Goal: Task Accomplishment & Management: Manage account settings

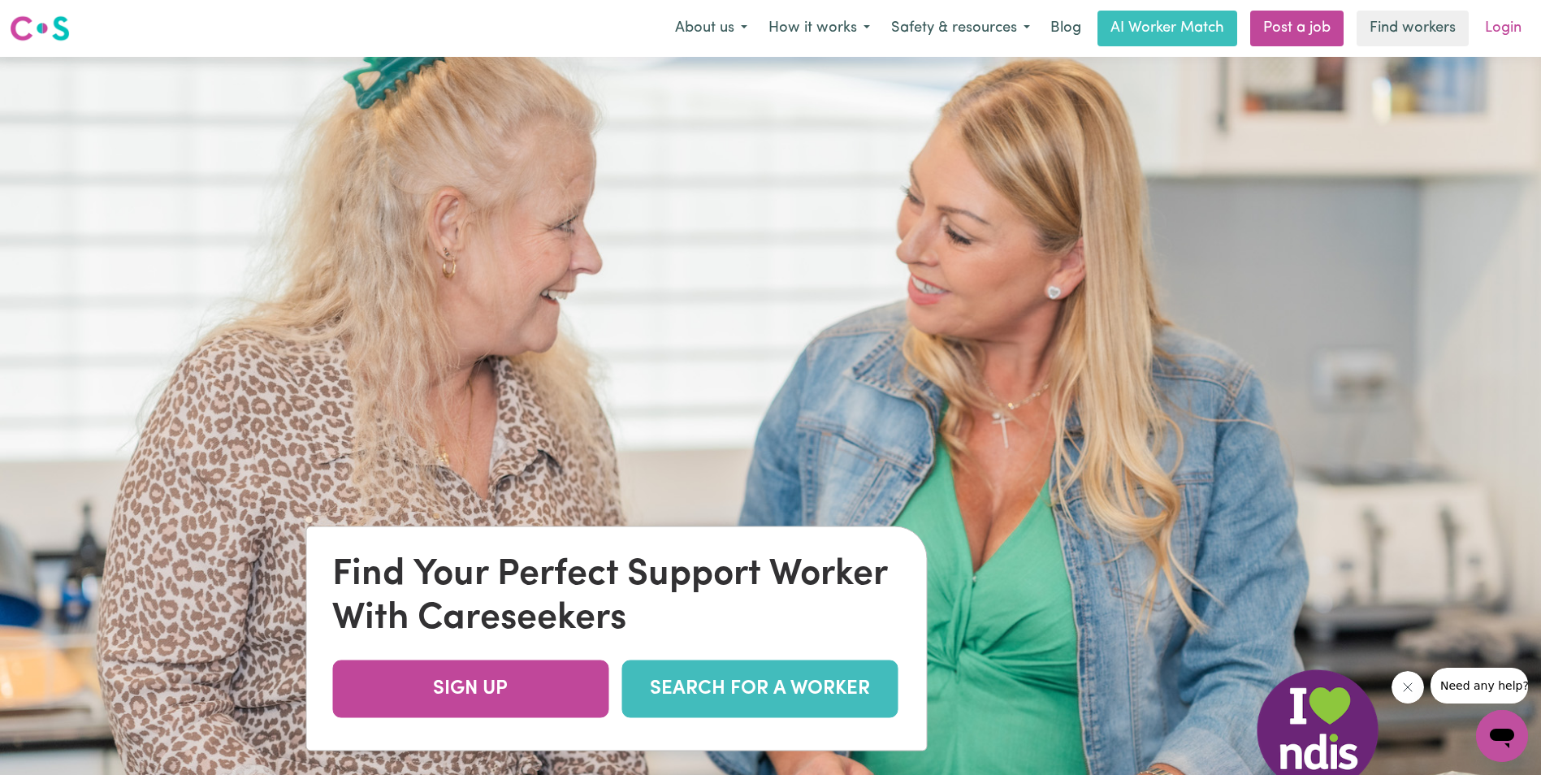
click at [1510, 30] on link "Login" at bounding box center [1503, 29] width 56 height 36
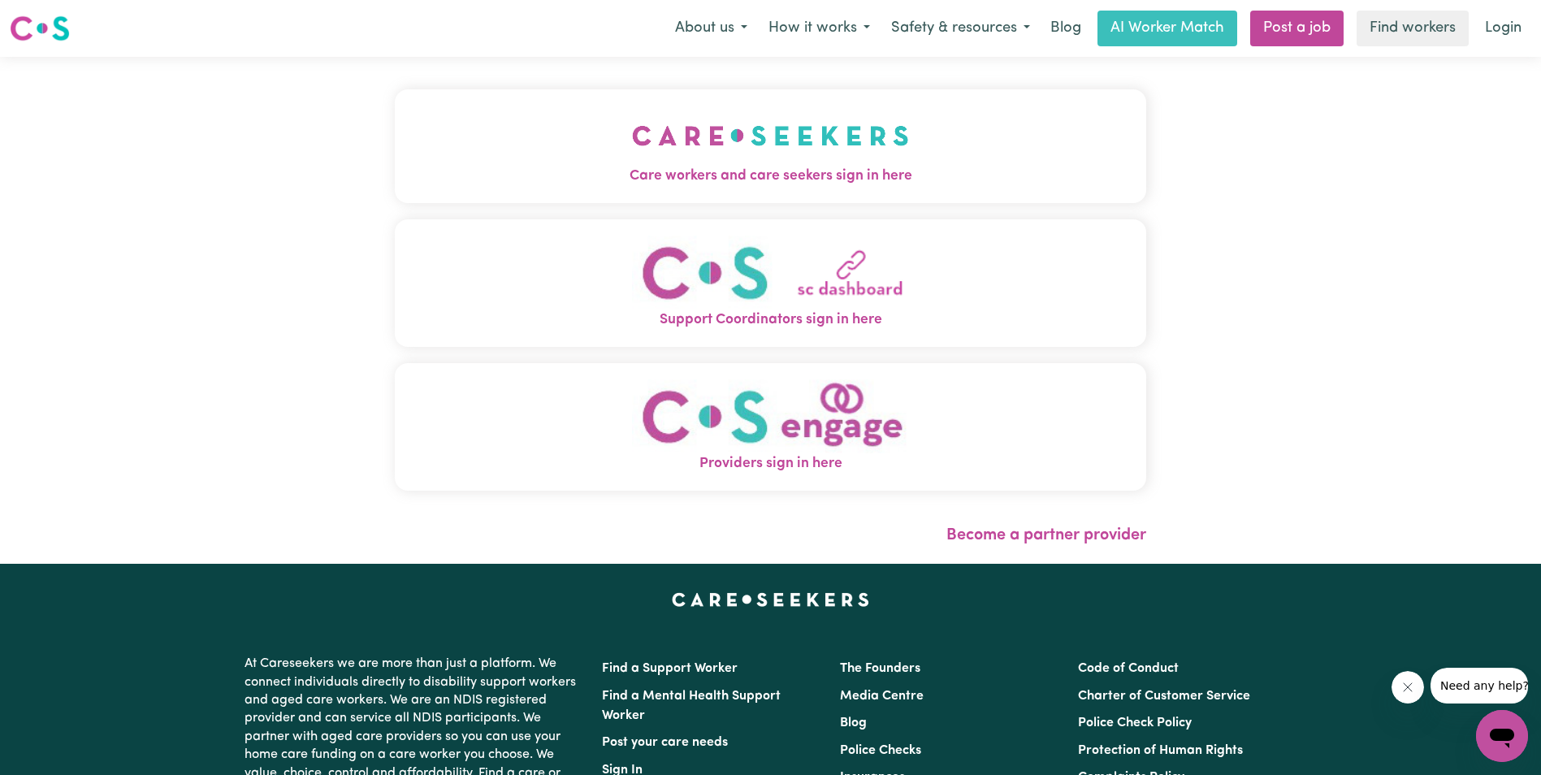
click at [744, 175] on span "Care workers and care seekers sign in here" at bounding box center [770, 176] width 751 height 21
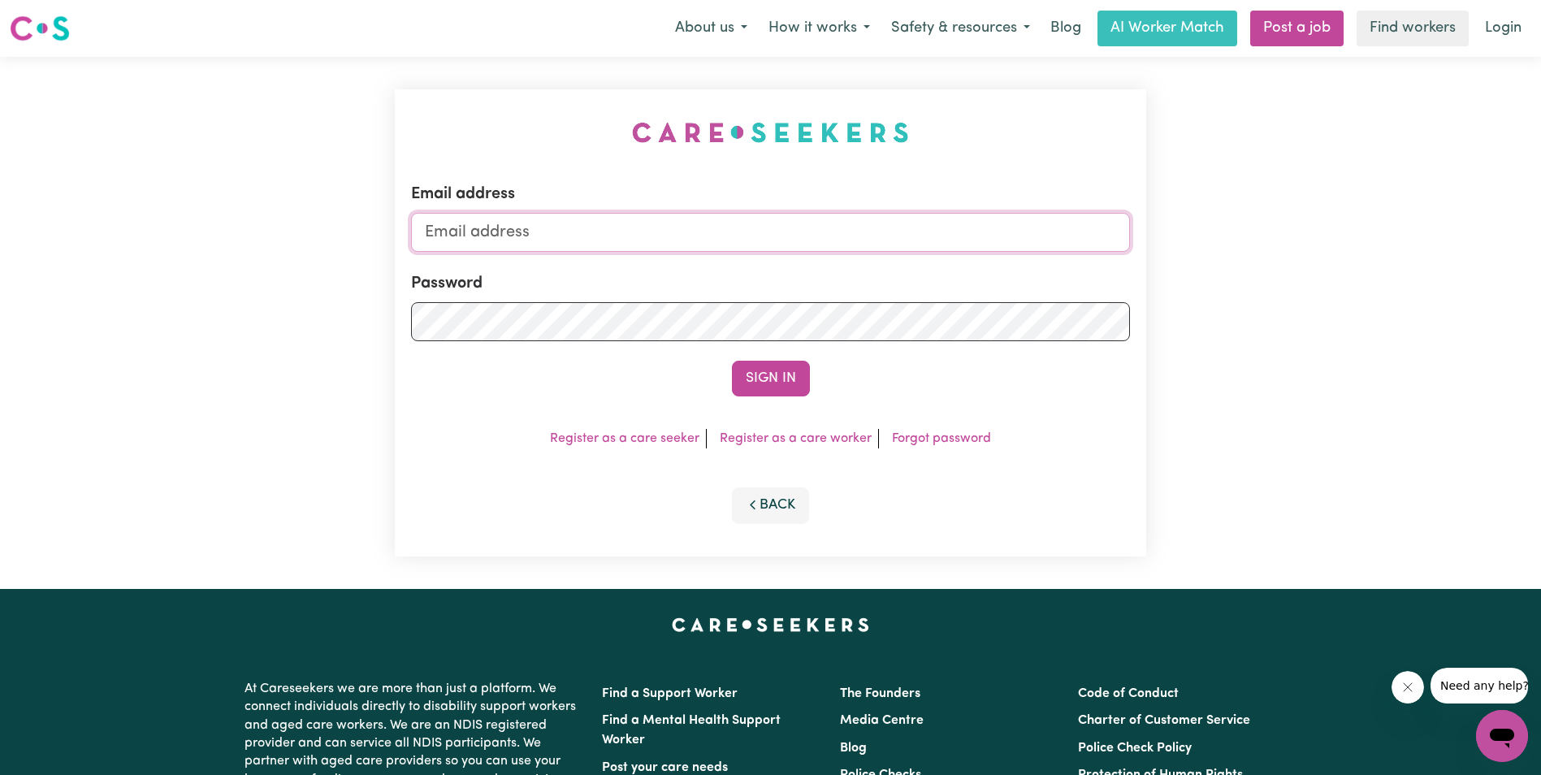
click at [679, 225] on input "Email address" at bounding box center [770, 232] width 719 height 39
type input "[EMAIL_ADDRESS][DOMAIN_NAME]"
click at [777, 433] on link "Register as a care worker" at bounding box center [796, 438] width 152 height 13
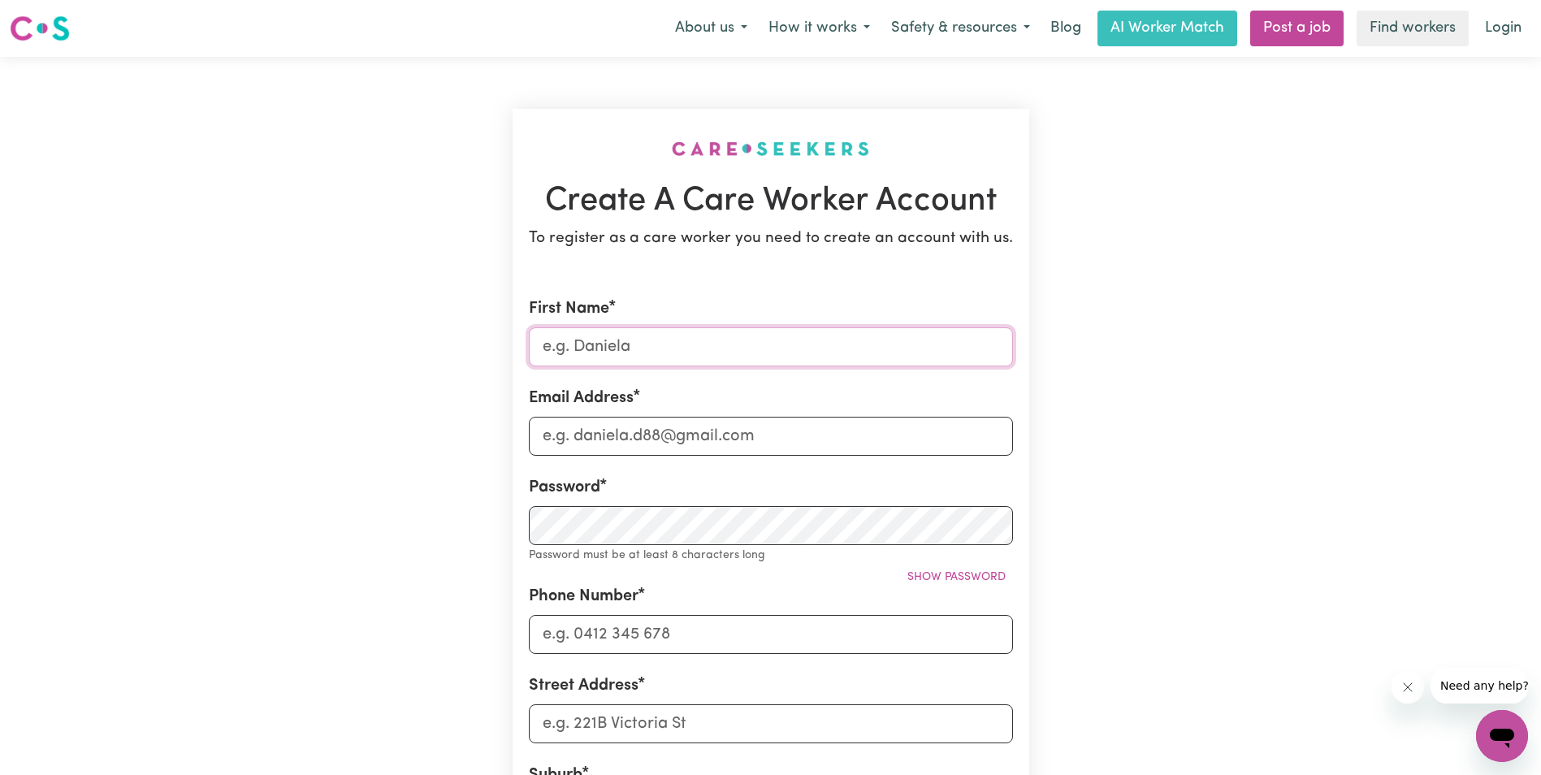
click at [651, 347] on input "First Name" at bounding box center [771, 346] width 484 height 39
type input "[PERSON_NAME]"
type input "[EMAIL_ADDRESS][DOMAIN_NAME]"
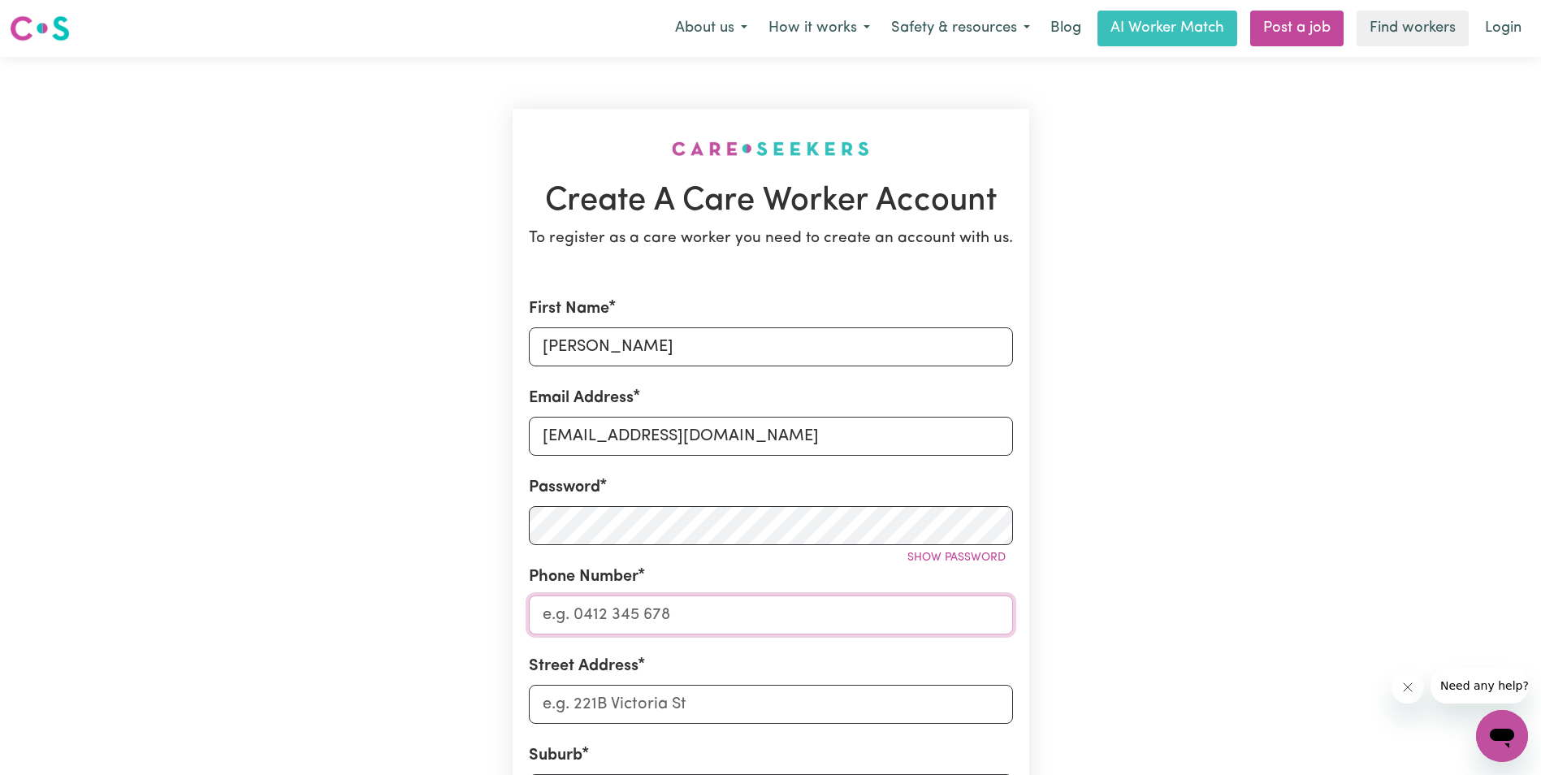
click at [604, 610] on input "Phone Number" at bounding box center [771, 614] width 484 height 39
type input "0422115834"
click at [773, 703] on input "Street Address" at bounding box center [771, 704] width 484 height 39
type input "[STREET_ADDRESS][PERSON_NAME]"
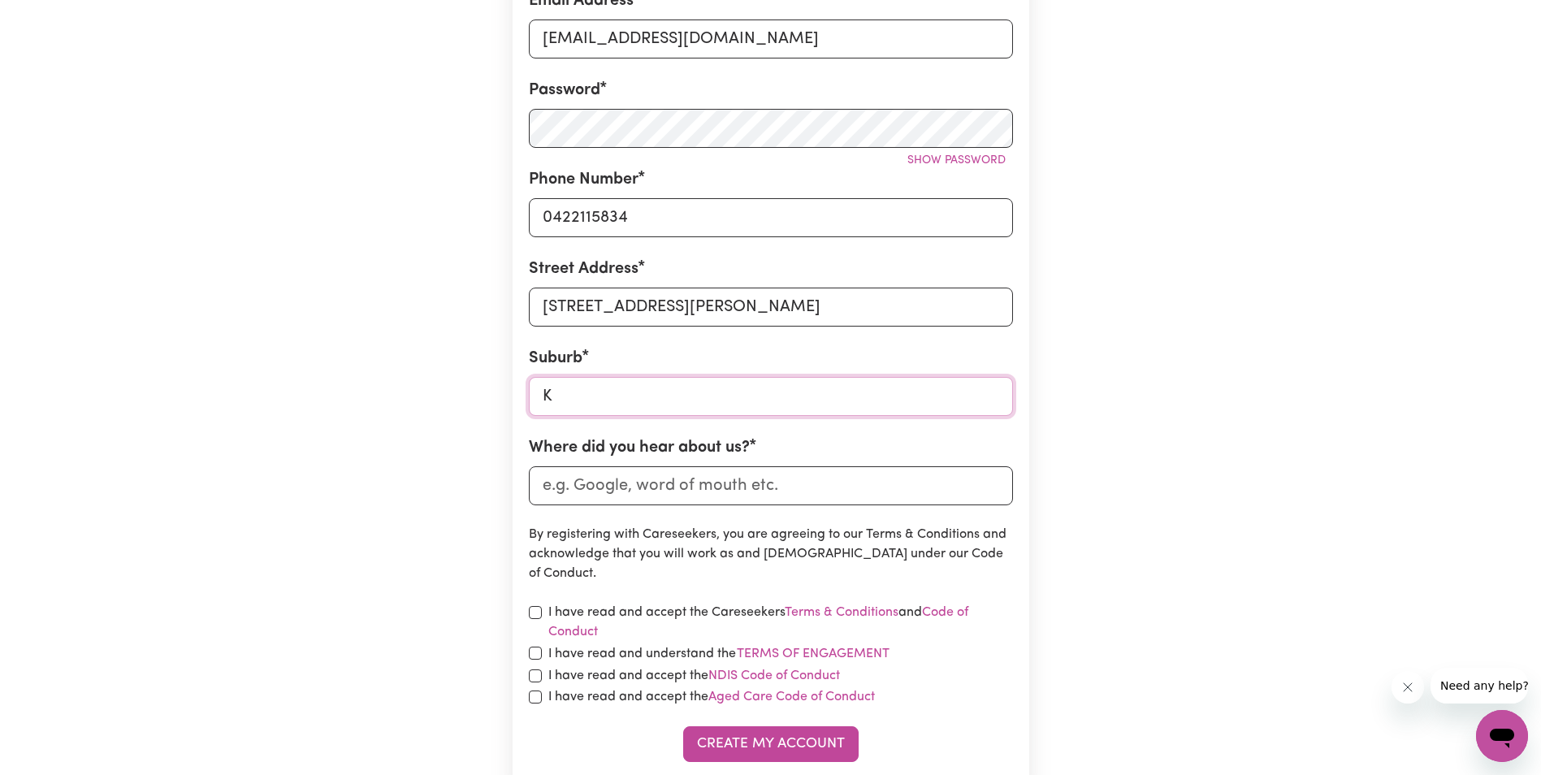
scroll to position [406, 0]
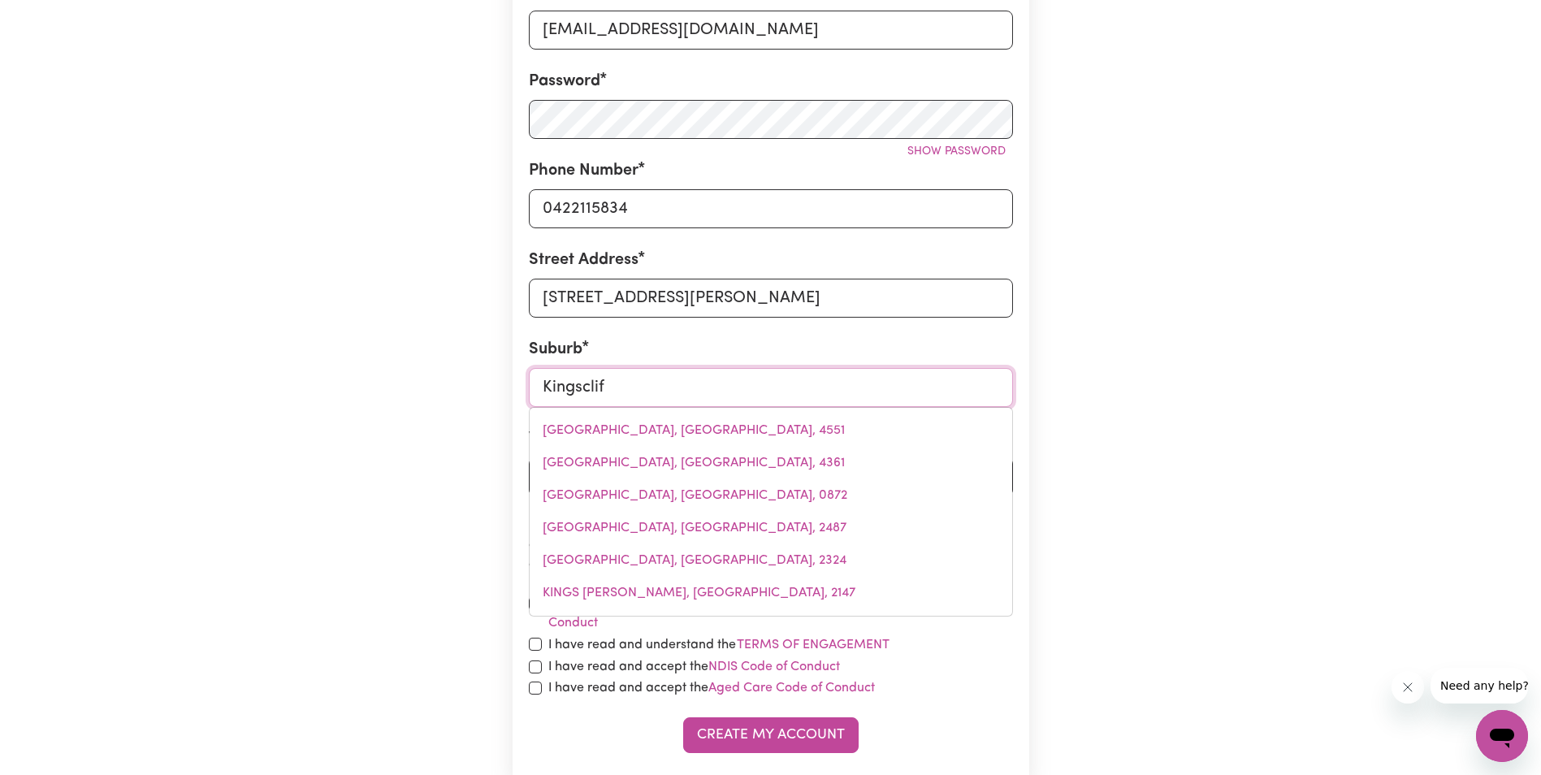
type input "Kingscliff"
type input "Kingscliff, New South Wales, 2487"
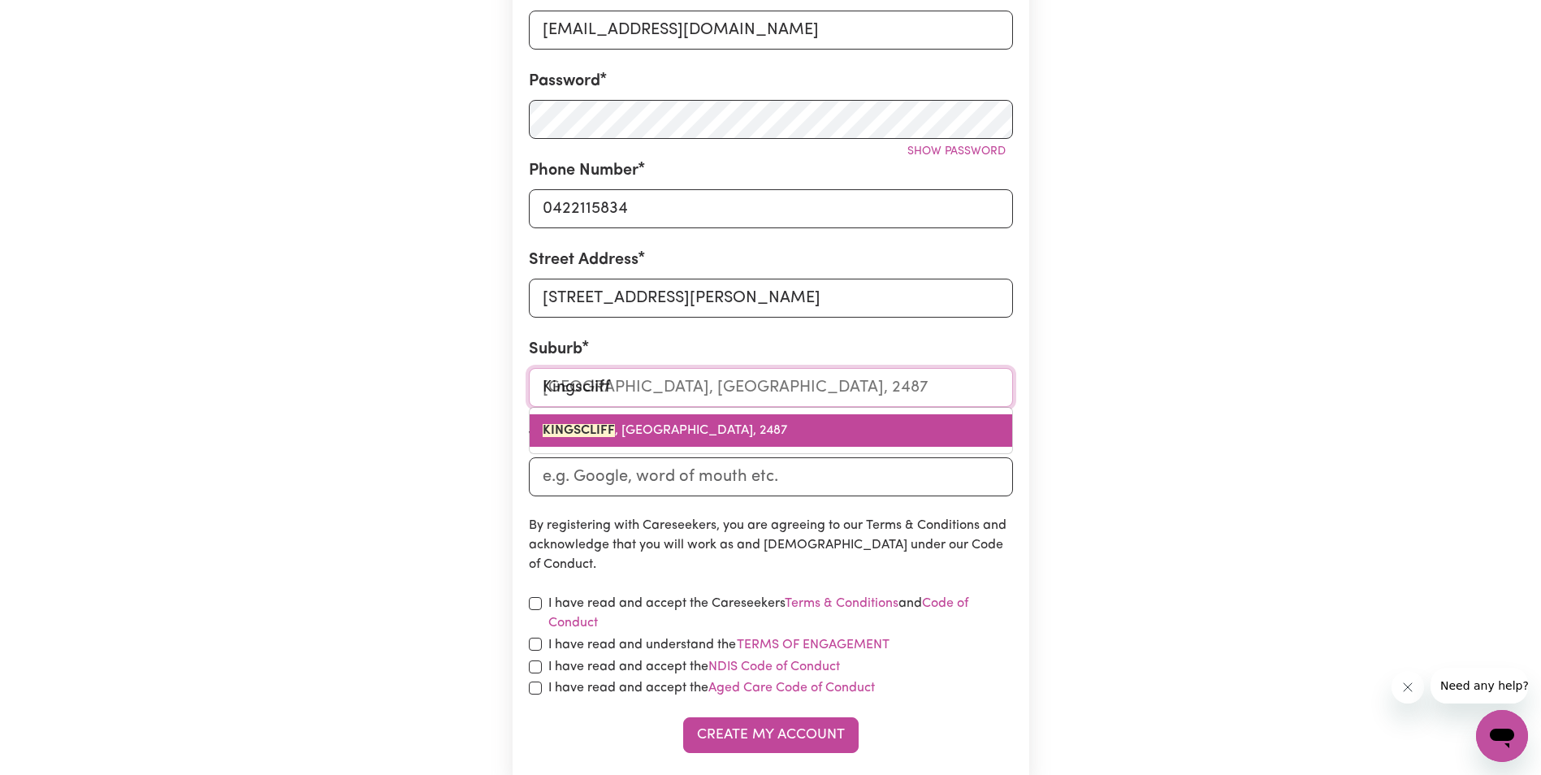
click at [658, 435] on span "KINGSCLIFF , New South Wales, 2487" at bounding box center [665, 430] width 245 height 13
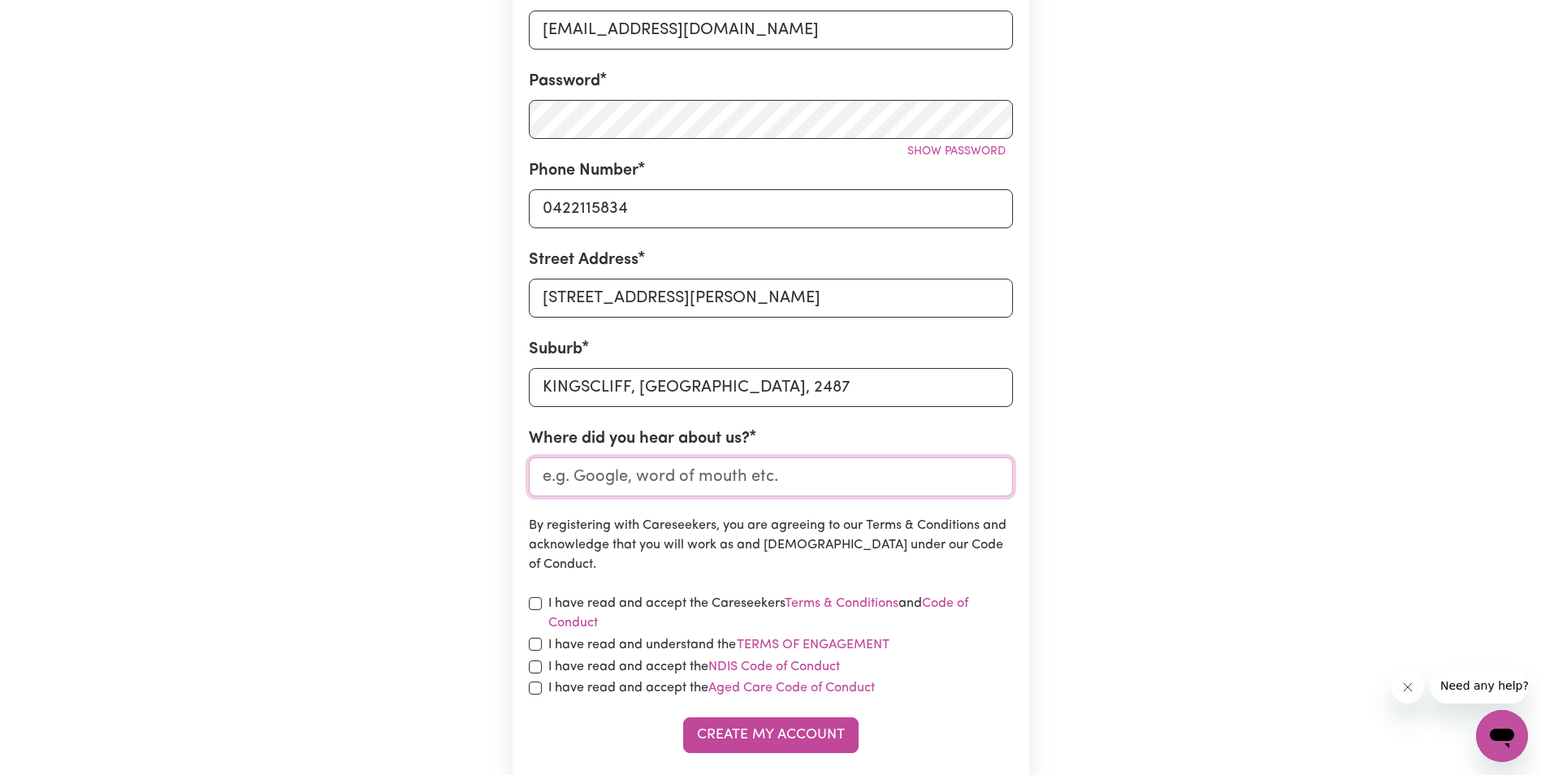
click at [636, 482] on input "Where did you hear about us?" at bounding box center [771, 476] width 484 height 39
type input "google"
click at [531, 602] on input "checkbox" at bounding box center [535, 603] width 13 height 13
checkbox input "true"
click at [535, 645] on input "checkbox" at bounding box center [535, 644] width 13 height 13
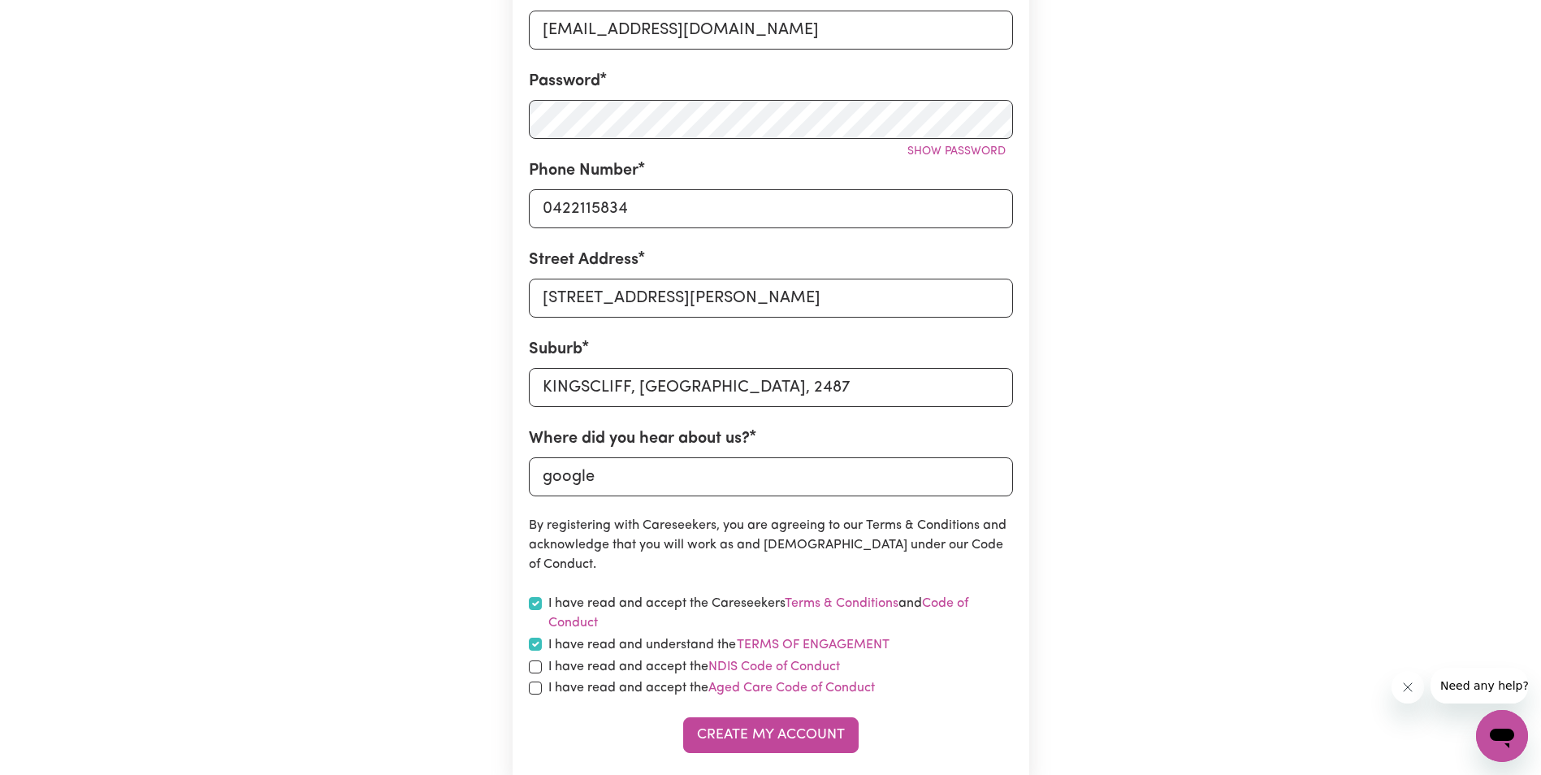
checkbox input "true"
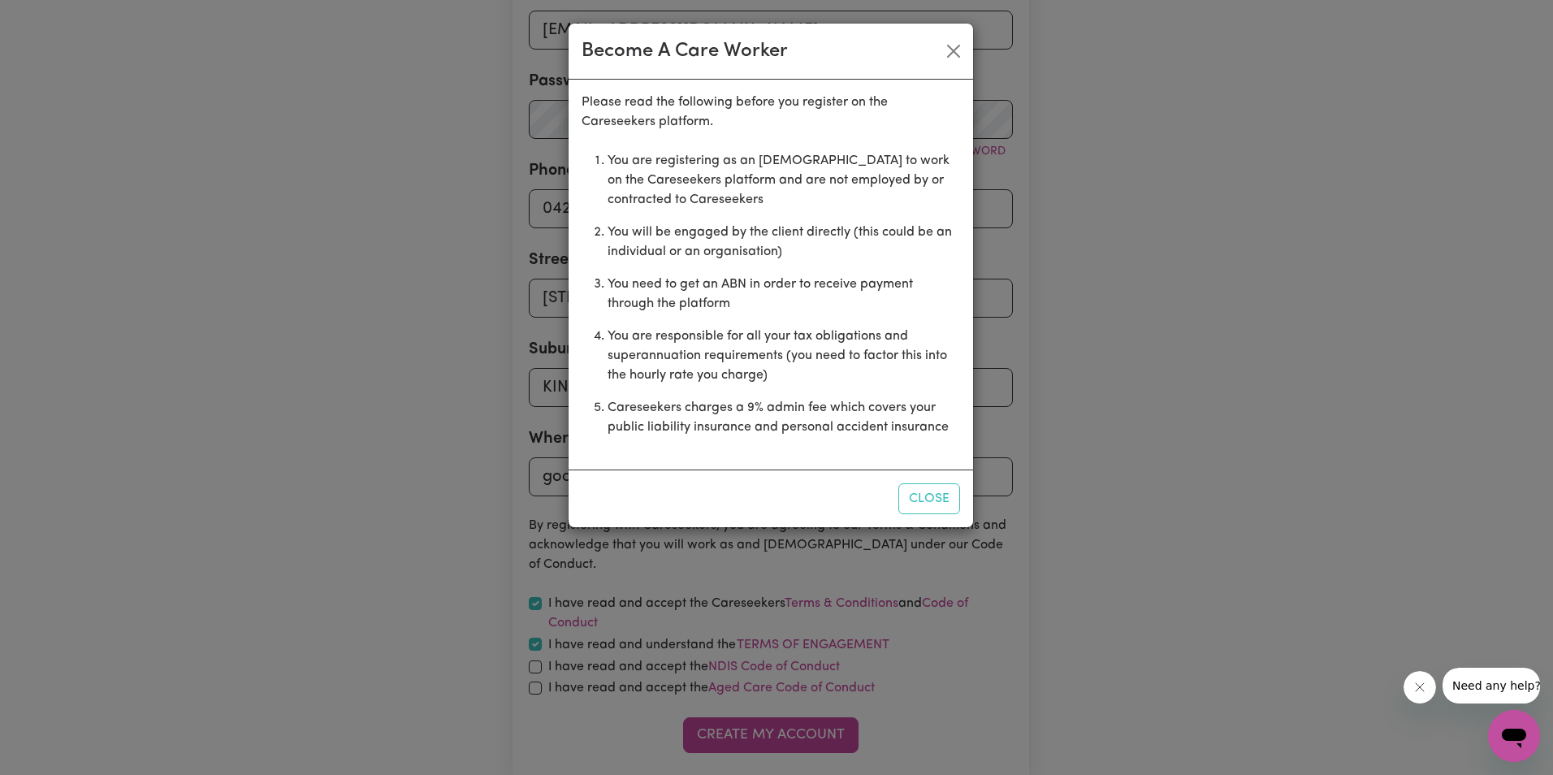
click at [534, 666] on div "Become A Care Worker Please read the following before you register on the Cares…" at bounding box center [776, 387] width 1553 height 775
click at [928, 509] on button "Close" at bounding box center [929, 498] width 62 height 31
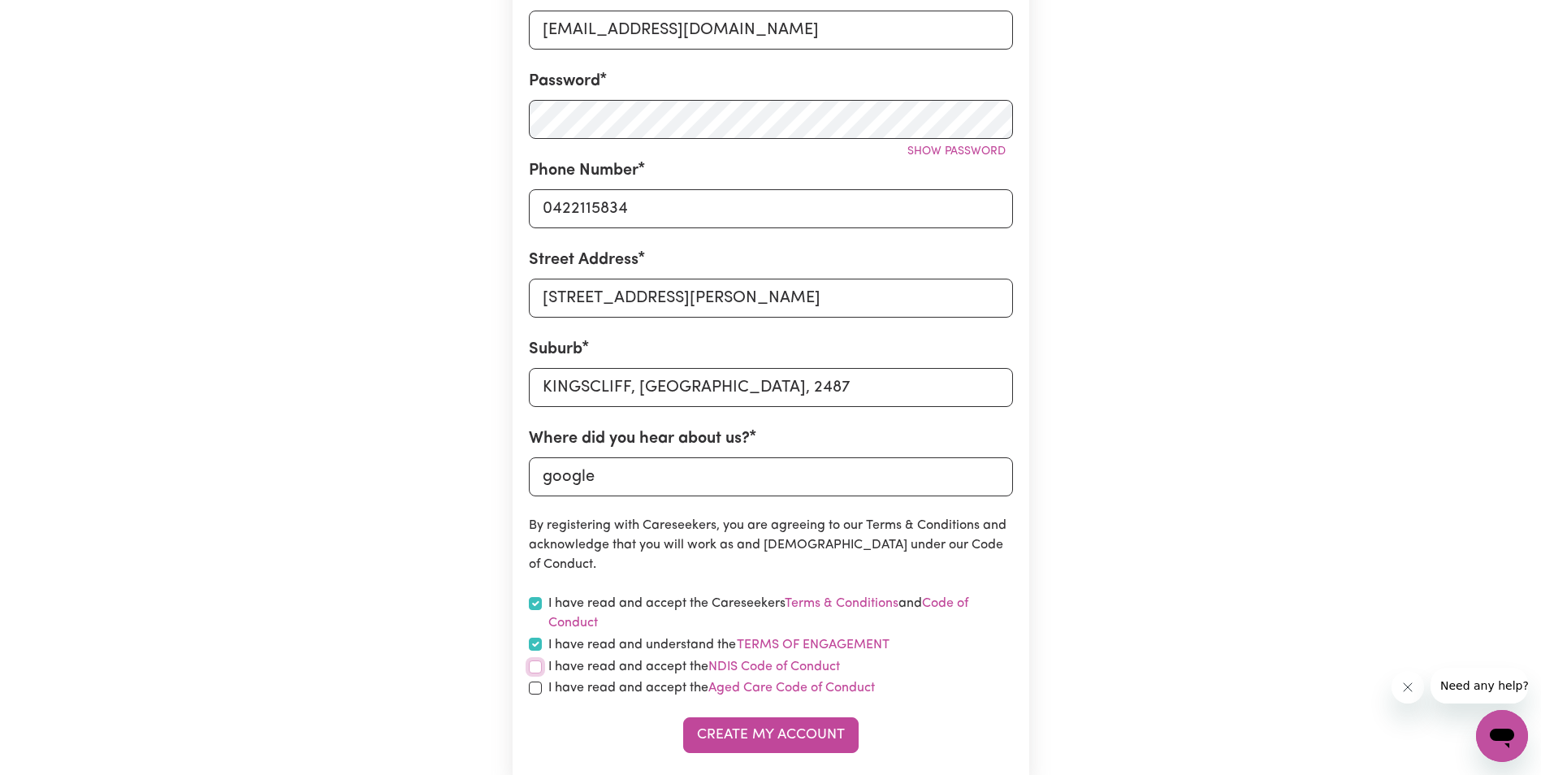
click at [533, 667] on input "checkbox" at bounding box center [535, 666] width 13 height 13
checkbox input "true"
click at [535, 686] on input "checkbox" at bounding box center [535, 688] width 13 height 13
checkbox input "true"
click at [725, 727] on button "Create My Account" at bounding box center [770, 735] width 175 height 36
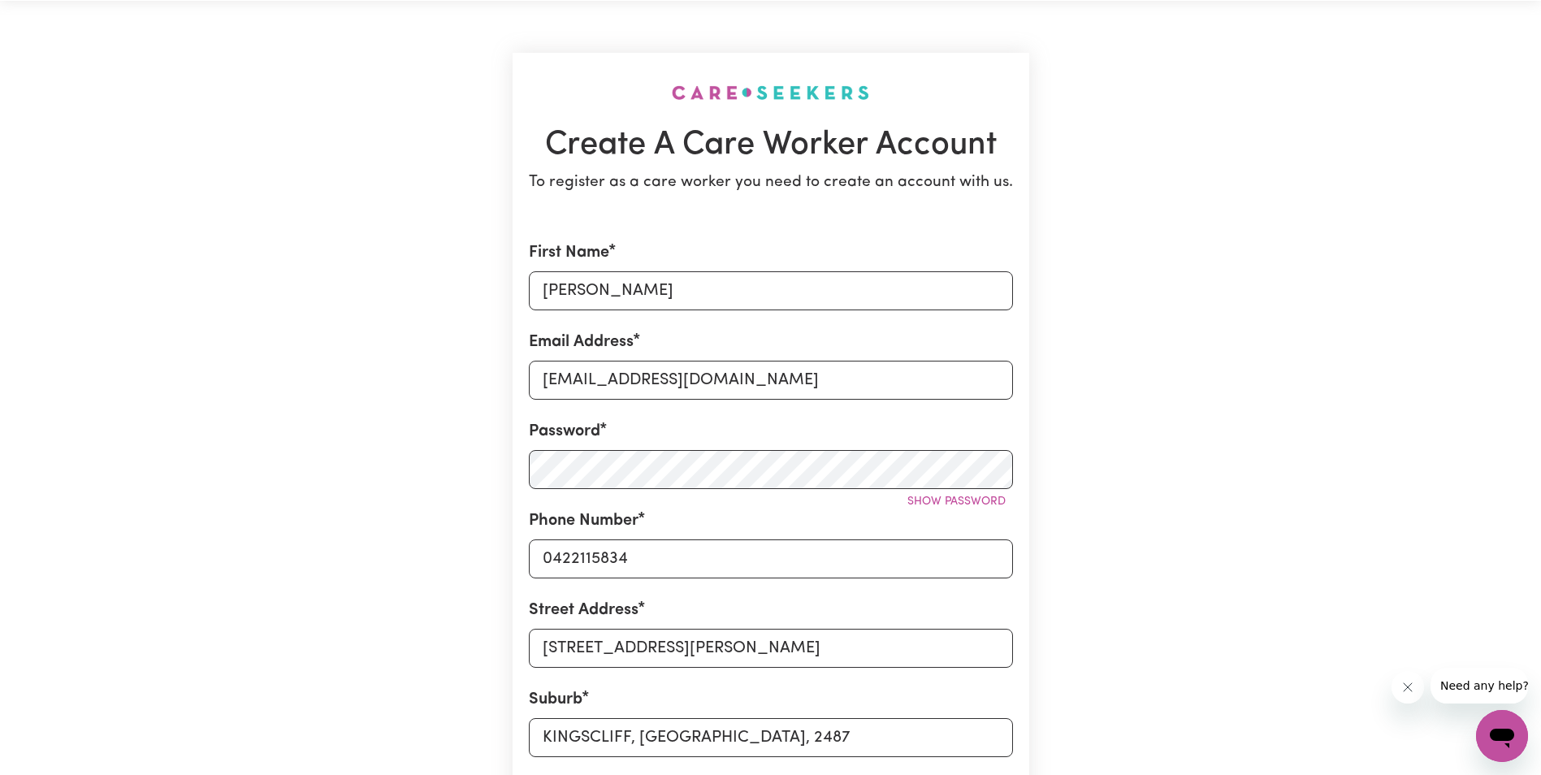
scroll to position [0, 0]
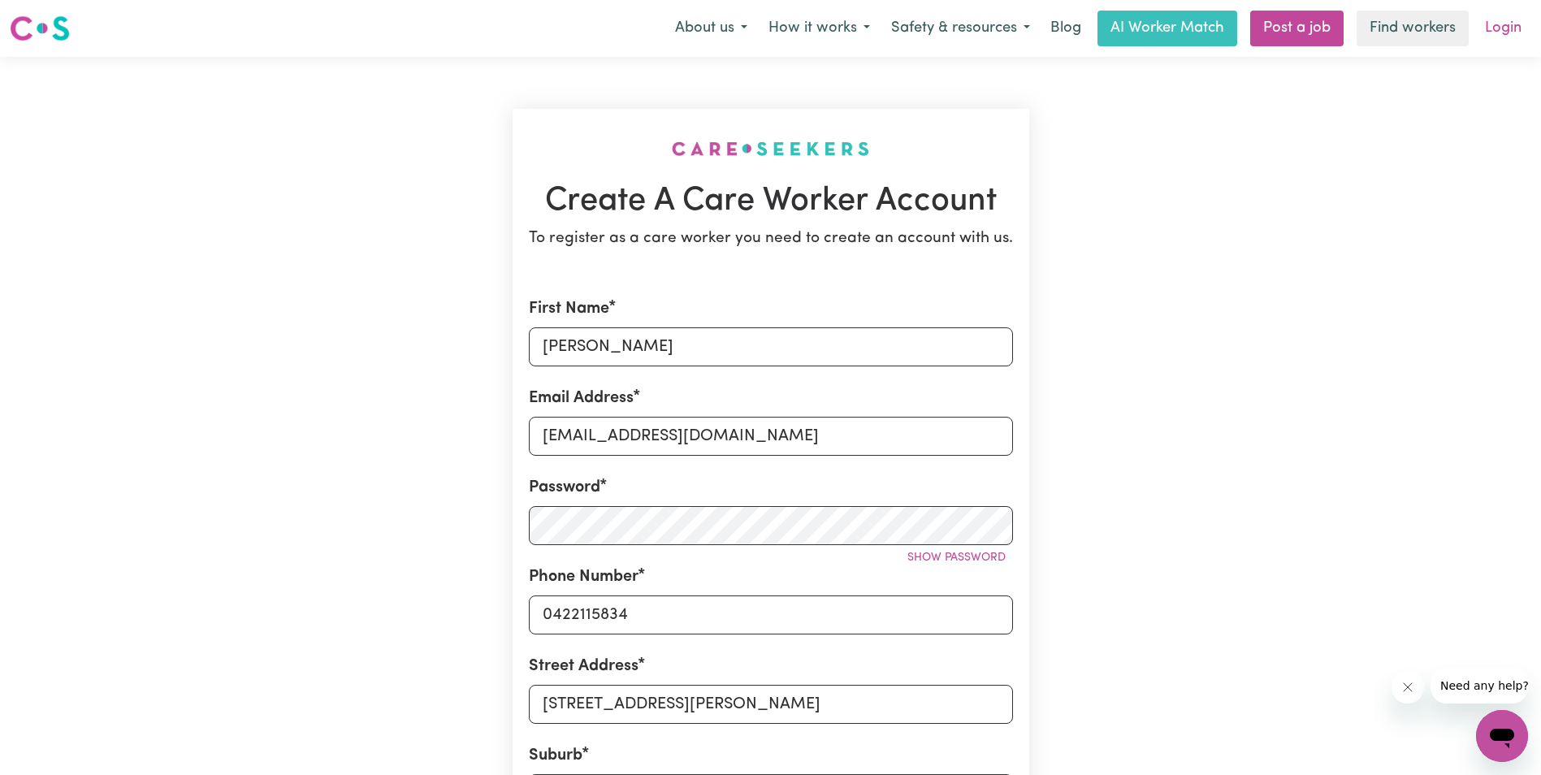
click at [1504, 27] on link "Login" at bounding box center [1503, 29] width 56 height 36
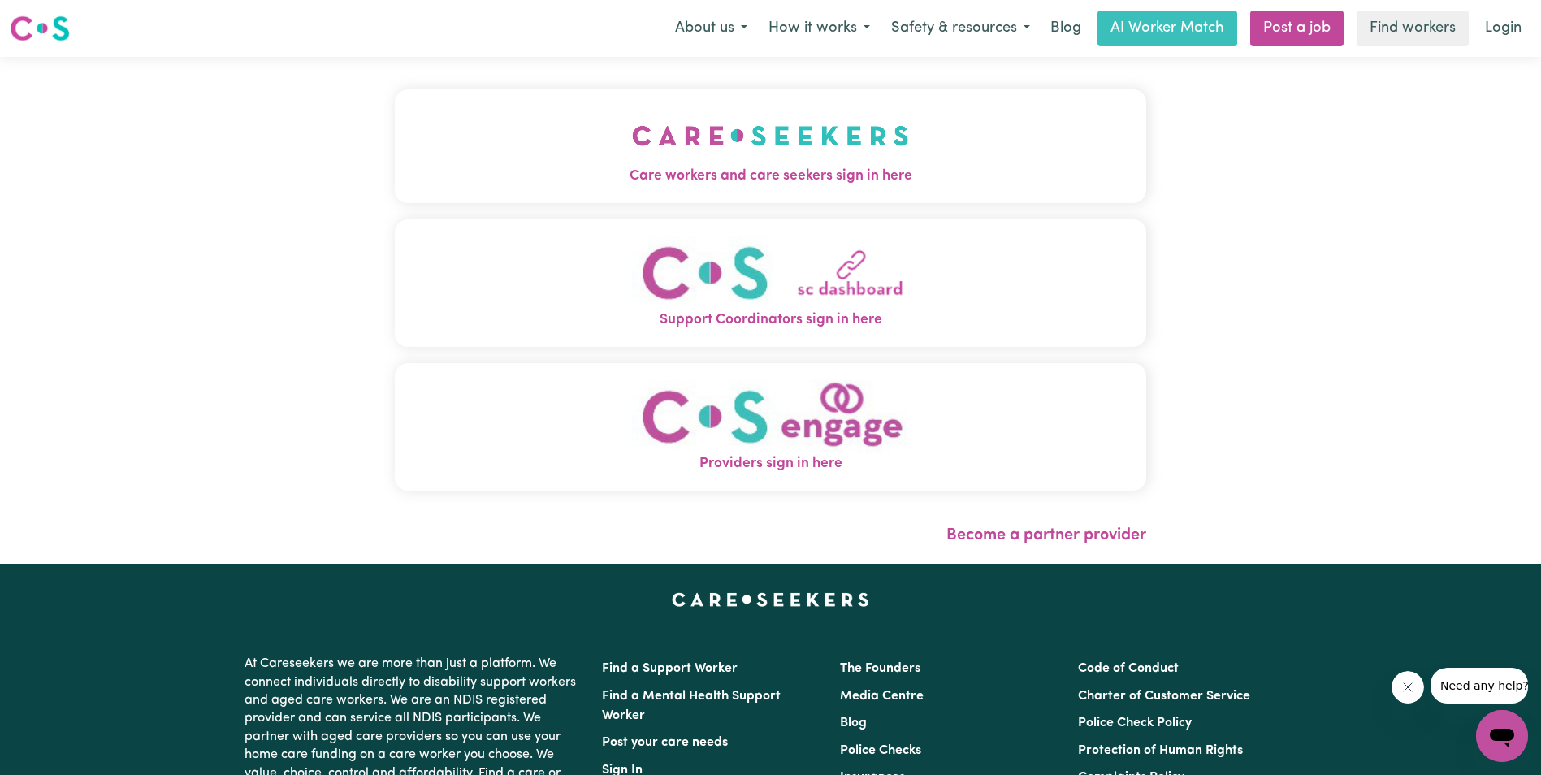
click at [701, 176] on span "Care workers and care seekers sign in here" at bounding box center [770, 176] width 751 height 21
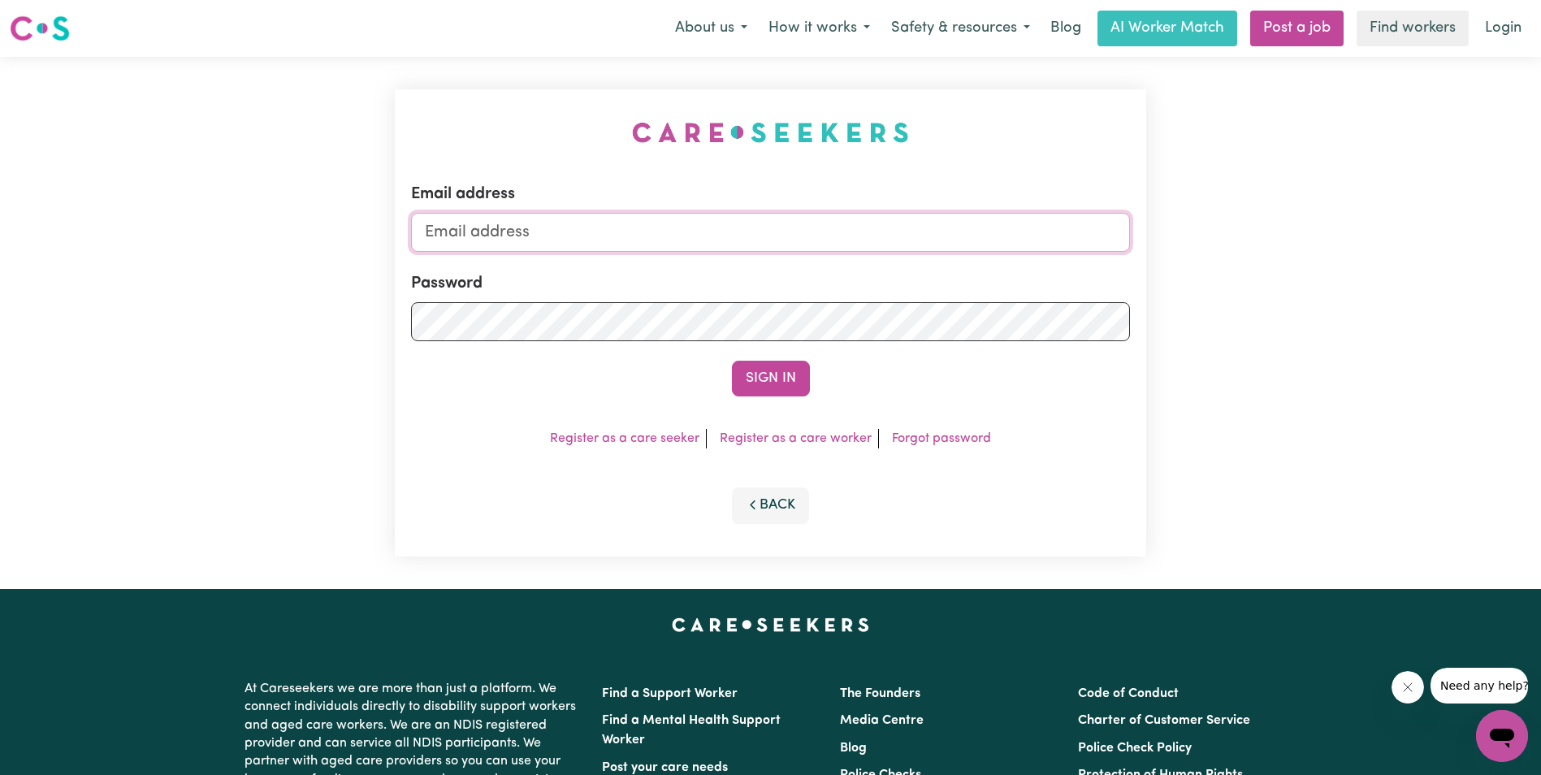
click at [662, 214] on input "Email address" at bounding box center [770, 232] width 719 height 39
type input "[EMAIL_ADDRESS][DOMAIN_NAME]"
click at [732, 361] on button "Sign In" at bounding box center [771, 379] width 78 height 36
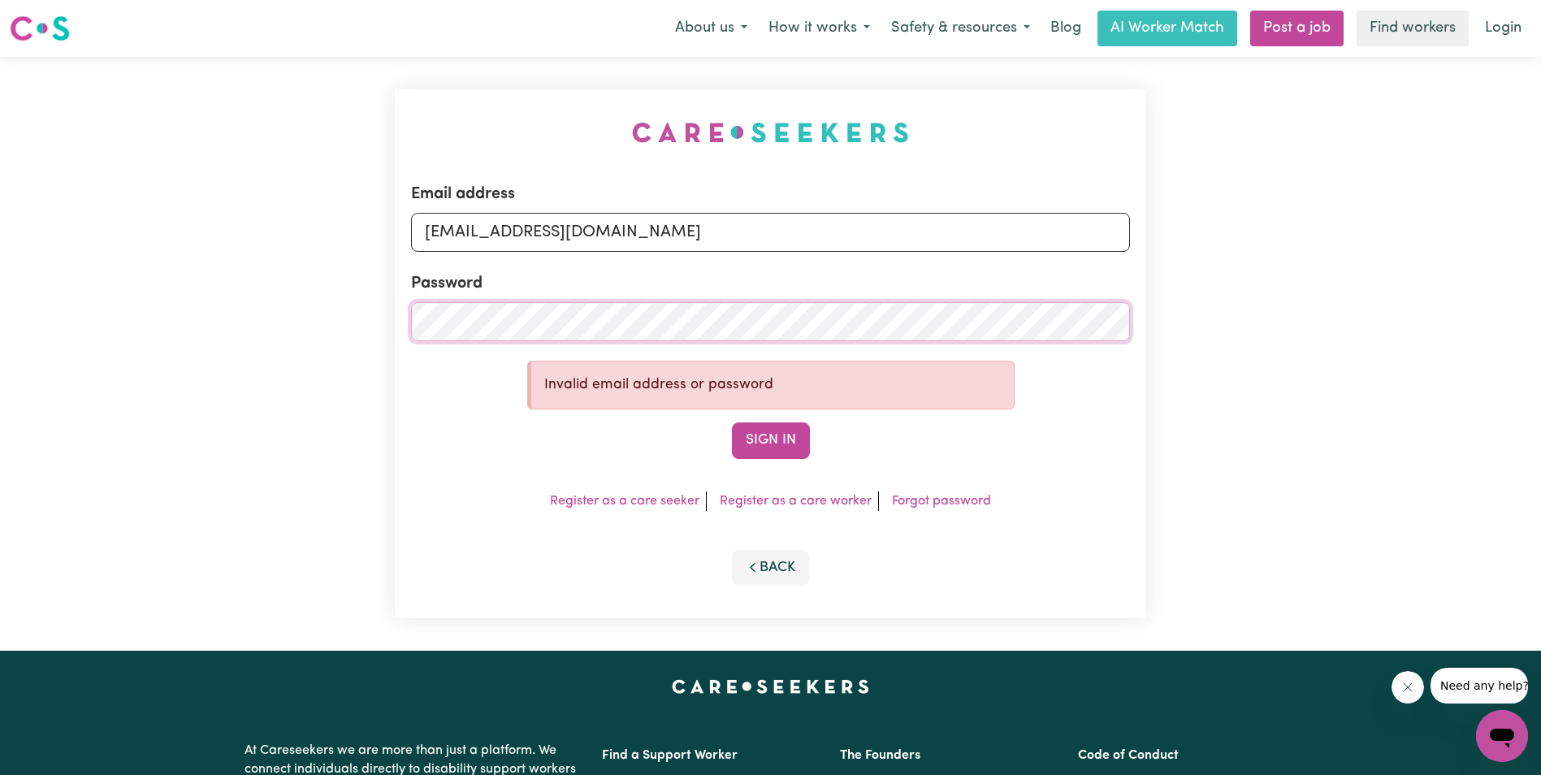
click at [732, 422] on button "Sign In" at bounding box center [771, 440] width 78 height 36
click at [916, 500] on link "Forgot password" at bounding box center [941, 501] width 99 height 13
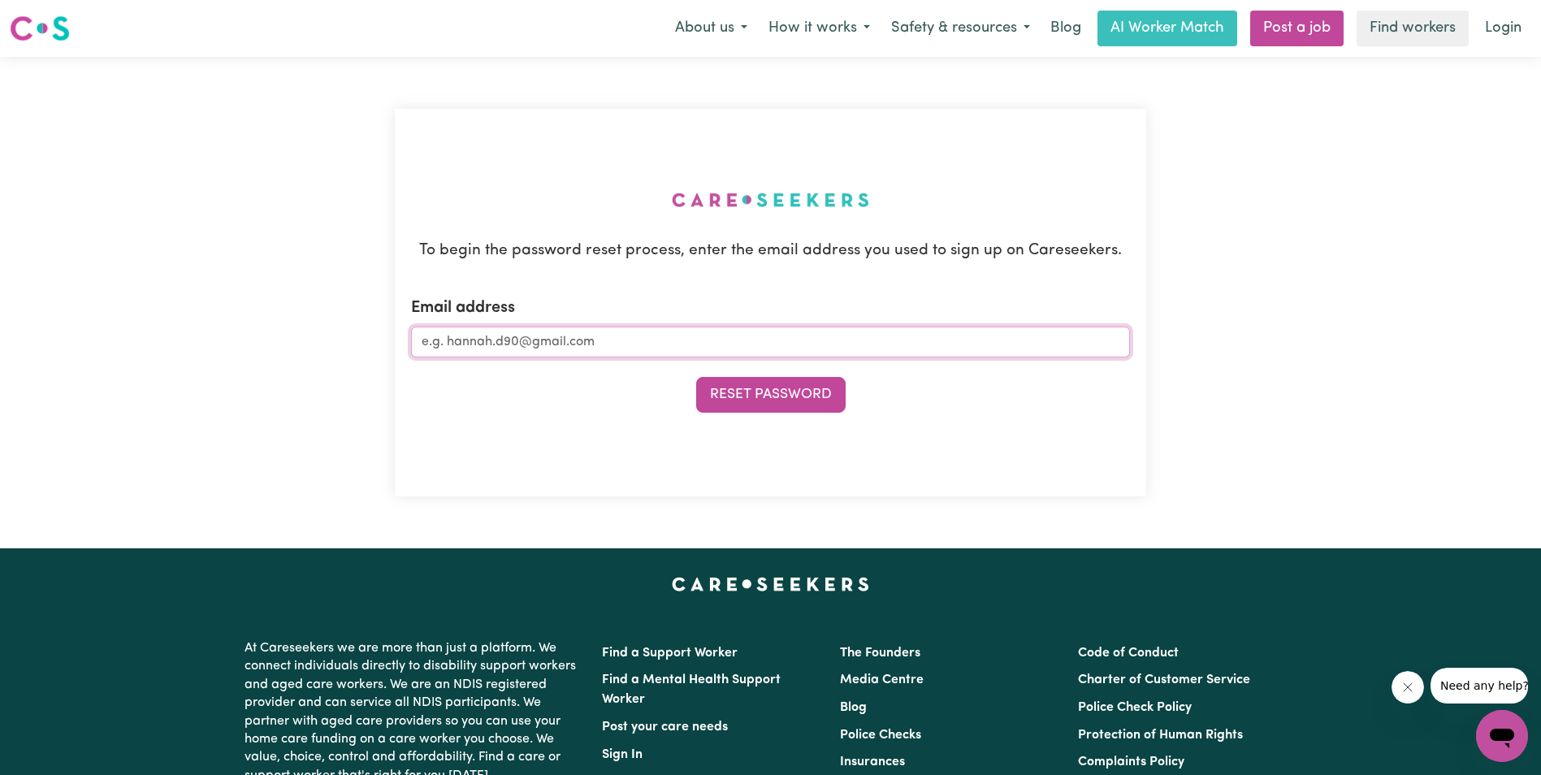
click at [624, 329] on input "Email address" at bounding box center [770, 342] width 719 height 31
type input "[EMAIL_ADDRESS][DOMAIN_NAME]"
click at [696, 377] on button "Reset Password" at bounding box center [770, 395] width 149 height 36
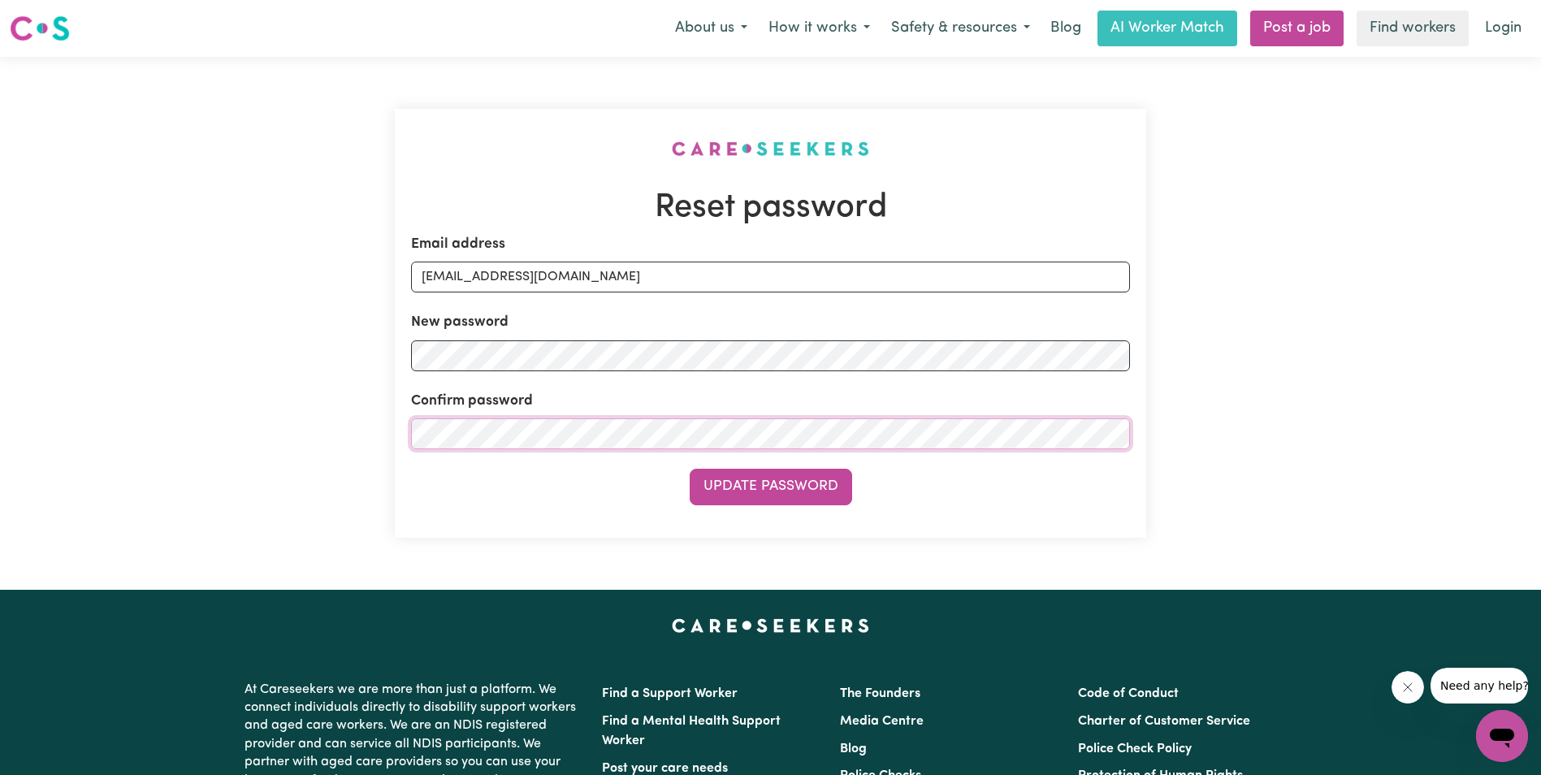
click at [690, 469] on button "Update Password" at bounding box center [771, 487] width 162 height 36
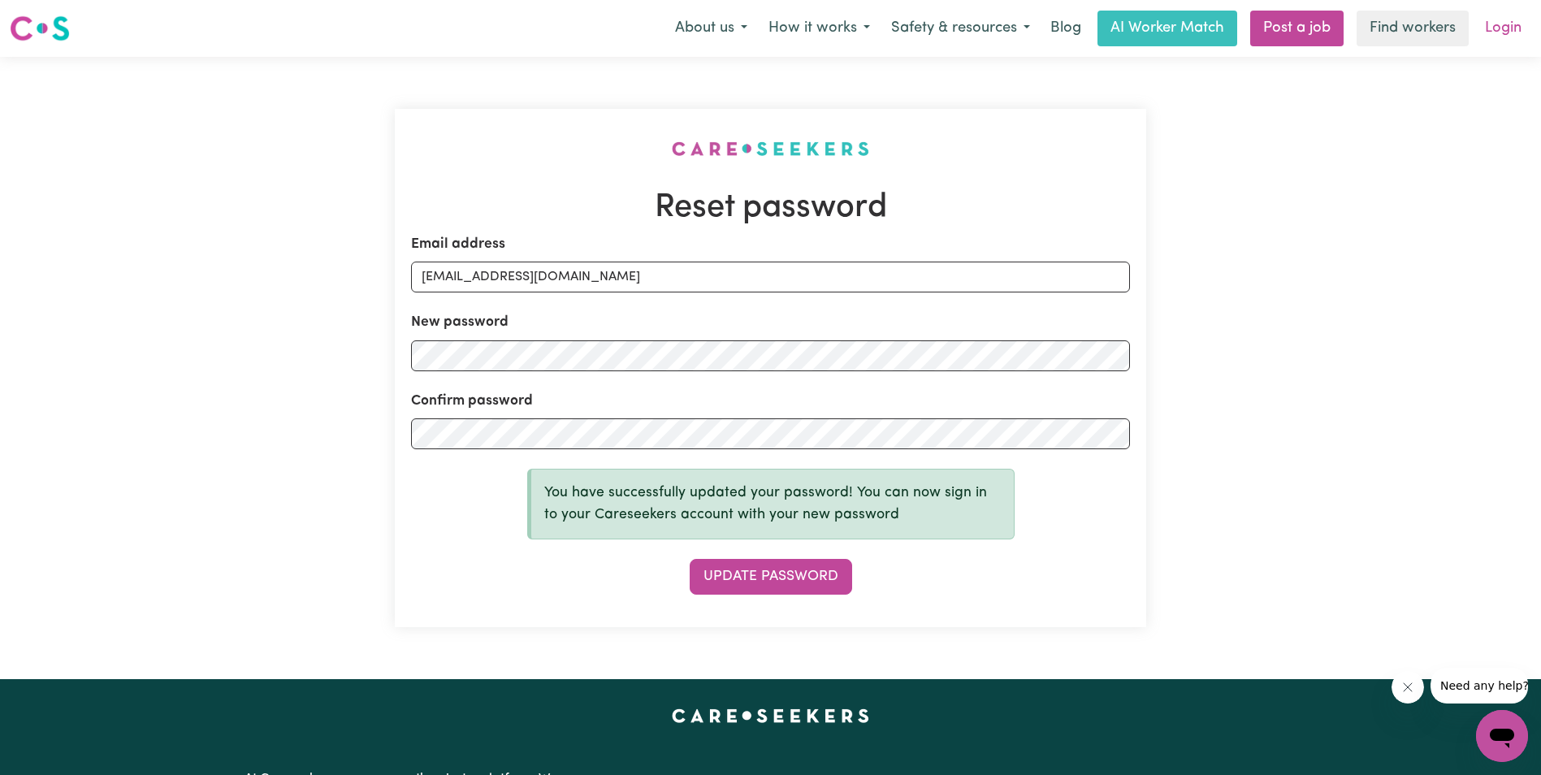
click at [1506, 28] on link "Login" at bounding box center [1503, 29] width 56 height 36
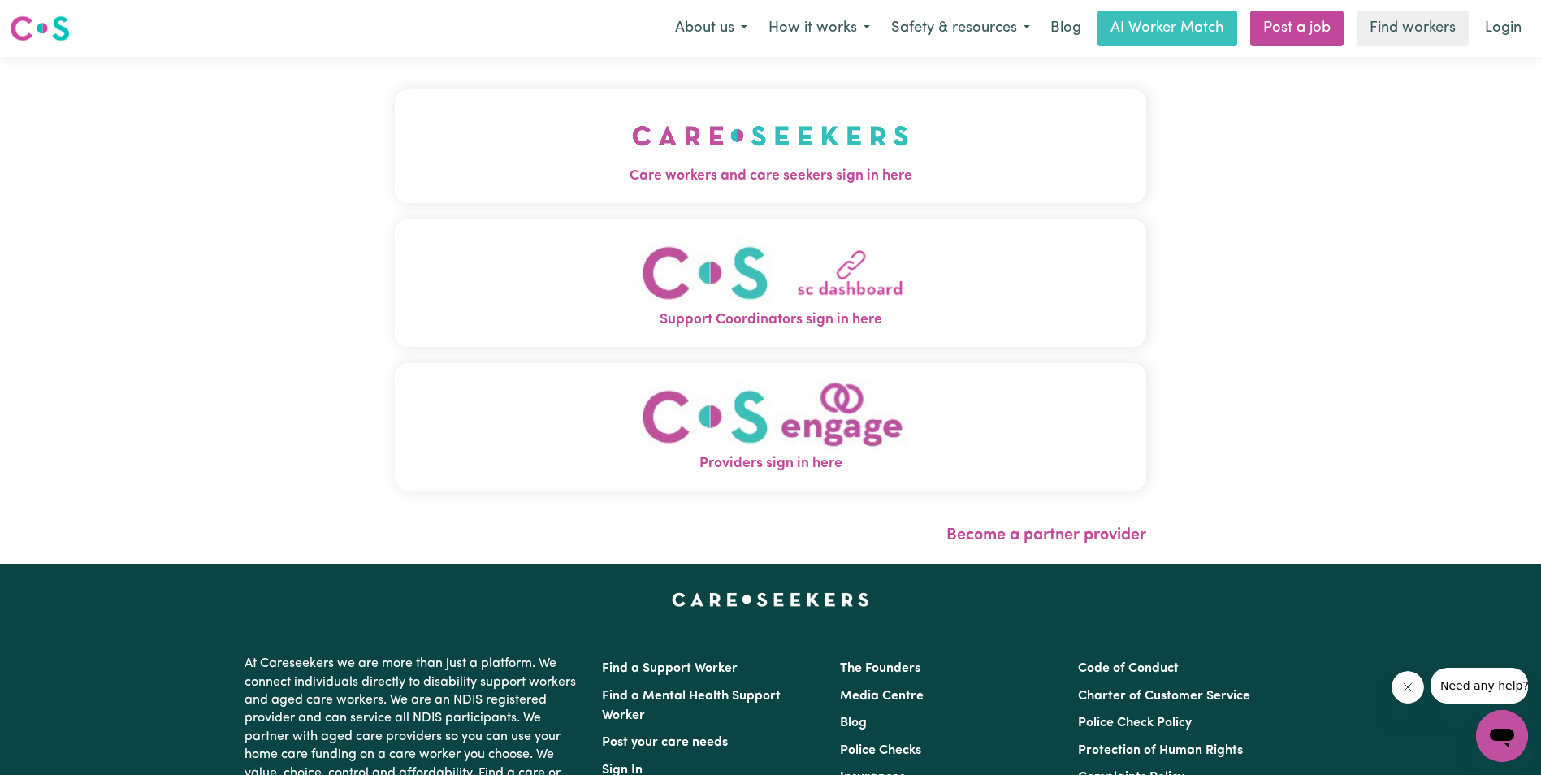
click at [755, 162] on img "Care workers and care seekers sign in here" at bounding box center [770, 136] width 277 height 60
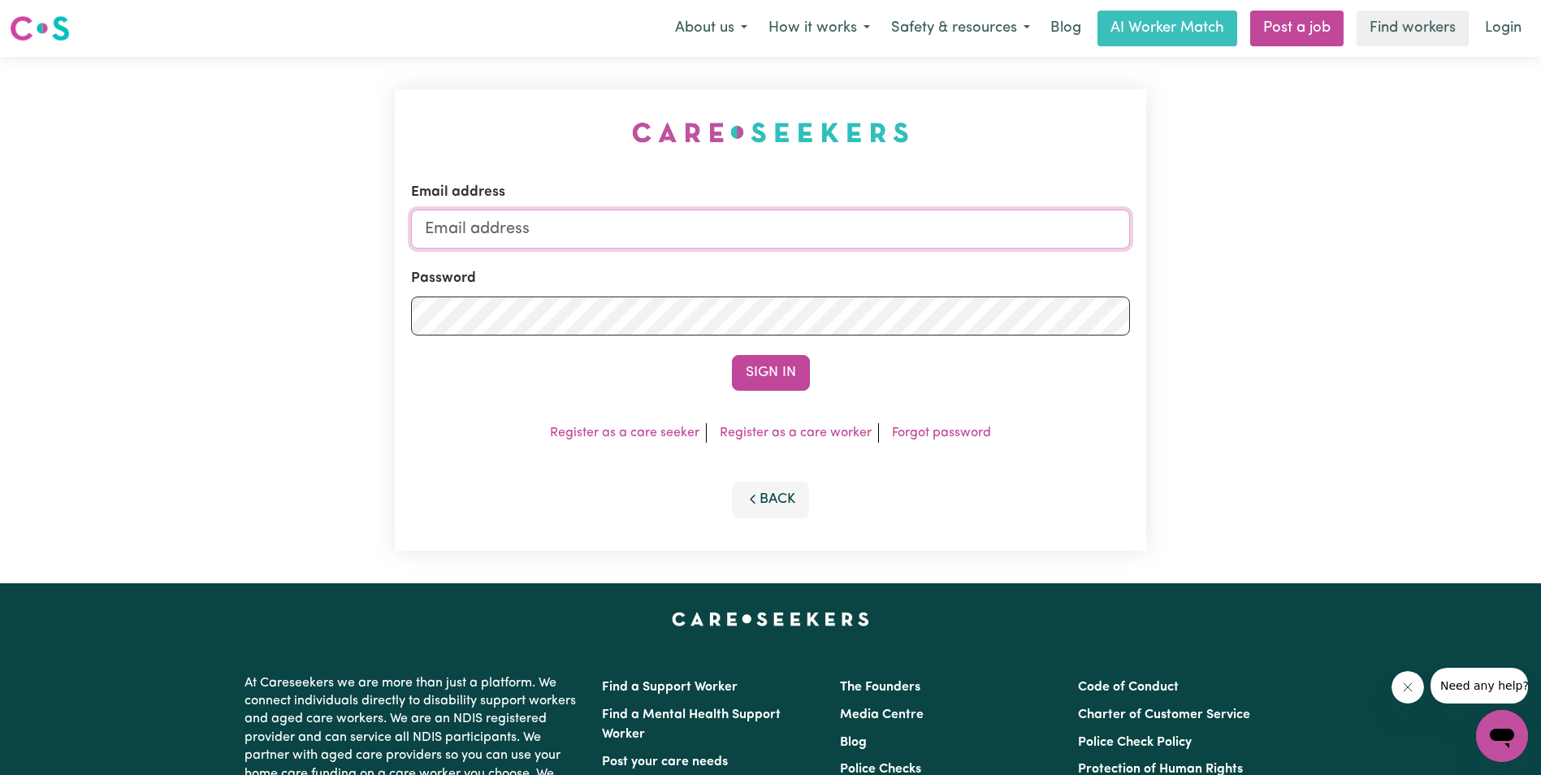
type input "[EMAIL_ADDRESS][DOMAIN_NAME]"
click at [777, 373] on button "Sign In" at bounding box center [771, 373] width 78 height 36
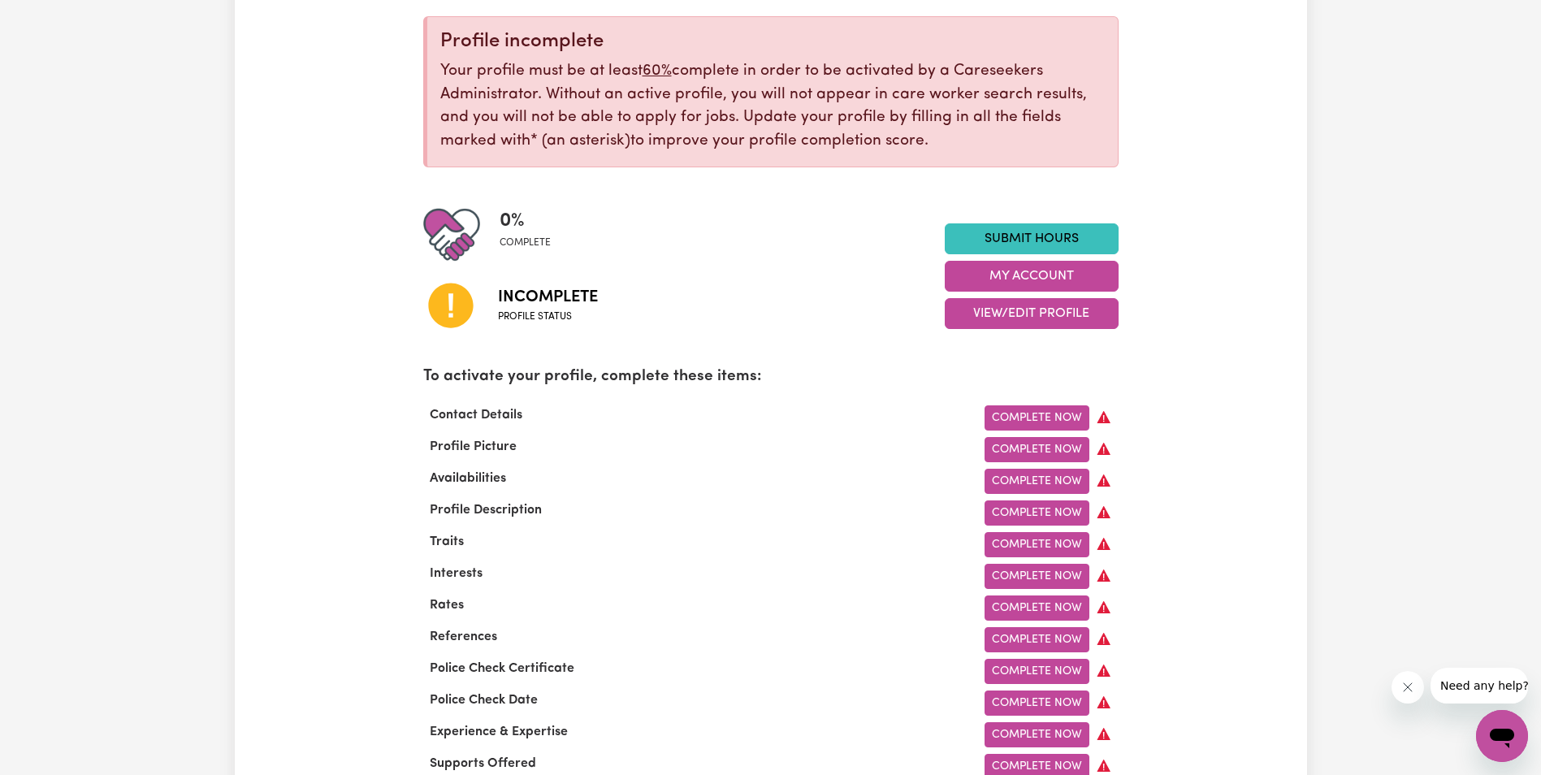
scroll to position [244, 0]
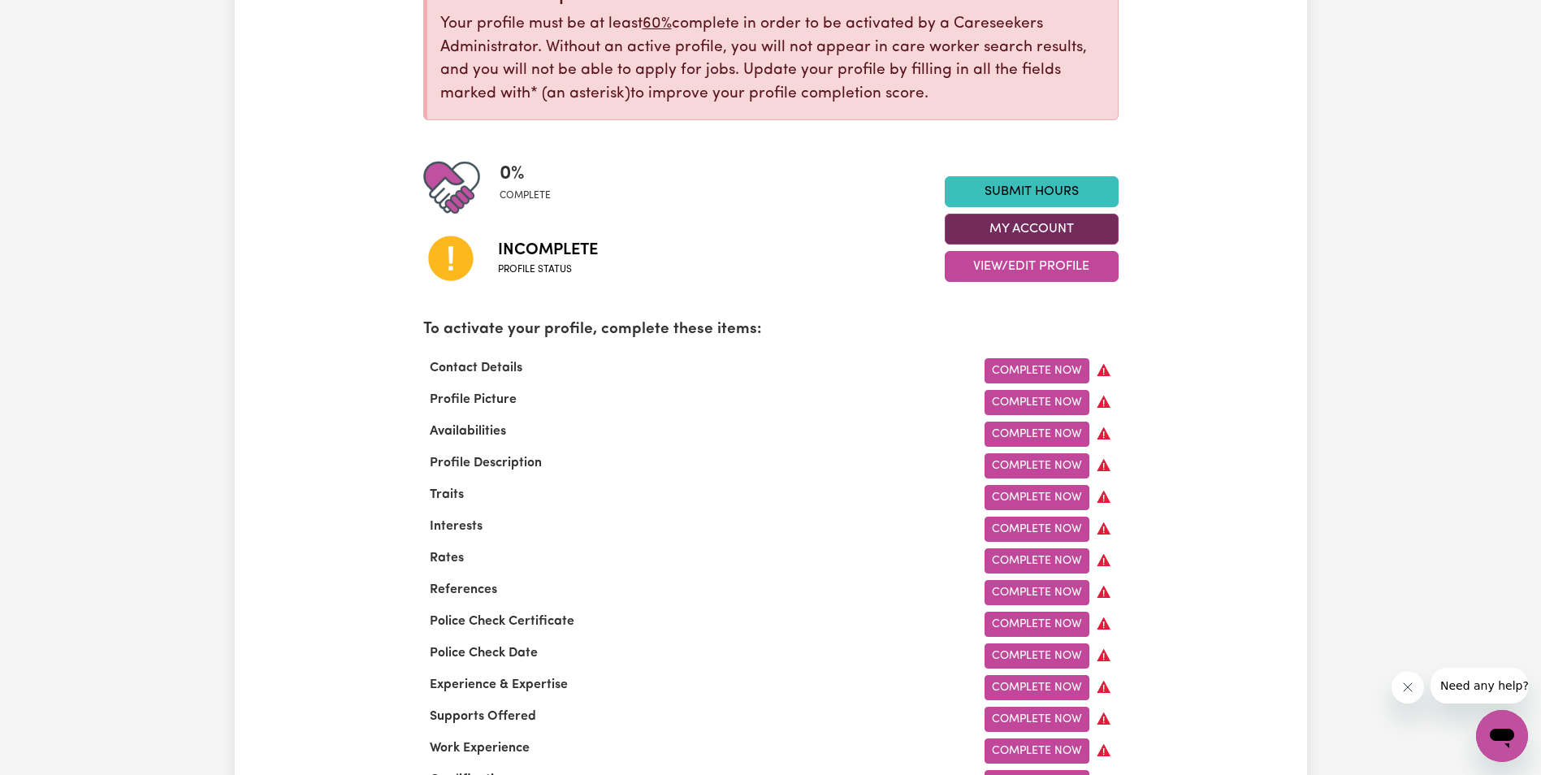
click at [1020, 227] on button "My Account" at bounding box center [1032, 229] width 174 height 31
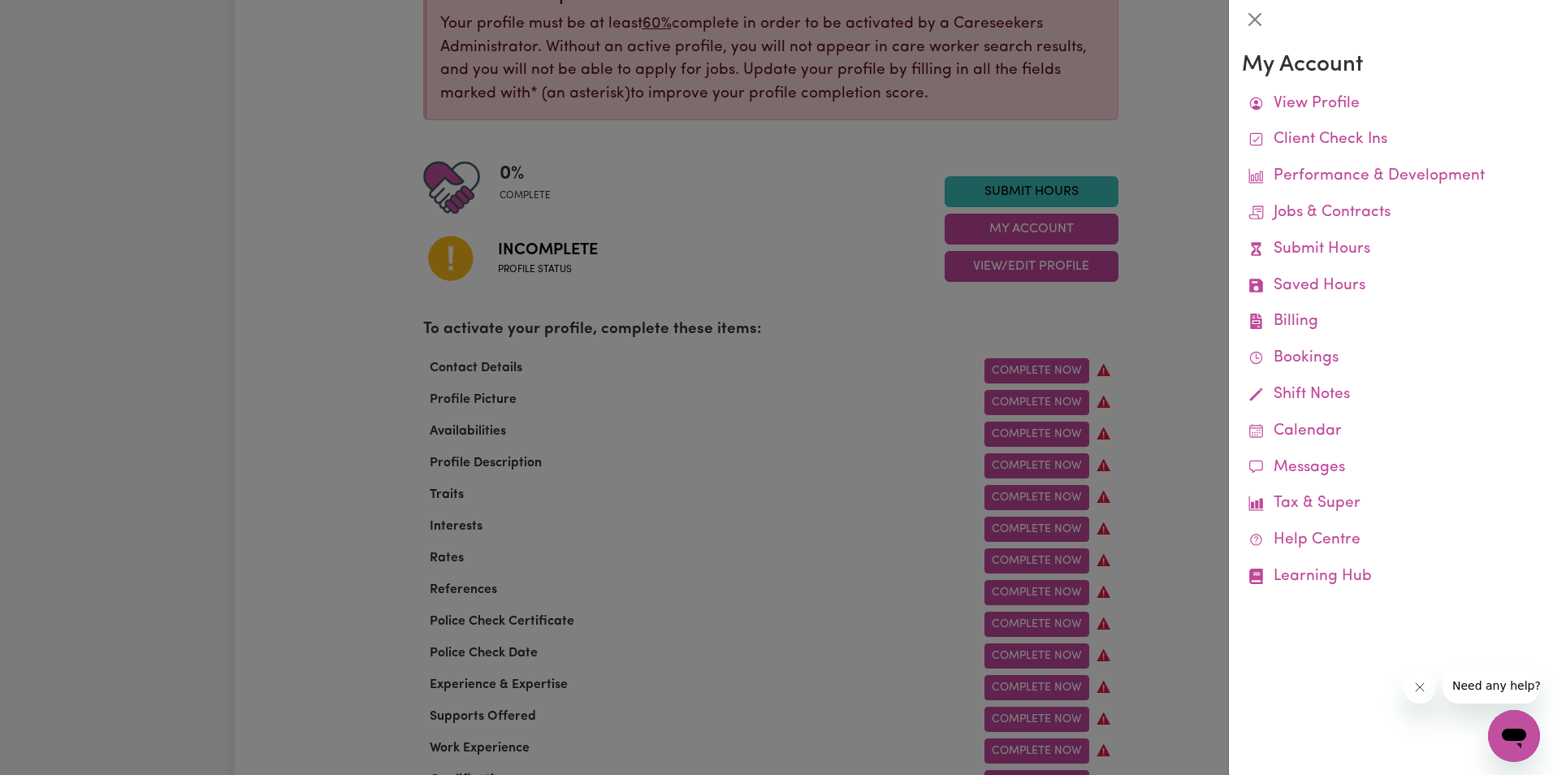
click at [1055, 194] on div at bounding box center [776, 387] width 1553 height 775
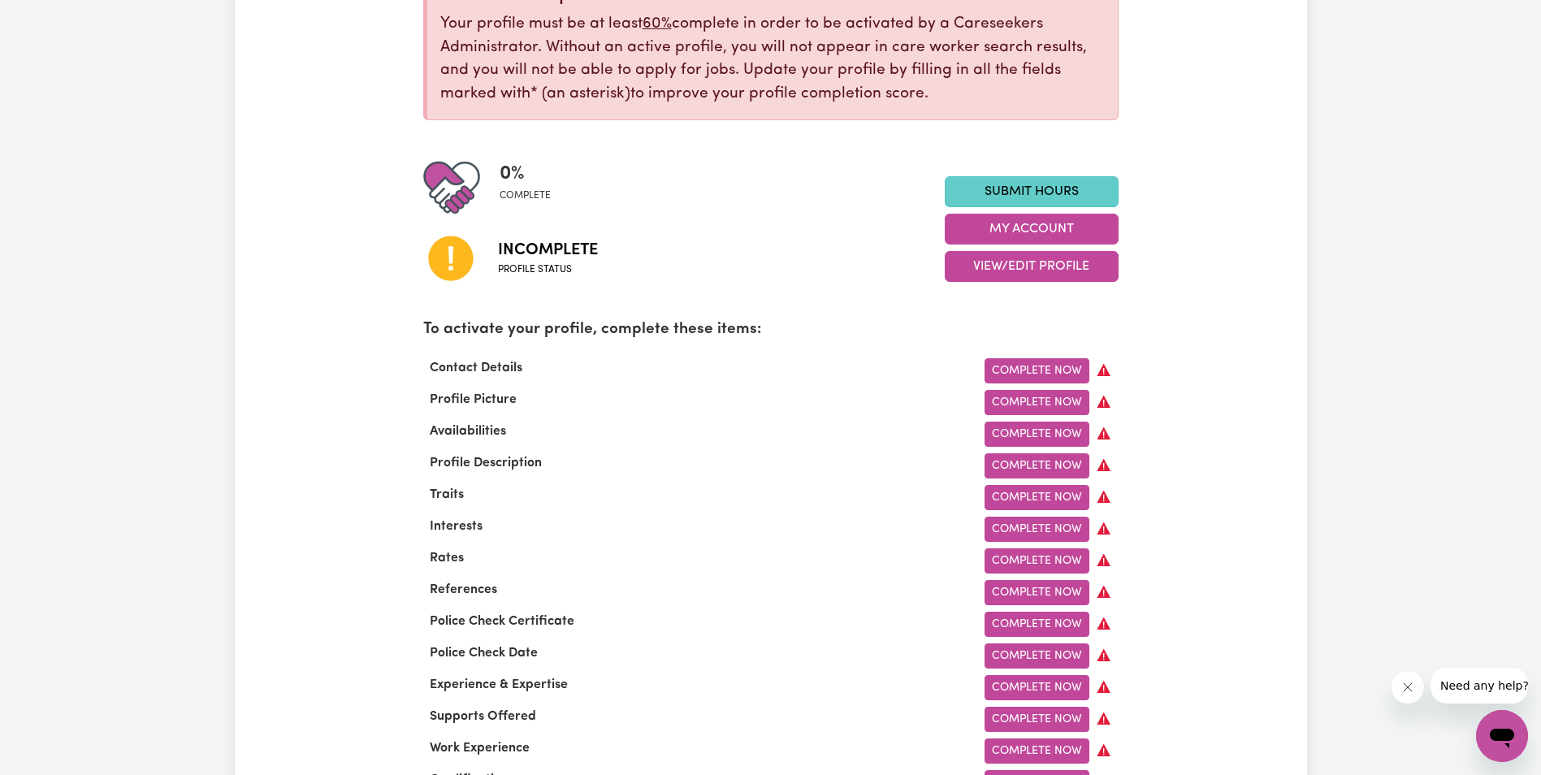
click at [1024, 180] on link "Submit Hours" at bounding box center [1032, 191] width 174 height 31
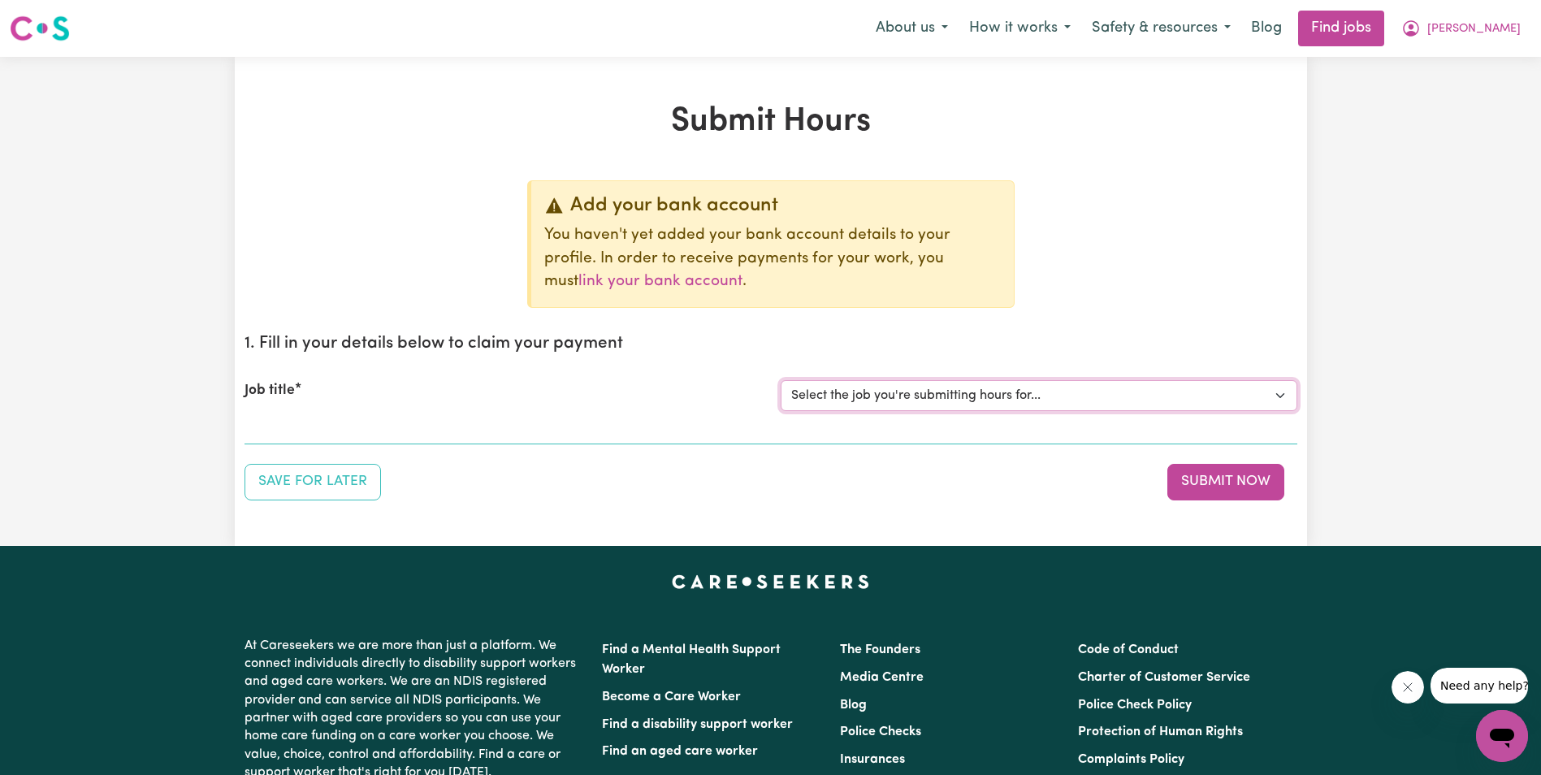
click at [864, 398] on select "Select the job you're submitting hours for..." at bounding box center [1039, 395] width 517 height 31
drag, startPoint x: 868, startPoint y: 397, endPoint x: 875, endPoint y: 389, distance: 10.4
click at [868, 397] on select "Select the job you're submitting hours for..." at bounding box center [1039, 395] width 517 height 31
click at [295, 388] on label "Job title" at bounding box center [270, 390] width 50 height 21
click at [781, 388] on select "Select the job you're submitting hours for..." at bounding box center [1039, 395] width 517 height 31
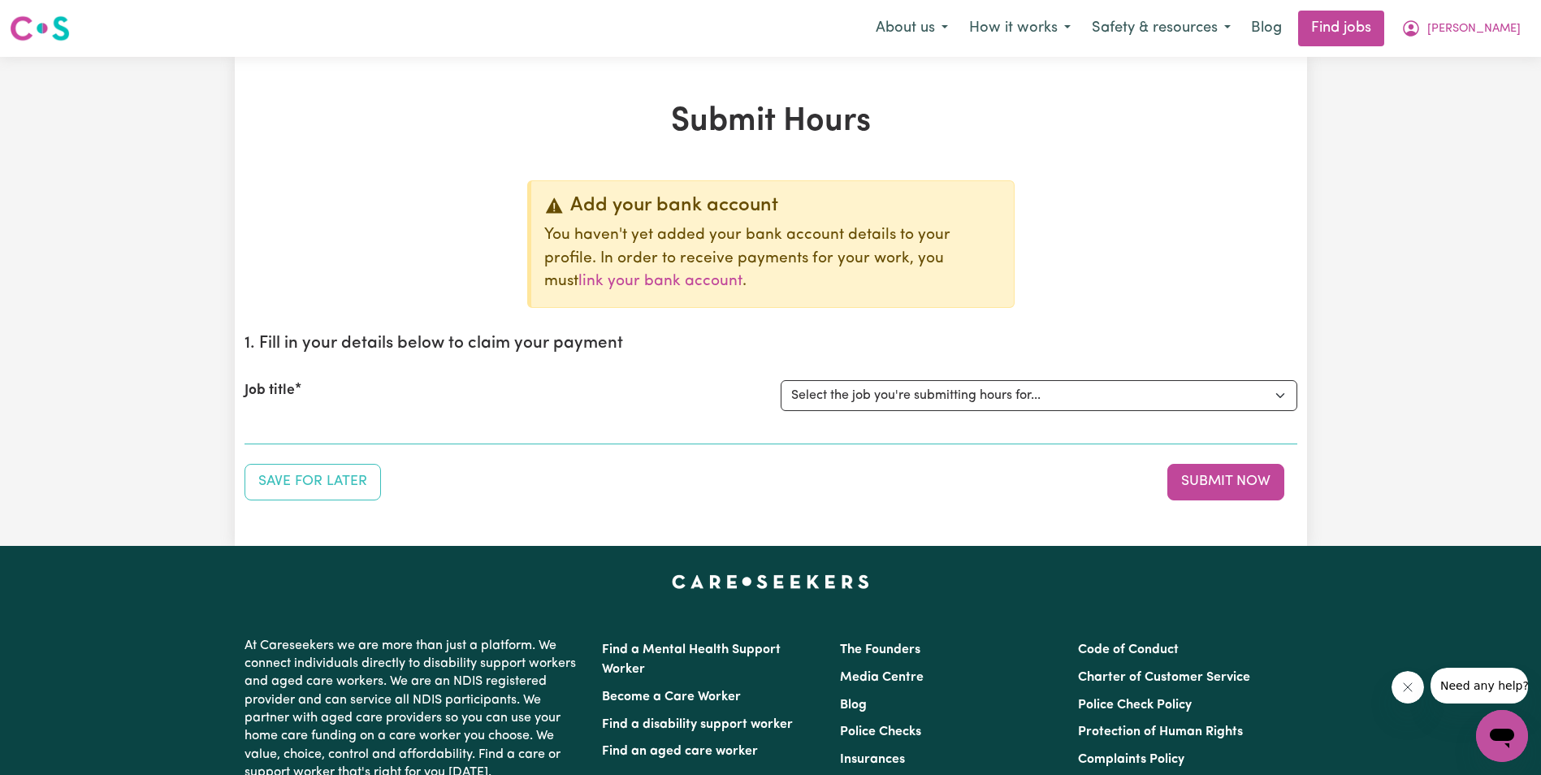
click at [288, 432] on section "1. Fill in your details below to claim your payment Job title Select the job yo…" at bounding box center [771, 382] width 1053 height 123
click at [300, 421] on div "Job title Select the job you're submitting hours for..." at bounding box center [771, 396] width 1053 height 70
click at [357, 334] on h2 "1. Fill in your details below to claim your payment" at bounding box center [771, 344] width 1053 height 20
drag, startPoint x: 679, startPoint y: 338, endPoint x: 727, endPoint y: 355, distance: 50.9
click at [677, 339] on h2 "1. Fill in your details below to claim your payment" at bounding box center [771, 344] width 1053 height 20
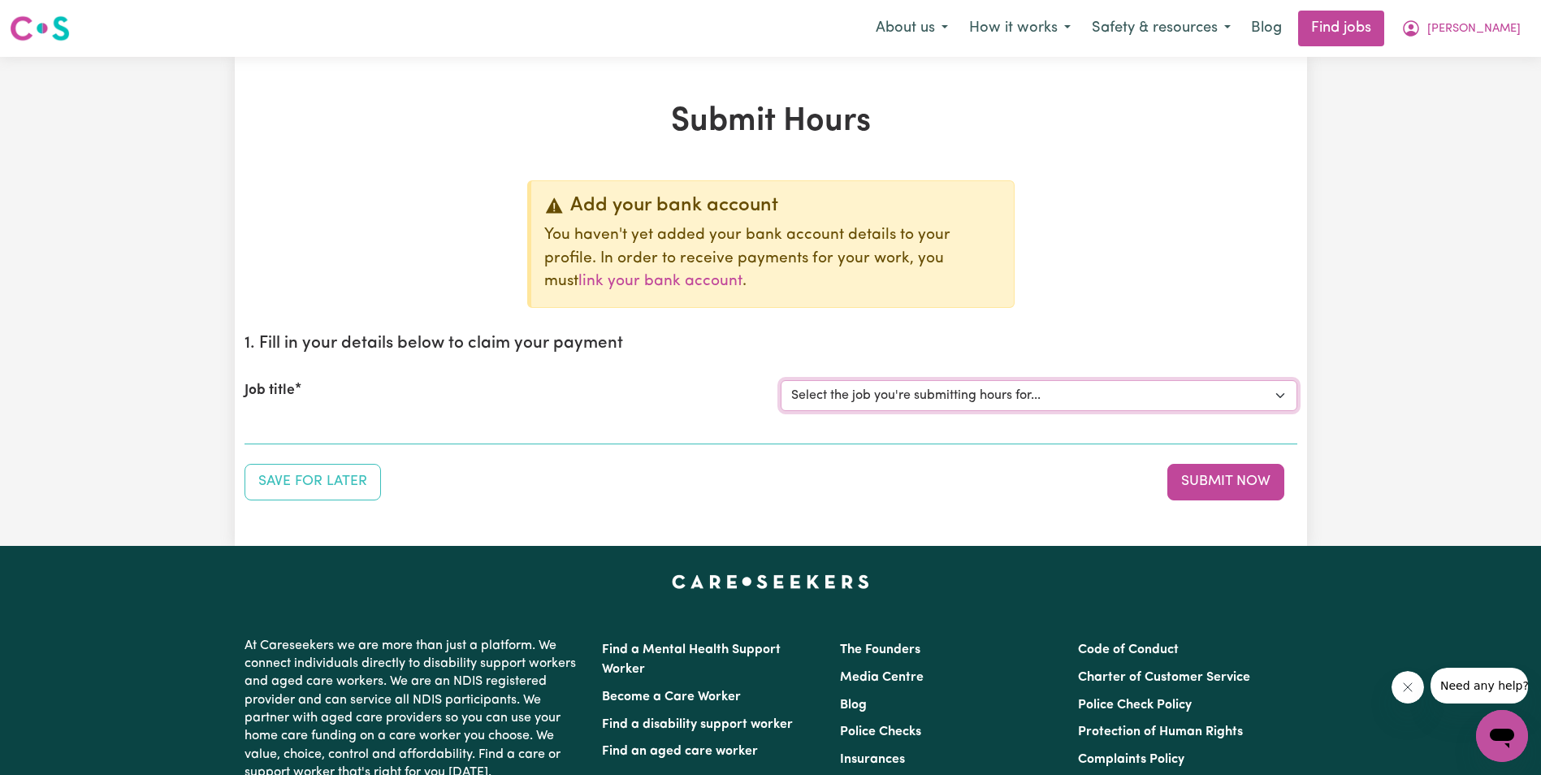
click at [1106, 399] on select "Select the job you're submitting hours for..." at bounding box center [1039, 395] width 517 height 31
drag, startPoint x: 391, startPoint y: 419, endPoint x: 376, endPoint y: 459, distance: 42.4
click at [389, 419] on div "Job title Select the job you're submitting hours for..." at bounding box center [771, 396] width 1053 height 70
drag, startPoint x: 344, startPoint y: 496, endPoint x: 864, endPoint y: 271, distance: 565.4
click at [794, 292] on div "Add your bank account You haven't yet added your bank account details to your p…" at bounding box center [771, 340] width 1053 height 320
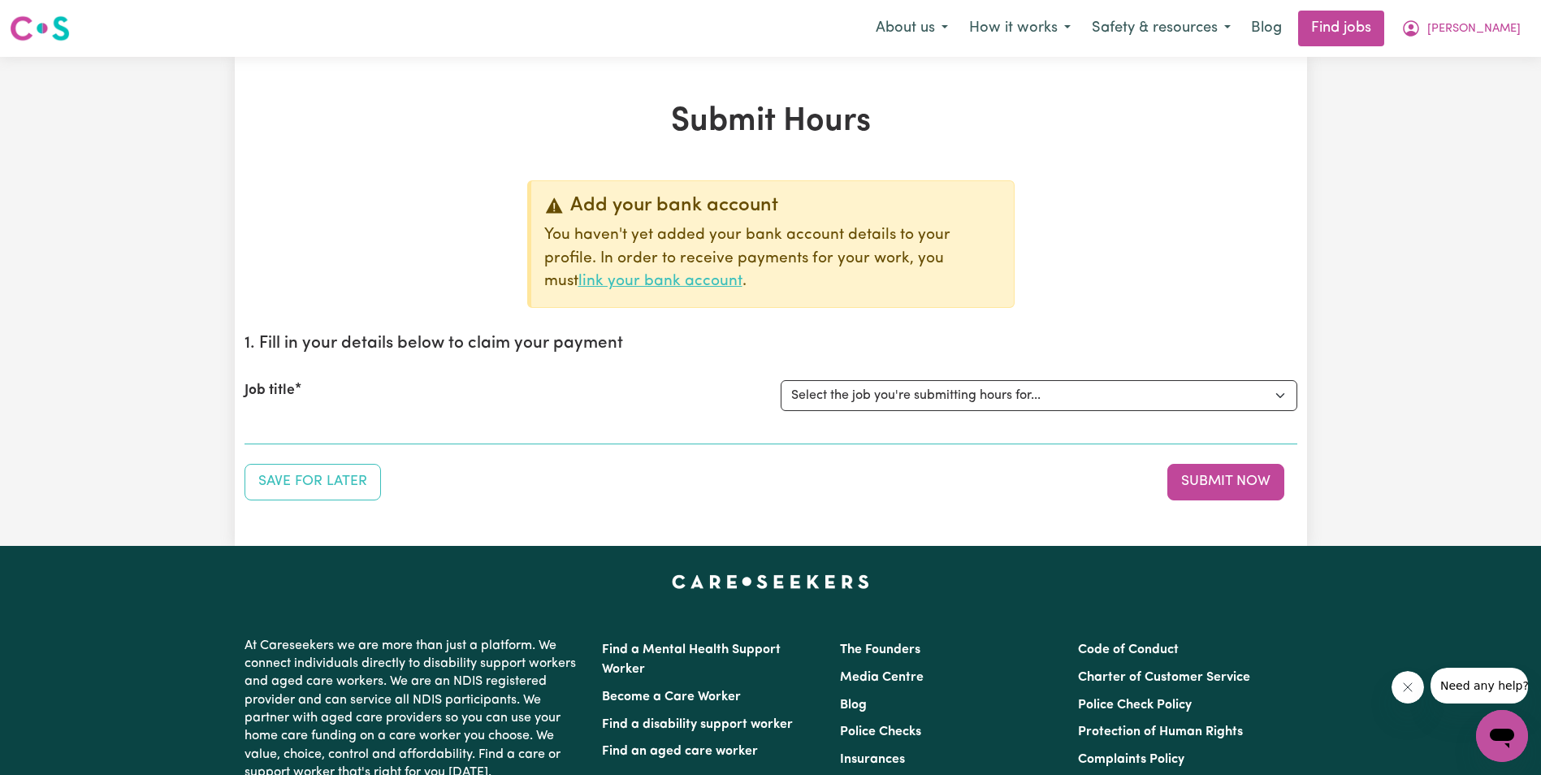
click at [742, 274] on link "link your bank account" at bounding box center [660, 281] width 164 height 15
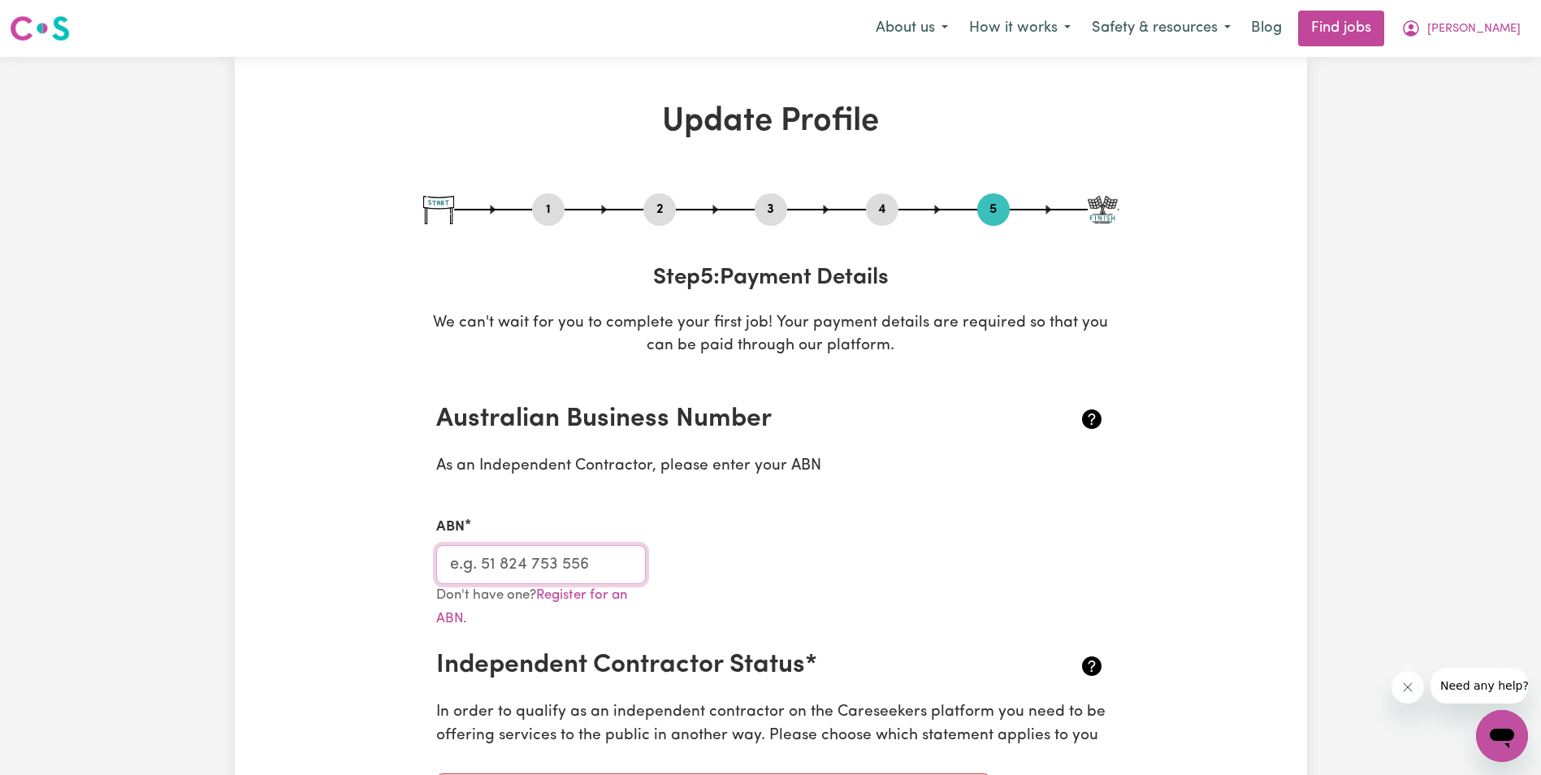
click at [552, 566] on input "ABN" at bounding box center [541, 564] width 210 height 39
type input "14 025 459 840"
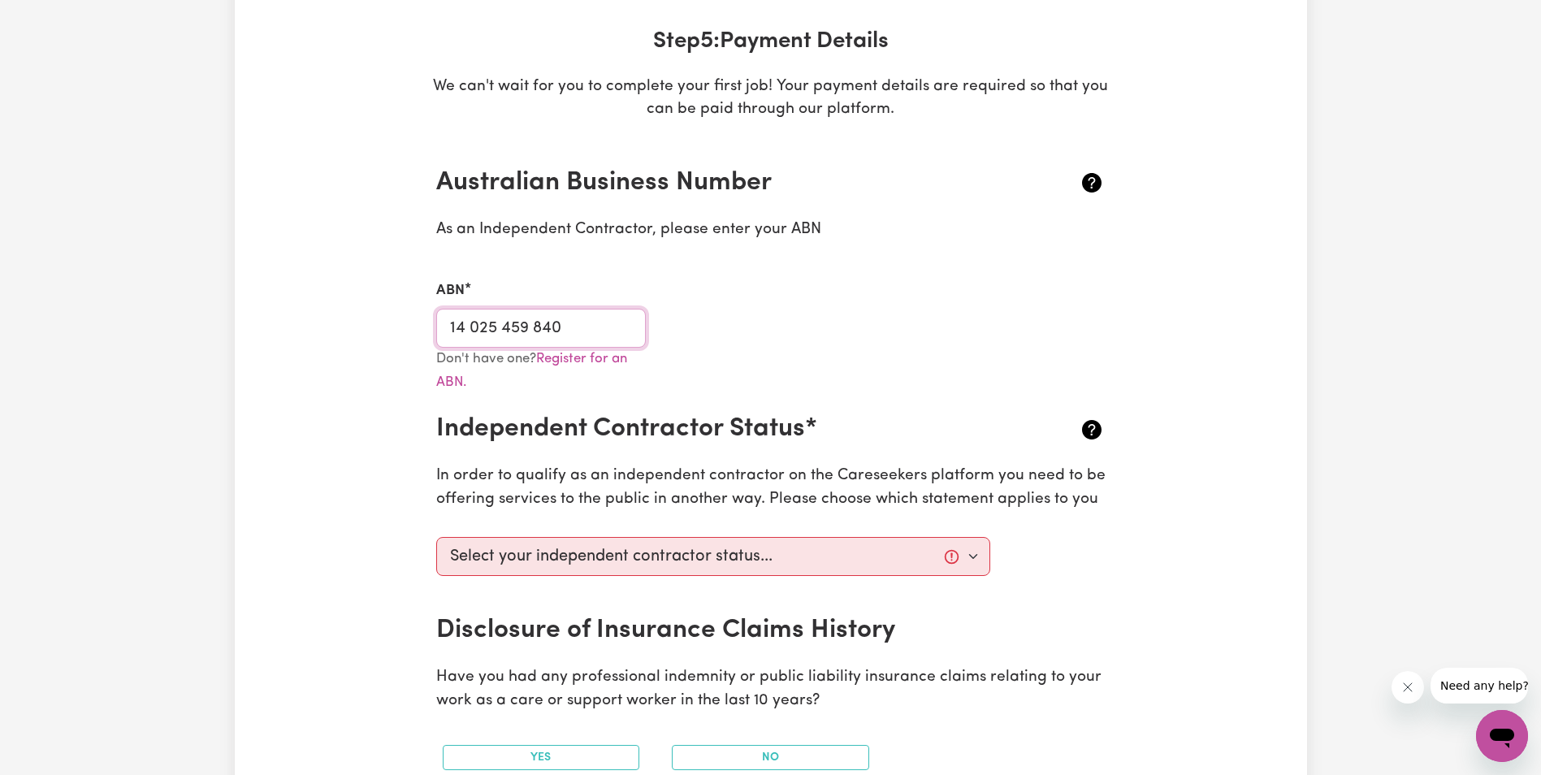
scroll to position [244, 0]
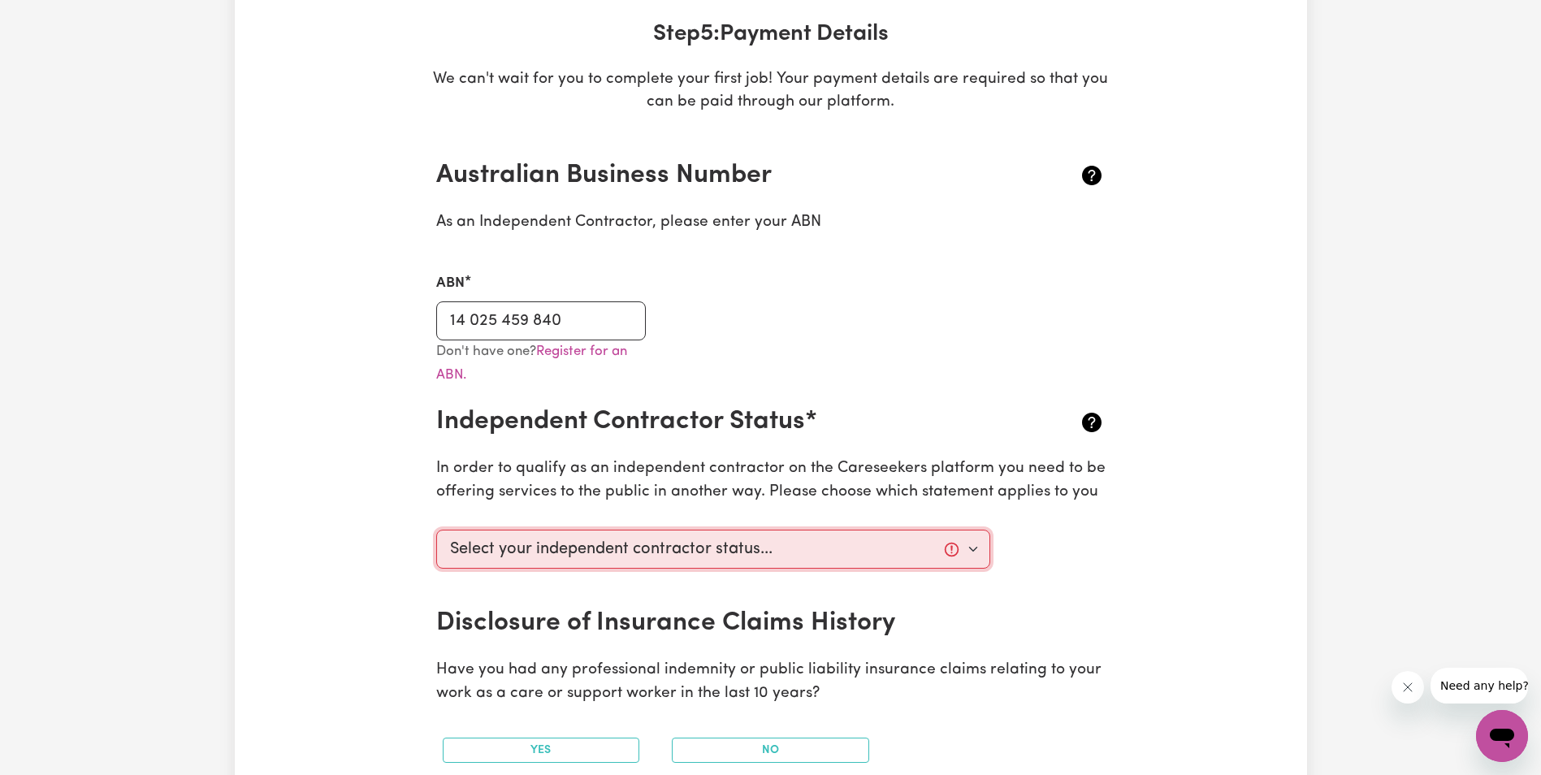
click at [622, 557] on select "Select your independent contractor status... I am providing services through an…" at bounding box center [713, 549] width 555 height 39
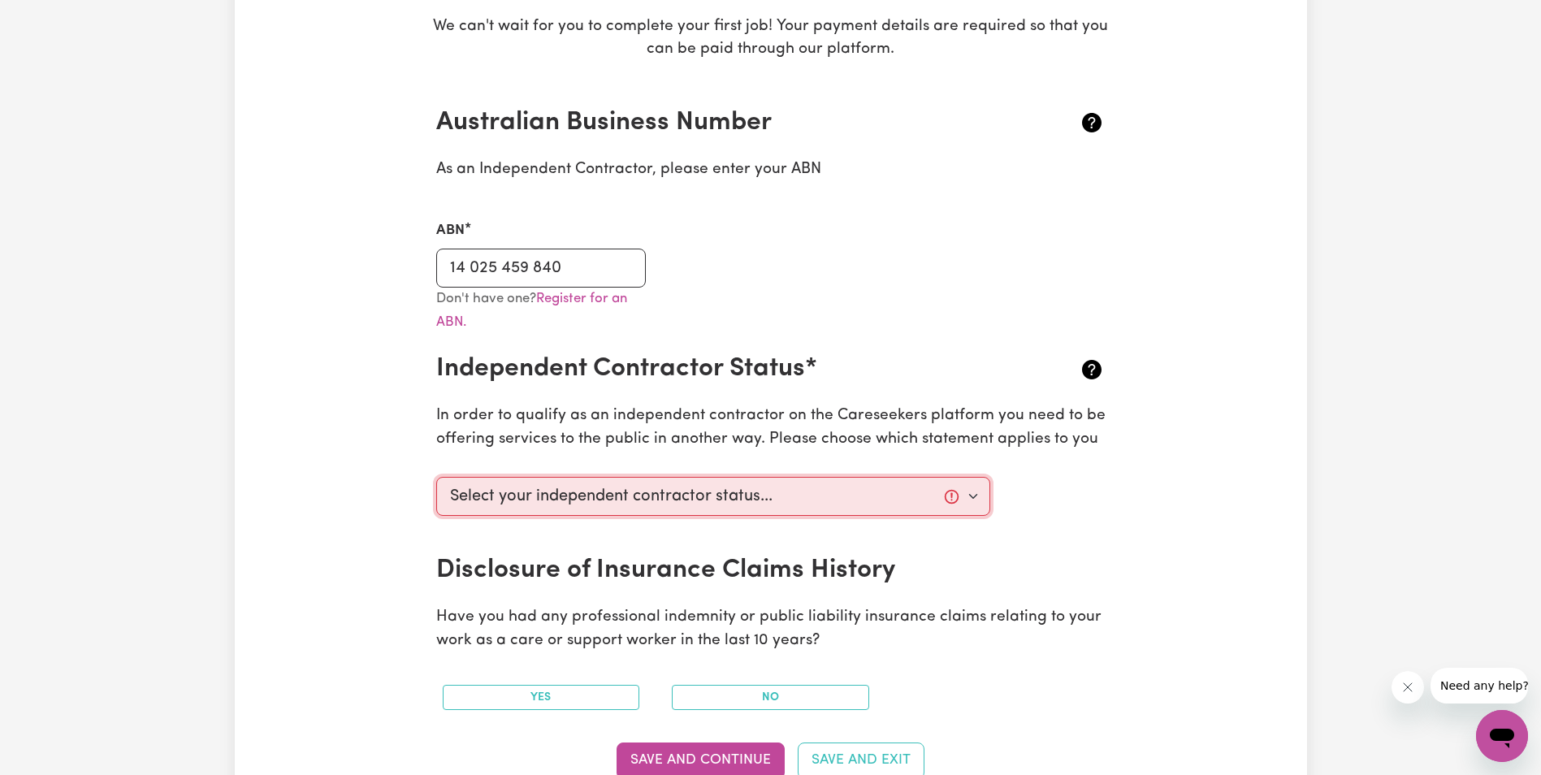
scroll to position [325, 0]
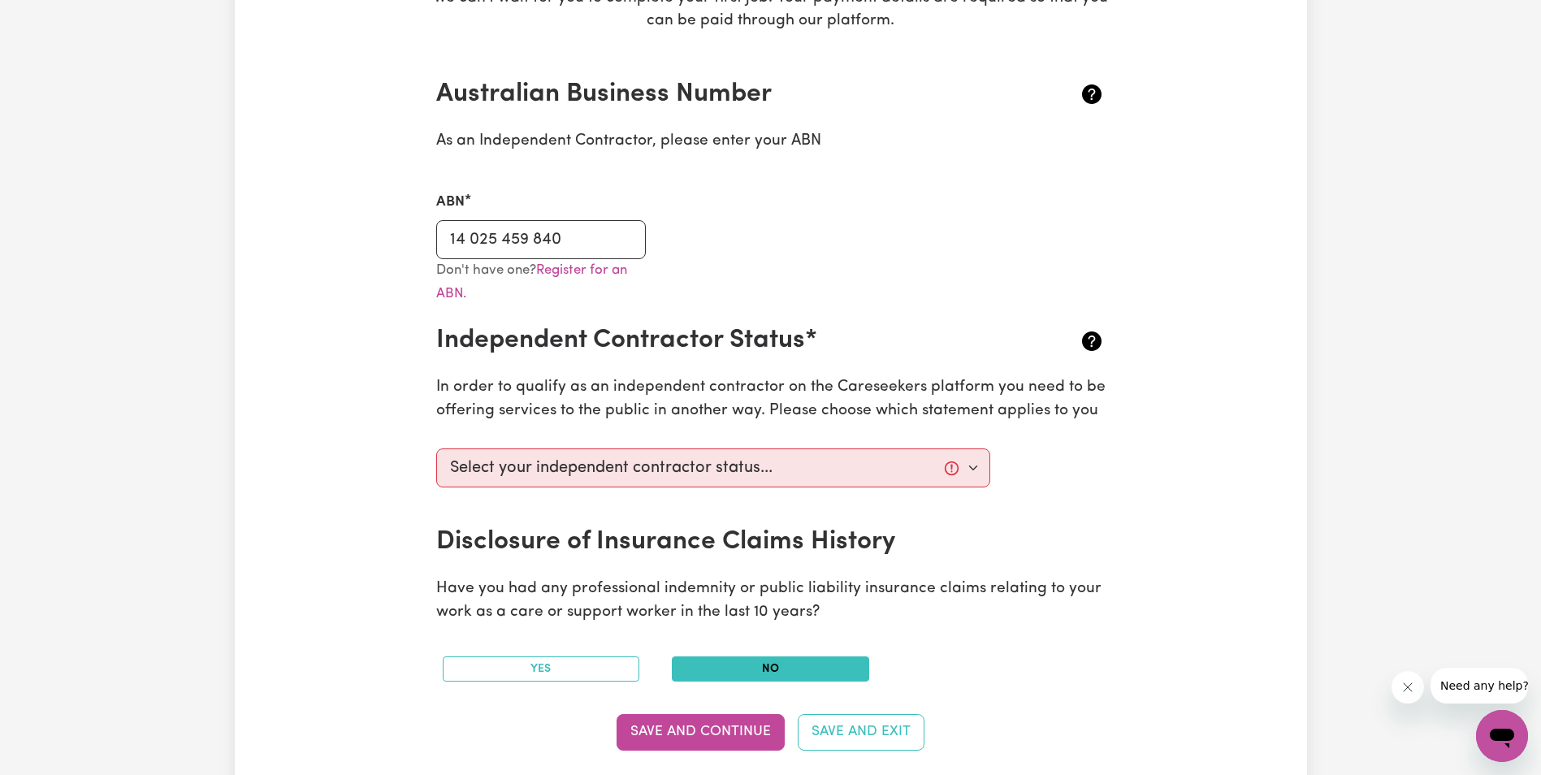
click at [742, 669] on button "No" at bounding box center [770, 668] width 197 height 25
click at [712, 741] on button "Save and Continue" at bounding box center [701, 732] width 168 height 36
click at [566, 471] on select "Select your independent contractor status... I am providing services through an…" at bounding box center [713, 467] width 555 height 39
select select "I am providing services privately on my own"
click at [436, 448] on select "Select your independent contractor status... I am providing services through an…" at bounding box center [713, 467] width 555 height 39
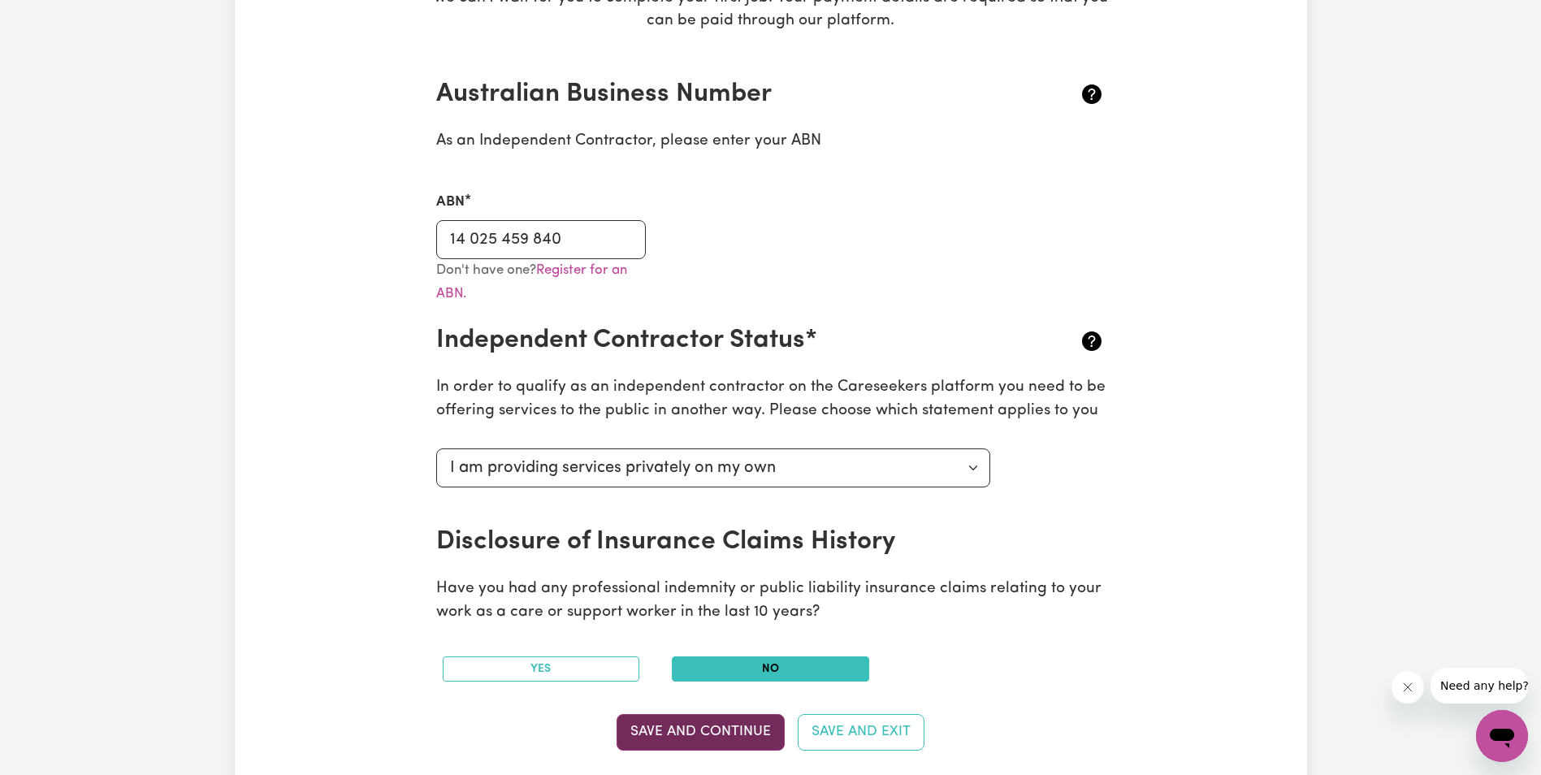
click at [699, 729] on button "Save and Continue" at bounding box center [701, 732] width 168 height 36
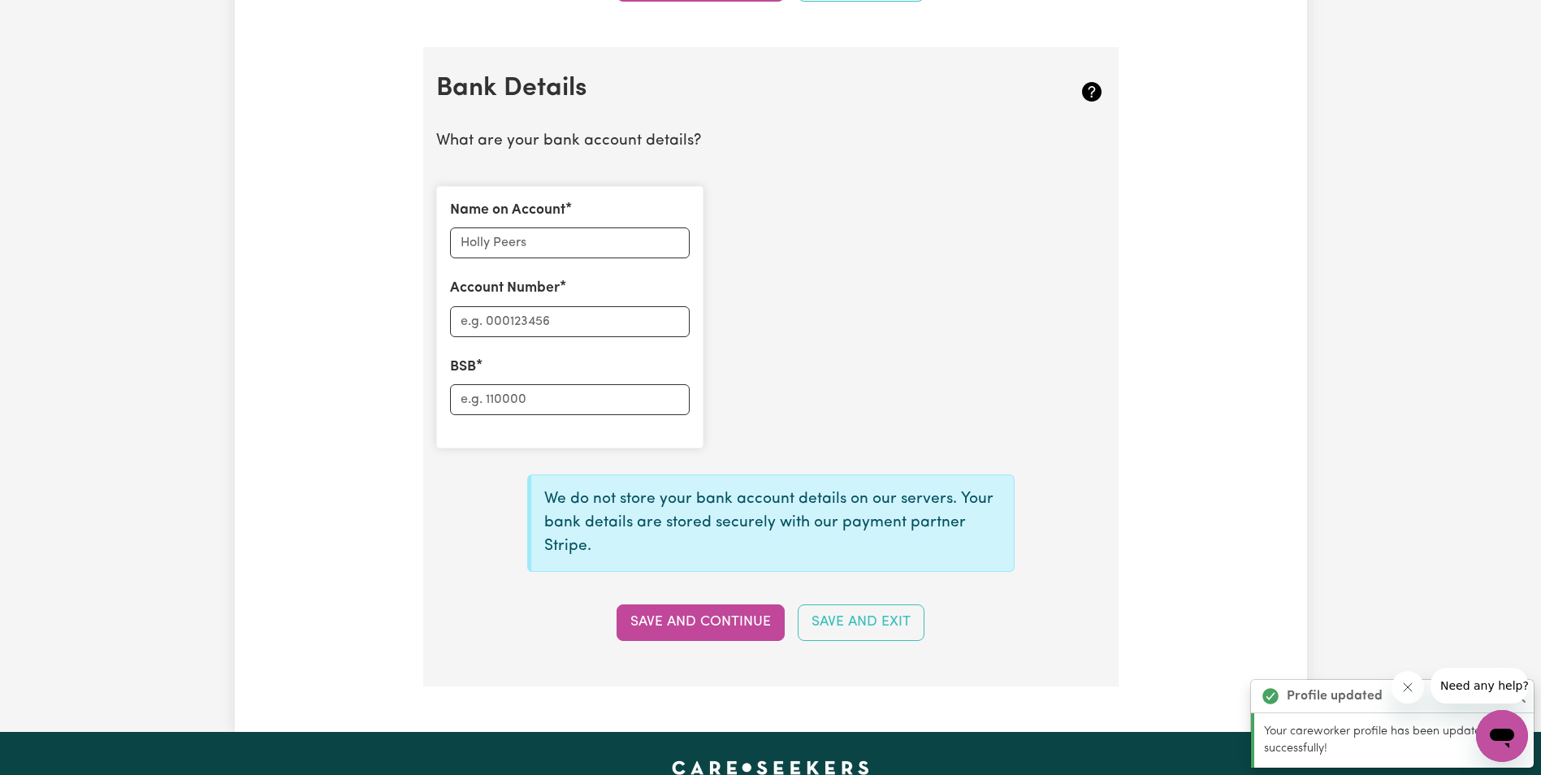
scroll to position [1121, 0]
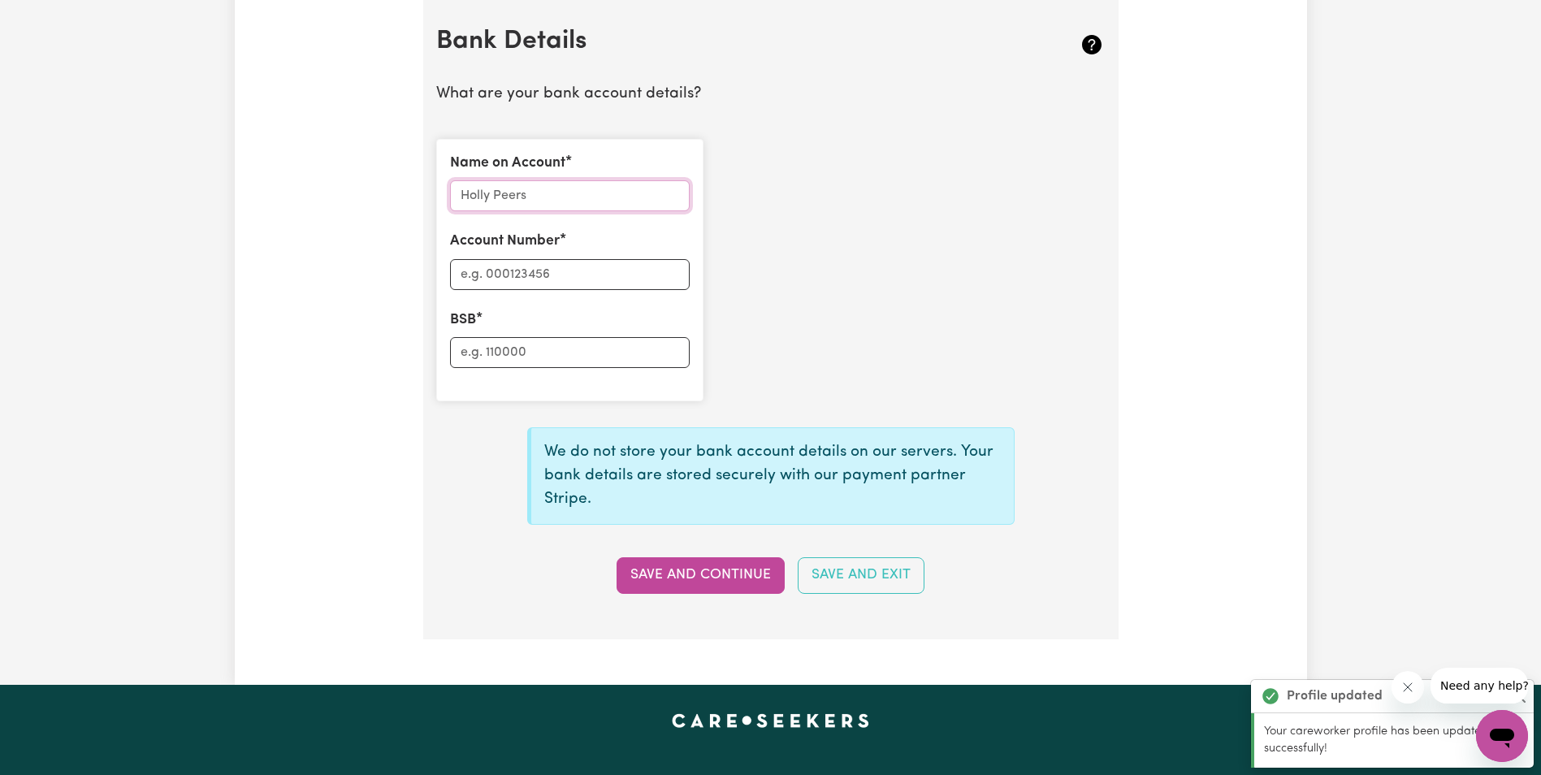
click at [567, 193] on input "Name on Account" at bounding box center [570, 195] width 240 height 31
type input "[PERSON_NAME]"
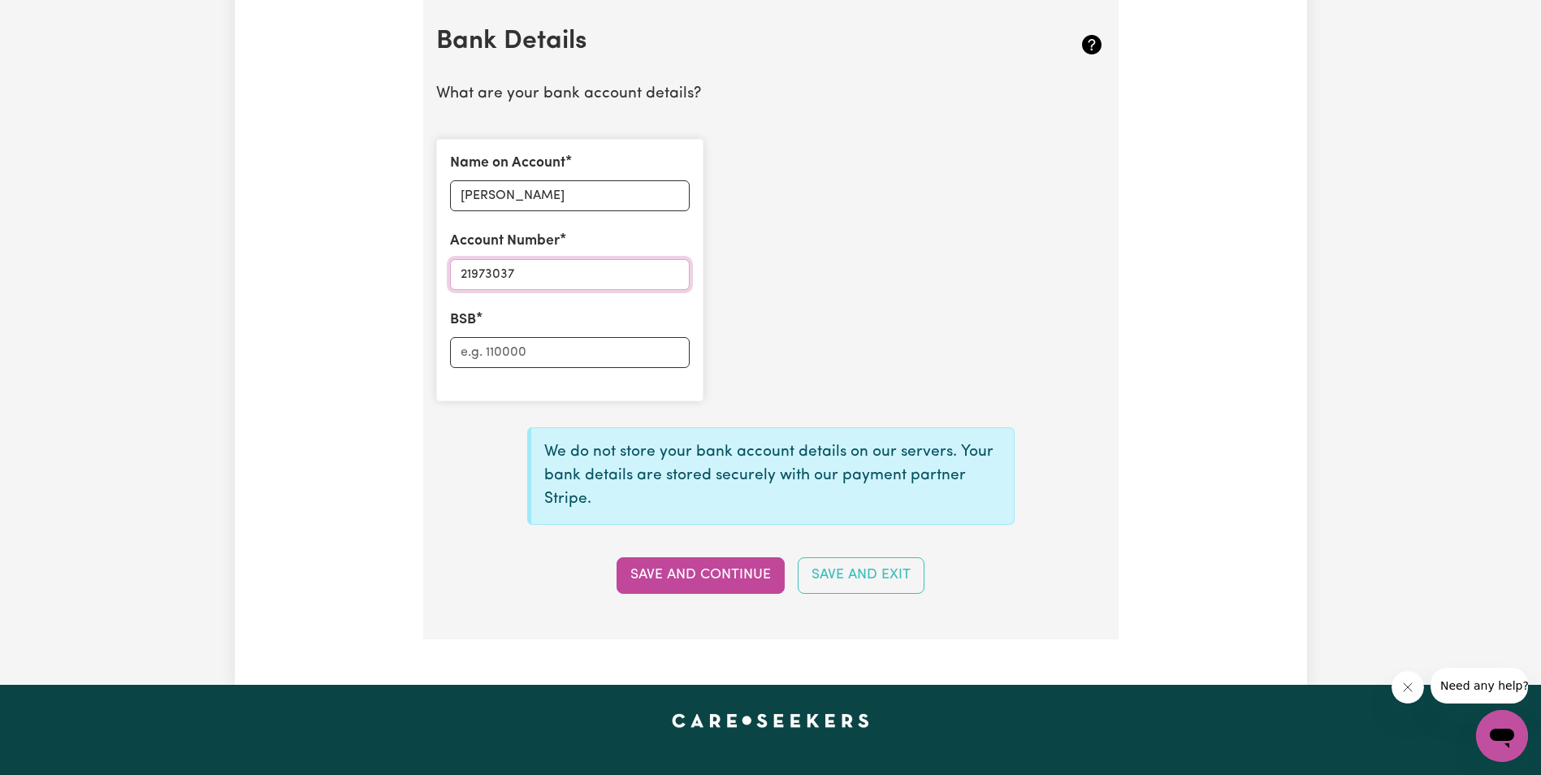
type input "21973037"
type input "124001"
click at [716, 582] on button "Save and Continue" at bounding box center [701, 575] width 168 height 36
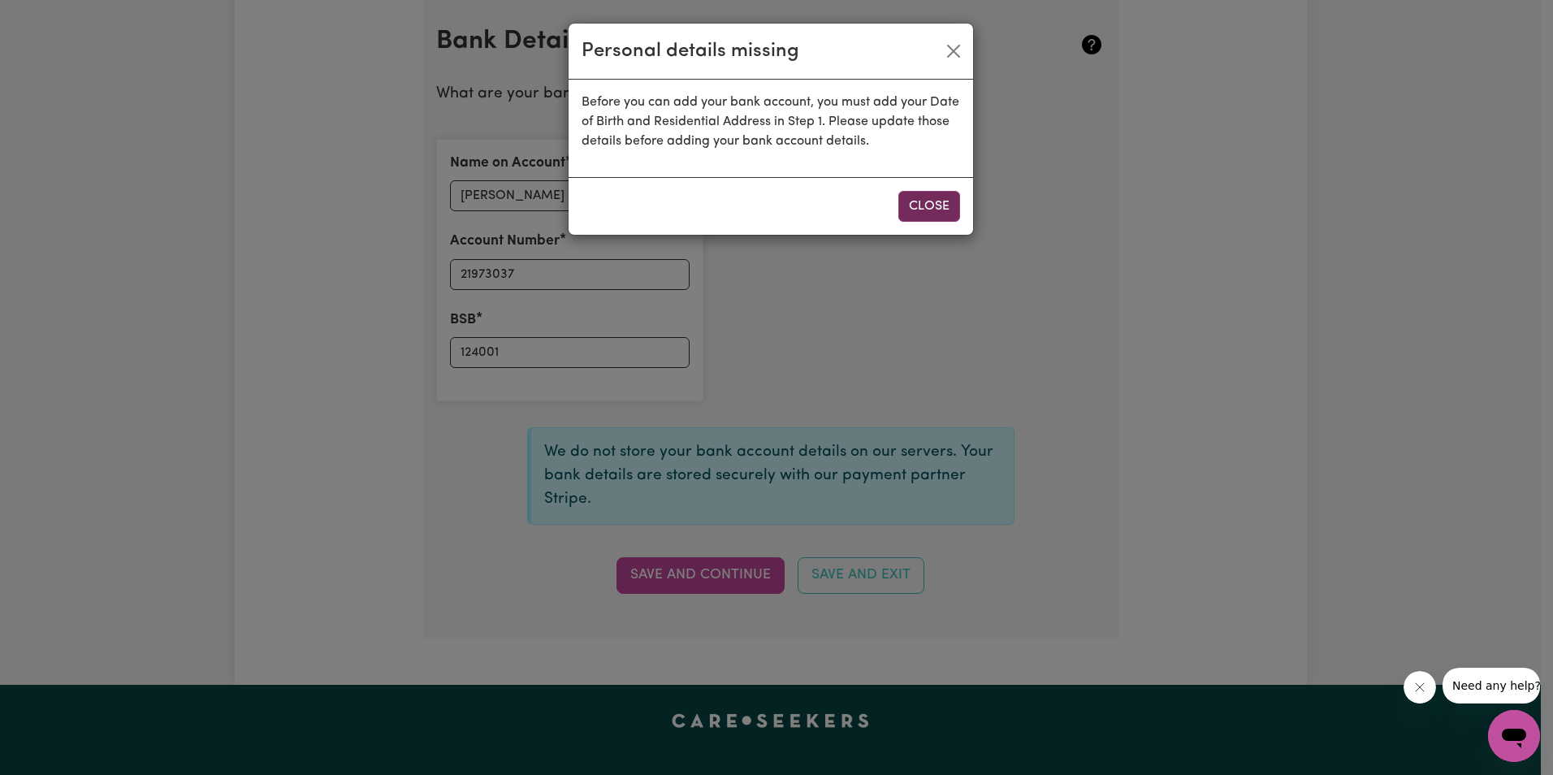
click at [924, 204] on button "Close" at bounding box center [929, 206] width 62 height 31
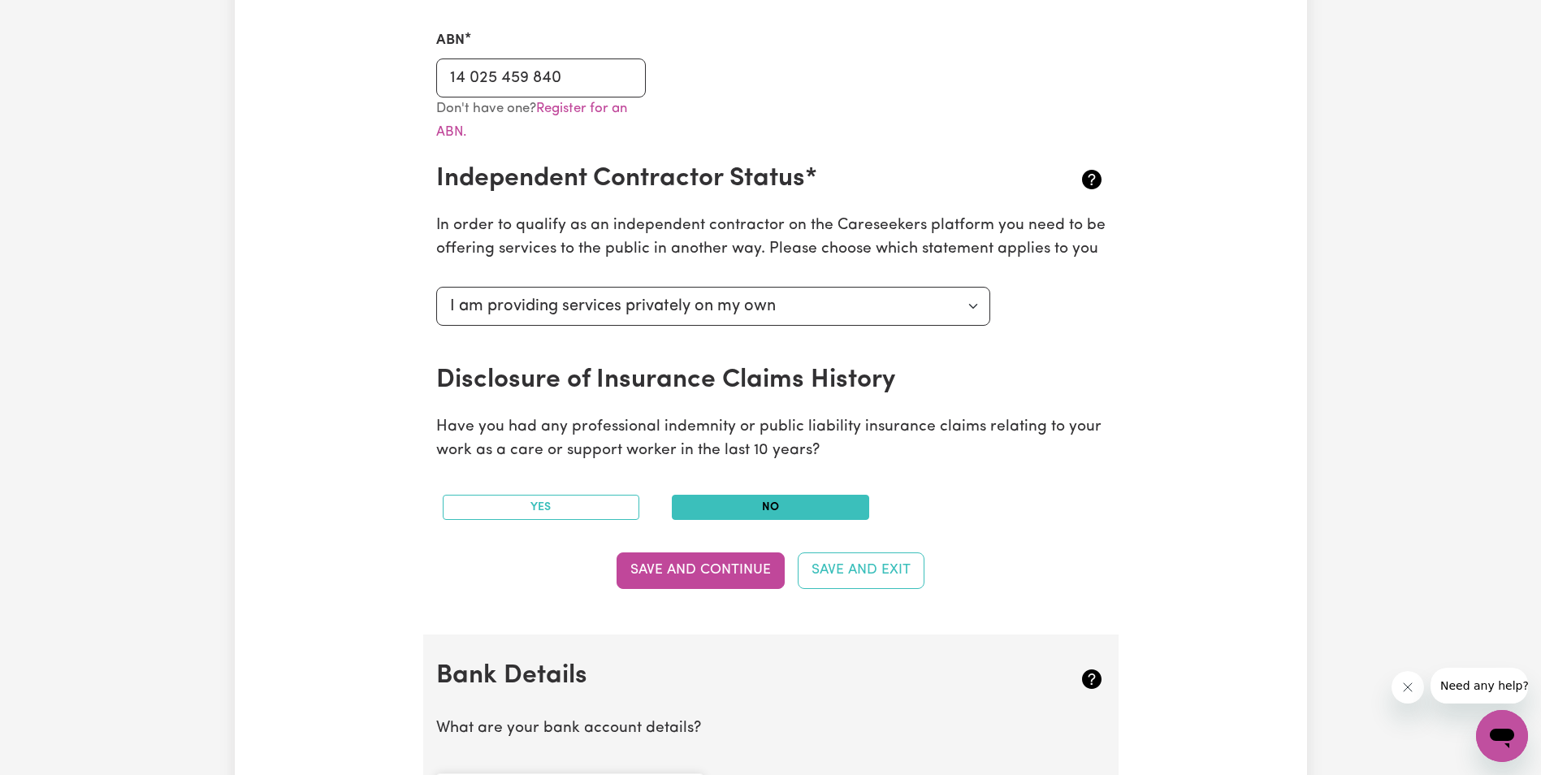
scroll to position [634, 0]
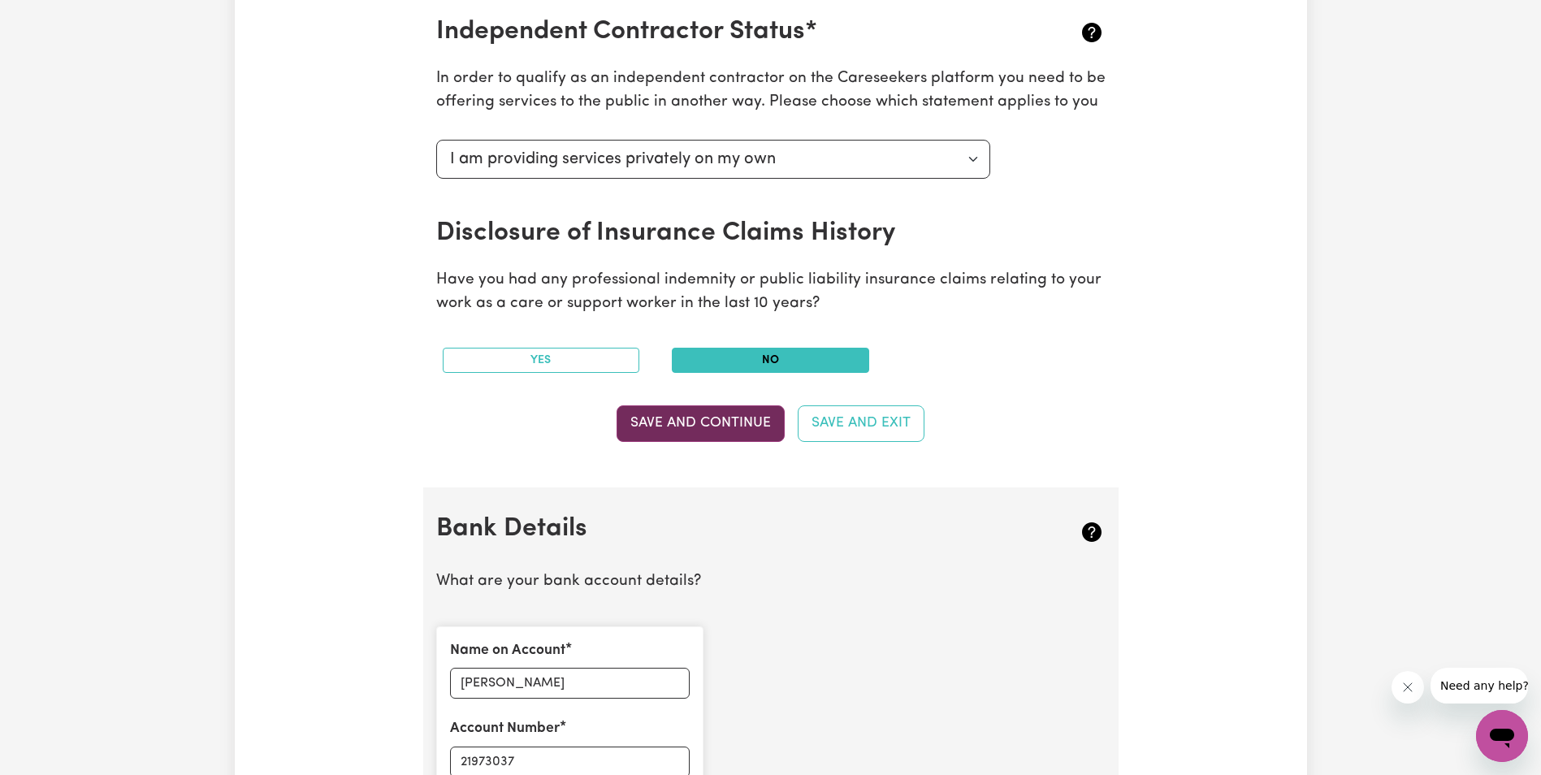
click at [742, 423] on button "Save and Continue" at bounding box center [701, 423] width 168 height 36
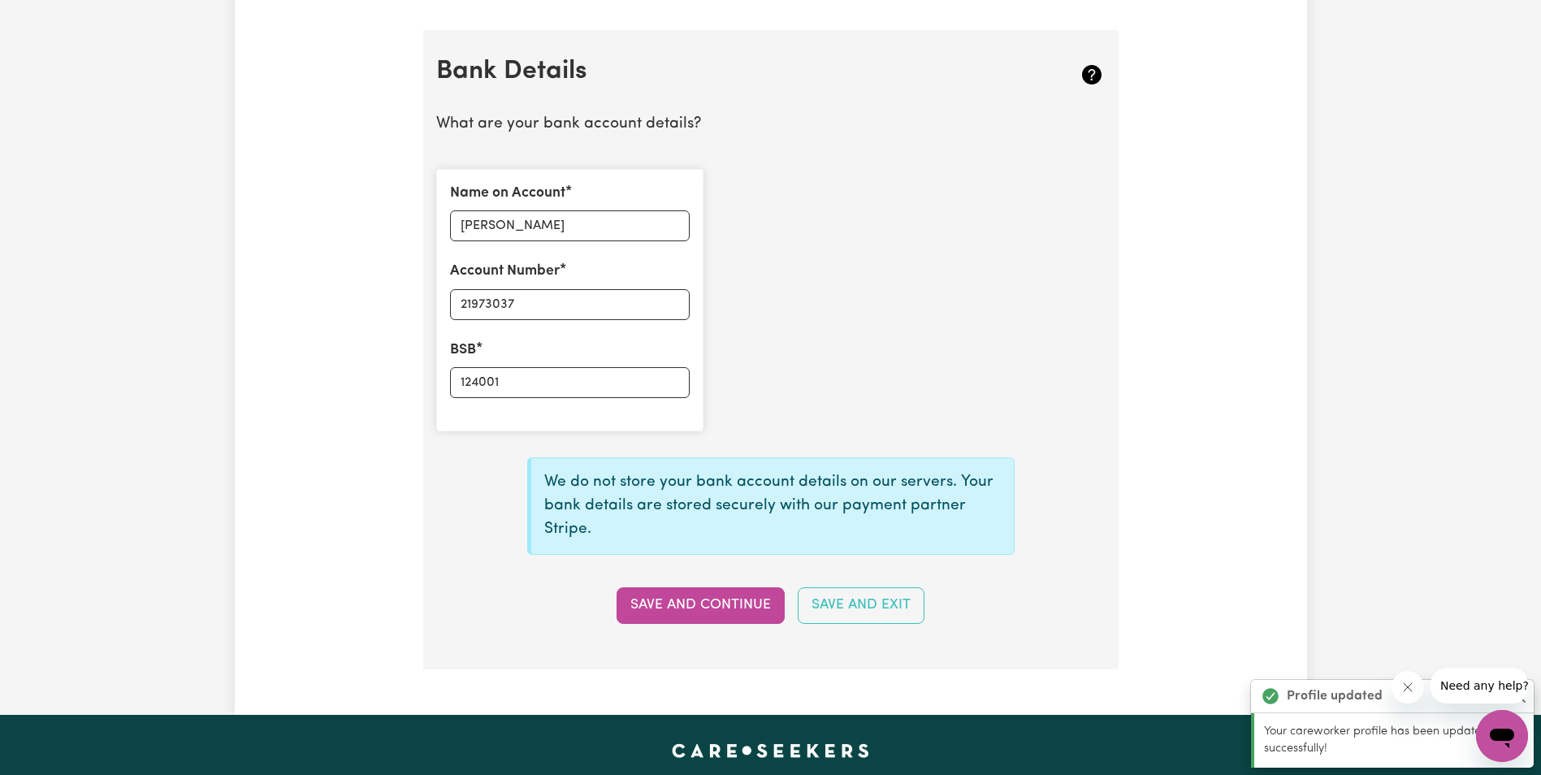
scroll to position [1043, 0]
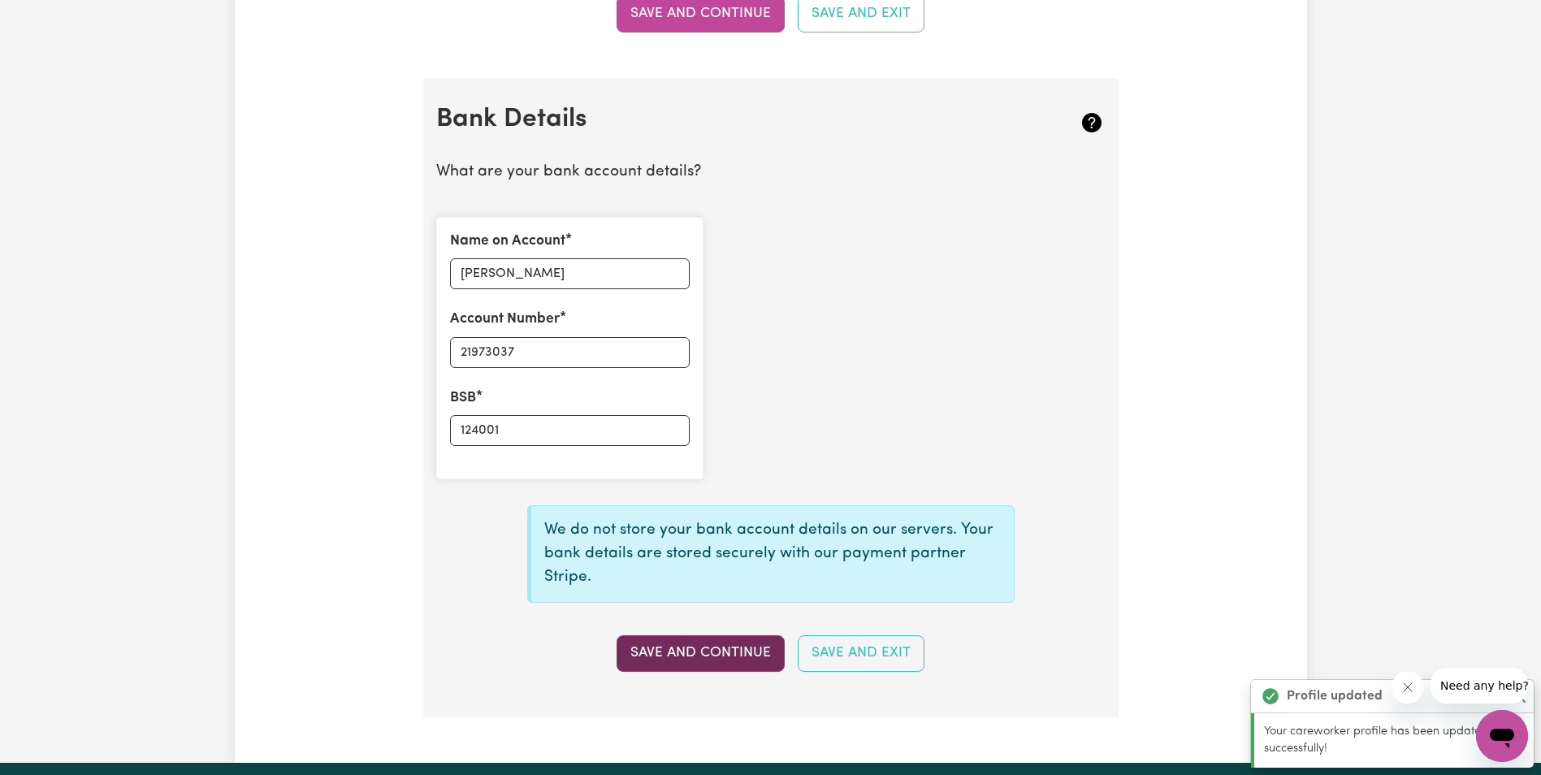
click at [682, 643] on button "Save and Continue" at bounding box center [701, 653] width 168 height 36
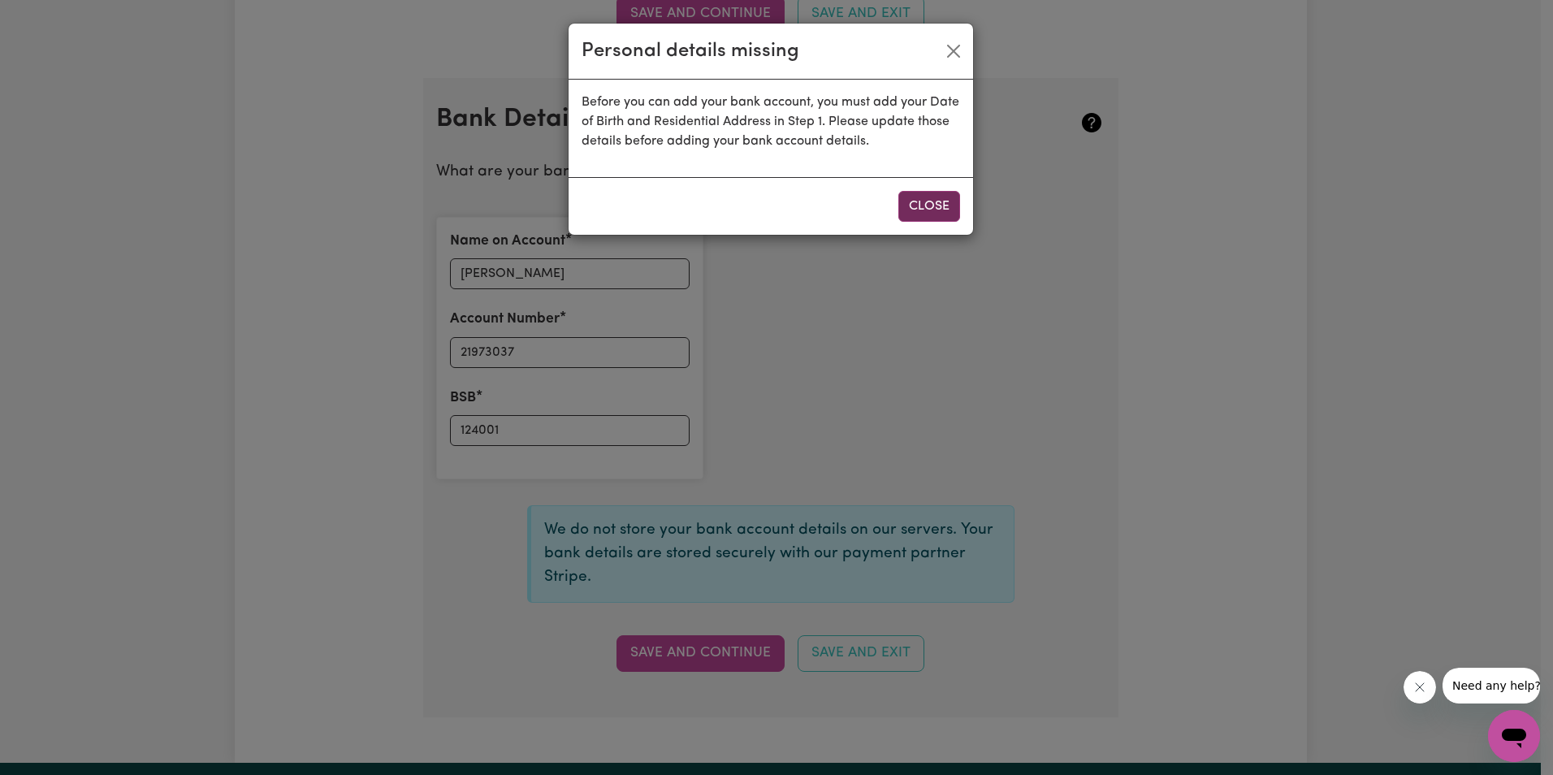
click at [925, 209] on button "Close" at bounding box center [929, 206] width 62 height 31
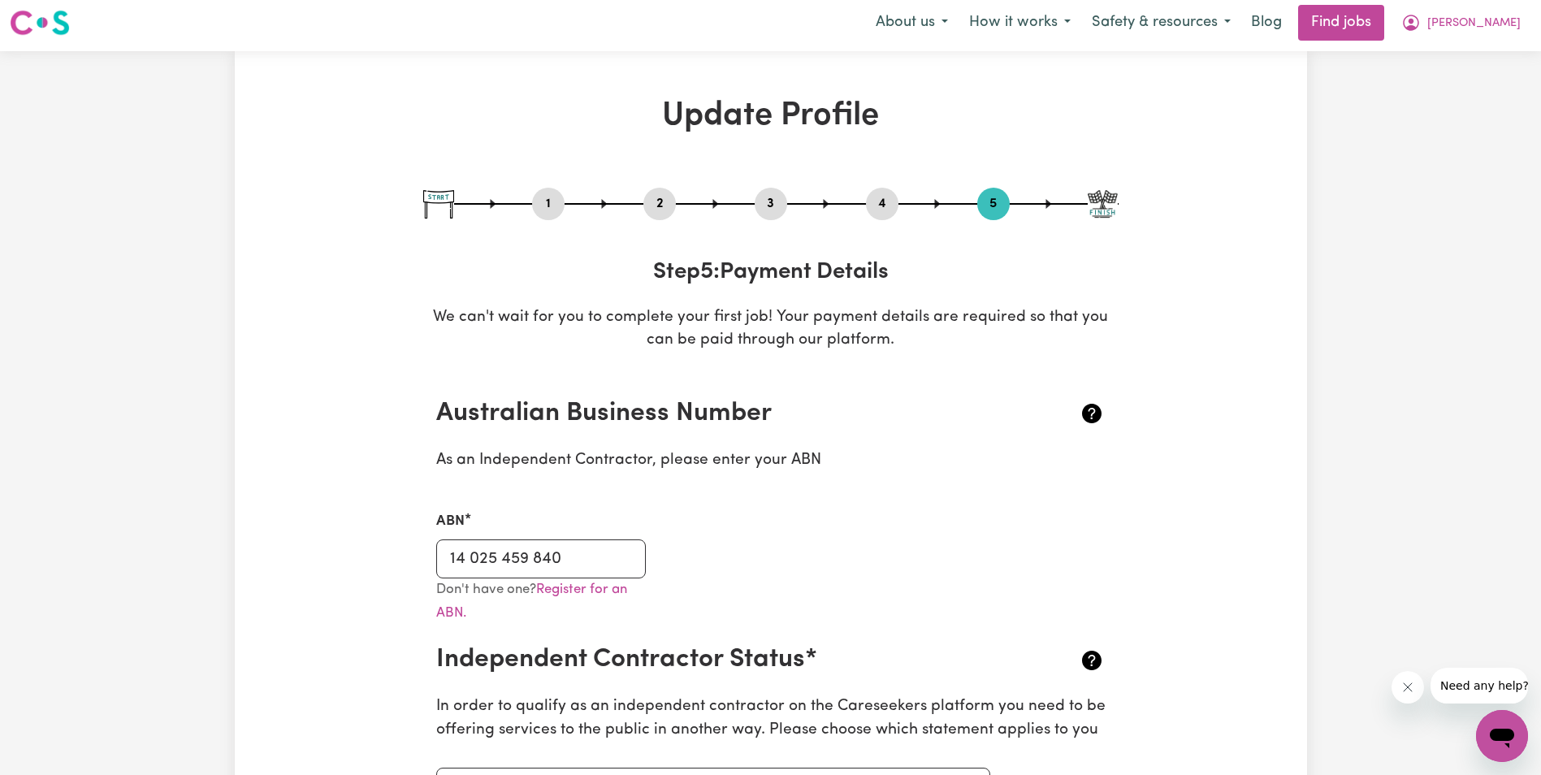
scroll to position [0, 0]
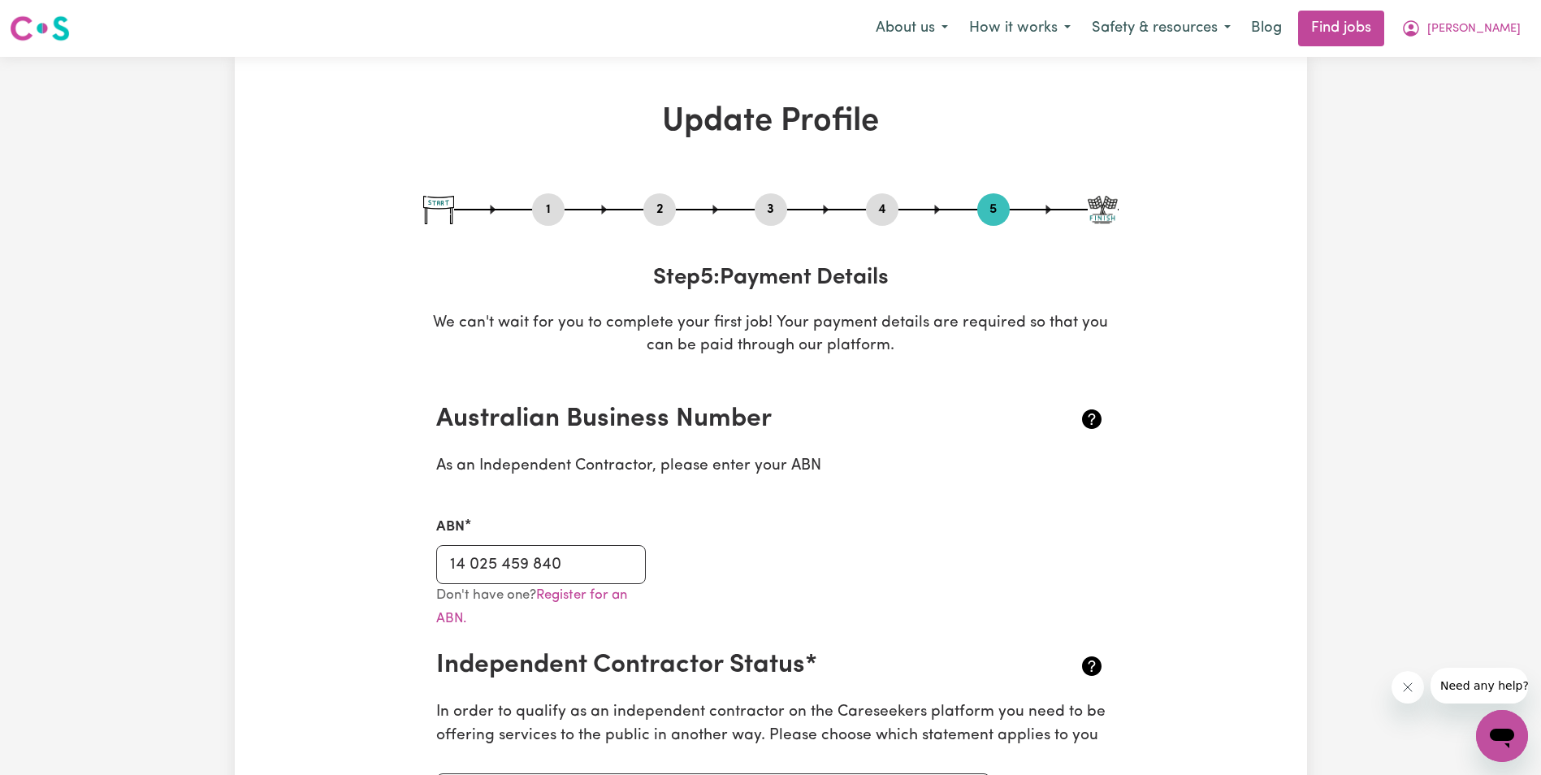
click at [555, 207] on button "1" at bounding box center [548, 209] width 32 height 21
select select "Studying a healthcare related degree or qualification"
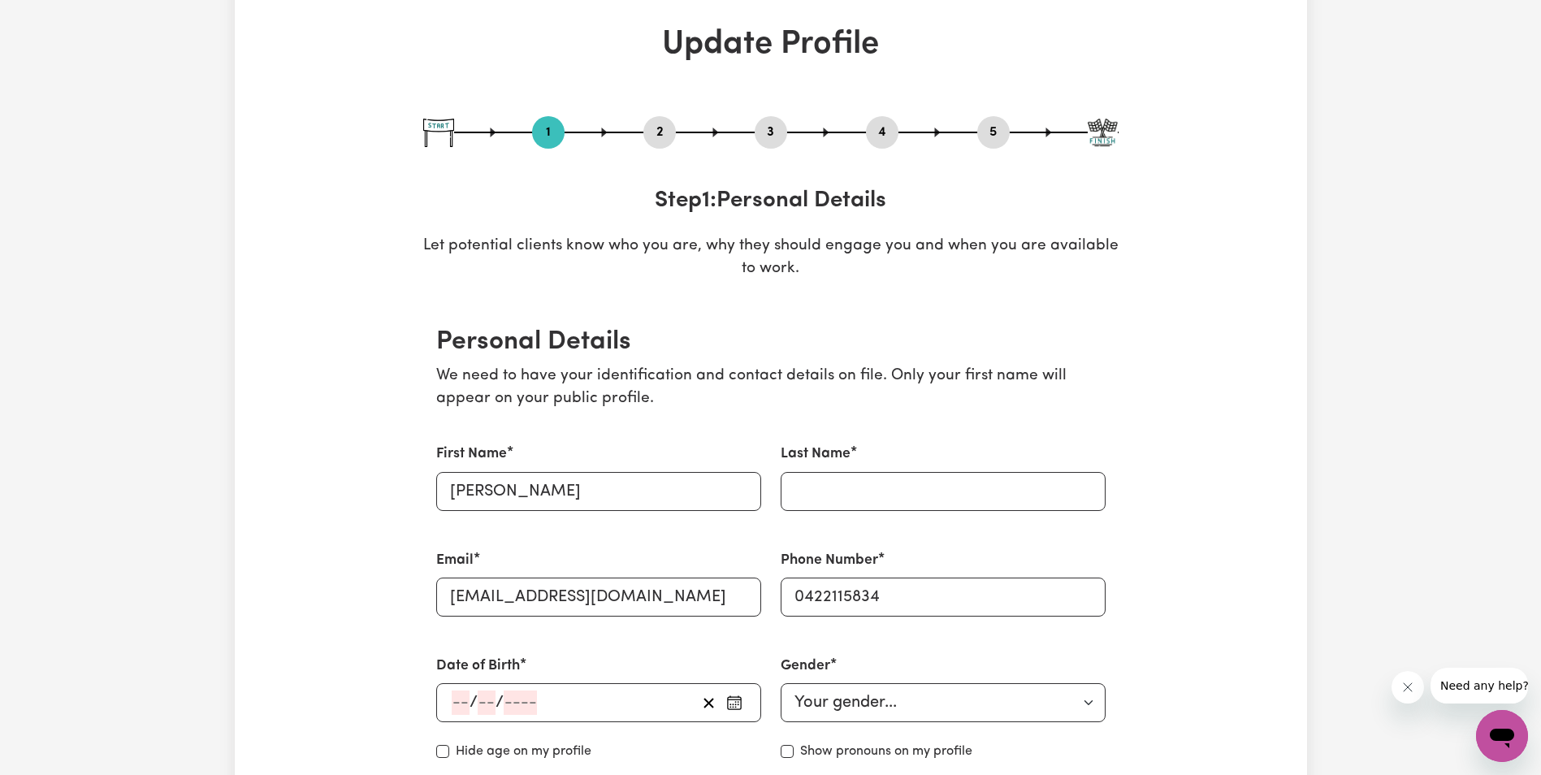
scroll to position [81, 0]
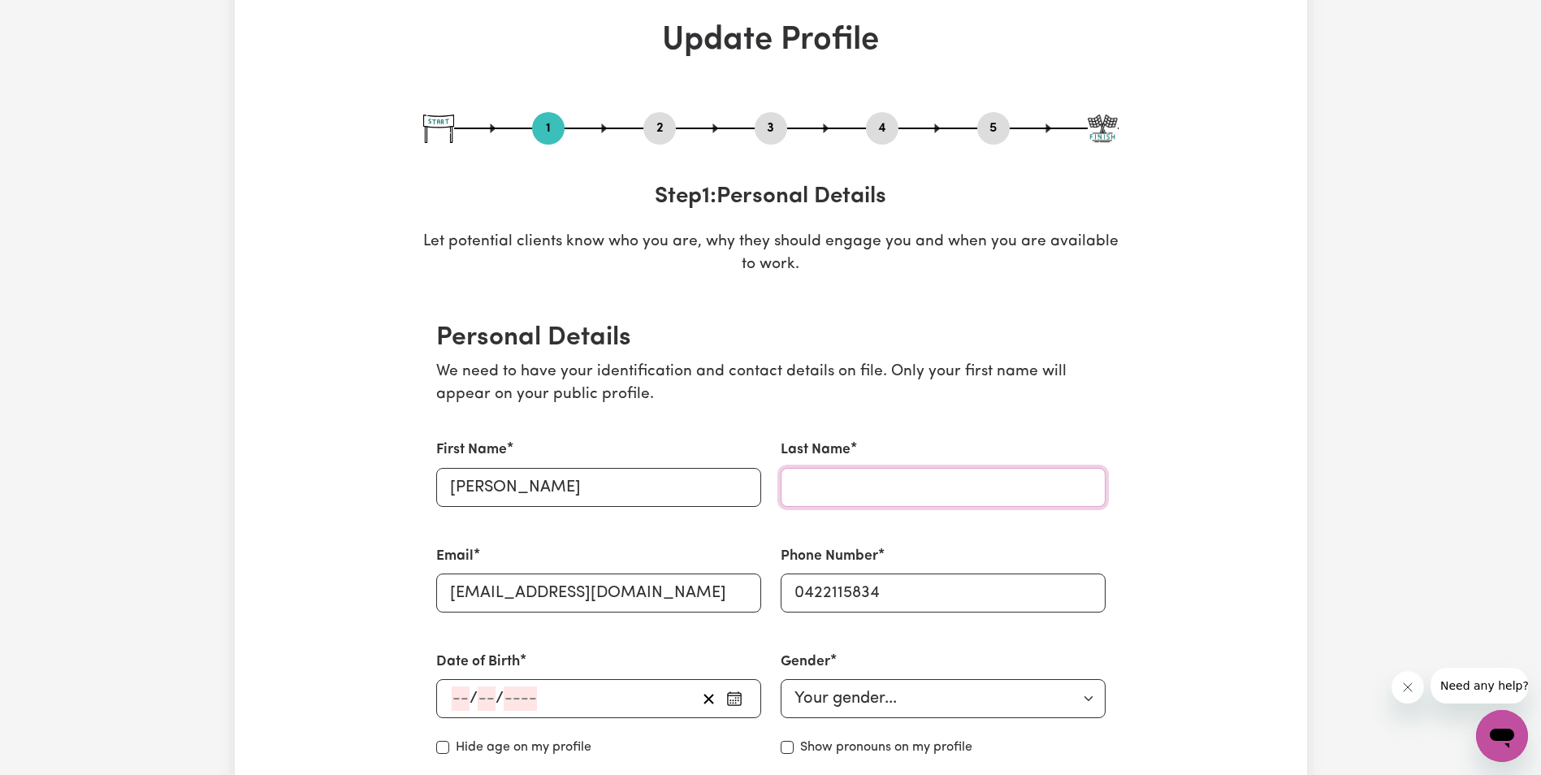
click at [847, 497] on input "Last Name" at bounding box center [943, 487] width 325 height 39
type input "[PERSON_NAME]"
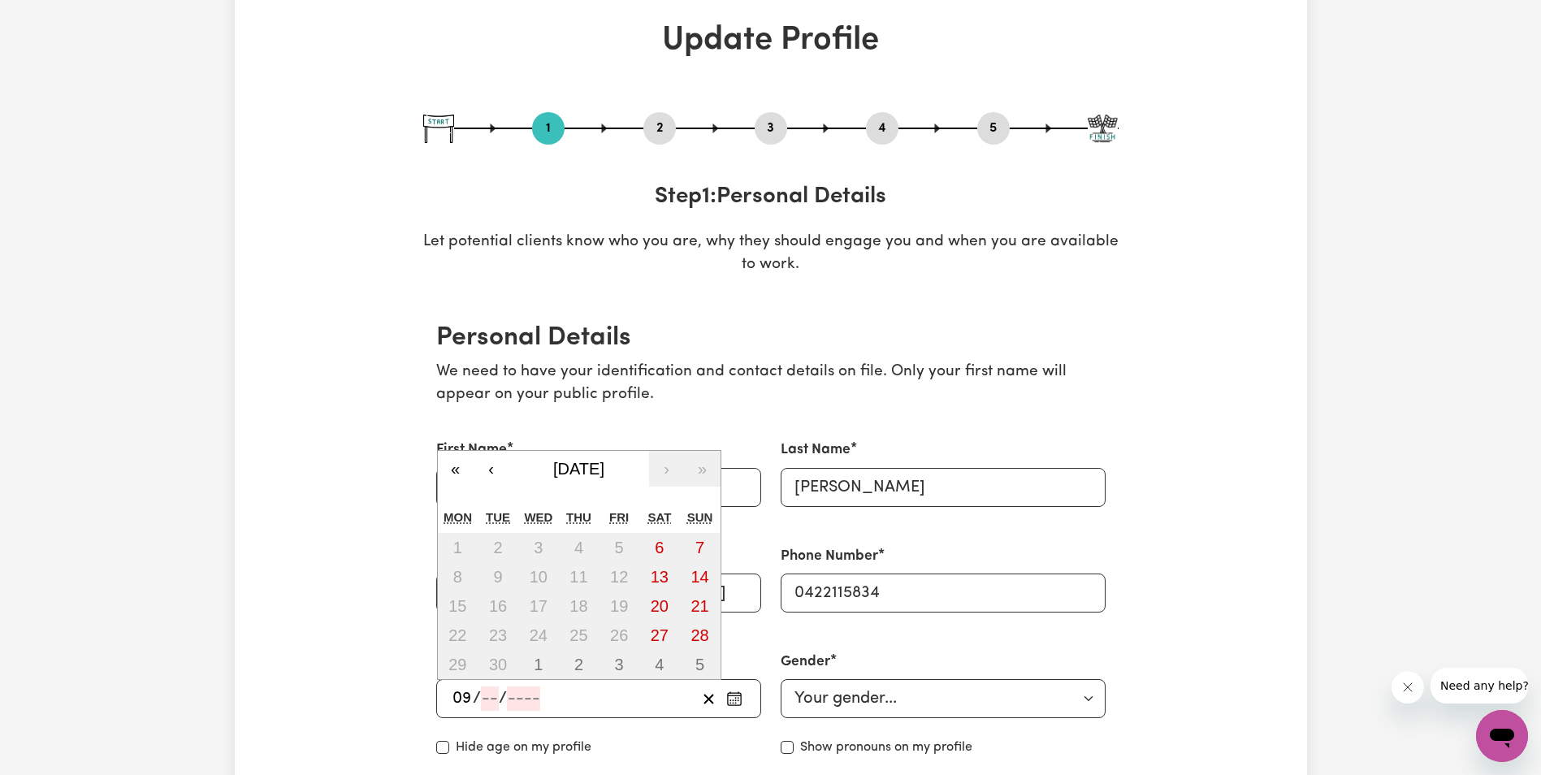
type input "09"
type input "06"
click at [495, 468] on button "‹" at bounding box center [492, 469] width 36 height 36
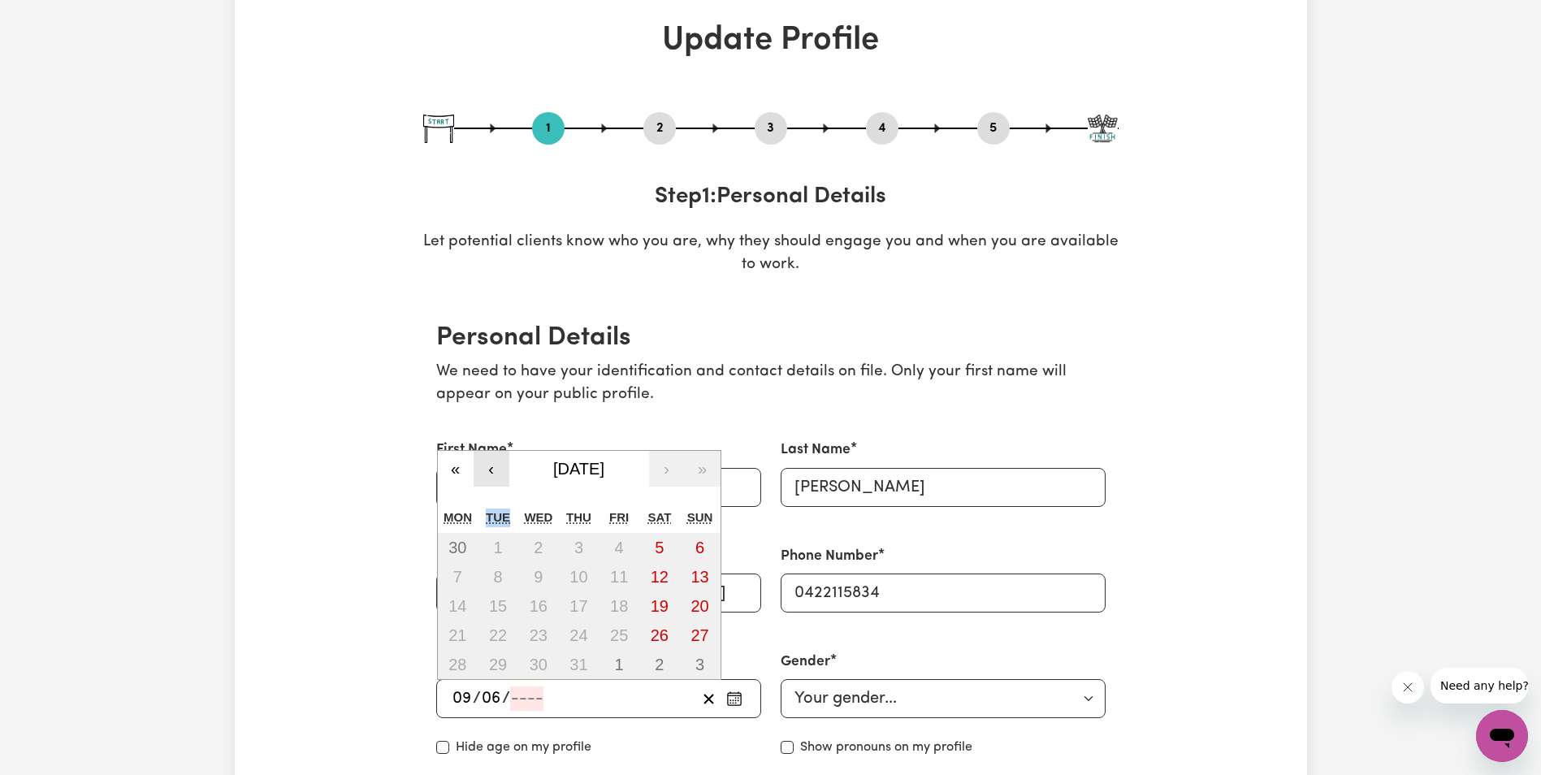
click at [495, 468] on div "« ‹ [DATE] › » Mon Tue Wed Thu Fri Sat Sun 30 1 2 3 4 5 6 7 8 9 10 11 12 13 14 …" at bounding box center [579, 565] width 284 height 231
drag, startPoint x: 495, startPoint y: 468, endPoint x: 491, endPoint y: 439, distance: 28.6
click at [491, 439] on button "‹" at bounding box center [492, 440] width 36 height 36
click at [492, 439] on label "First Name" at bounding box center [471, 449] width 71 height 21
click at [492, 468] on input "[PERSON_NAME]" at bounding box center [598, 487] width 325 height 39
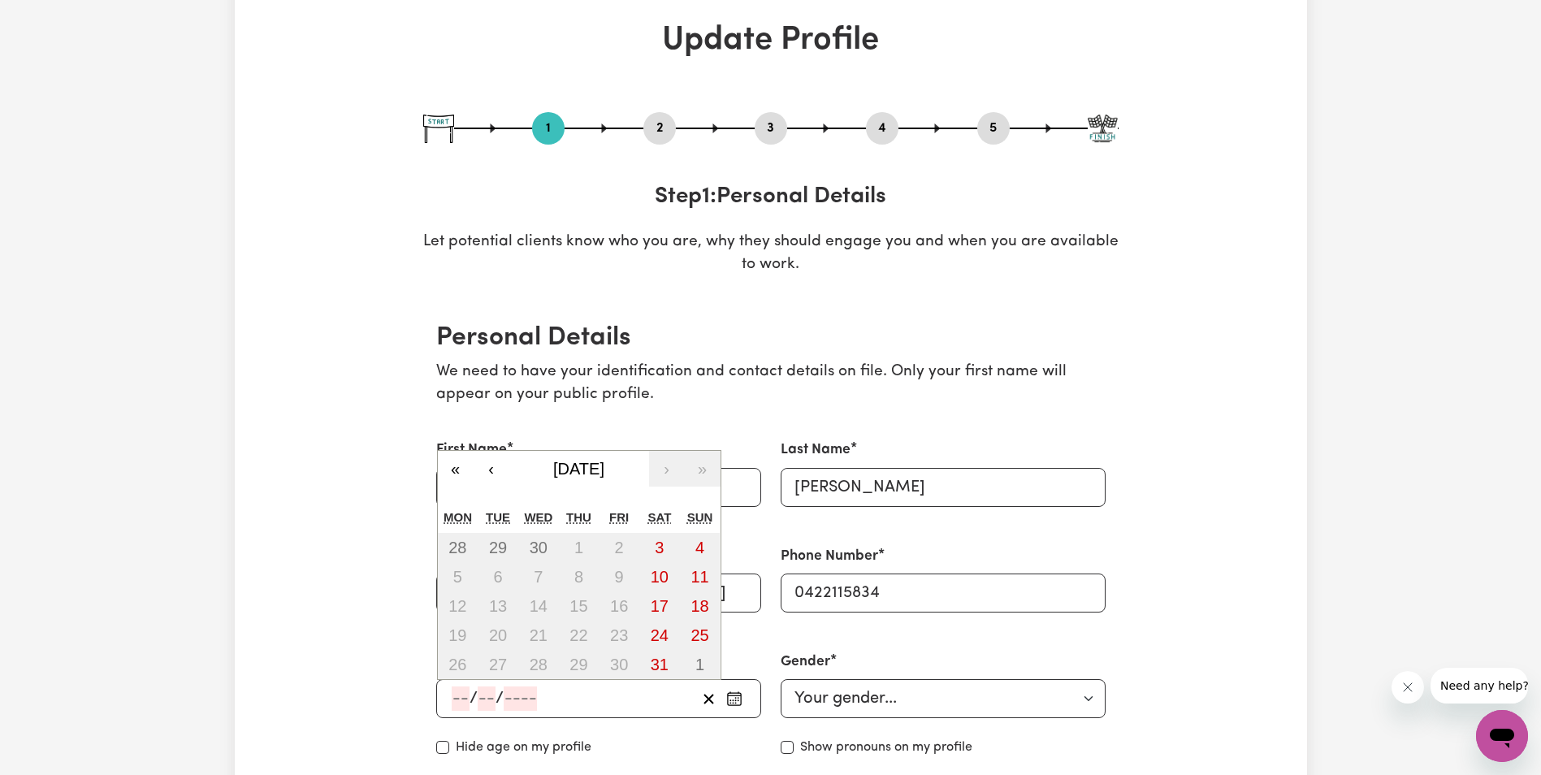
click at [532, 697] on input "number" at bounding box center [520, 698] width 33 height 24
click at [456, 471] on button "«" at bounding box center [456, 469] width 36 height 36
click at [456, 470] on button "«" at bounding box center [456, 469] width 36 height 36
click at [456, 470] on div "« ‹ [DATE] › » Mon Tue Wed Thu Fri Sat Sun 25 26 27 28 29 30 1 2 3 4 5 6 7 8 9 …" at bounding box center [579, 551] width 284 height 260
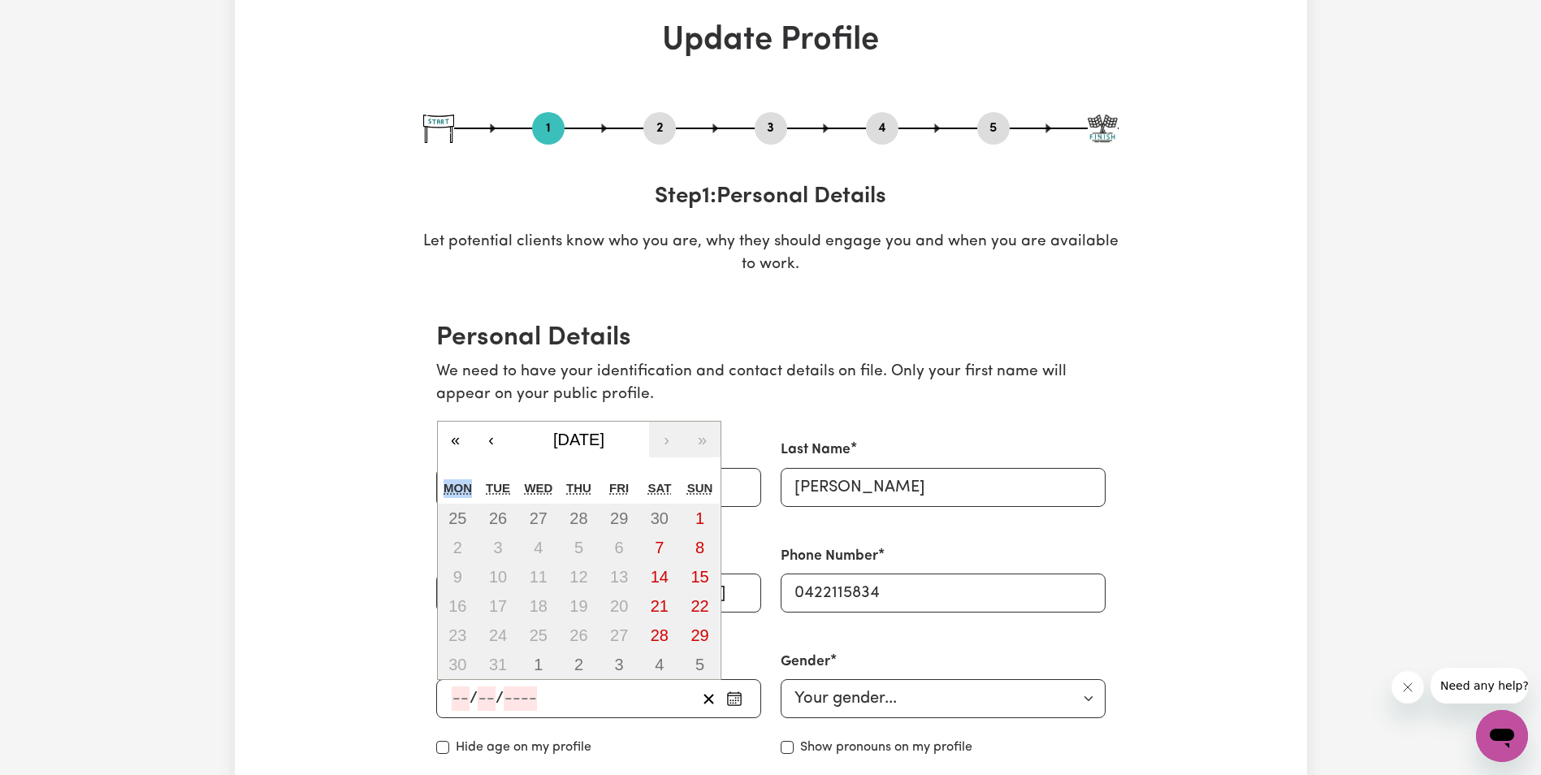
click at [456, 470] on div "« ‹ [DATE] › » Mon Tue Wed Thu Fri Sat Sun 25 26 27 28 29 30 1 2 3 4 5 6 7 8 9 …" at bounding box center [579, 551] width 284 height 260
drag, startPoint x: 456, startPoint y: 470, endPoint x: 456, endPoint y: 446, distance: 24.4
click at [456, 446] on button "«" at bounding box center [456, 440] width 36 height 36
click at [459, 442] on button "«" at bounding box center [456, 440] width 36 height 36
click at [458, 442] on label "First Name" at bounding box center [471, 449] width 71 height 21
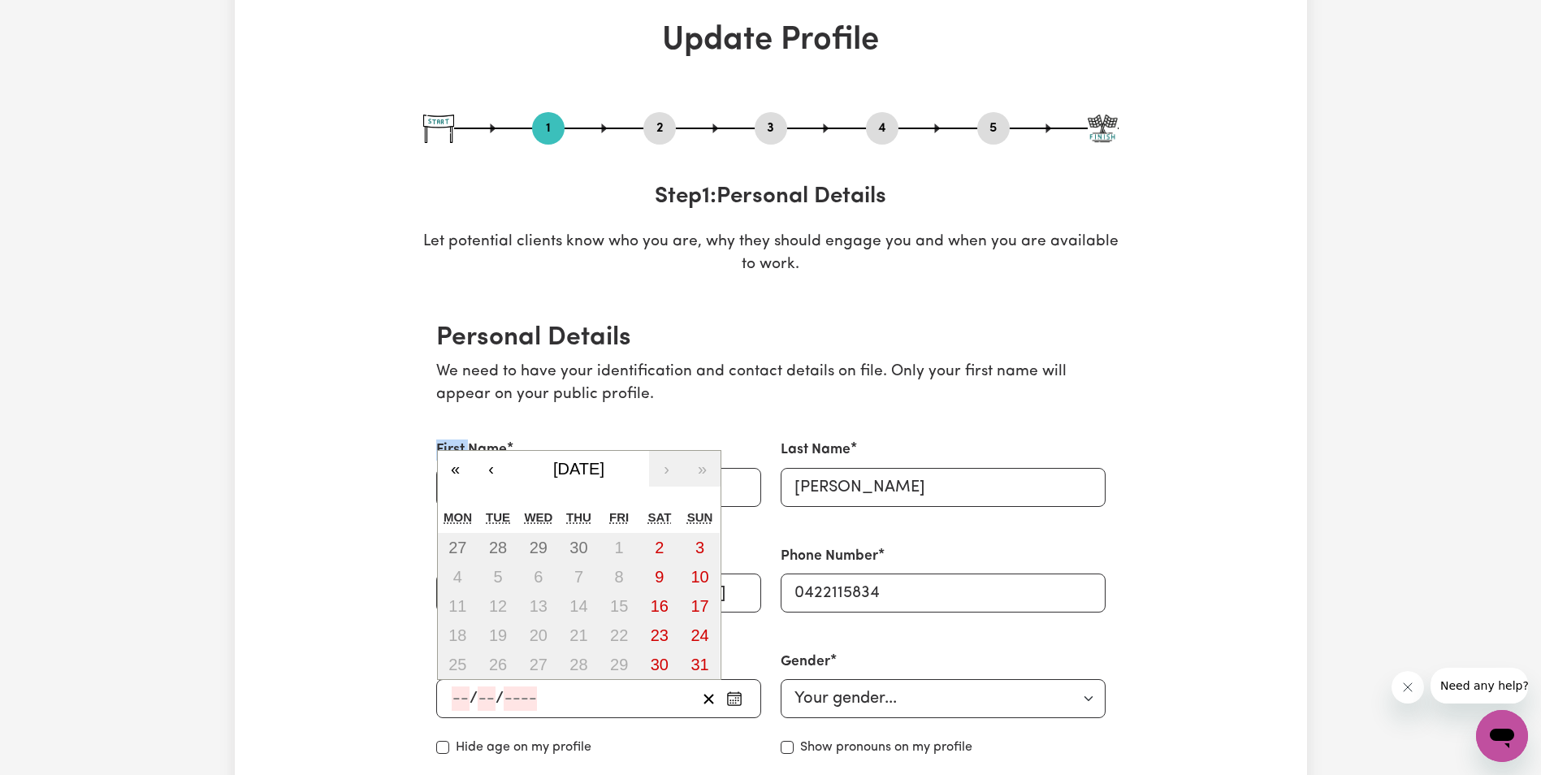
click at [458, 468] on input "[PERSON_NAME]" at bounding box center [598, 487] width 325 height 39
click at [480, 692] on input "number" at bounding box center [487, 698] width 18 height 24
click at [461, 694] on input "number" at bounding box center [461, 698] width 18 height 24
click at [455, 468] on button "«" at bounding box center [456, 469] width 36 height 36
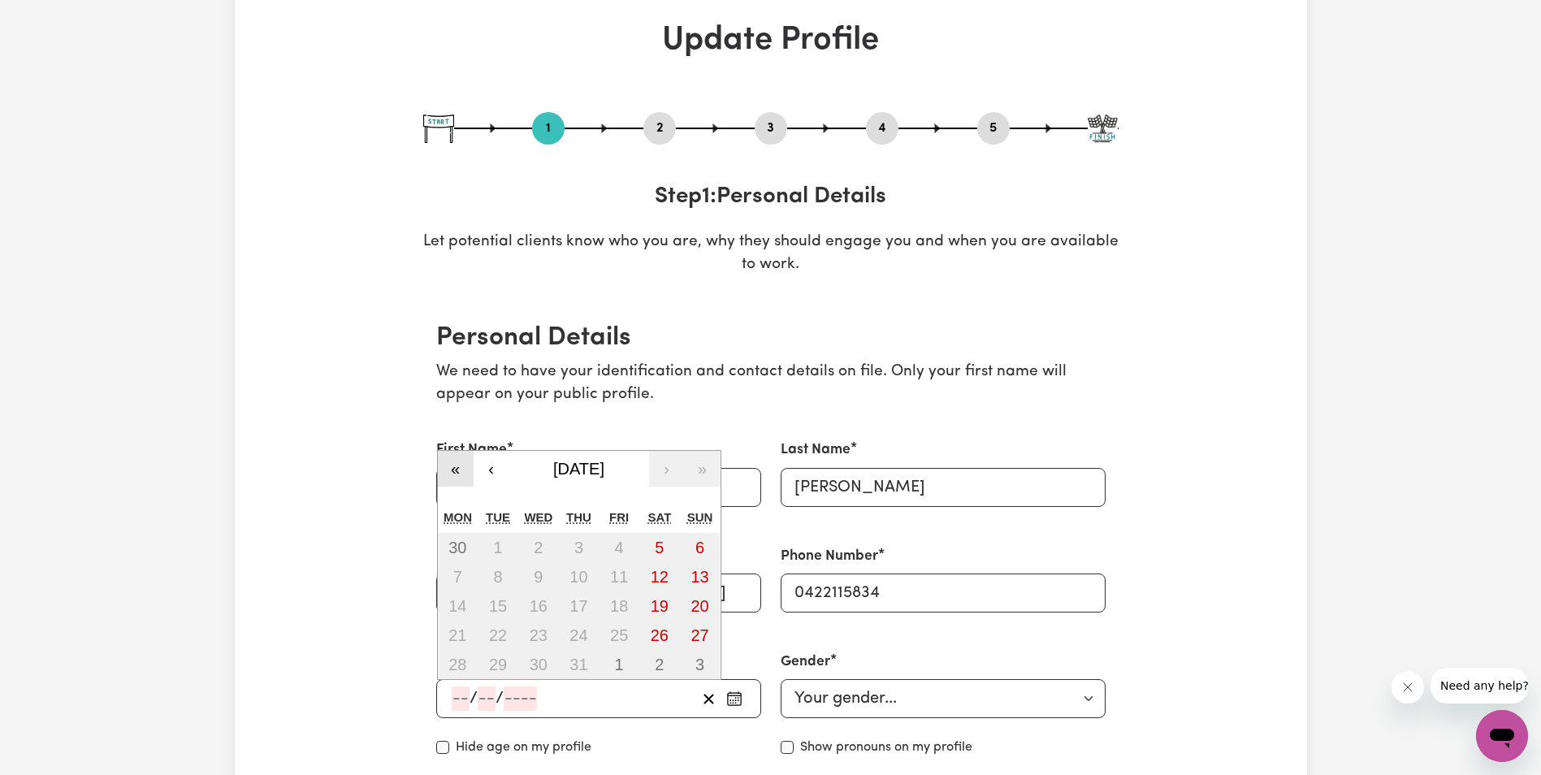
click at [455, 468] on button "«" at bounding box center [456, 469] width 36 height 36
click at [459, 435] on button "«" at bounding box center [456, 440] width 36 height 36
click at [451, 470] on button "«" at bounding box center [456, 469] width 36 height 36
click at [454, 472] on button "«" at bounding box center [456, 469] width 36 height 36
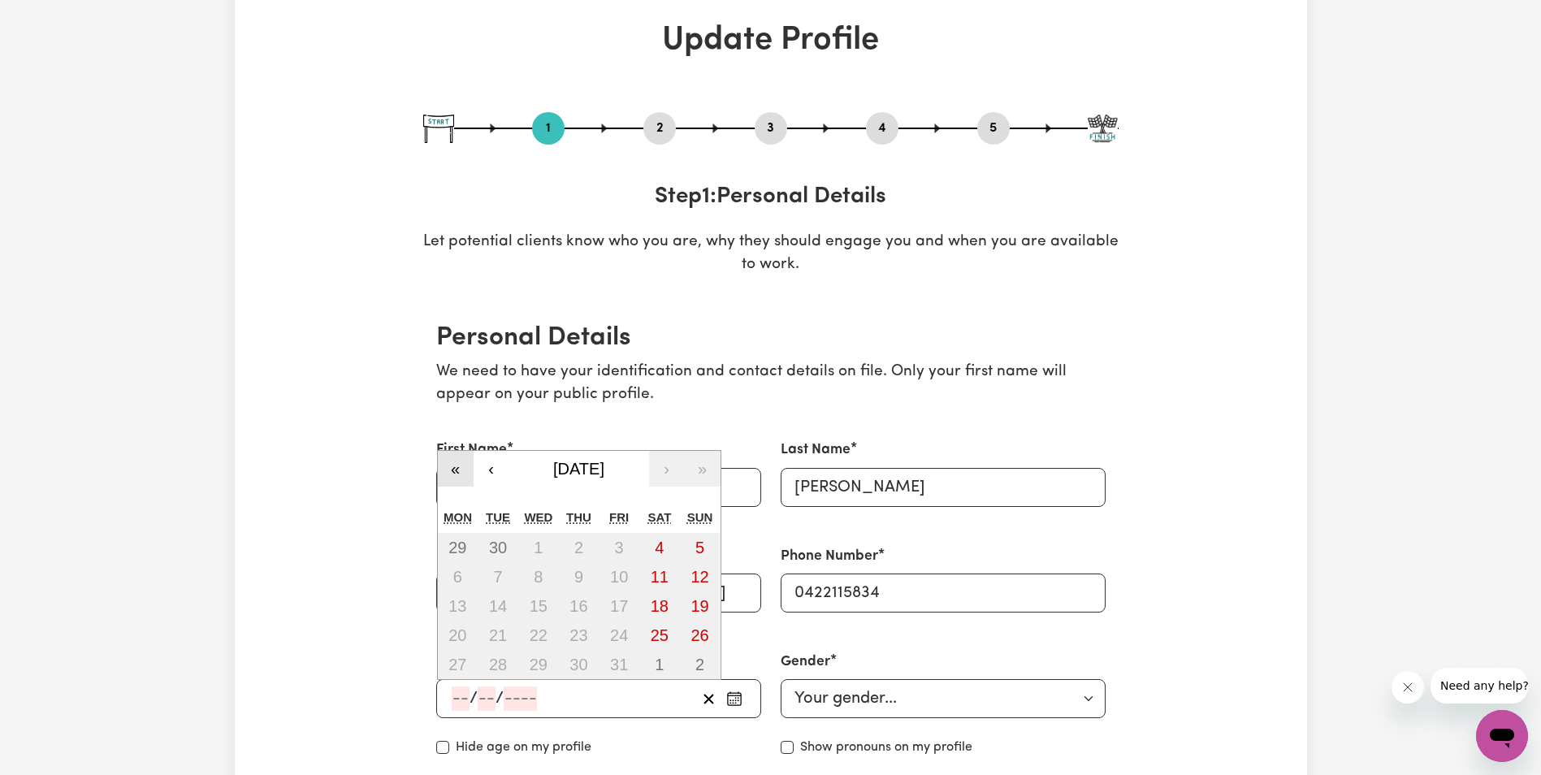
click at [454, 472] on button "«" at bounding box center [456, 469] width 36 height 36
click at [453, 447] on button "«" at bounding box center [456, 440] width 36 height 36
click at [448, 470] on button "«" at bounding box center [456, 469] width 36 height 36
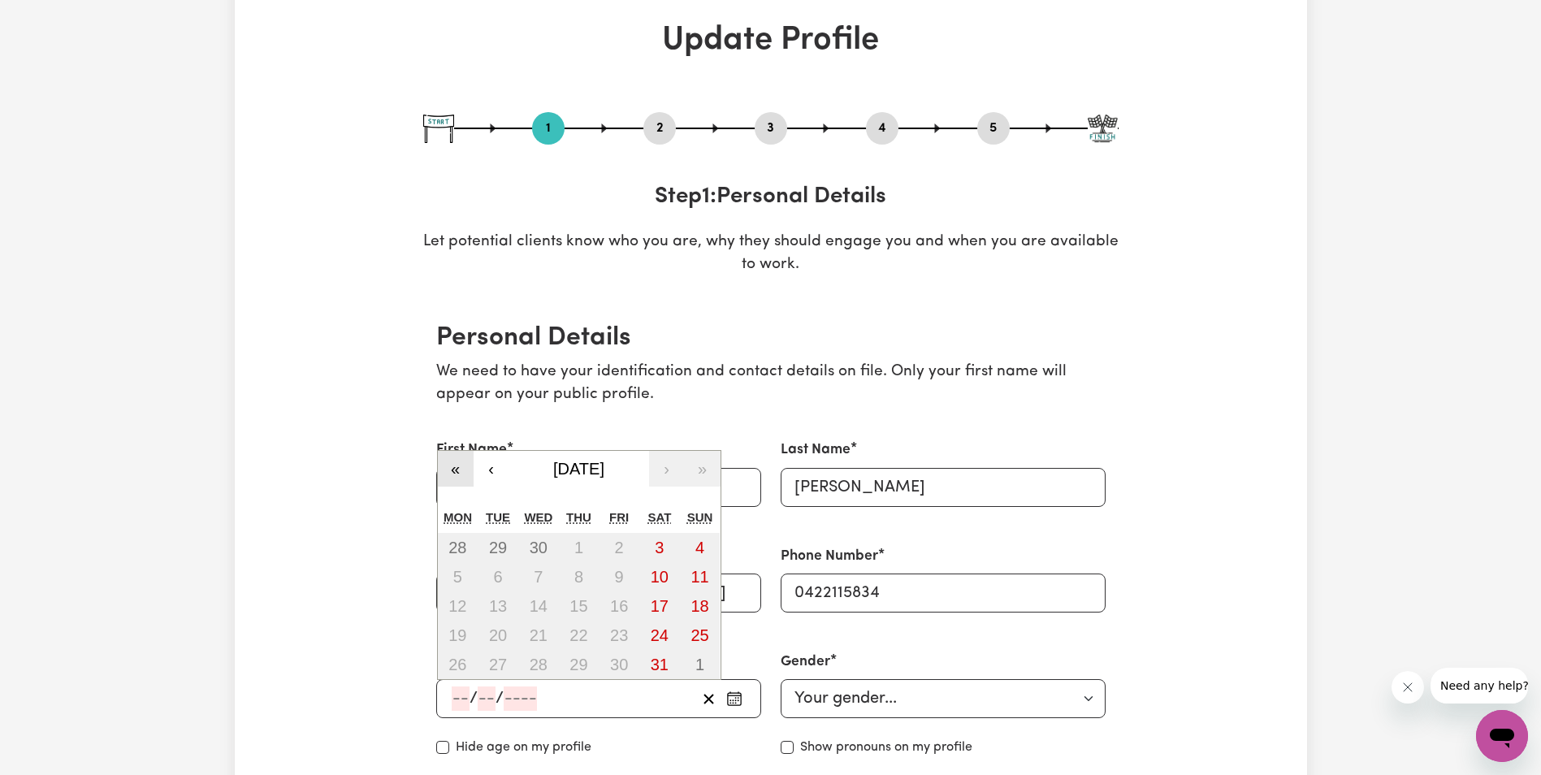
click at [448, 470] on button "«" at bounding box center [456, 469] width 36 height 36
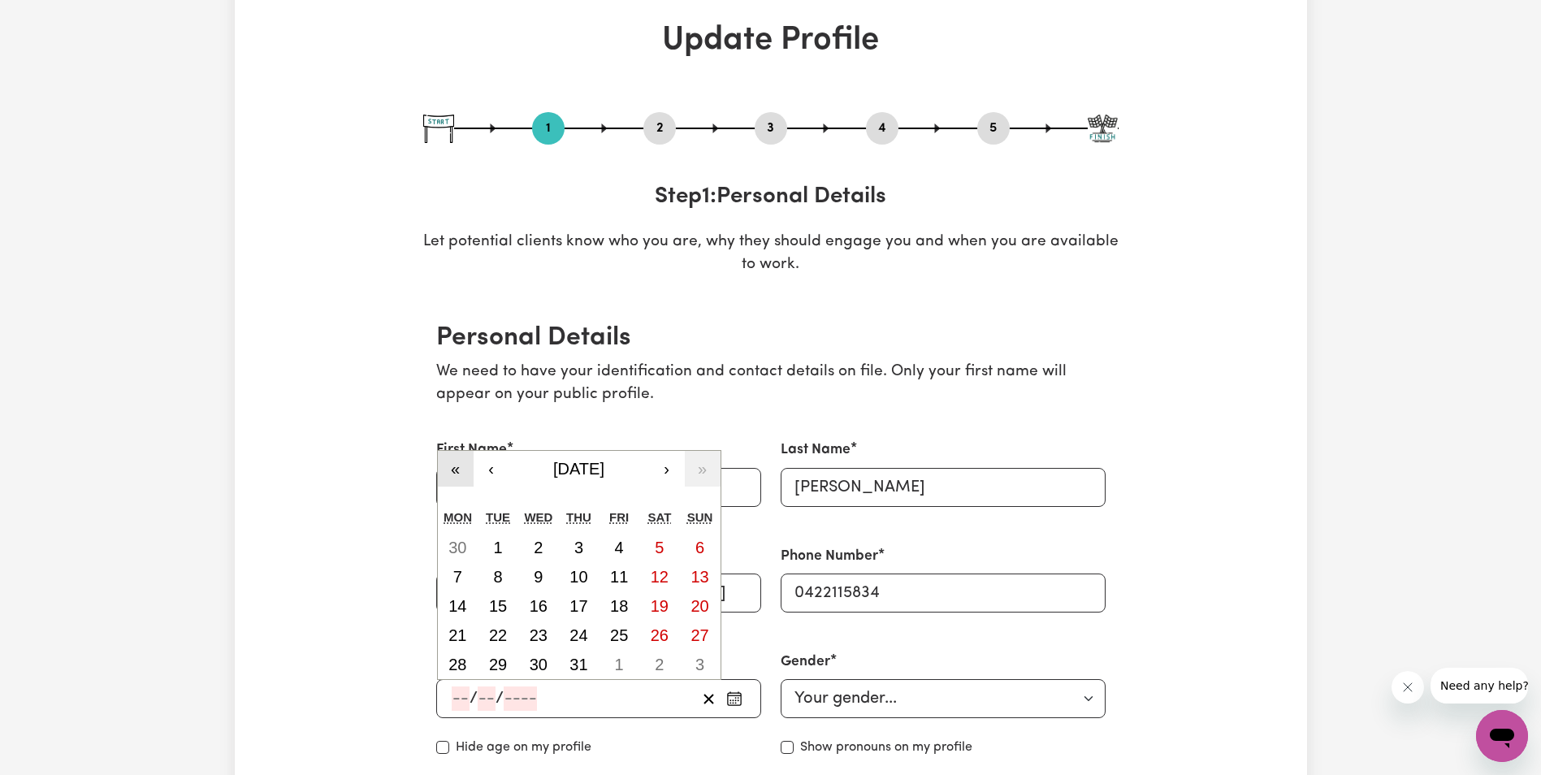
click at [448, 470] on button "«" at bounding box center [456, 469] width 36 height 36
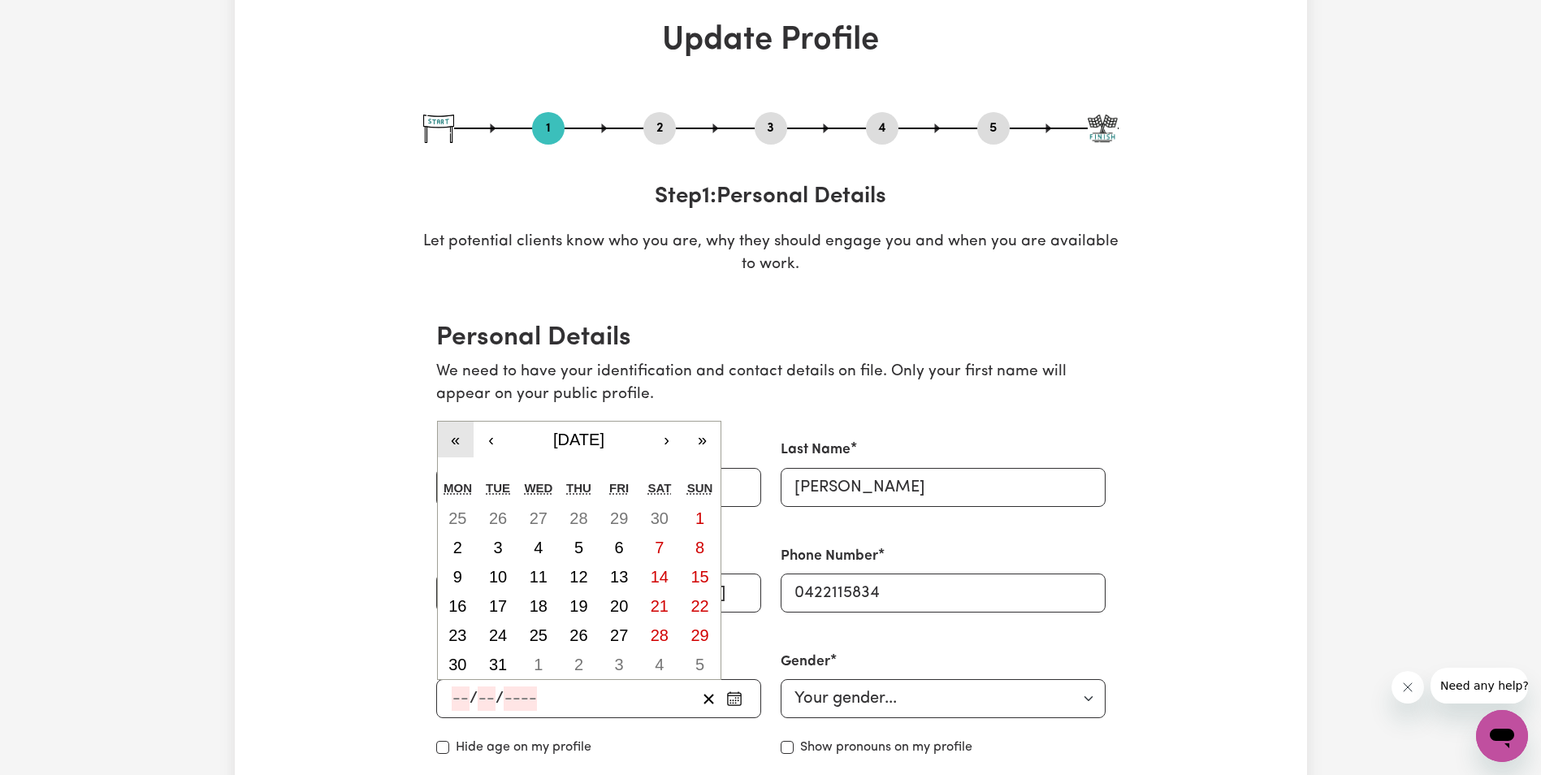
click at [461, 438] on button "«" at bounding box center [456, 440] width 36 height 36
click at [570, 434] on span "[DATE]" at bounding box center [578, 440] width 51 height 18
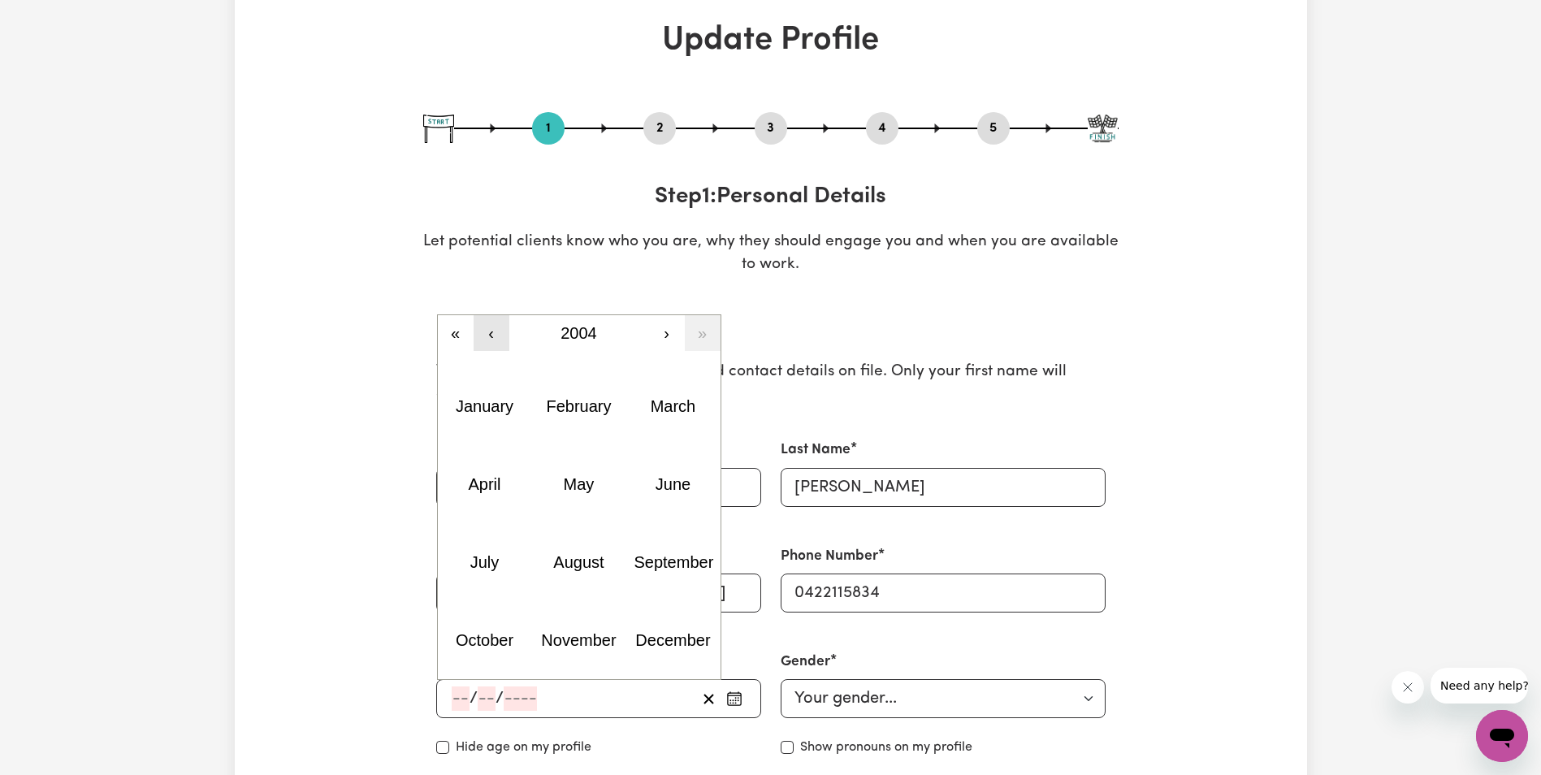
click at [491, 334] on button "‹" at bounding box center [492, 333] width 36 height 36
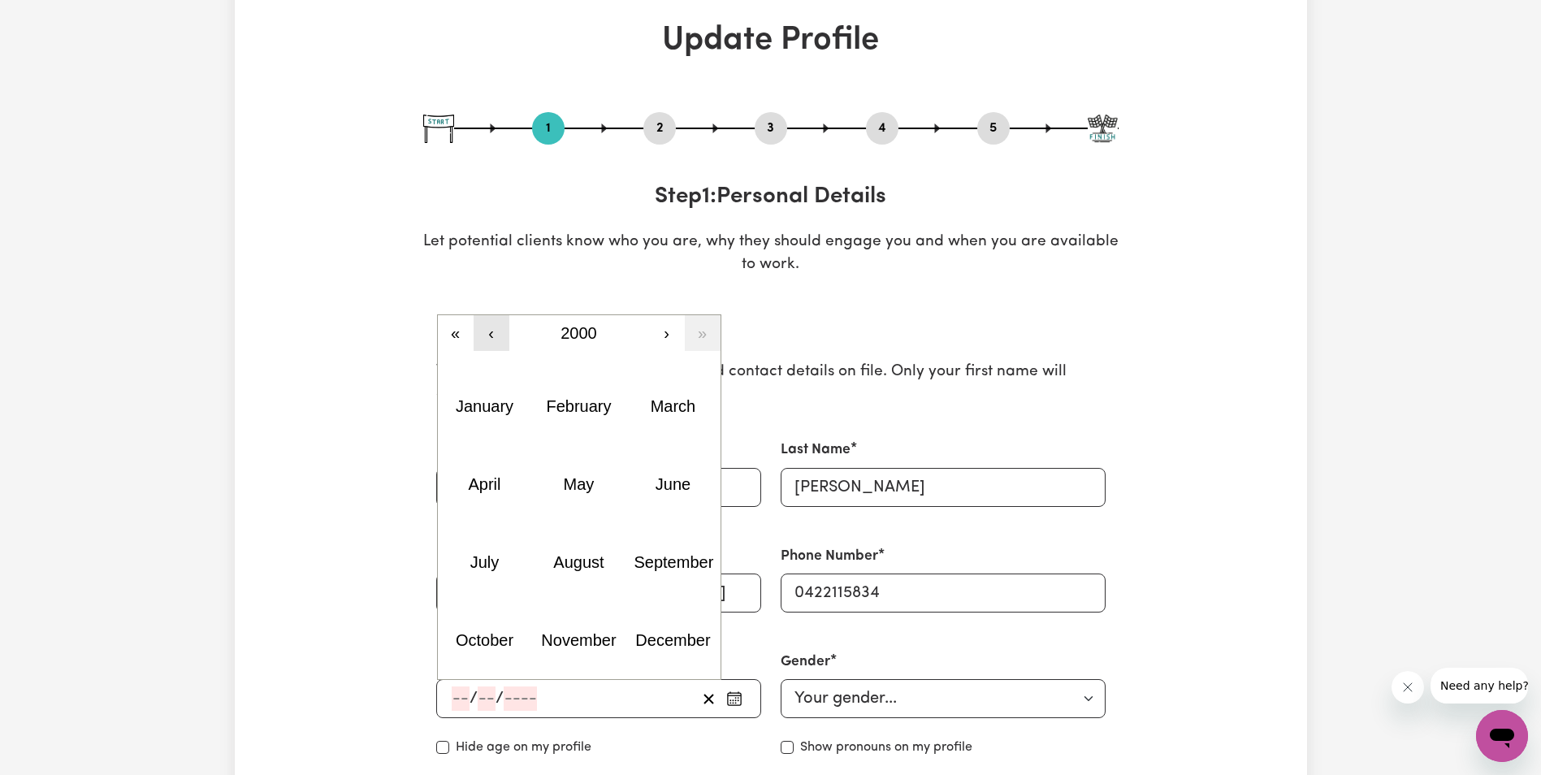
click at [491, 334] on button "‹" at bounding box center [492, 333] width 36 height 36
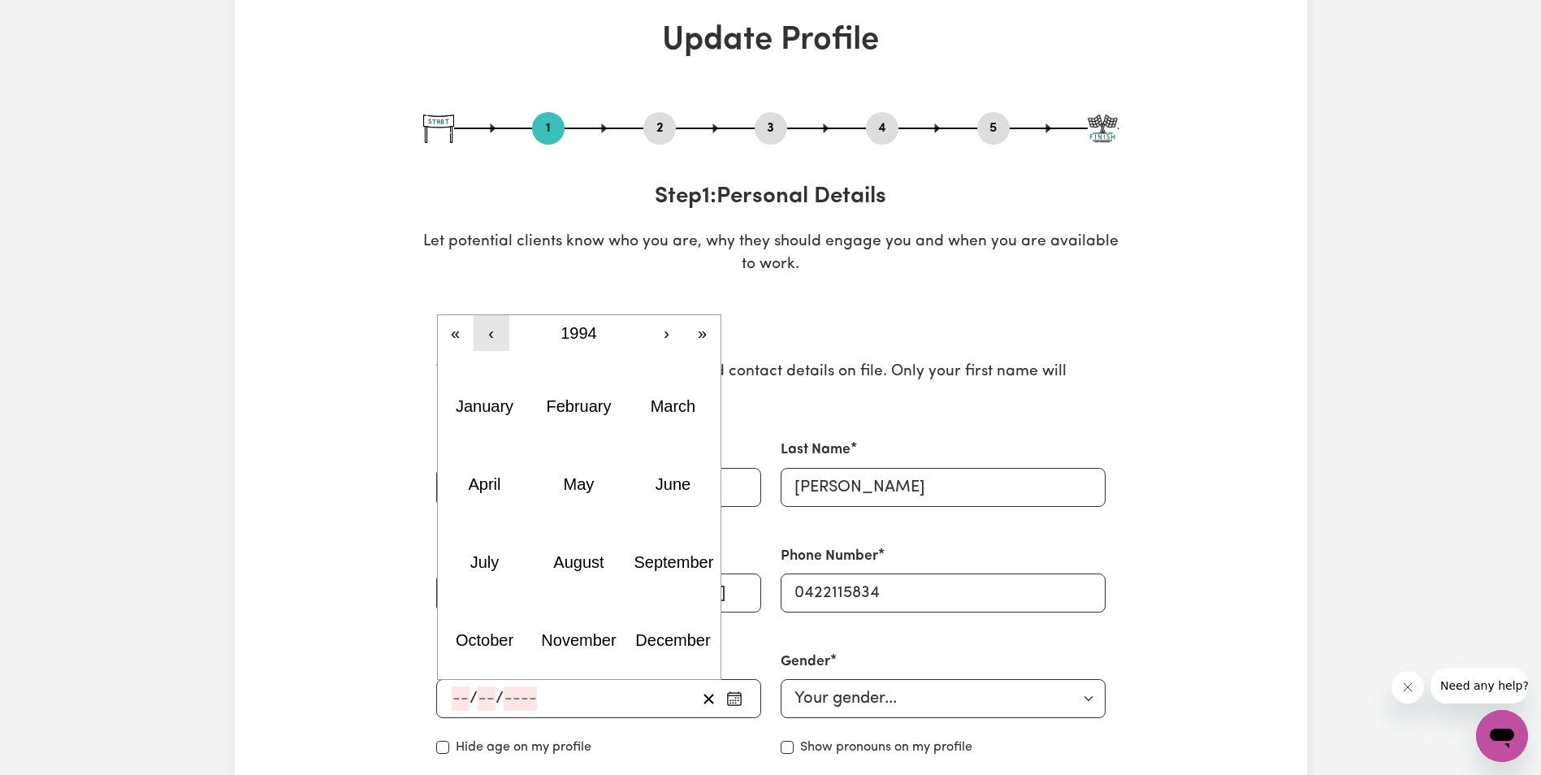
click at [491, 334] on button "‹" at bounding box center [492, 333] width 36 height 36
click at [492, 334] on button "‹" at bounding box center [492, 333] width 36 height 36
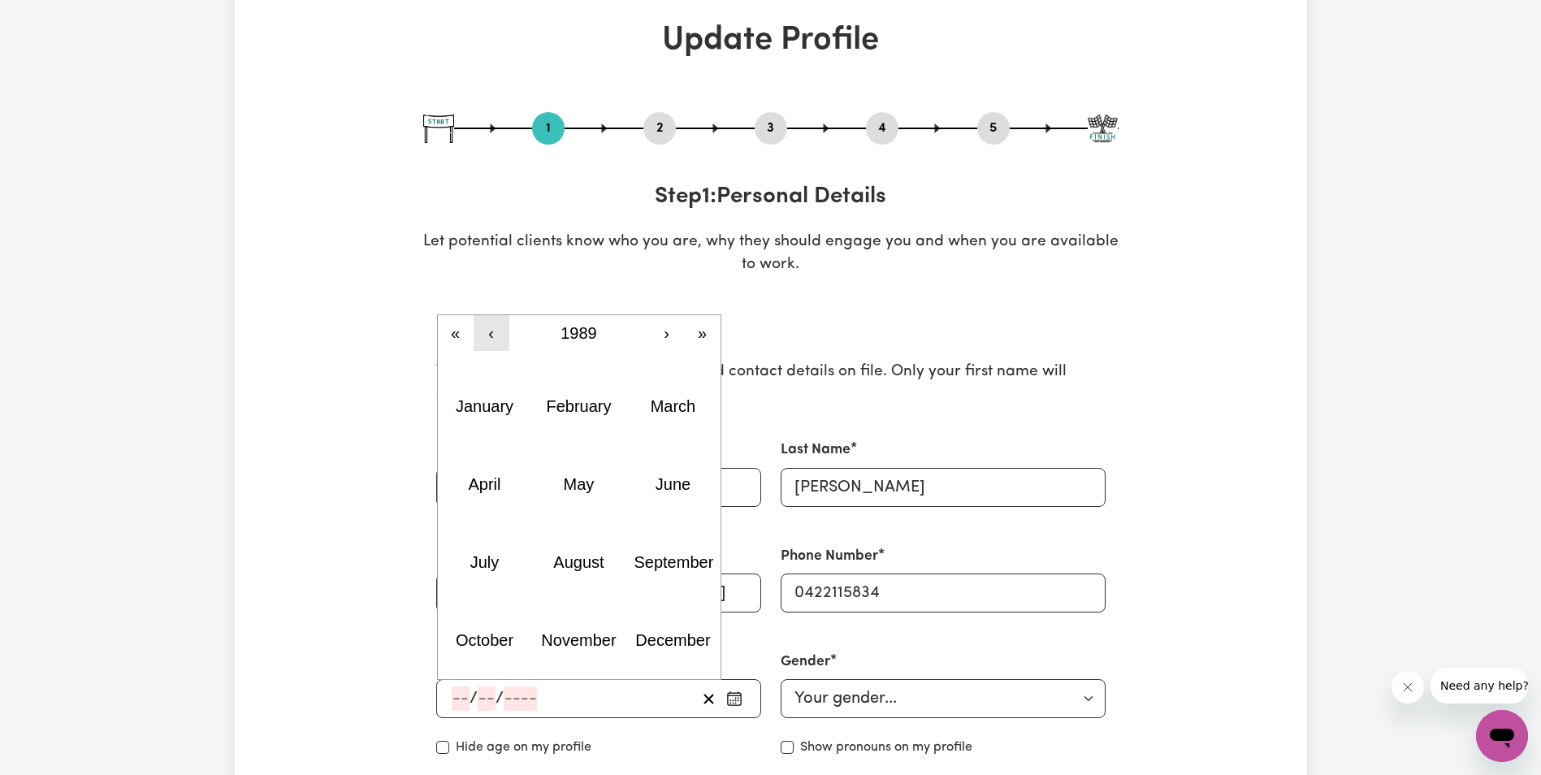
click at [492, 334] on button "‹" at bounding box center [492, 333] width 36 height 36
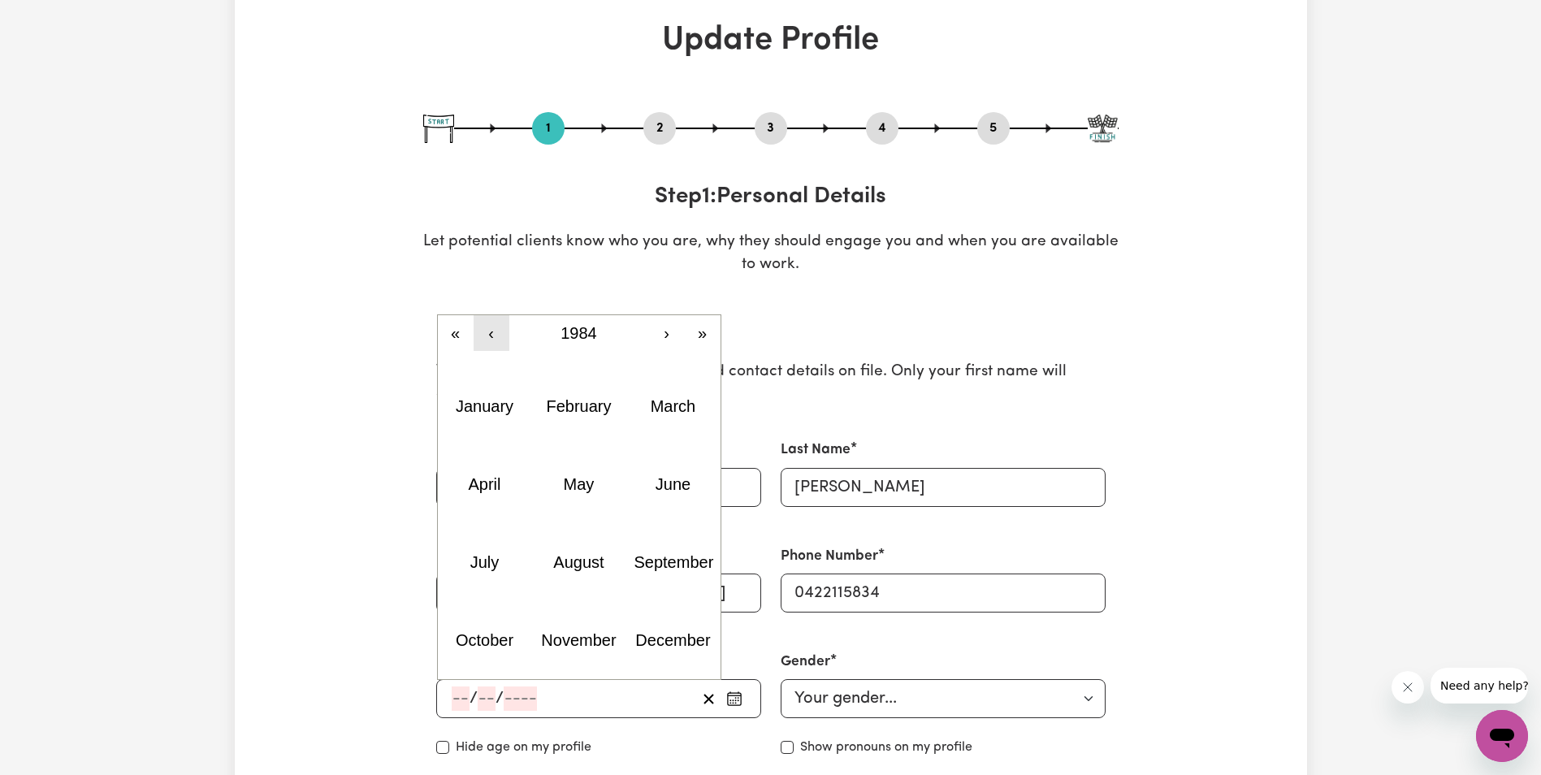
click at [493, 334] on button "‹" at bounding box center [492, 333] width 36 height 36
click at [664, 475] on button "June" at bounding box center [673, 484] width 94 height 78
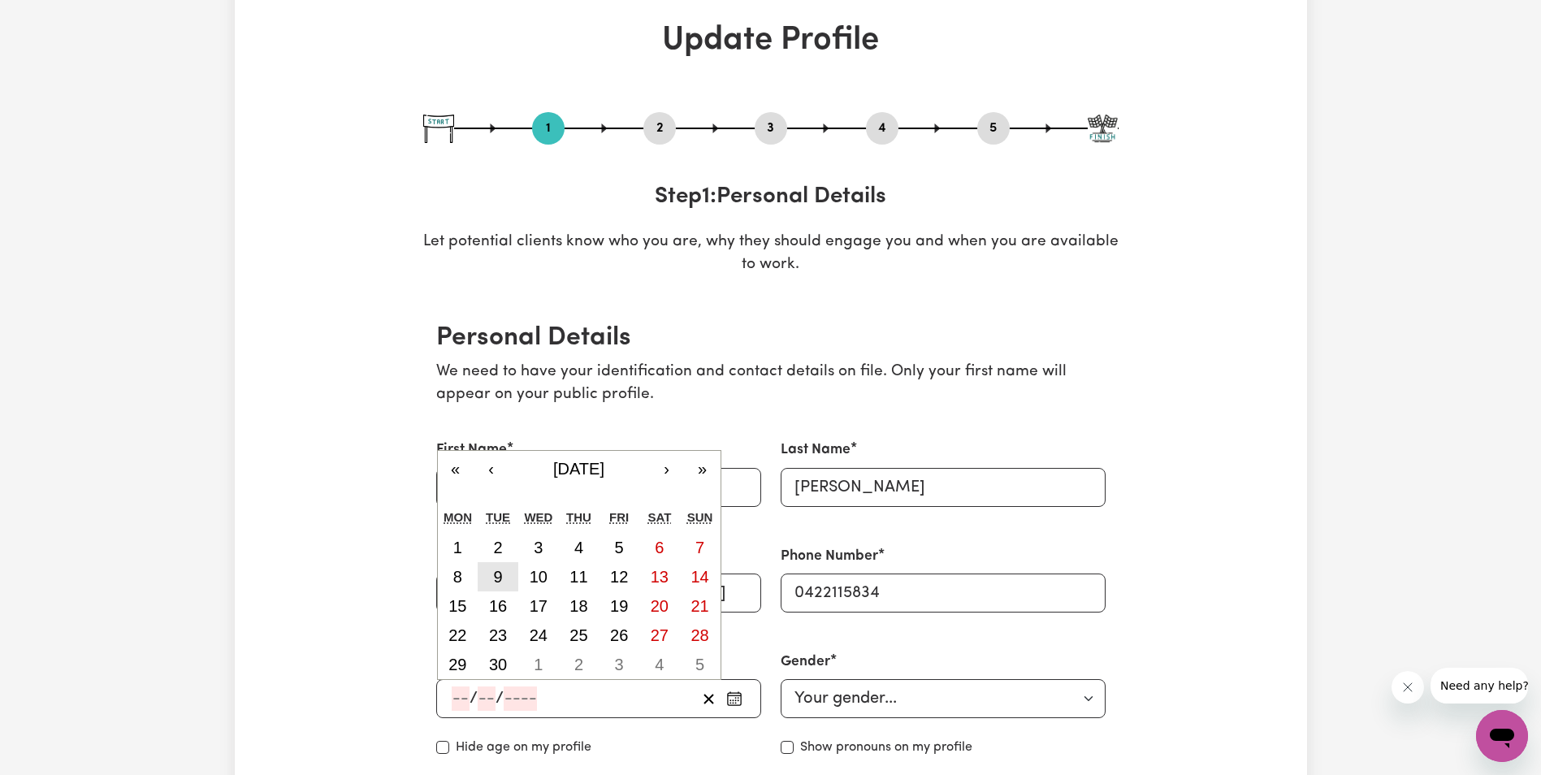
click at [500, 572] on abbr "9" at bounding box center [497, 577] width 9 height 18
type input "[DATE]"
type input "9"
type input "6"
type input "1981"
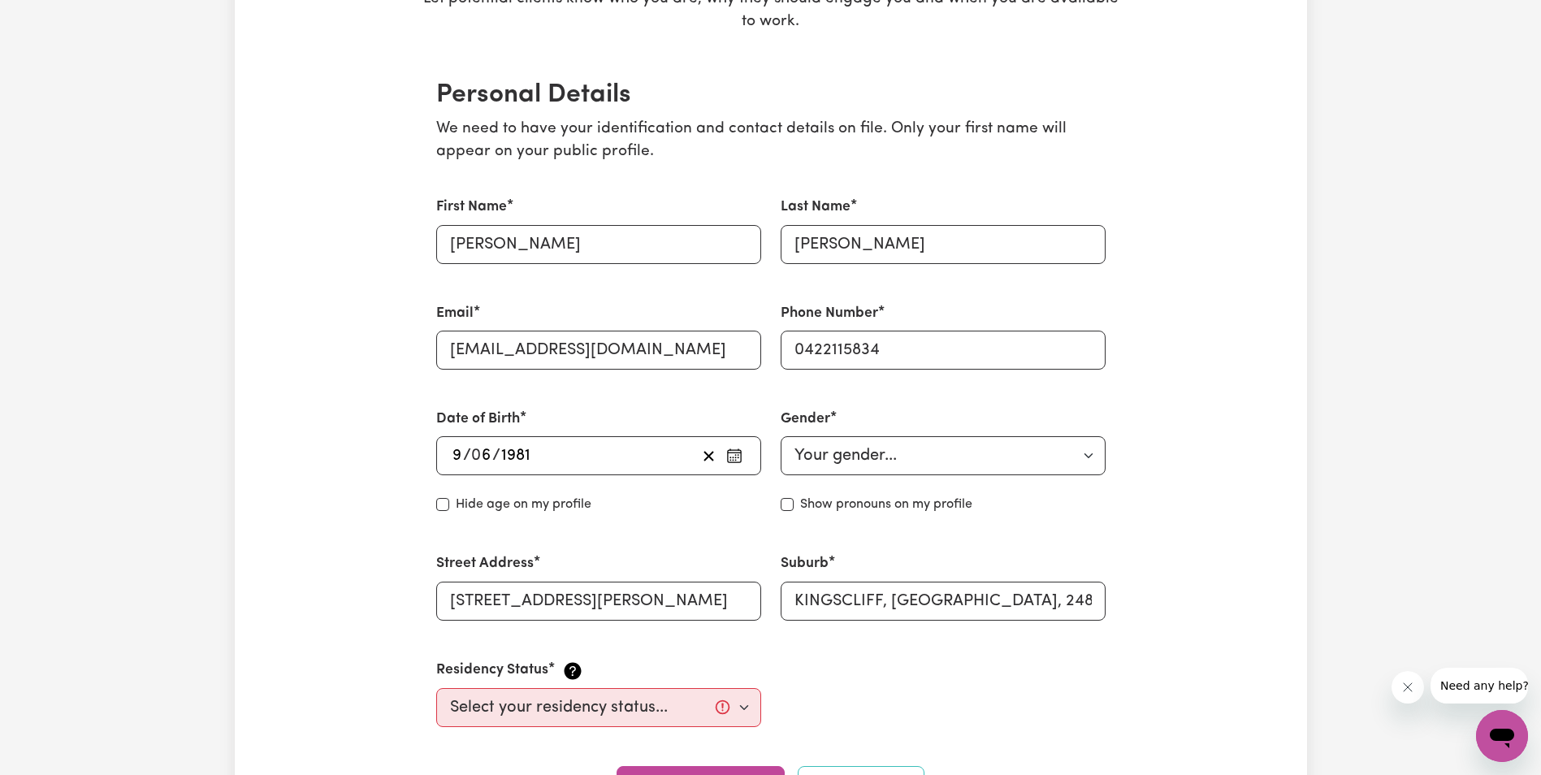
scroll to position [325, 0]
click at [829, 444] on select "Your gender... [DEMOGRAPHIC_DATA] [DEMOGRAPHIC_DATA] [DEMOGRAPHIC_DATA] Other P…" at bounding box center [943, 454] width 325 height 39
select select "[DEMOGRAPHIC_DATA]"
click at [781, 435] on select "Your gender... [DEMOGRAPHIC_DATA] [DEMOGRAPHIC_DATA] [DEMOGRAPHIC_DATA] Other P…" at bounding box center [943, 454] width 325 height 39
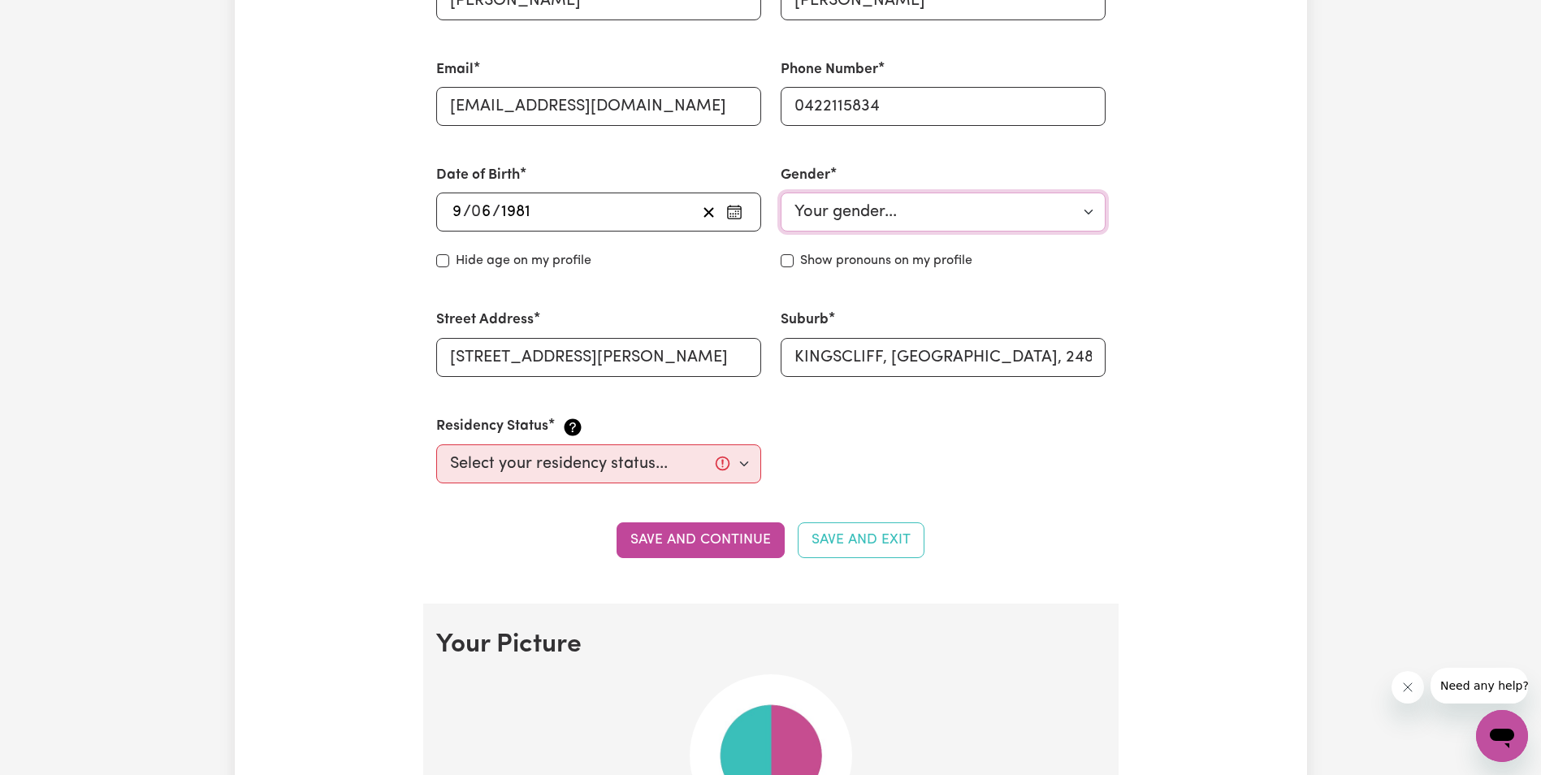
scroll to position [569, 0]
click at [578, 459] on select "Select your residency status... [DEMOGRAPHIC_DATA] citizen Australian PR [DEMOG…" at bounding box center [598, 463] width 325 height 39
select select "[DEMOGRAPHIC_DATA] Citizen"
click at [436, 444] on select "Select your residency status... [DEMOGRAPHIC_DATA] citizen Australian PR [DEMOG…" at bounding box center [598, 463] width 325 height 39
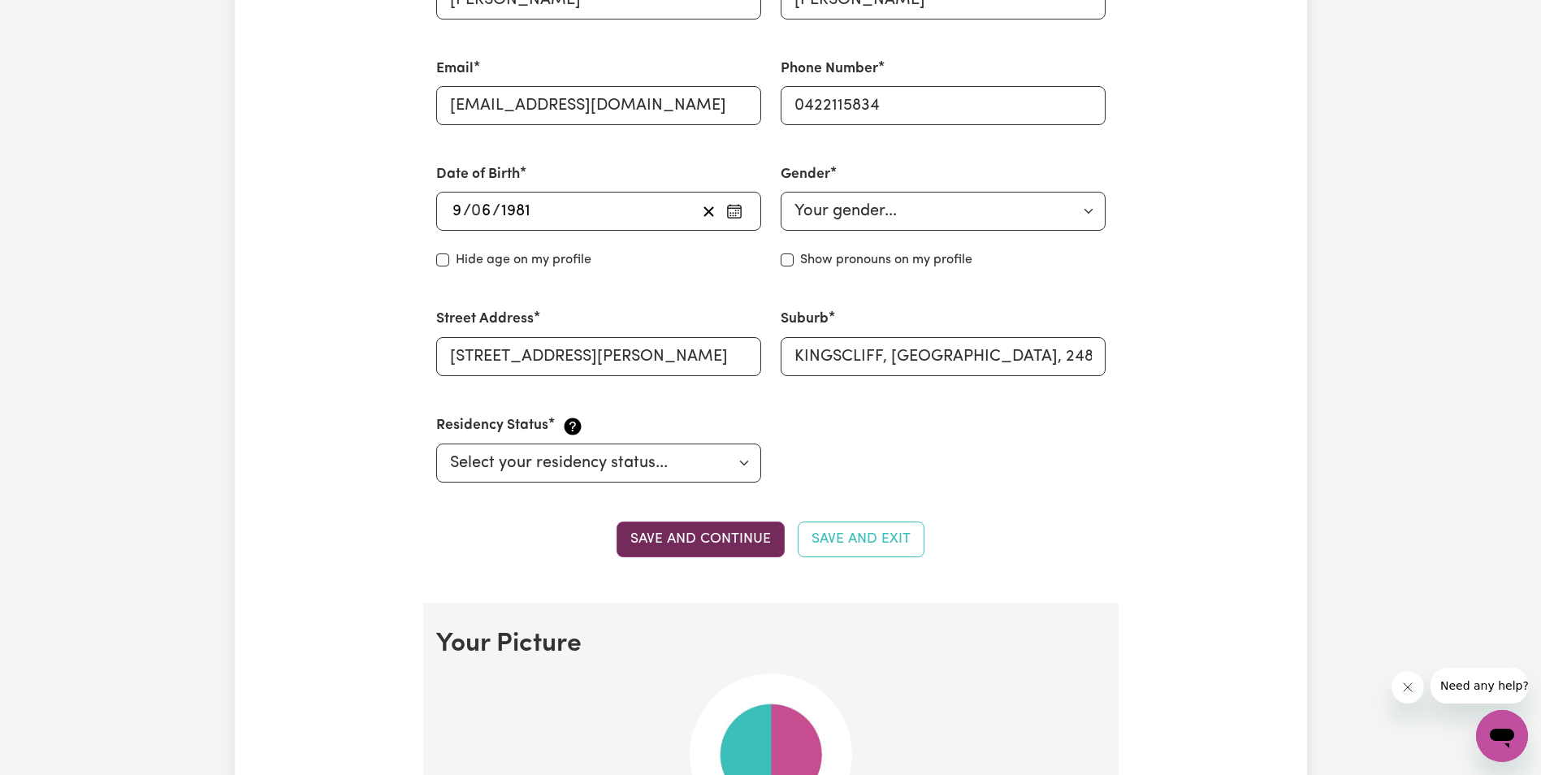
click at [729, 538] on button "Save and continue" at bounding box center [701, 540] width 168 height 36
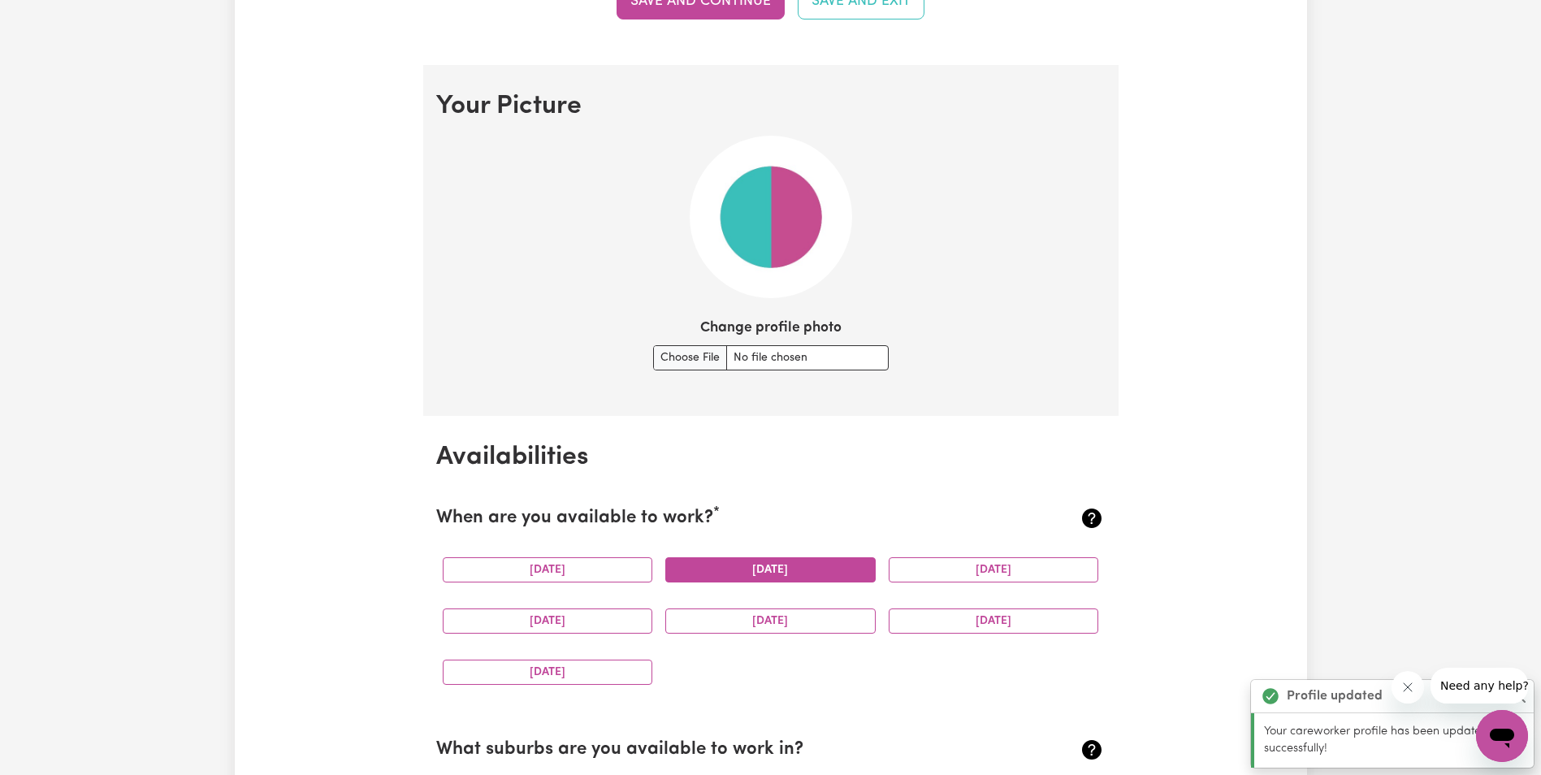
scroll to position [1171, 0]
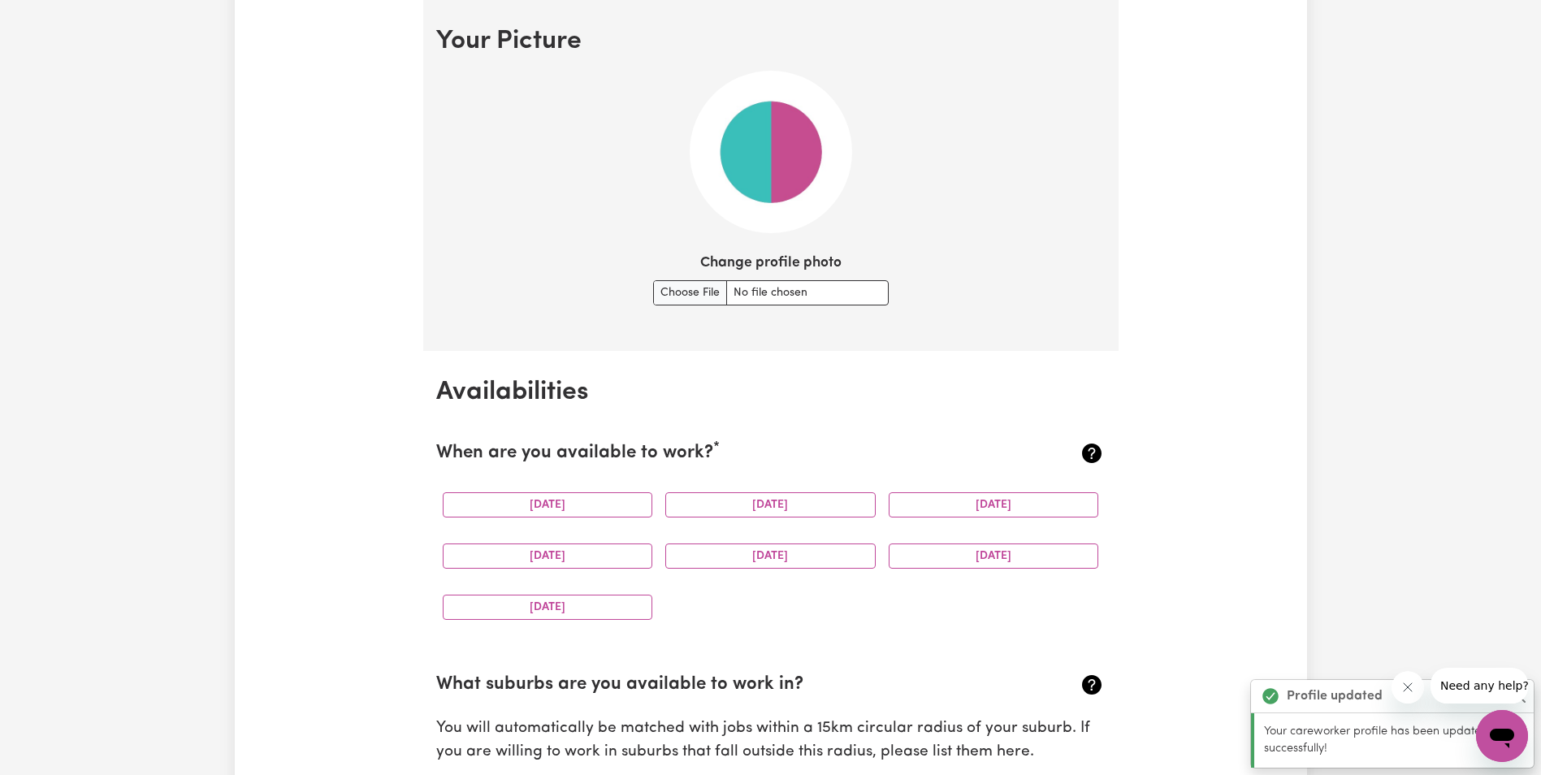
click at [761, 180] on img at bounding box center [771, 152] width 162 height 162
click at [698, 290] on input "Change profile photo" at bounding box center [771, 292] width 236 height 25
type input "C:\fakepath\IMG_3506.JPG"
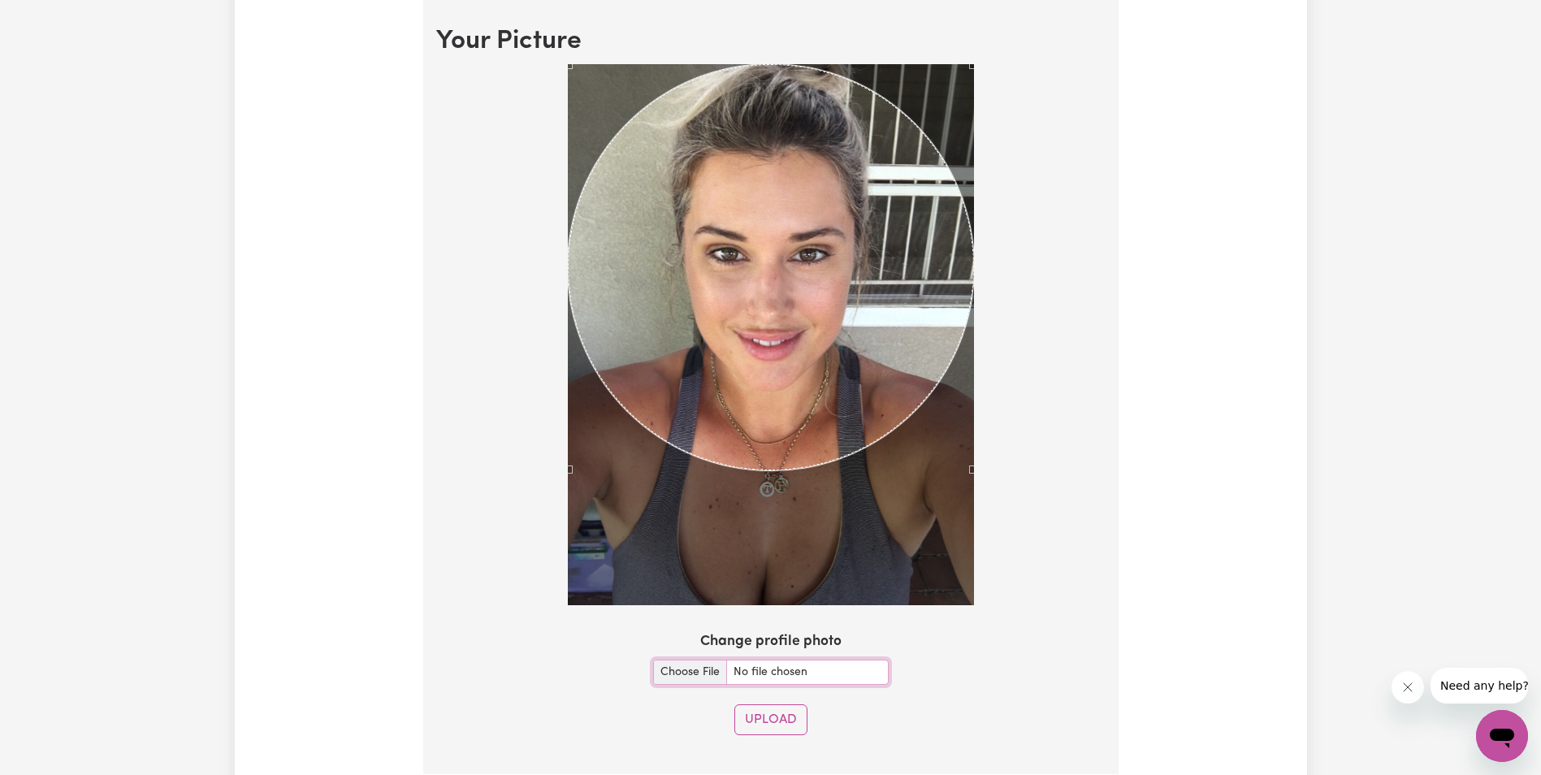
click at [976, 540] on div at bounding box center [770, 338] width 669 height 548
click at [771, 721] on button "Upload" at bounding box center [770, 719] width 73 height 31
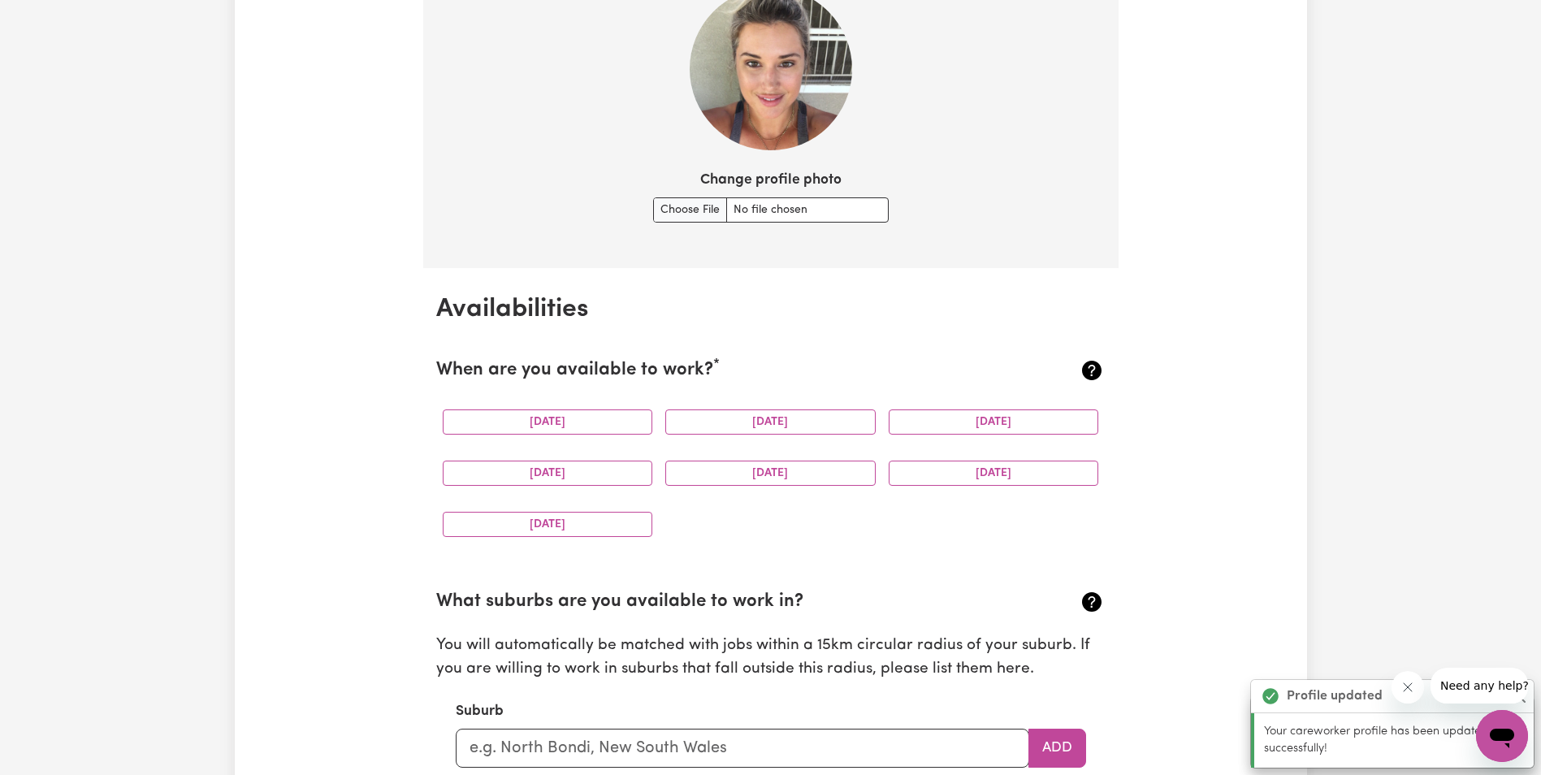
scroll to position [1522, 0]
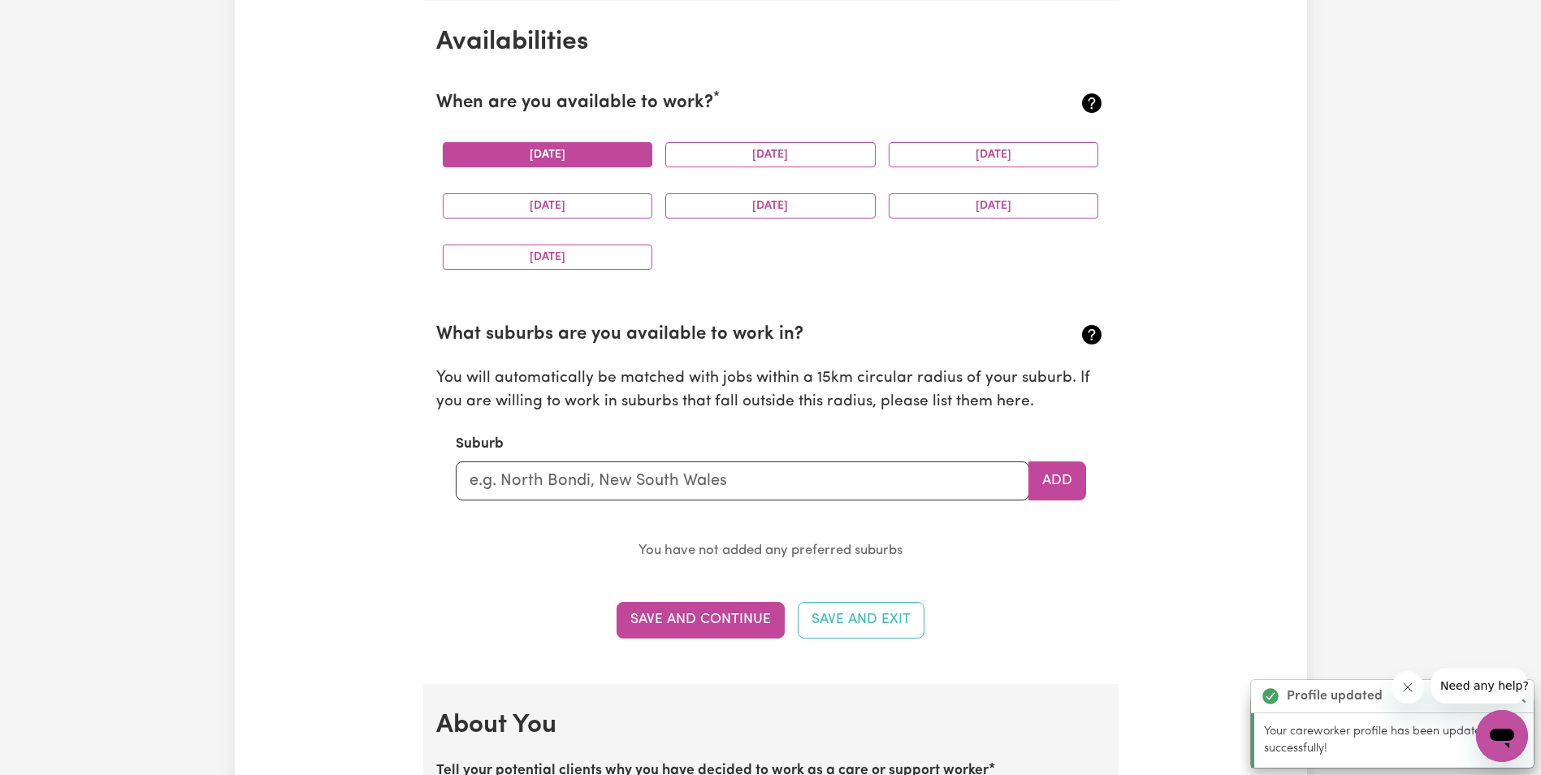
click at [543, 154] on button "[DATE]" at bounding box center [548, 154] width 210 height 25
click at [689, 155] on button "[DATE]" at bounding box center [770, 154] width 210 height 25
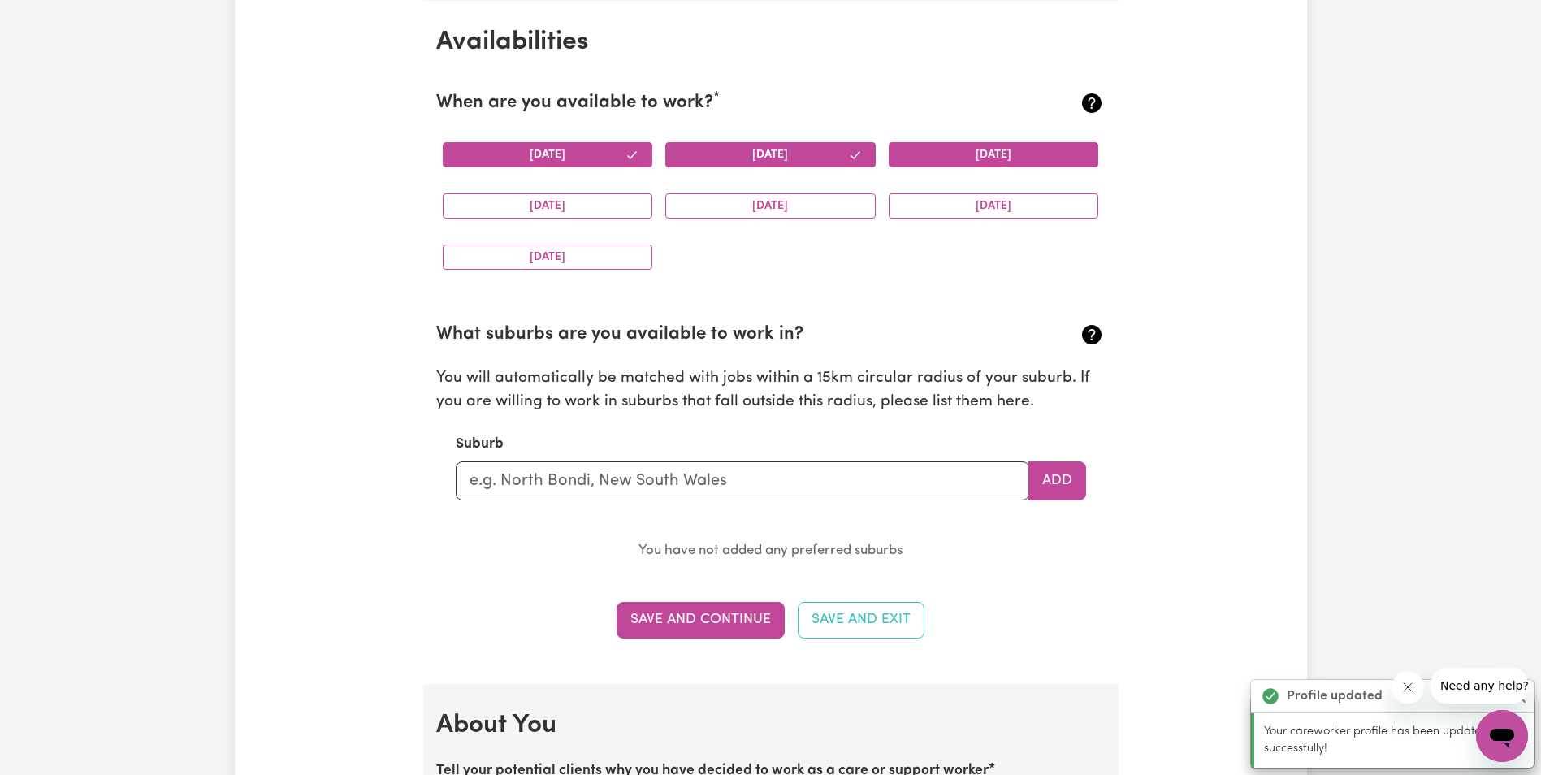
click at [962, 152] on button "[DATE]" at bounding box center [994, 154] width 210 height 25
drag, startPoint x: 560, startPoint y: 201, endPoint x: 721, endPoint y: 201, distance: 161.7
click at [575, 201] on button "[DATE]" at bounding box center [548, 205] width 210 height 25
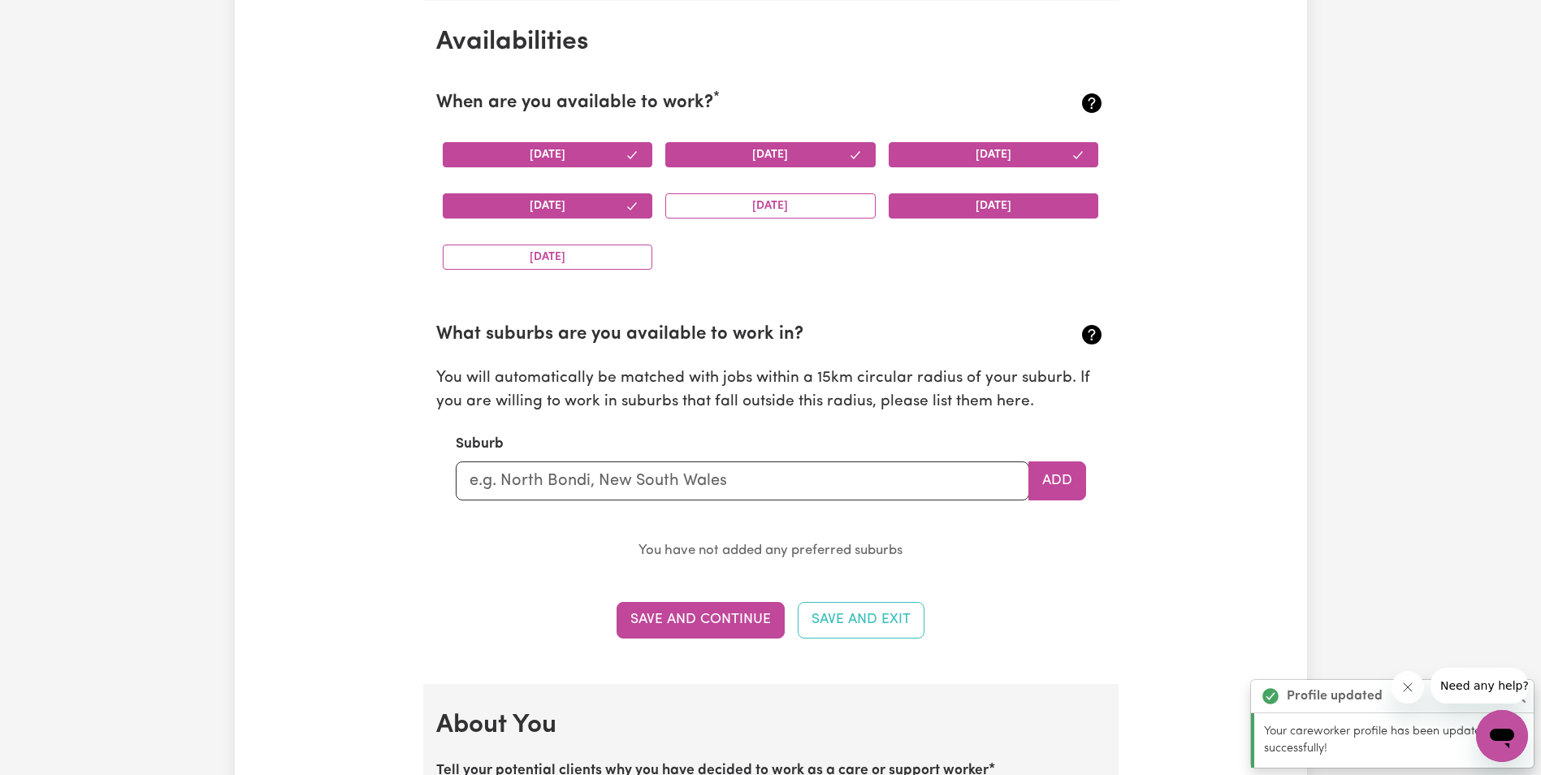
drag, startPoint x: 722, startPoint y: 201, endPoint x: 913, endPoint y: 201, distance: 190.9
click at [735, 201] on button "[DATE]" at bounding box center [770, 205] width 210 height 25
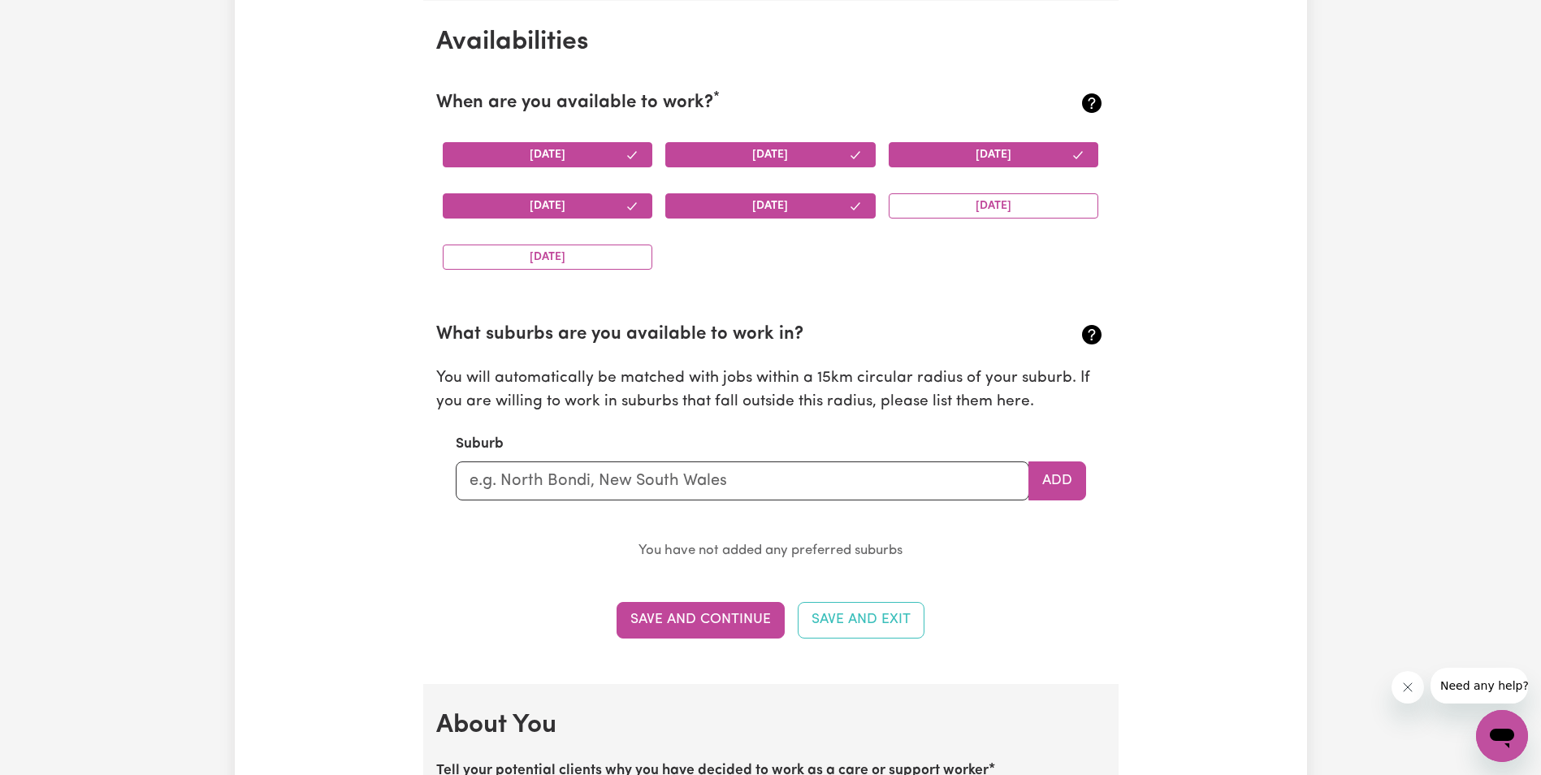
drag, startPoint x: 916, startPoint y: 201, endPoint x: 622, endPoint y: 241, distance: 296.7
click at [914, 203] on button "[DATE]" at bounding box center [994, 205] width 210 height 25
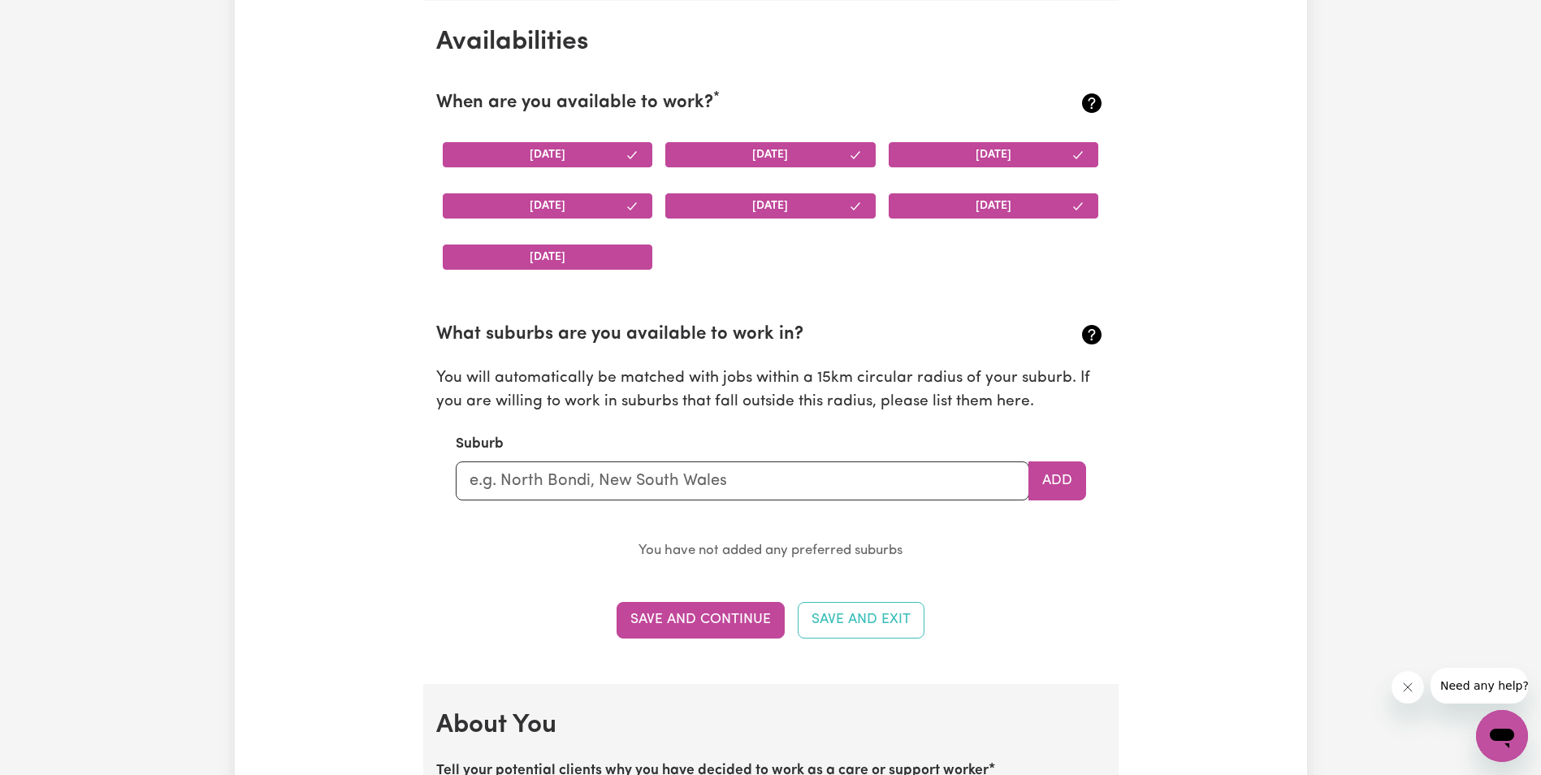
click at [589, 262] on button "[DATE]" at bounding box center [548, 257] width 210 height 25
click at [621, 478] on input "text" at bounding box center [743, 480] width 574 height 39
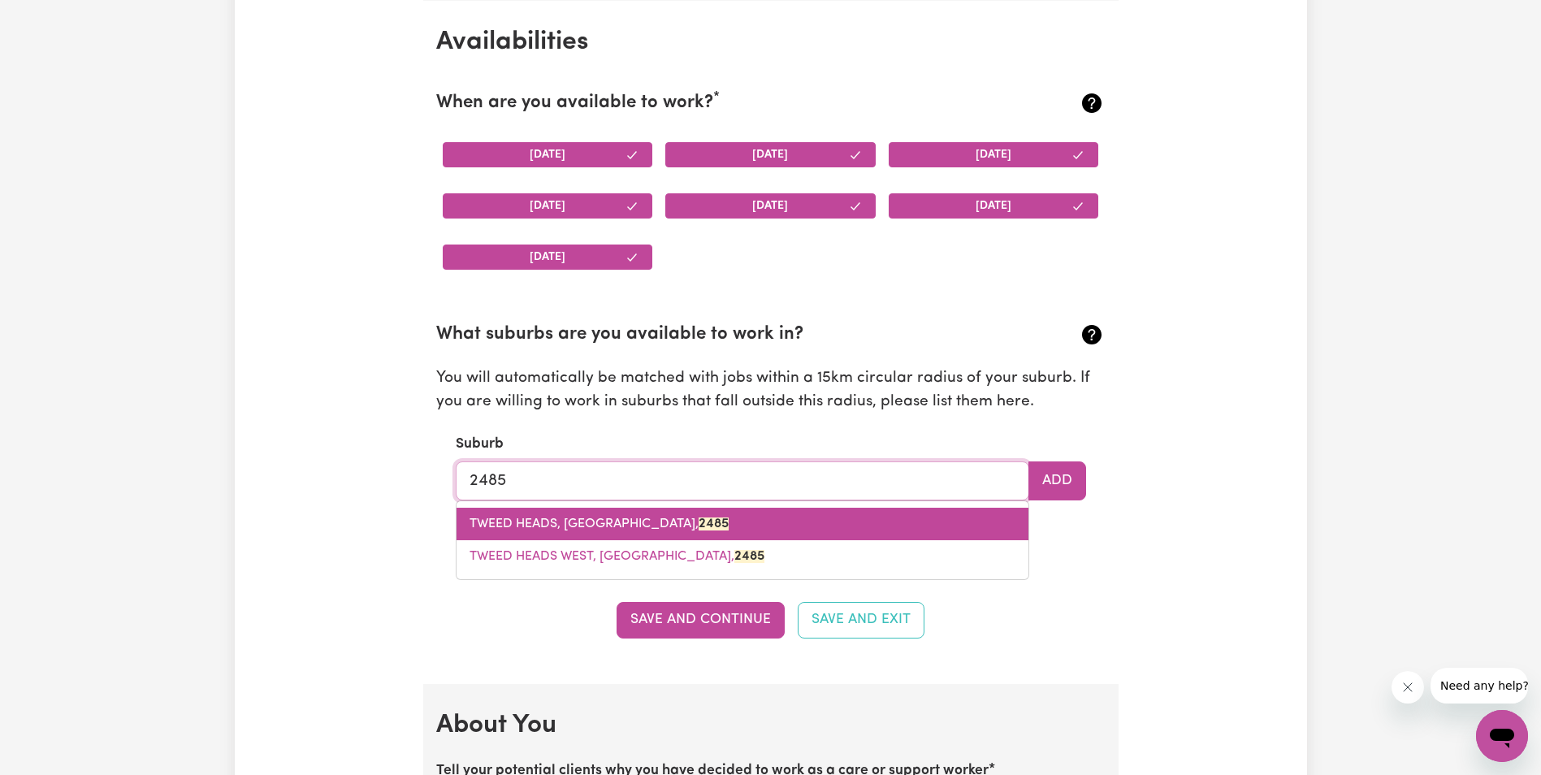
click at [621, 529] on span "TWEED HEADS, [GEOGRAPHIC_DATA], 2485" at bounding box center [599, 523] width 259 height 13
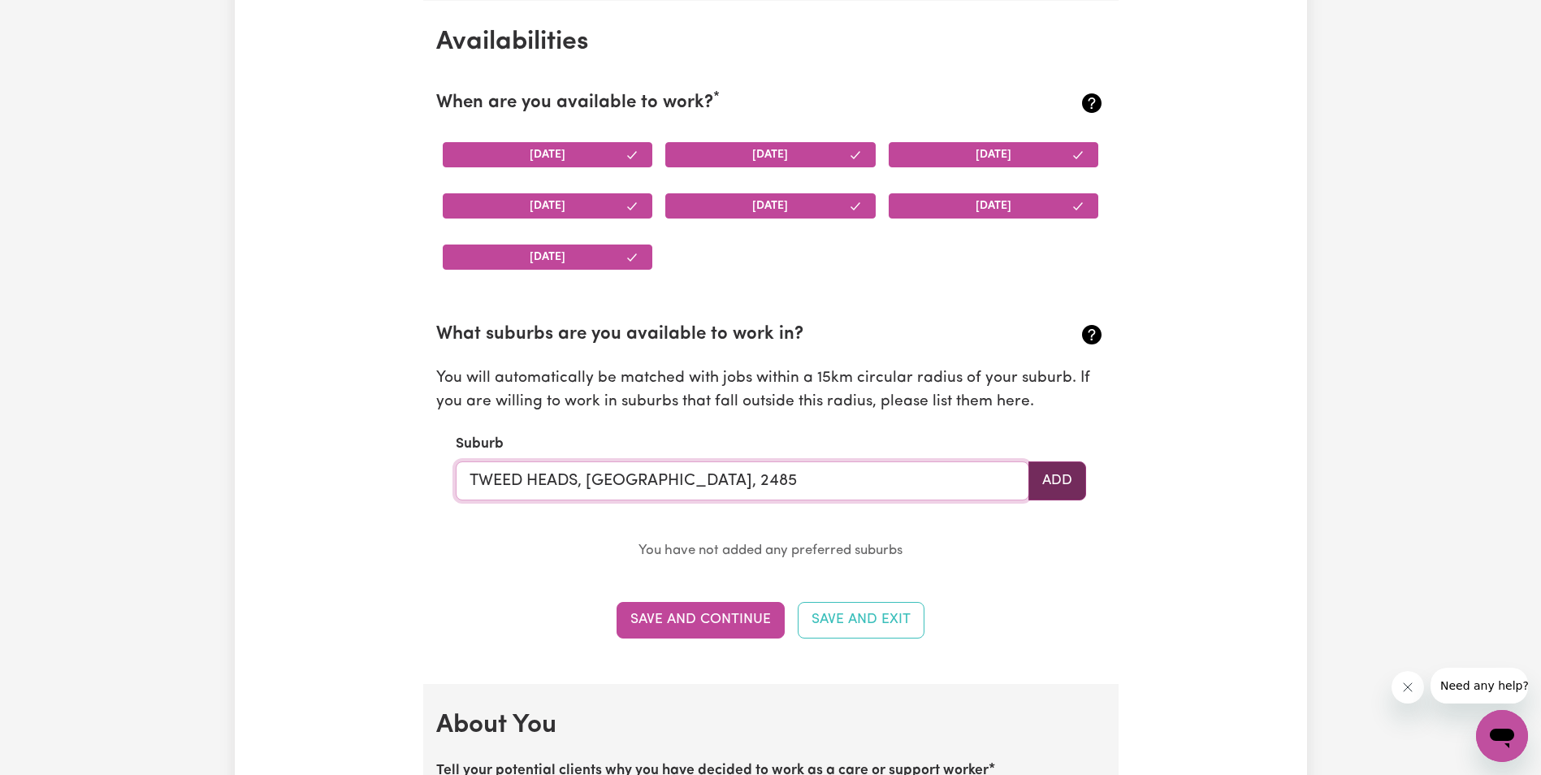
type input "TWEED HEADS, [GEOGRAPHIC_DATA], 2485"
click at [1066, 488] on button "Add" at bounding box center [1057, 480] width 58 height 39
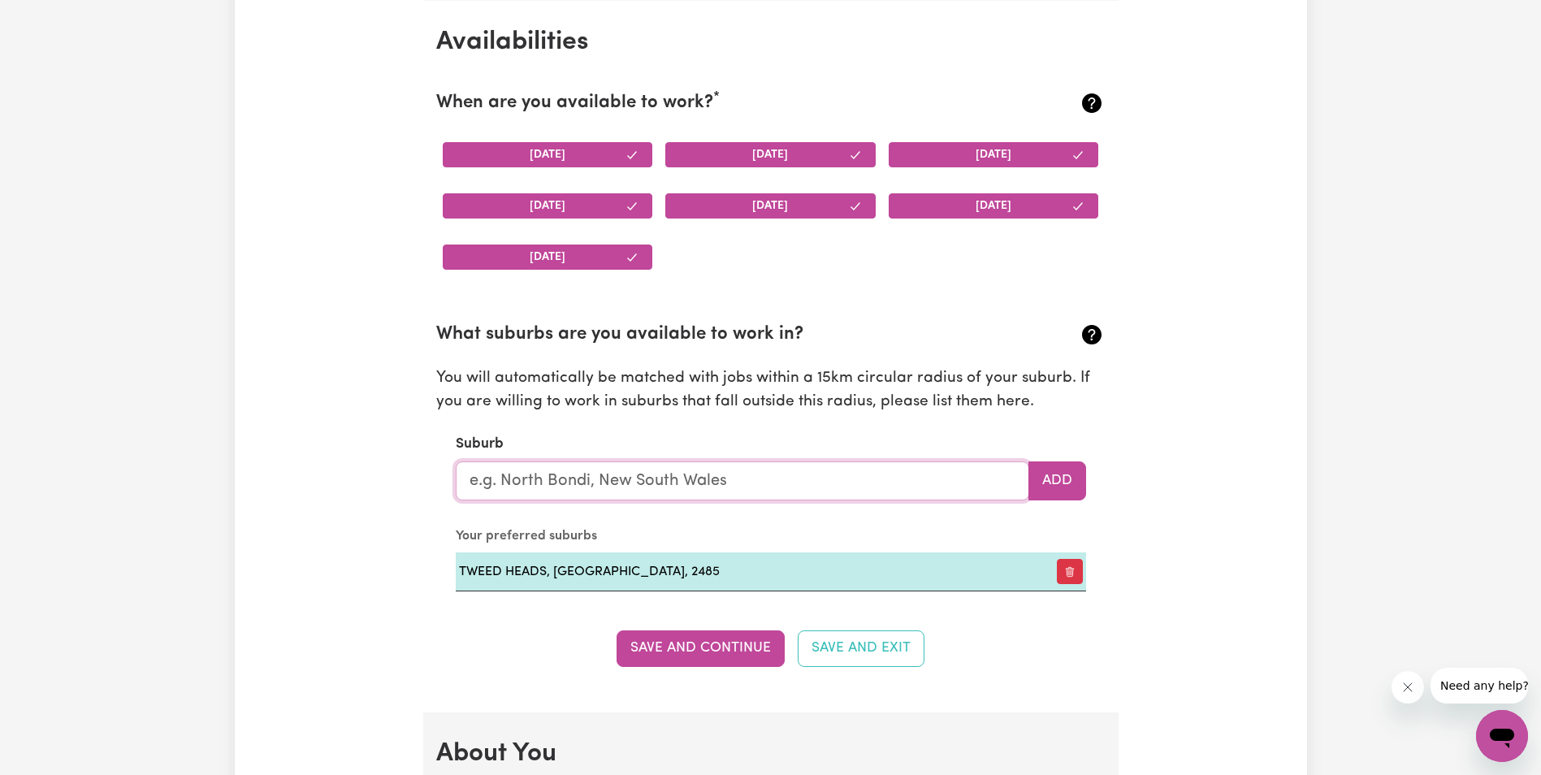
click at [770, 485] on input "text" at bounding box center [743, 480] width 574 height 39
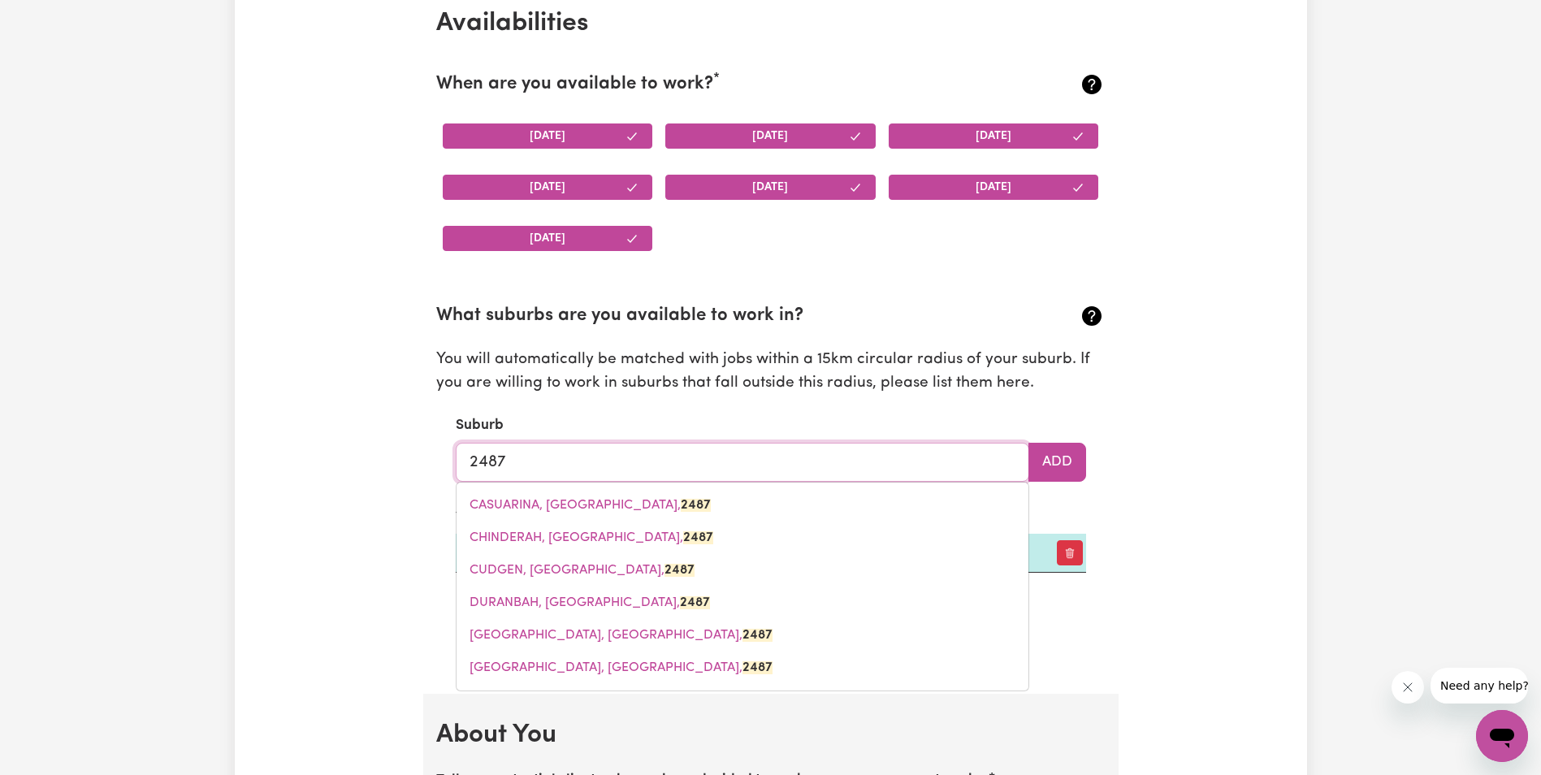
scroll to position [1603, 0]
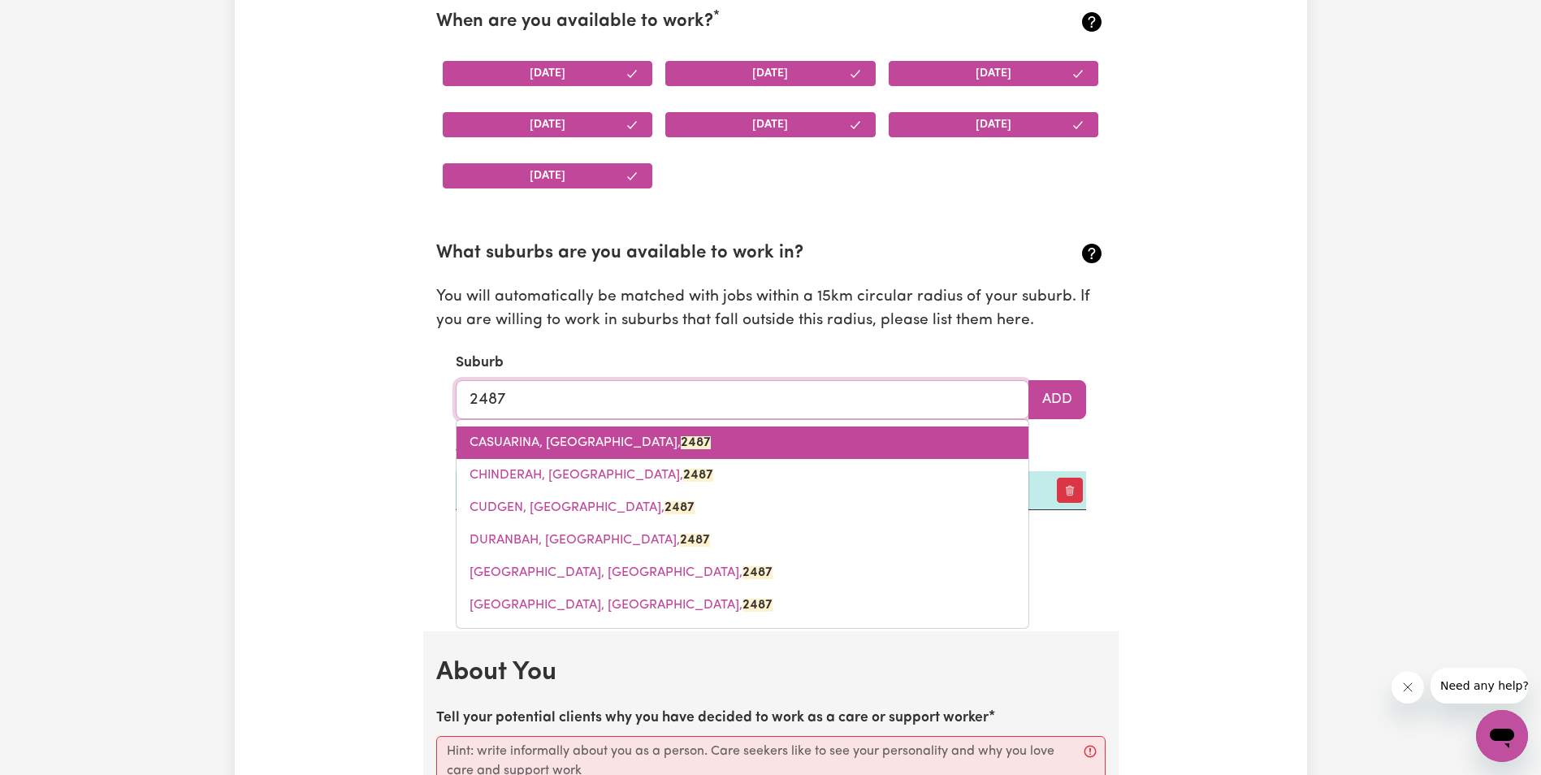
click at [591, 436] on span "CASUARINA, [GEOGRAPHIC_DATA], 2487" at bounding box center [590, 442] width 241 height 13
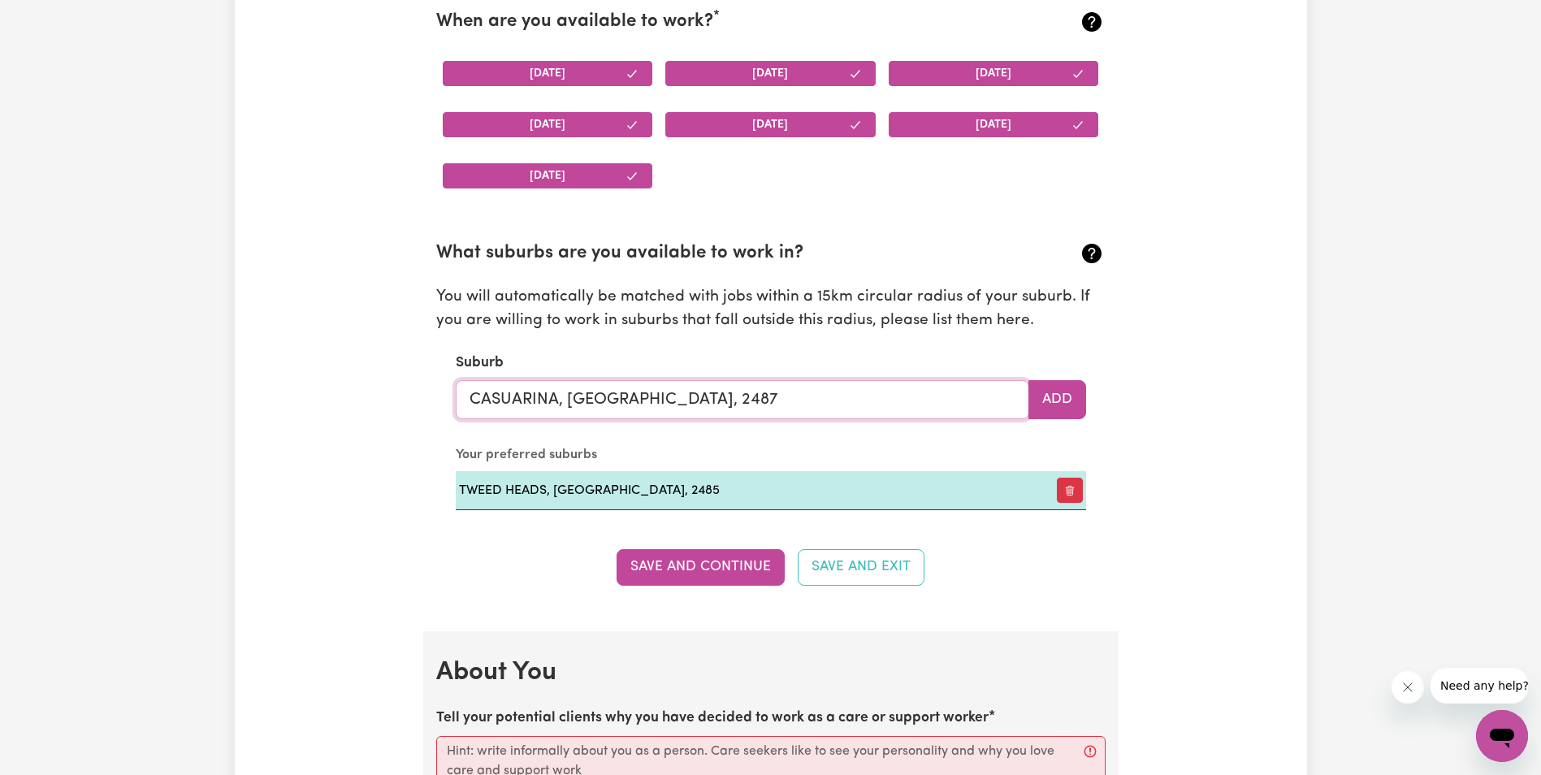
click at [796, 392] on input "CASUARINA, [GEOGRAPHIC_DATA], 2487" at bounding box center [743, 399] width 574 height 39
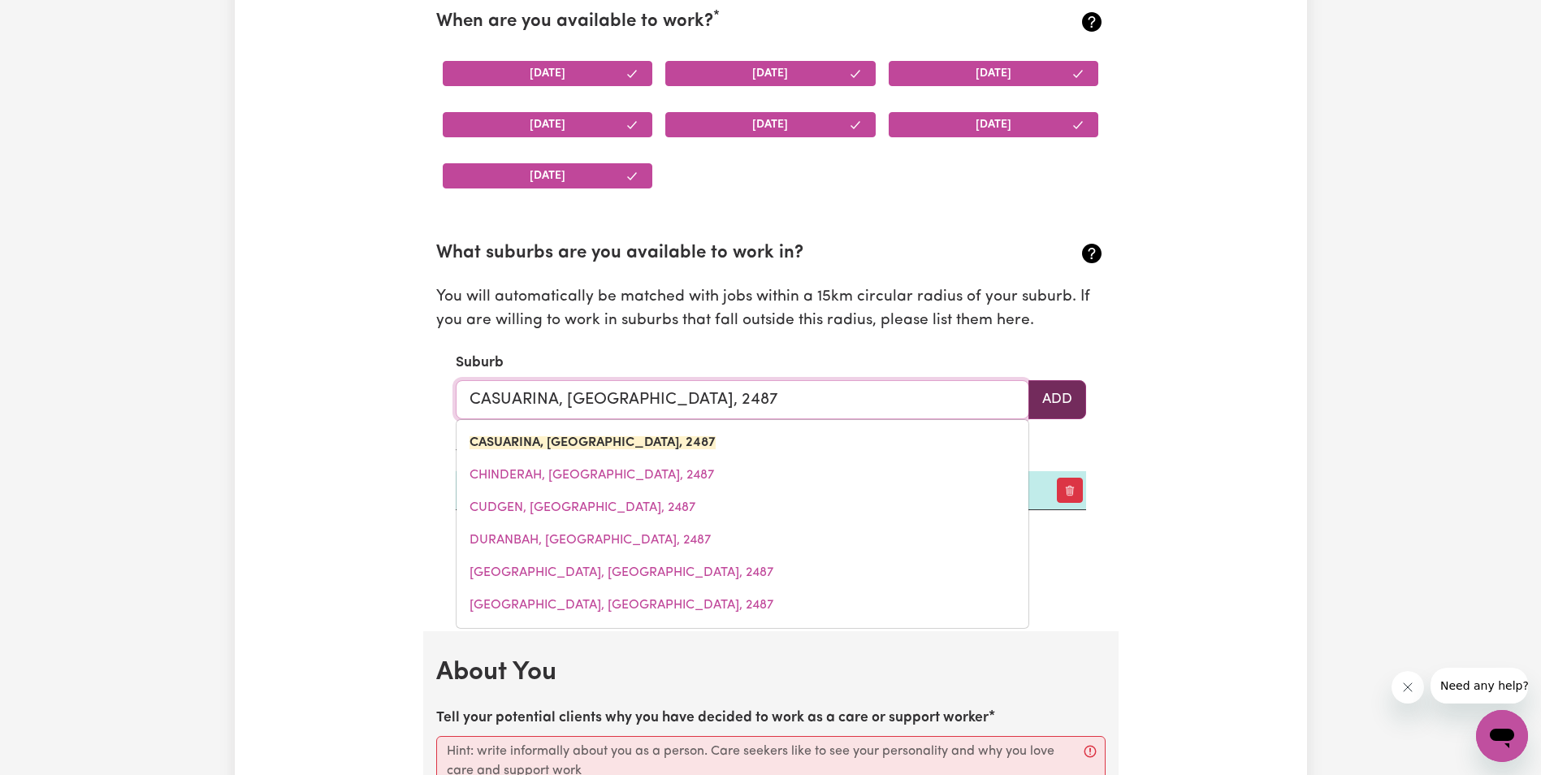
type input "CASUARINA, [GEOGRAPHIC_DATA], 2487"
drag, startPoint x: 1069, startPoint y: 396, endPoint x: 1035, endPoint y: 387, distance: 35.5
click at [1070, 396] on button "Add" at bounding box center [1057, 399] width 58 height 39
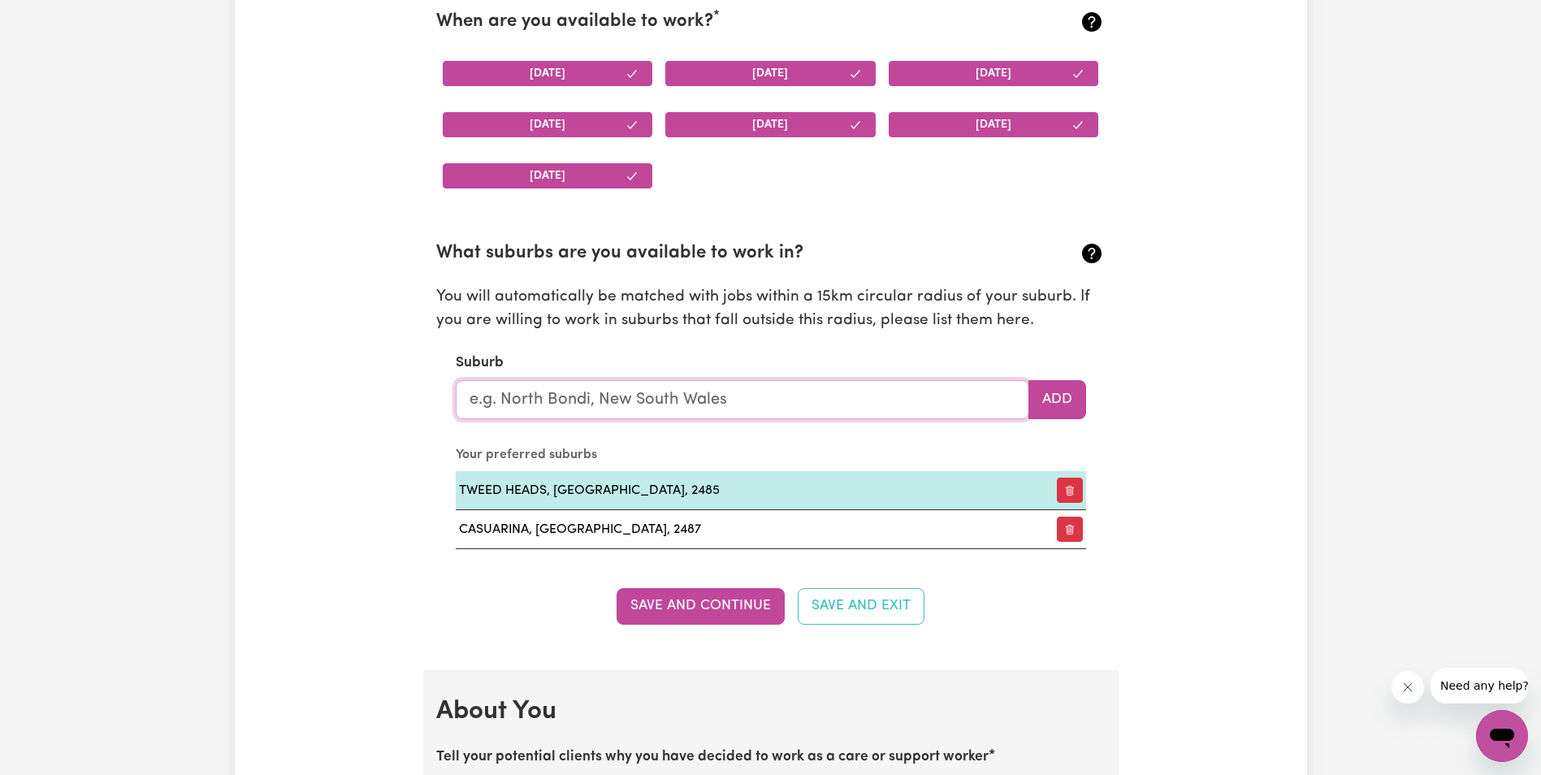
click at [570, 397] on input "text" at bounding box center [743, 399] width 574 height 39
type input "king"
type input "[GEOGRAPHIC_DATA], [GEOGRAPHIC_DATA], 0854"
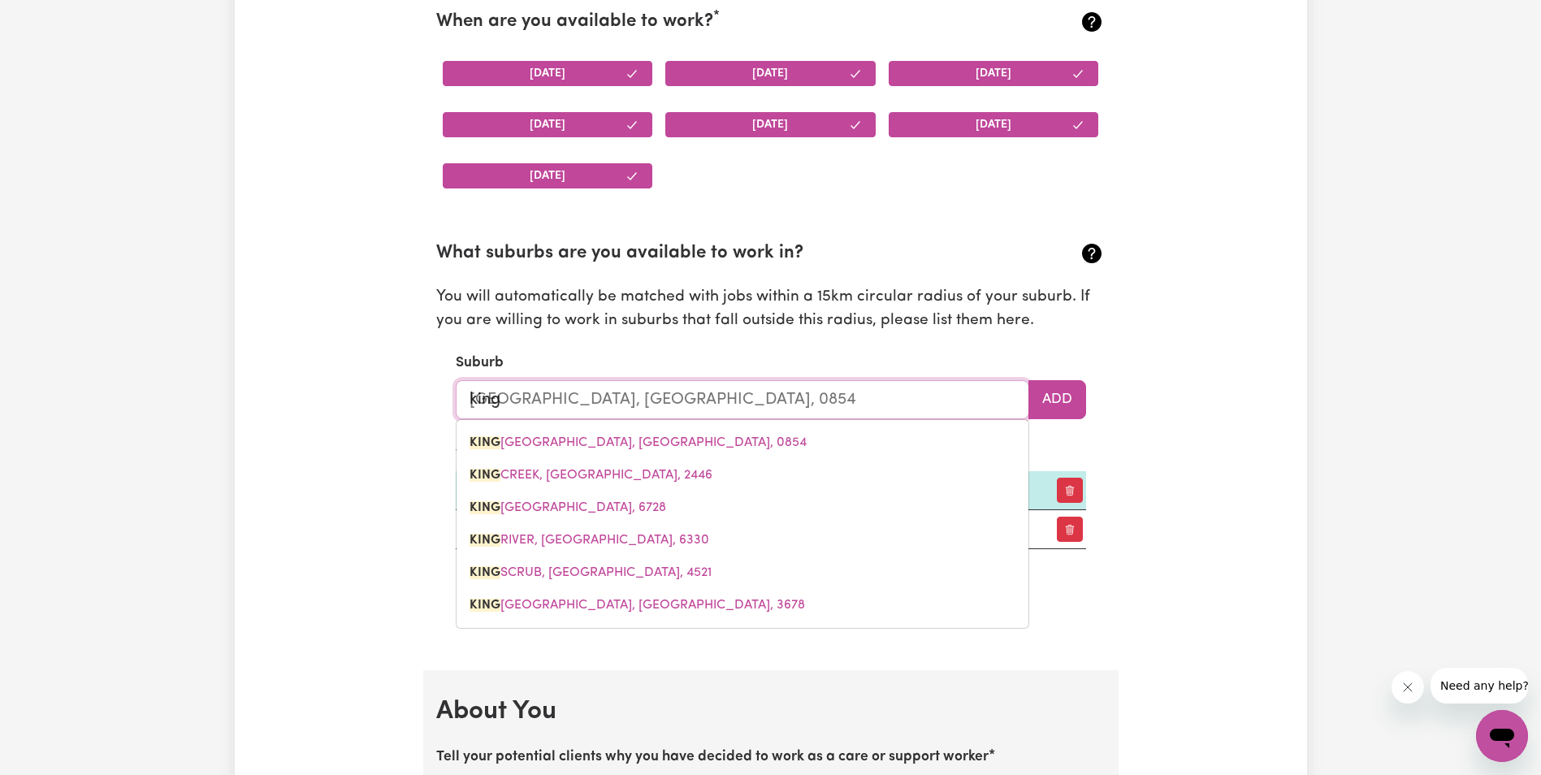
type input "kings"
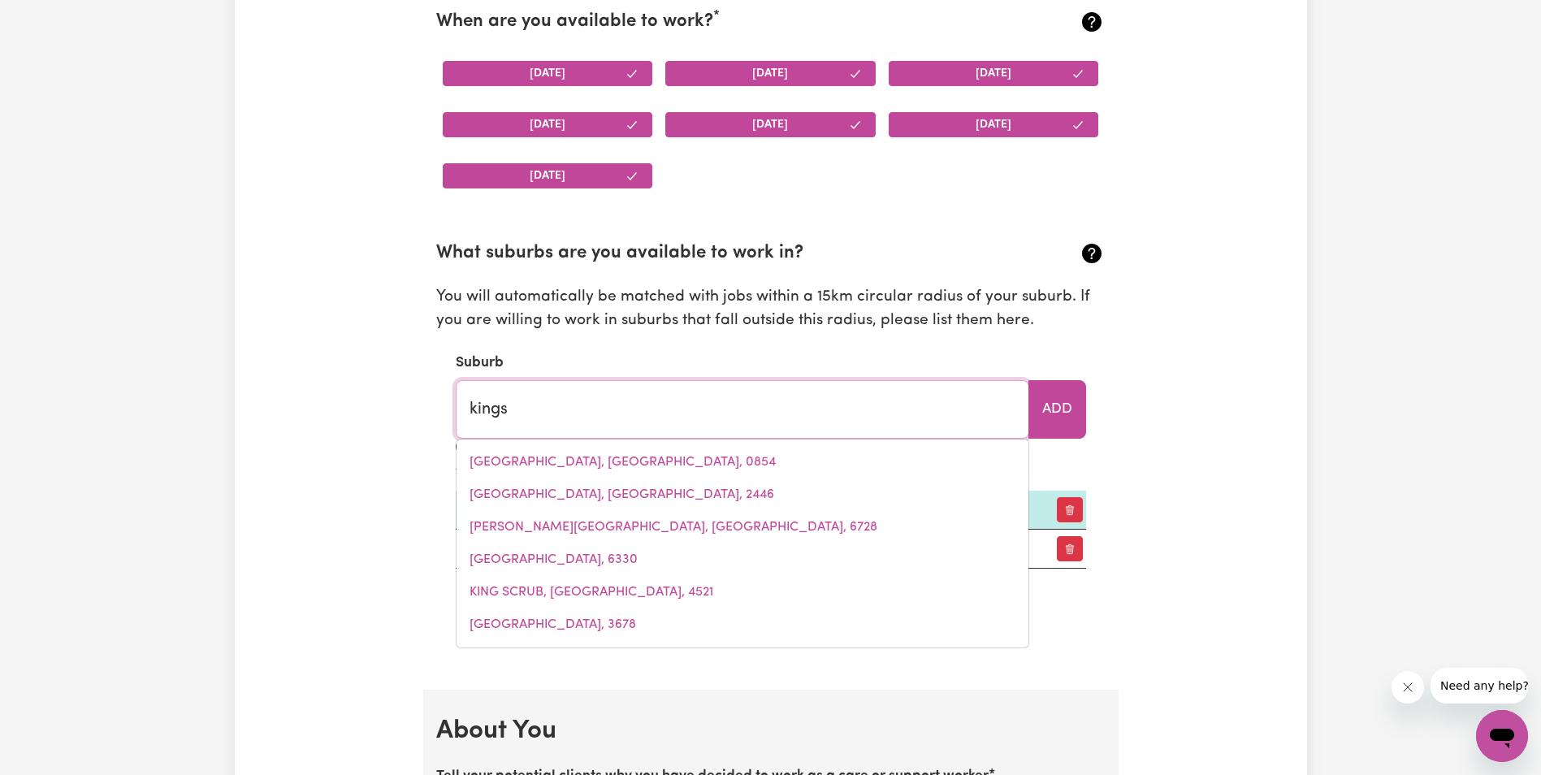
type input "[GEOGRAPHIC_DATA], [GEOGRAPHIC_DATA], 4551"
type input "kingsc"
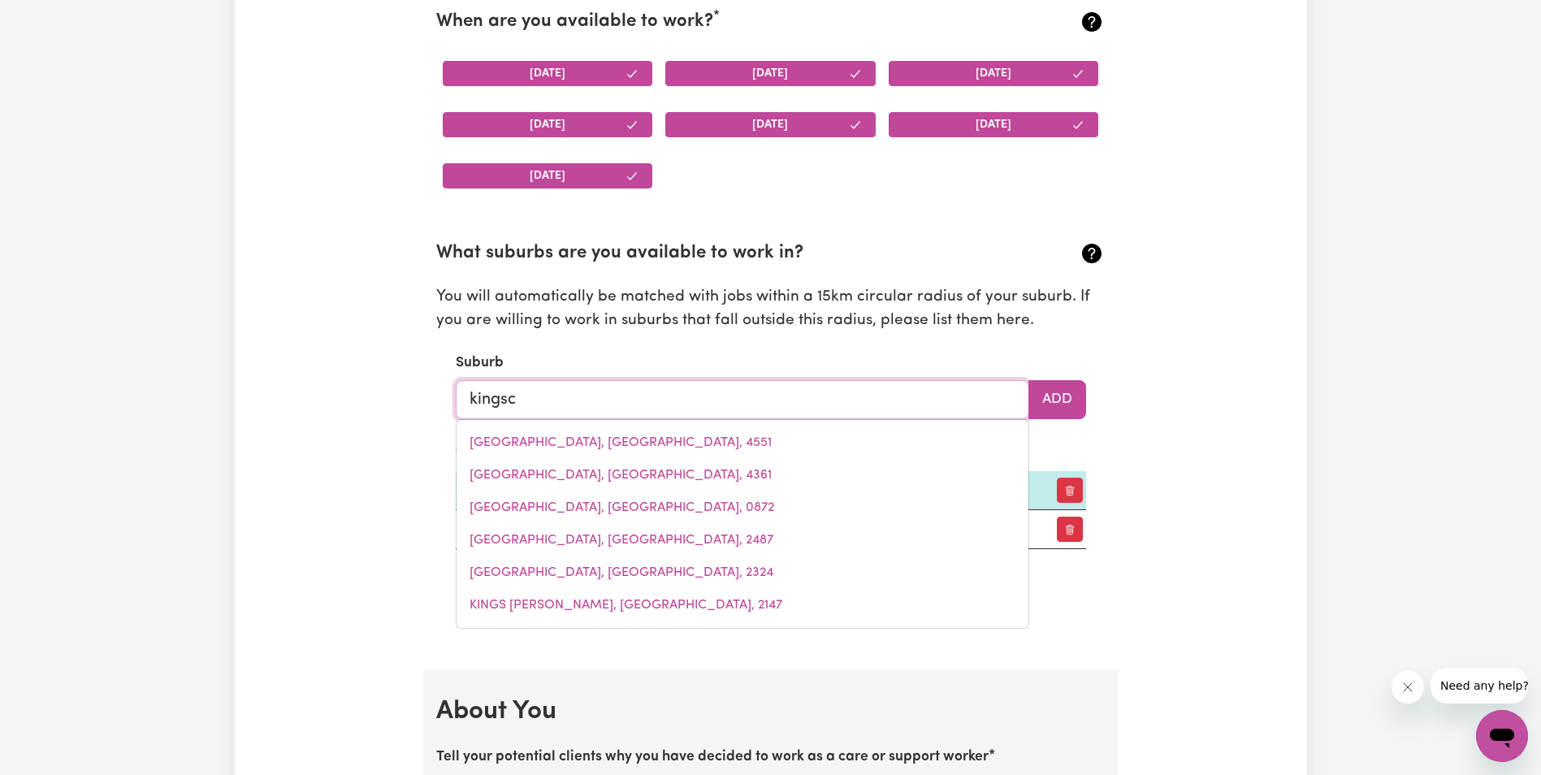
type input "kingscLIFF, [GEOGRAPHIC_DATA], 2487"
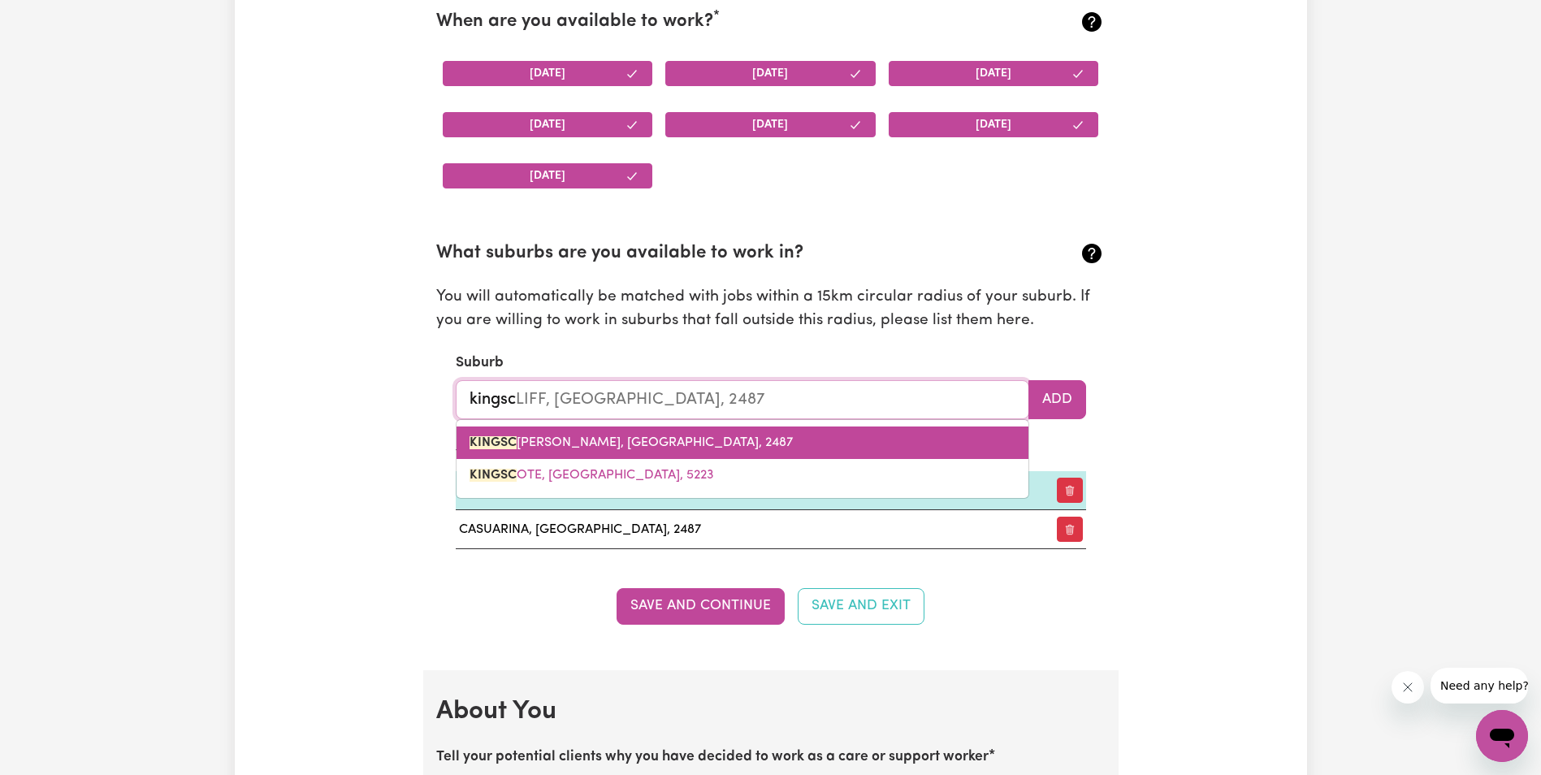
click at [613, 448] on span "KINGSC [PERSON_NAME], [GEOGRAPHIC_DATA], 2487" at bounding box center [631, 442] width 323 height 13
type input "KINGSCLIFF, [GEOGRAPHIC_DATA], 2487"
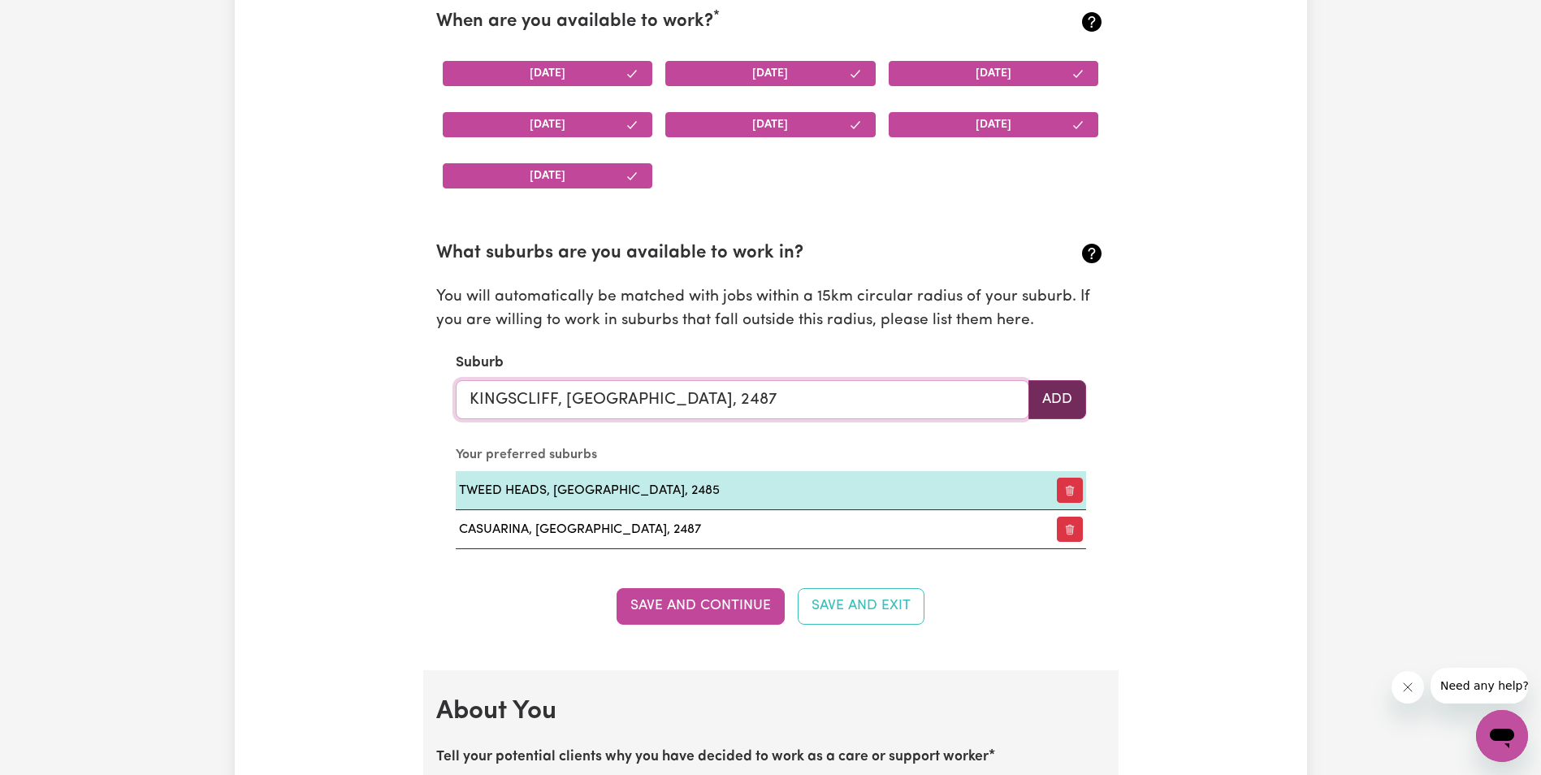
type input "KINGSCLIFF, [GEOGRAPHIC_DATA], 2487"
click at [1050, 394] on button "Add" at bounding box center [1057, 399] width 58 height 39
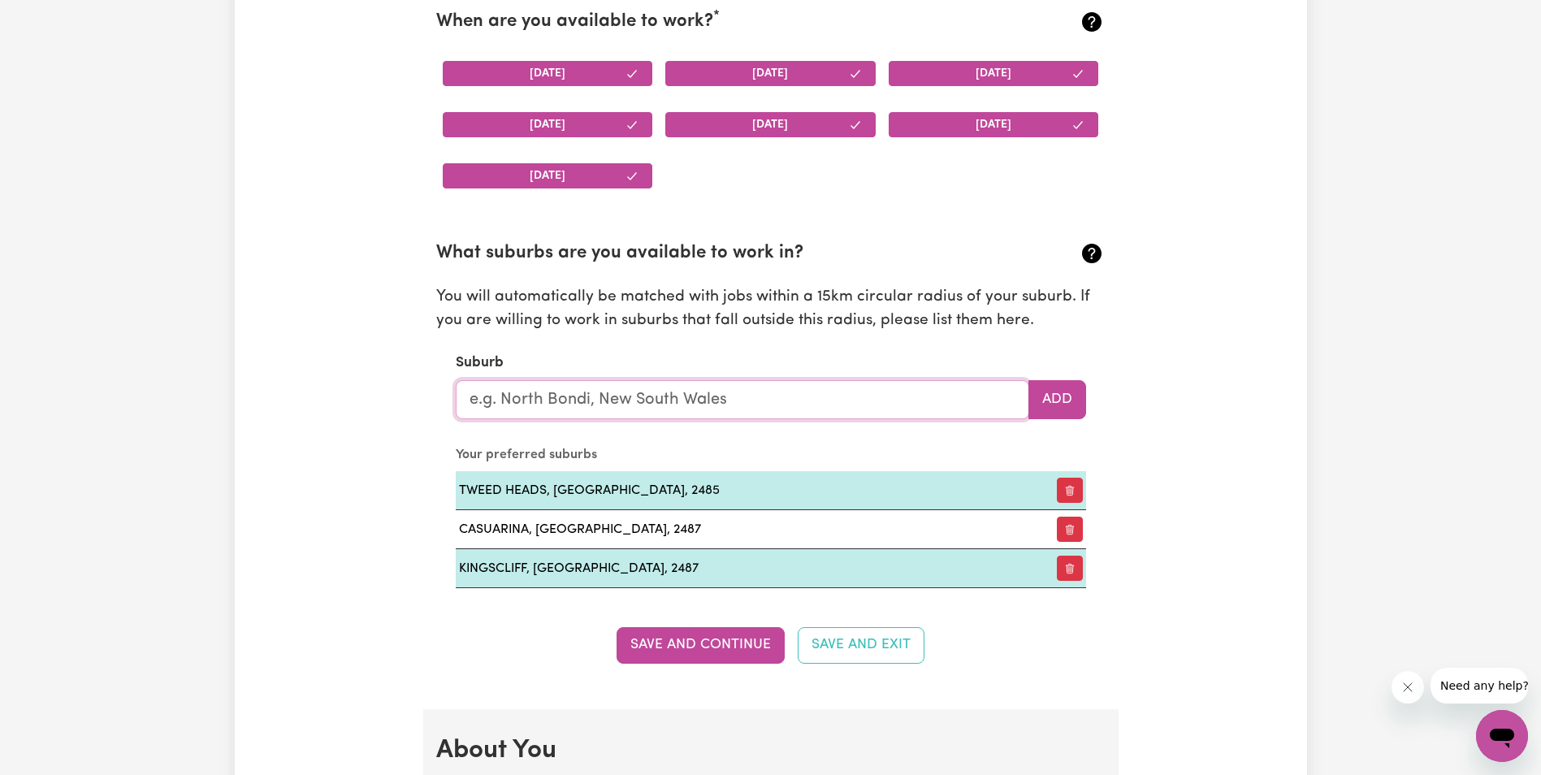
click at [697, 393] on input "text" at bounding box center [743, 399] width 574 height 39
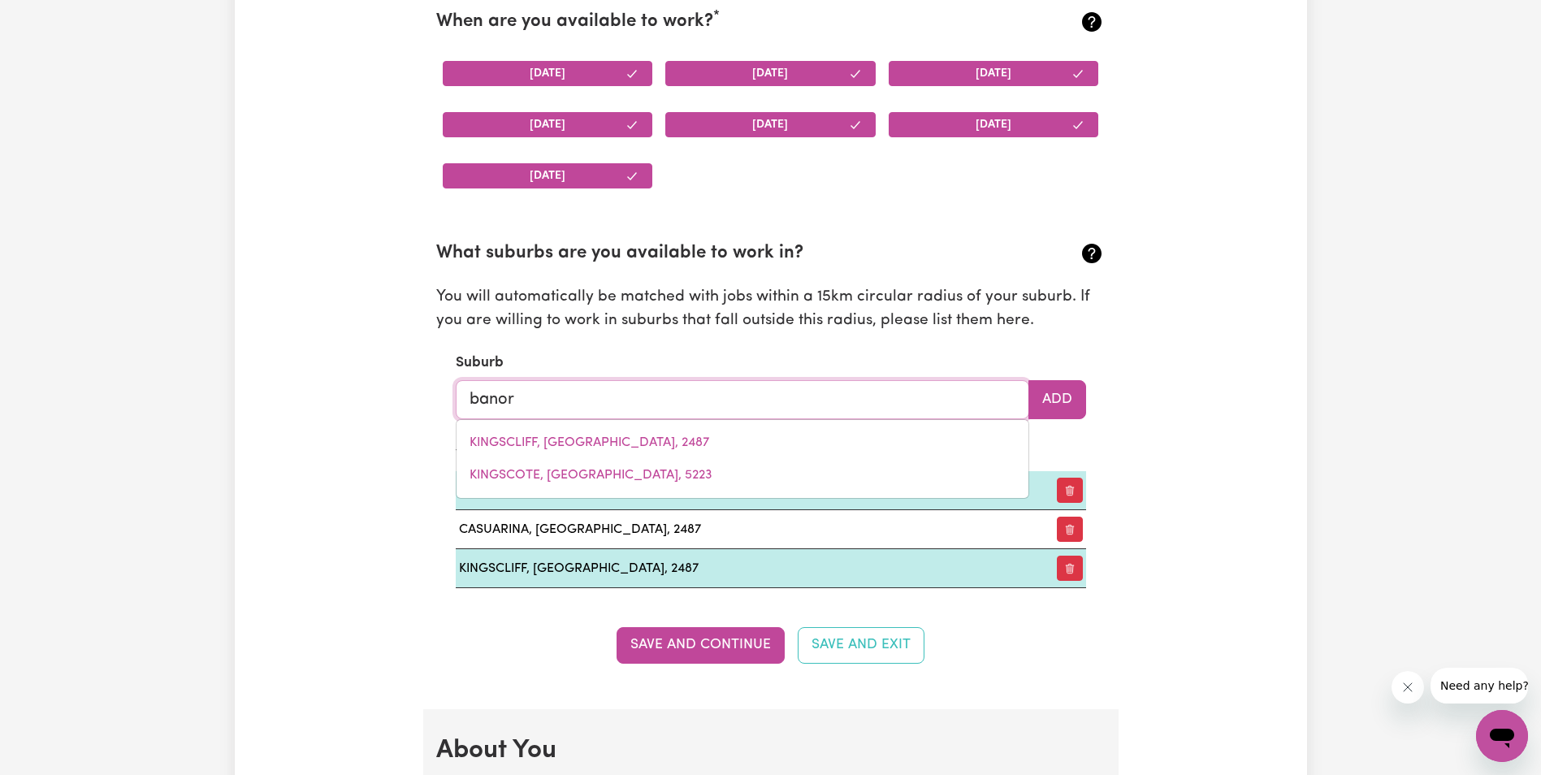
type input "banora"
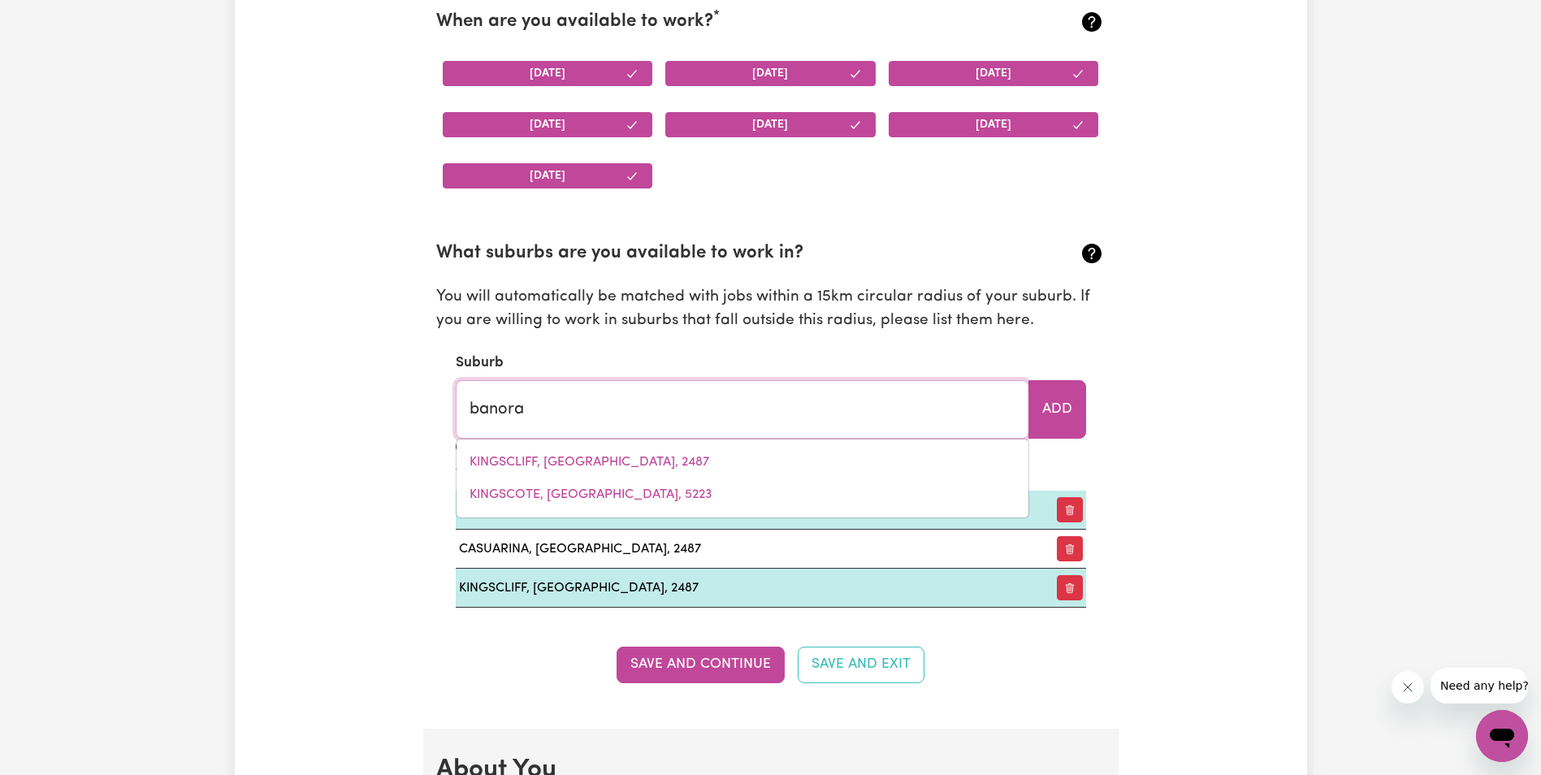
type input "[GEOGRAPHIC_DATA], [GEOGRAPHIC_DATA], 2486"
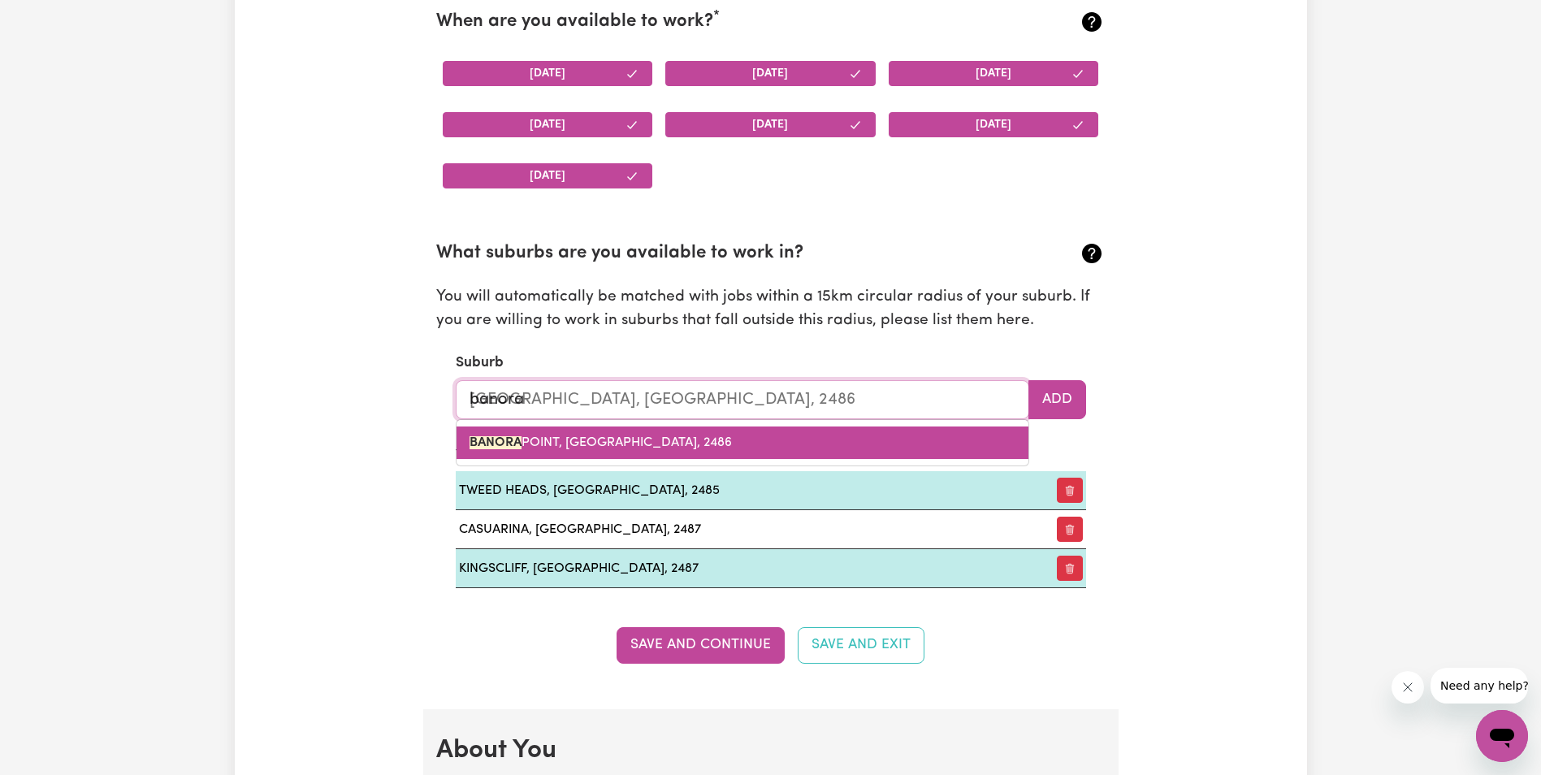
click at [661, 434] on link "[GEOGRAPHIC_DATA], [GEOGRAPHIC_DATA], 2486" at bounding box center [743, 442] width 572 height 32
type input "[GEOGRAPHIC_DATA], [GEOGRAPHIC_DATA], 2486"
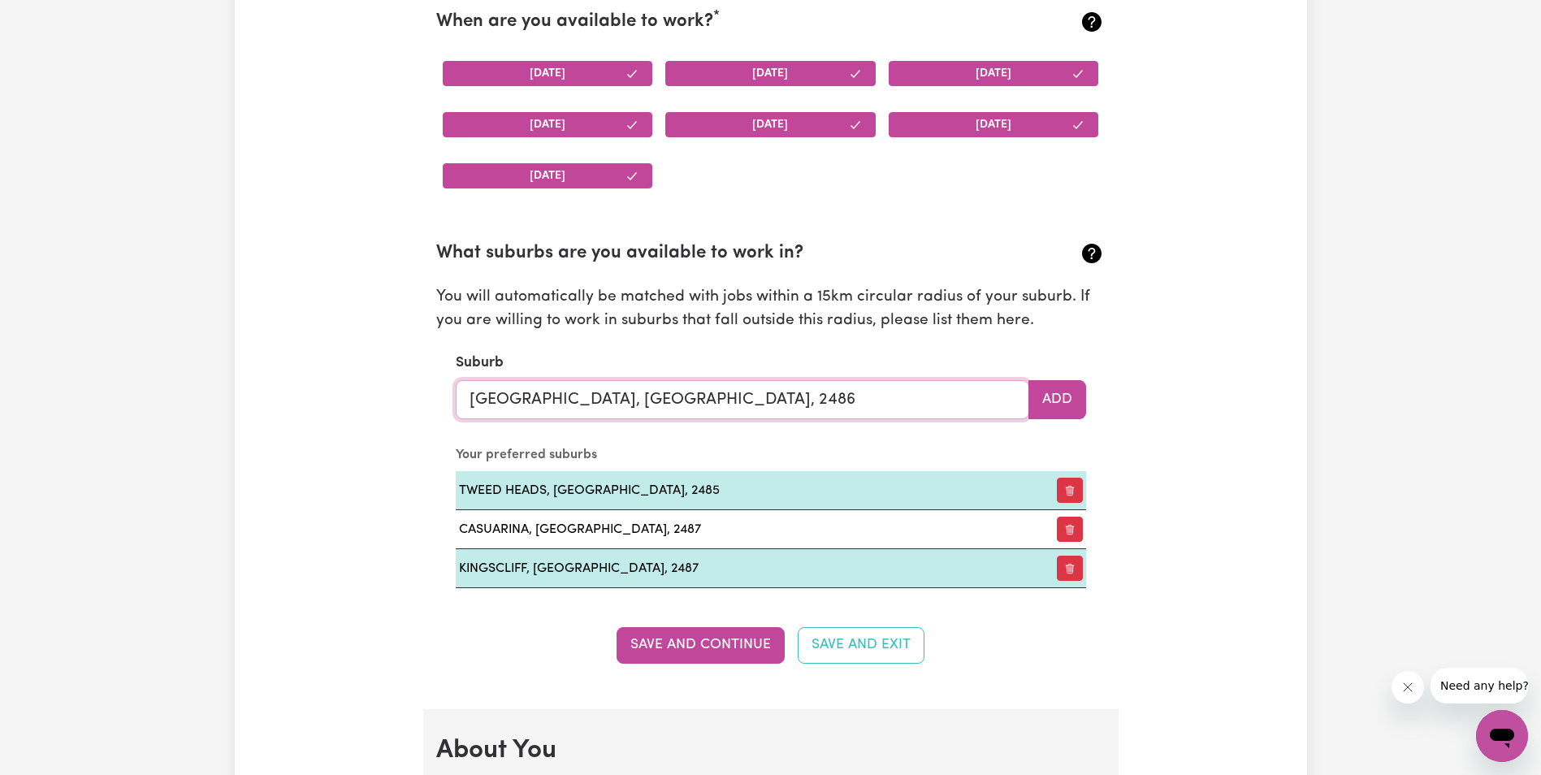
type input "[GEOGRAPHIC_DATA], [GEOGRAPHIC_DATA], 2486"
click at [1089, 396] on section "What suburbs are you available to work in? You will automatically be matched wi…" at bounding box center [770, 401] width 669 height 374
click at [1082, 398] on button "Add" at bounding box center [1057, 399] width 58 height 39
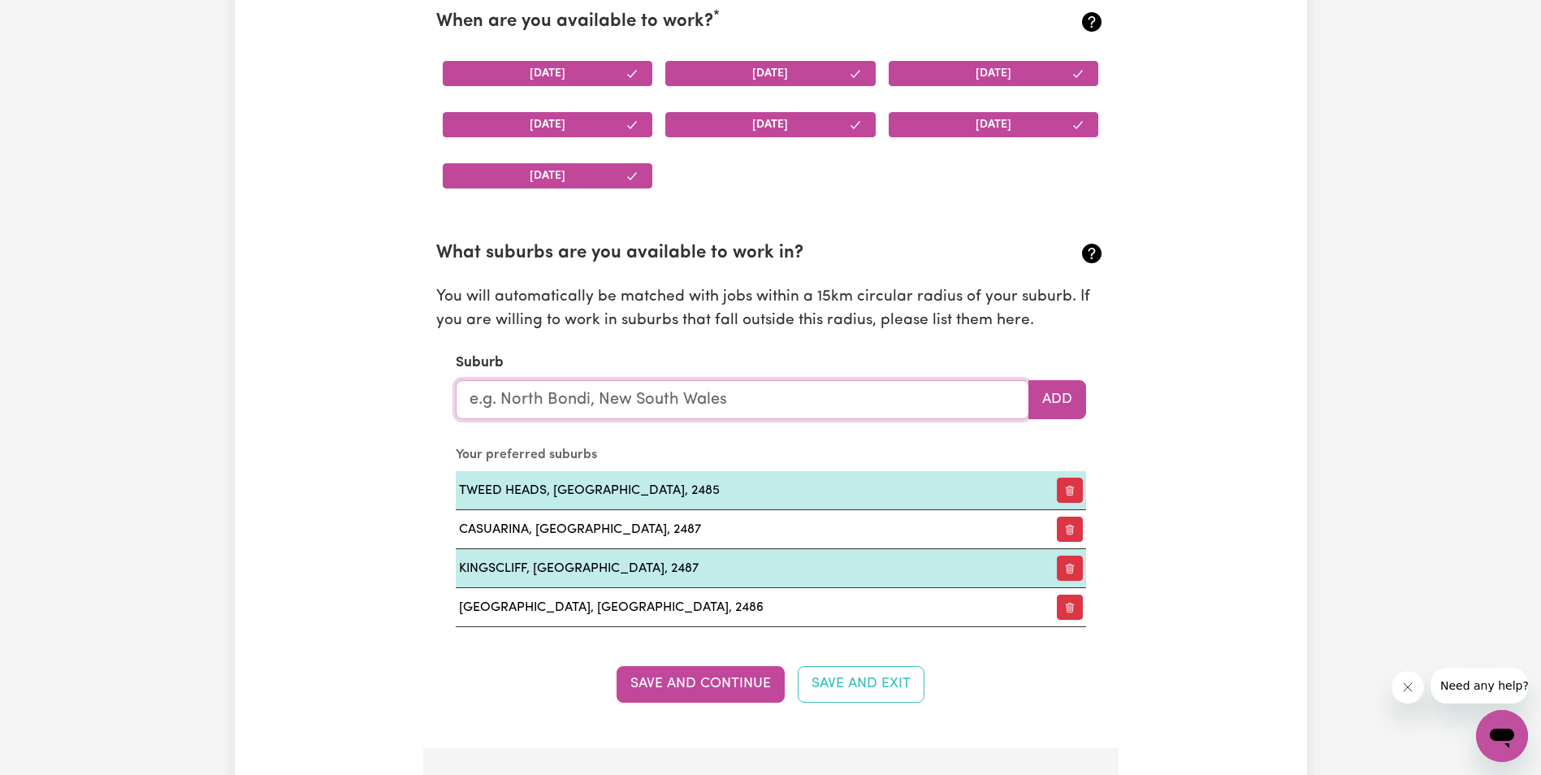
click at [760, 393] on input "text" at bounding box center [743, 399] width 574 height 39
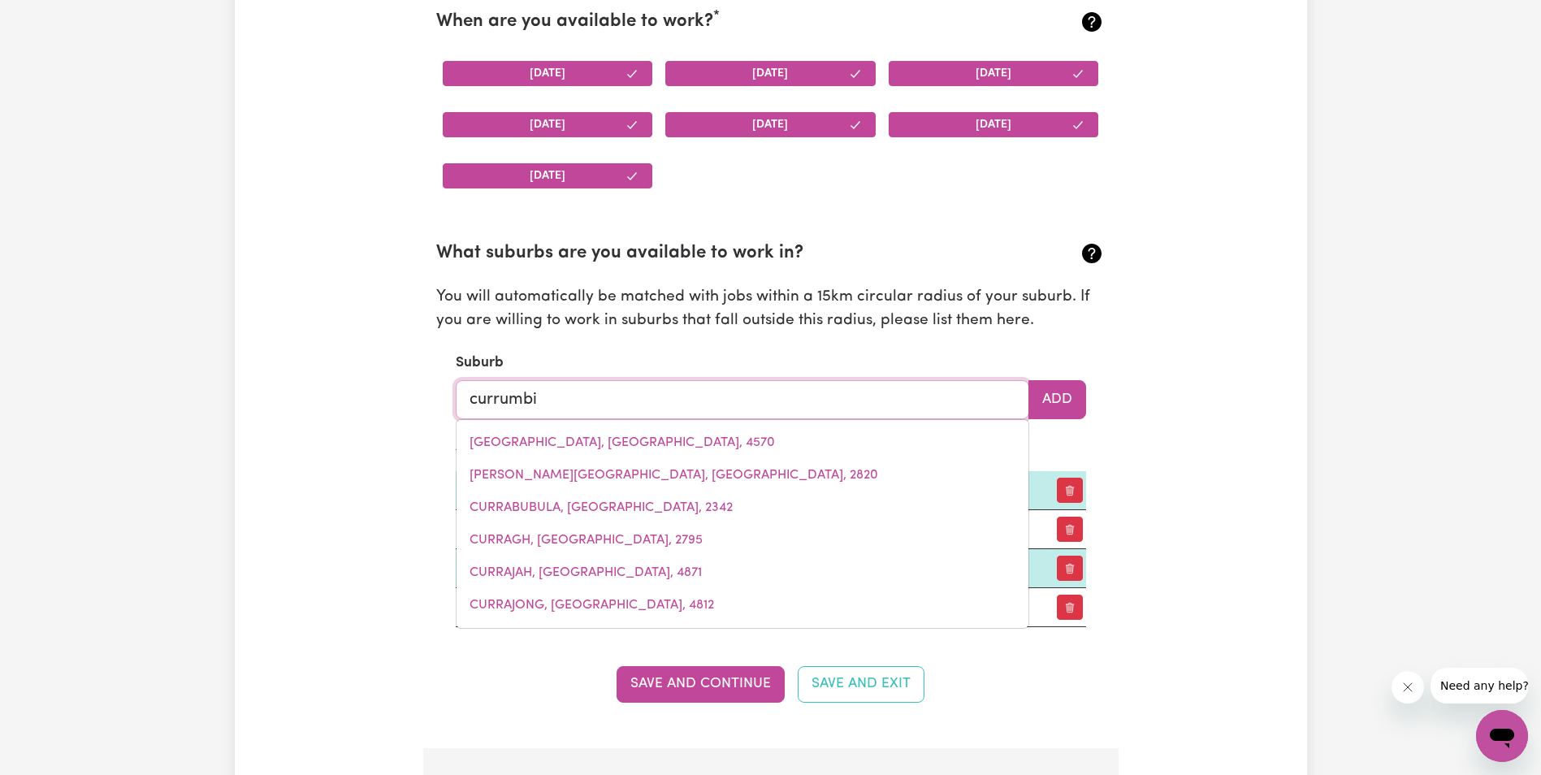
type input "currumbin"
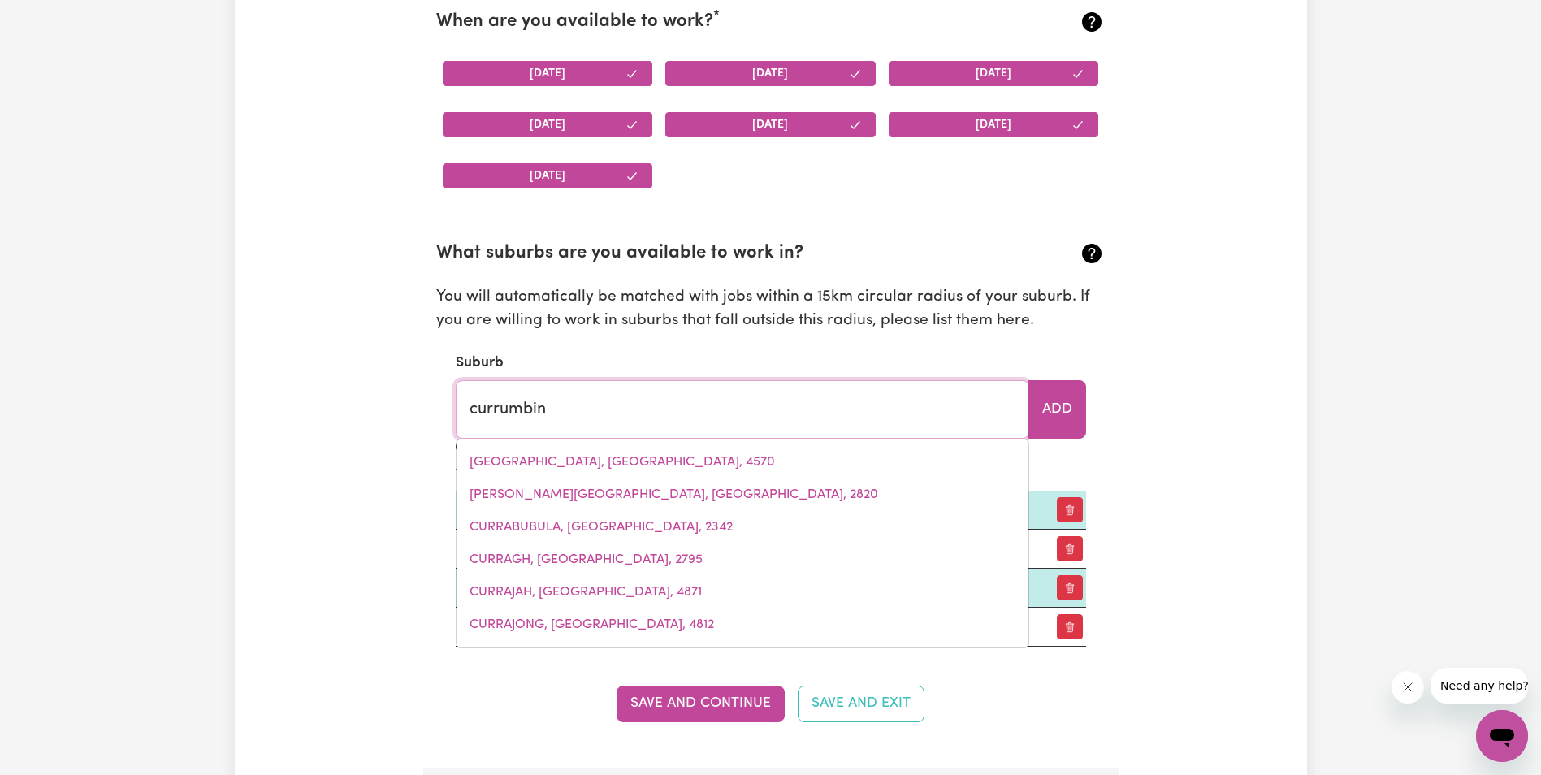
type input "currumbin, [GEOGRAPHIC_DATA], 4223"
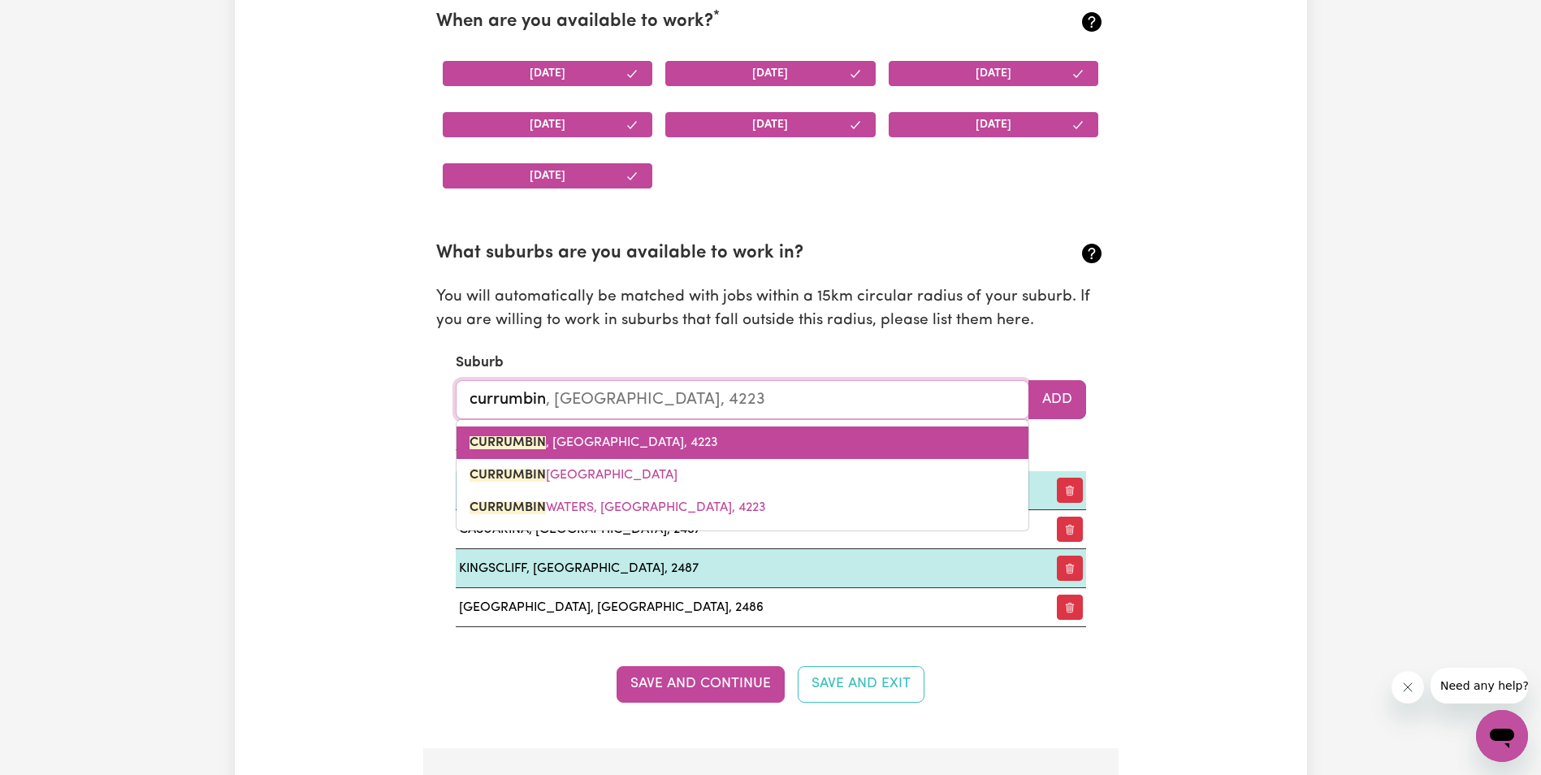
click at [565, 452] on link "CURRUMBIN , [GEOGRAPHIC_DATA], 4223" at bounding box center [743, 442] width 572 height 32
type input "CURRUMBIN, [GEOGRAPHIC_DATA], 4223"
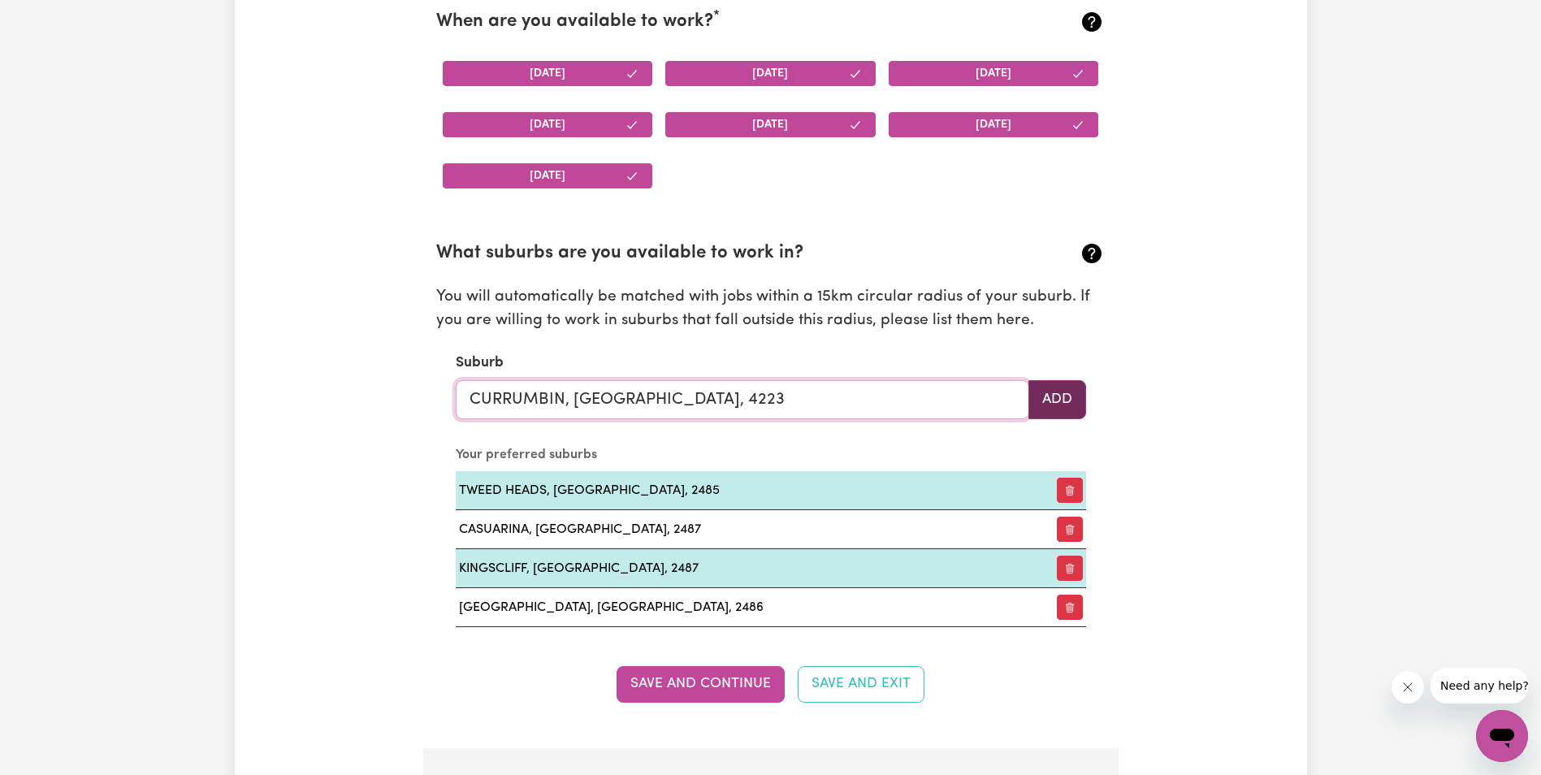
type input "CURRUMBIN, [GEOGRAPHIC_DATA], 4223"
click at [1042, 391] on button "Add" at bounding box center [1057, 399] width 58 height 39
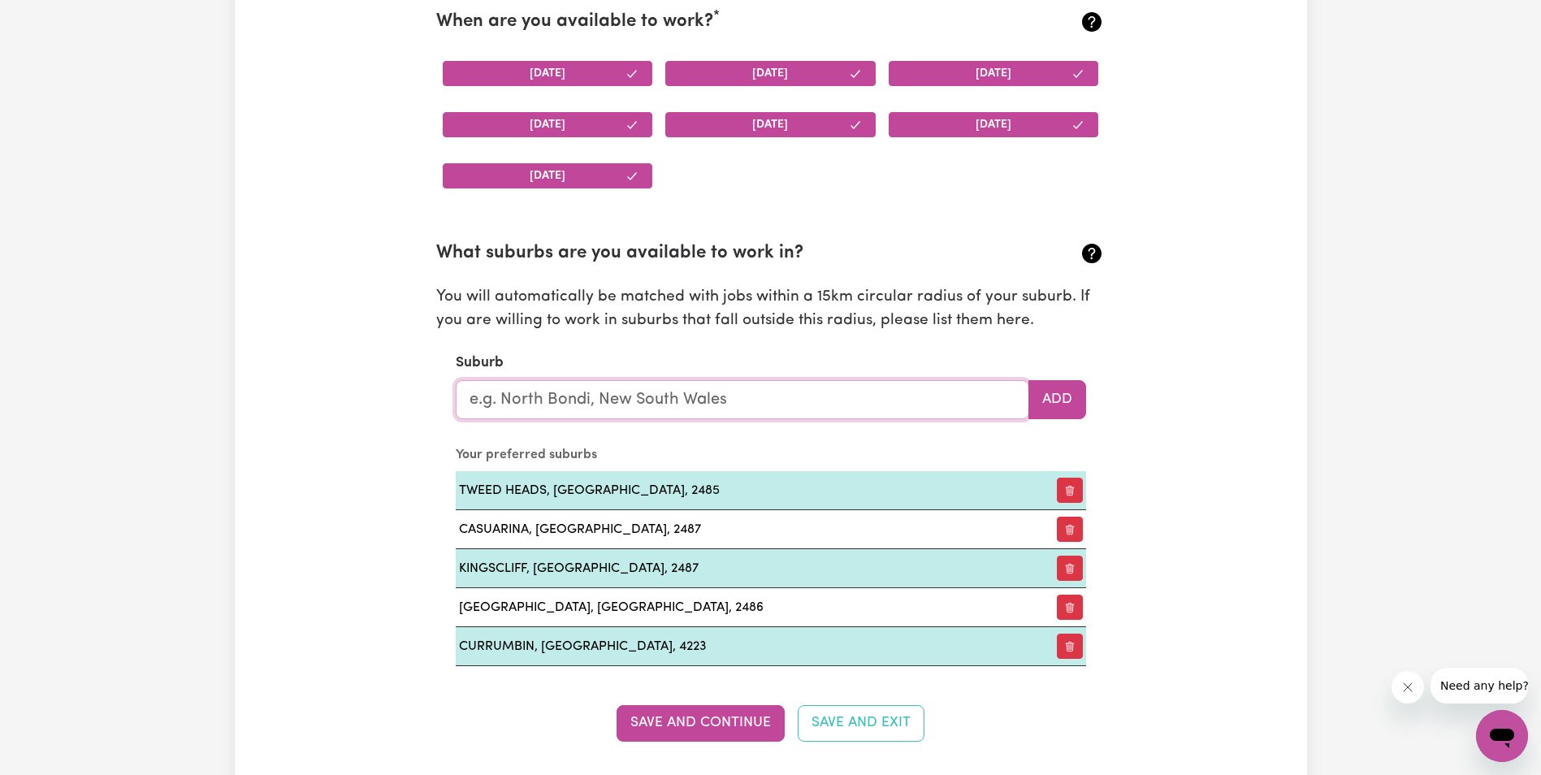
click at [692, 404] on input "text" at bounding box center [743, 399] width 574 height 39
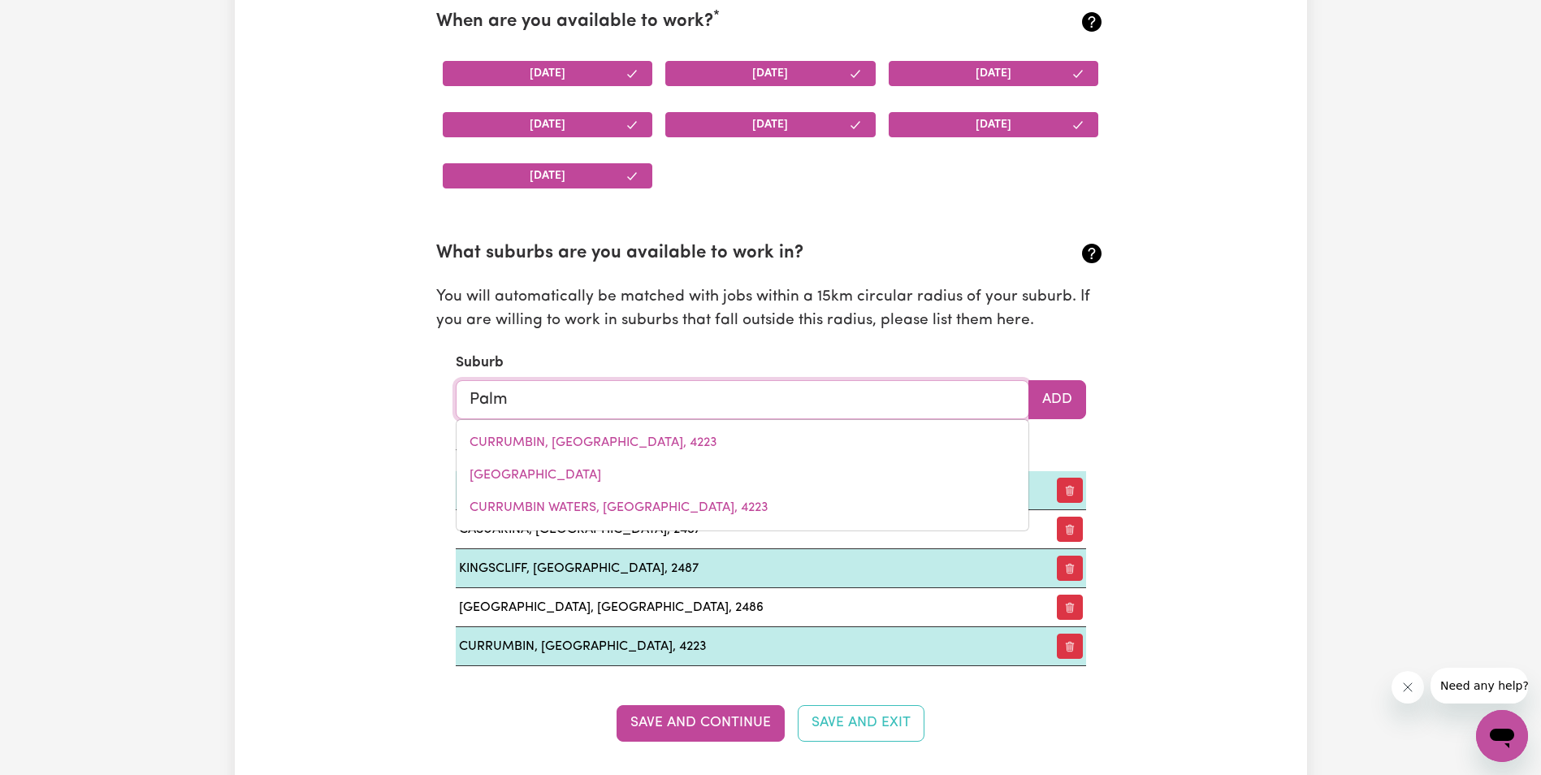
type input "Palm b"
type input "Palm bEACH, [GEOGRAPHIC_DATA], 2108"
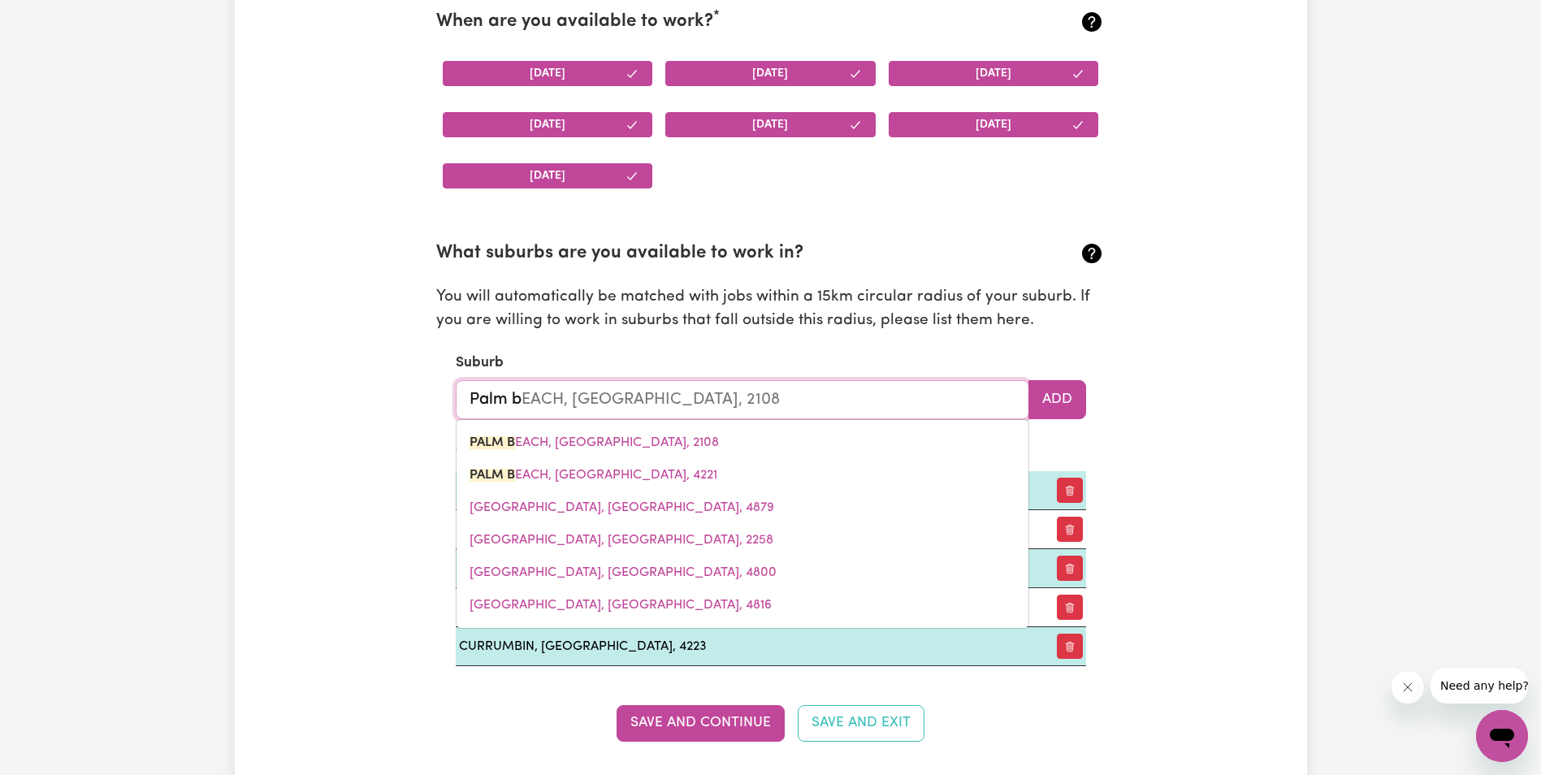
type input "Palm be"
type input "Palm beACH, [GEOGRAPHIC_DATA], 2108"
type input "Palm bea"
type input "Palm beaCH, [GEOGRAPHIC_DATA], 2108"
type input "Palm beac"
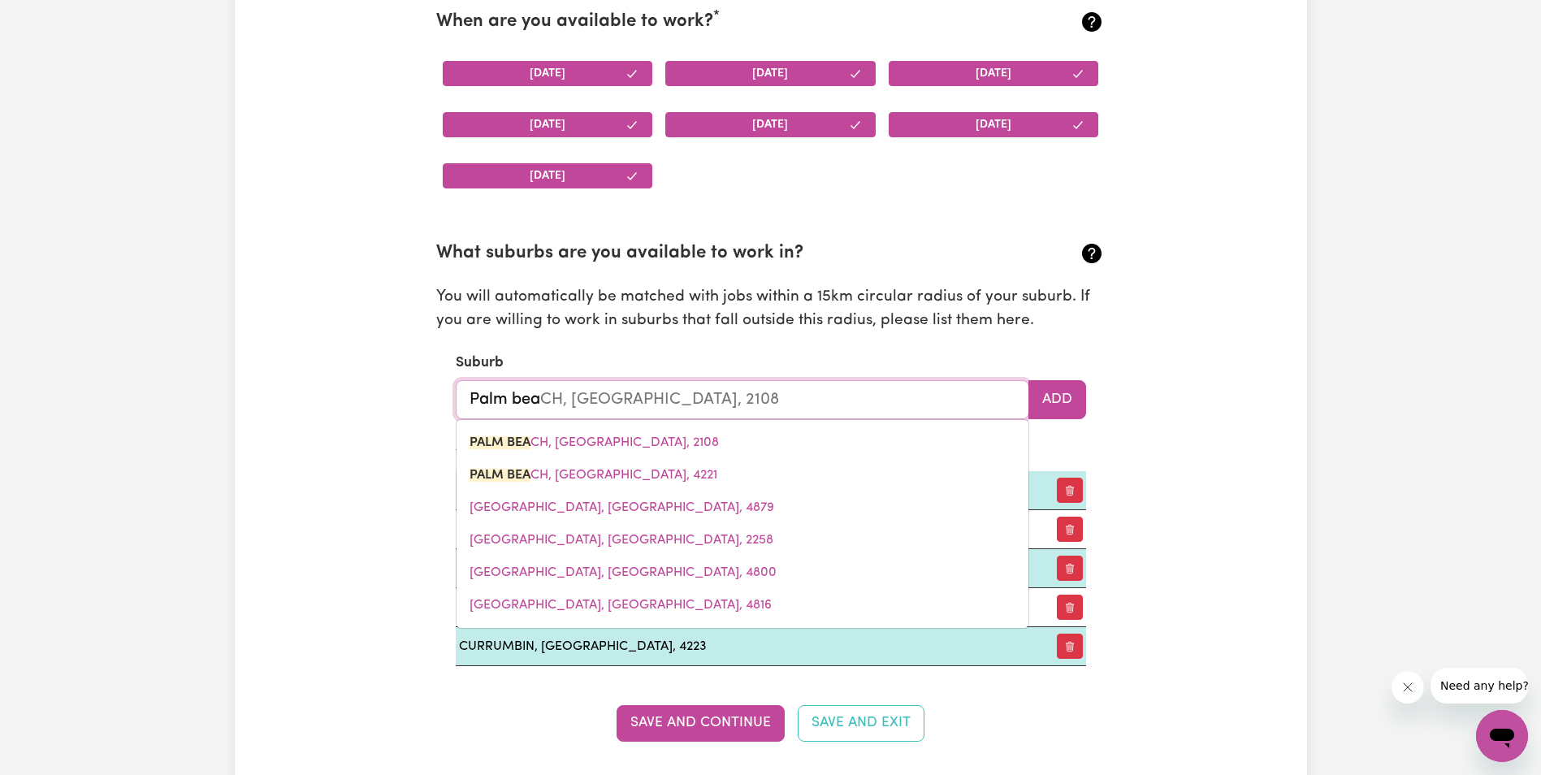
type input "Palm beacH, [GEOGRAPHIC_DATA], 2108"
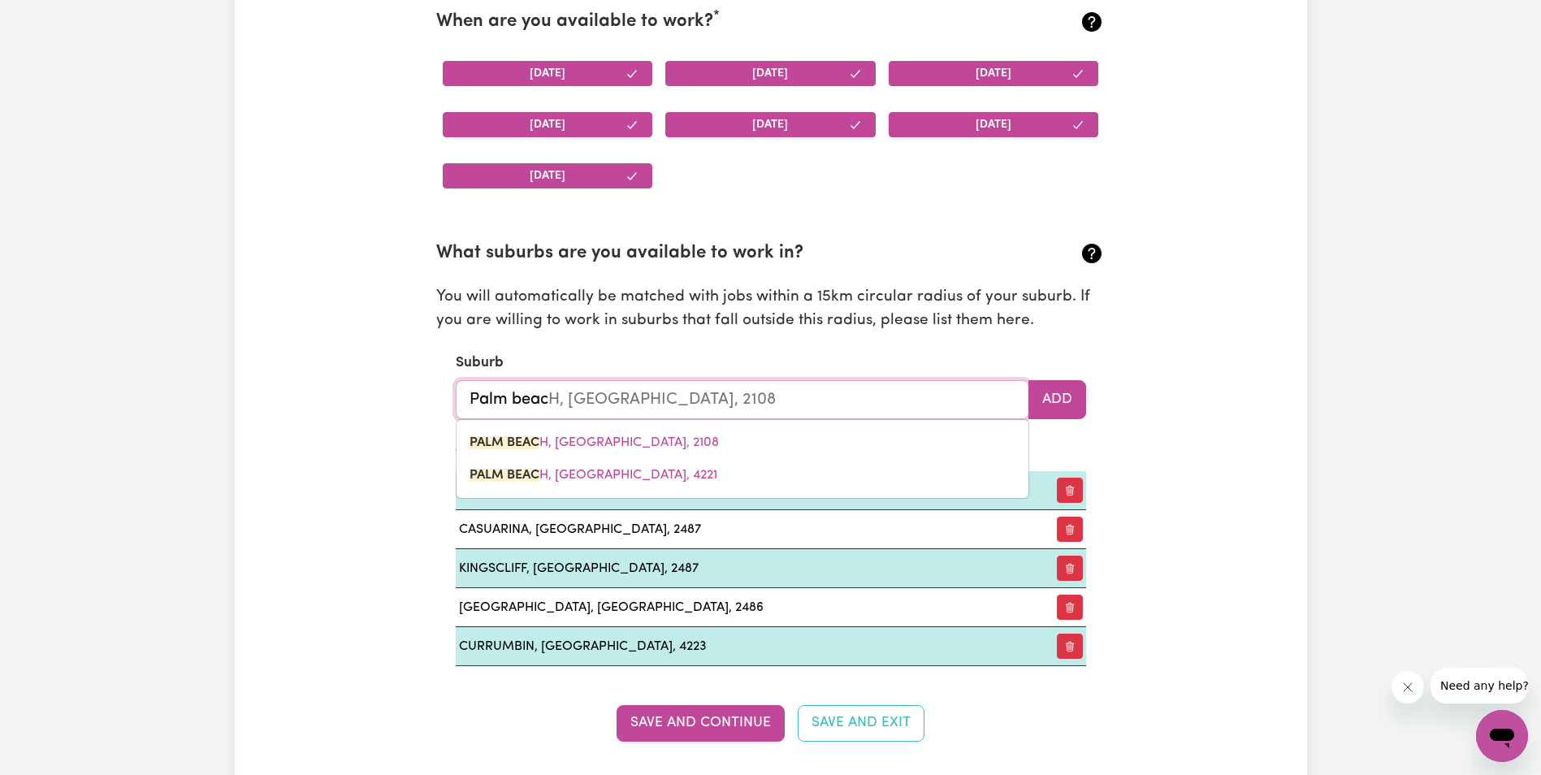
type input "[GEOGRAPHIC_DATA]"
type input "[GEOGRAPHIC_DATA], [GEOGRAPHIC_DATA], 2108"
type input "[GEOGRAPHIC_DATA]"
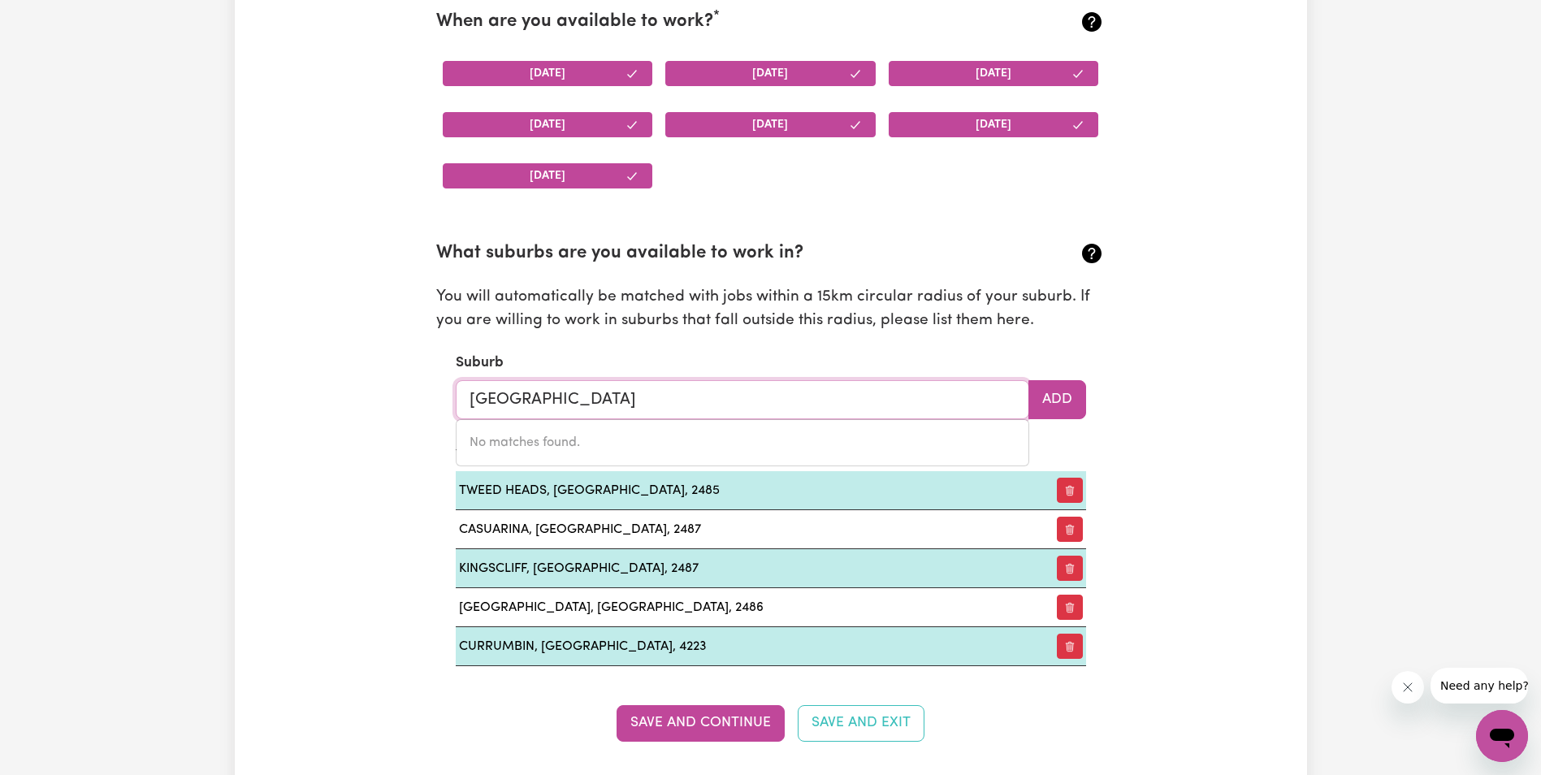
type input "[GEOGRAPHIC_DATA]"
type input "[GEOGRAPHIC_DATA], [GEOGRAPHIC_DATA], 2108"
type input "Palm beac"
type input "Palm beacH, [GEOGRAPHIC_DATA], 2108"
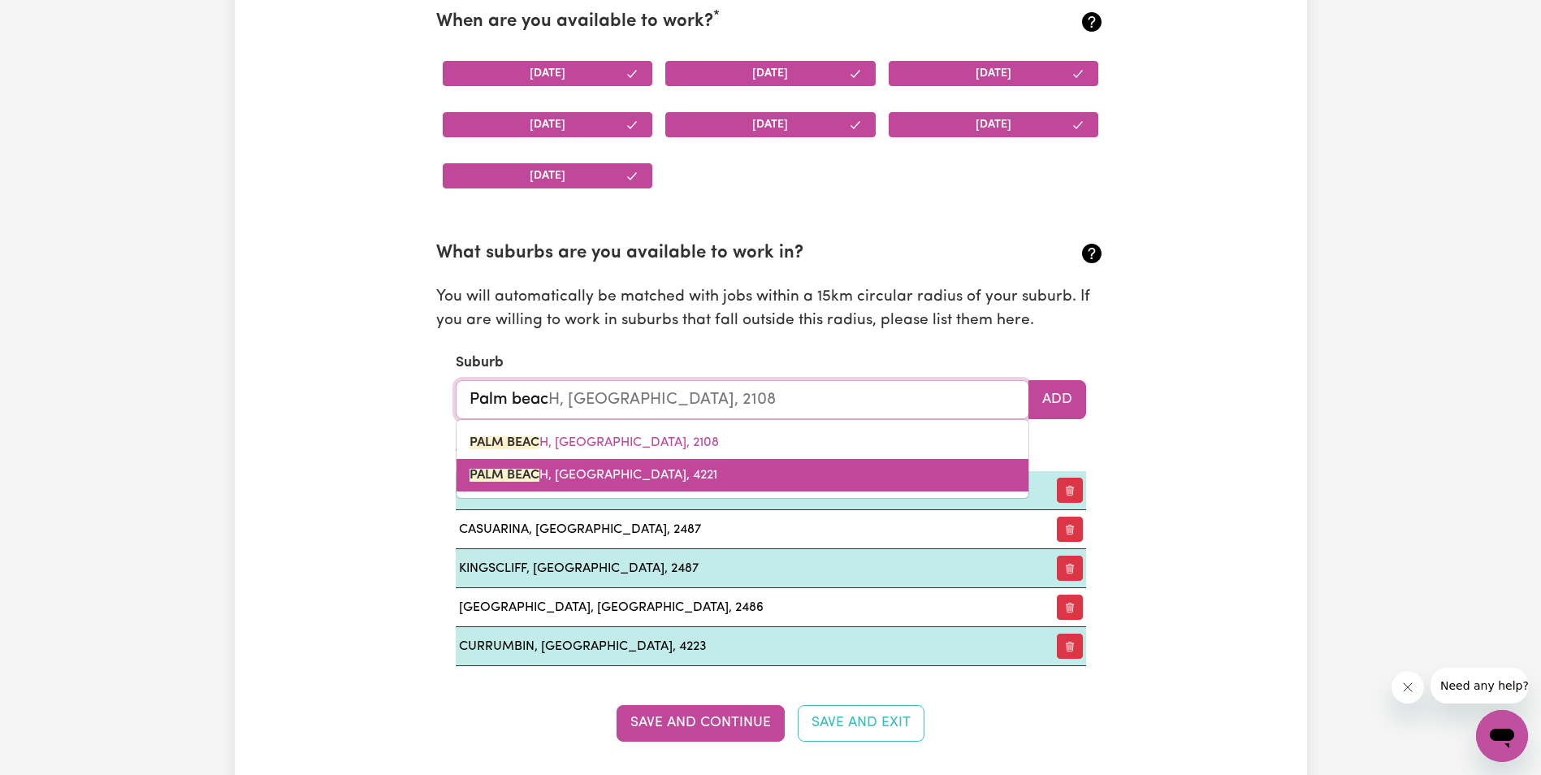
click at [575, 478] on span "PALM BEAC H, [GEOGRAPHIC_DATA], 4221" at bounding box center [594, 475] width 248 height 13
type input "[GEOGRAPHIC_DATA]"
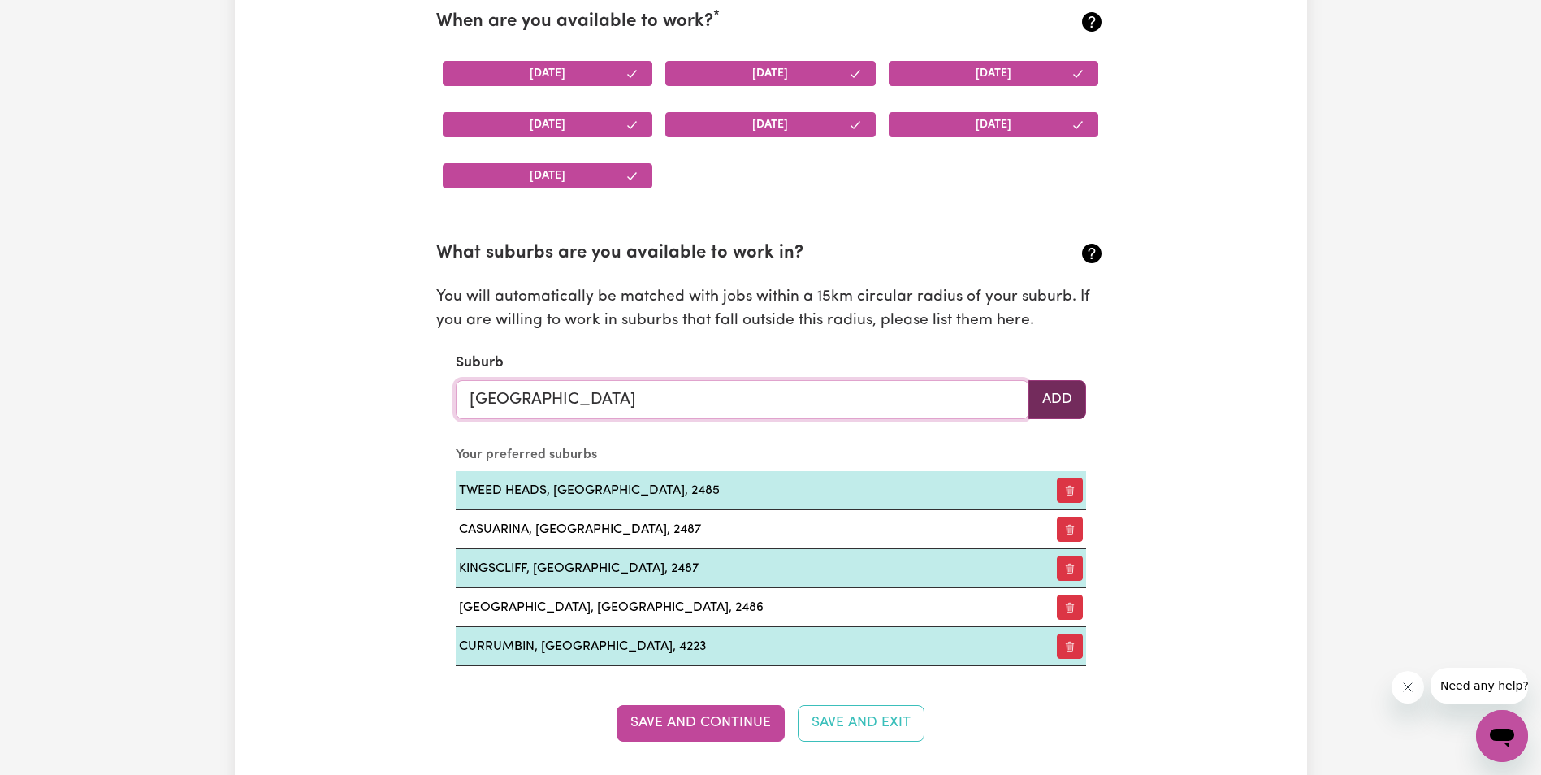
type input "[GEOGRAPHIC_DATA]"
click at [1069, 387] on button "Add" at bounding box center [1057, 399] width 58 height 39
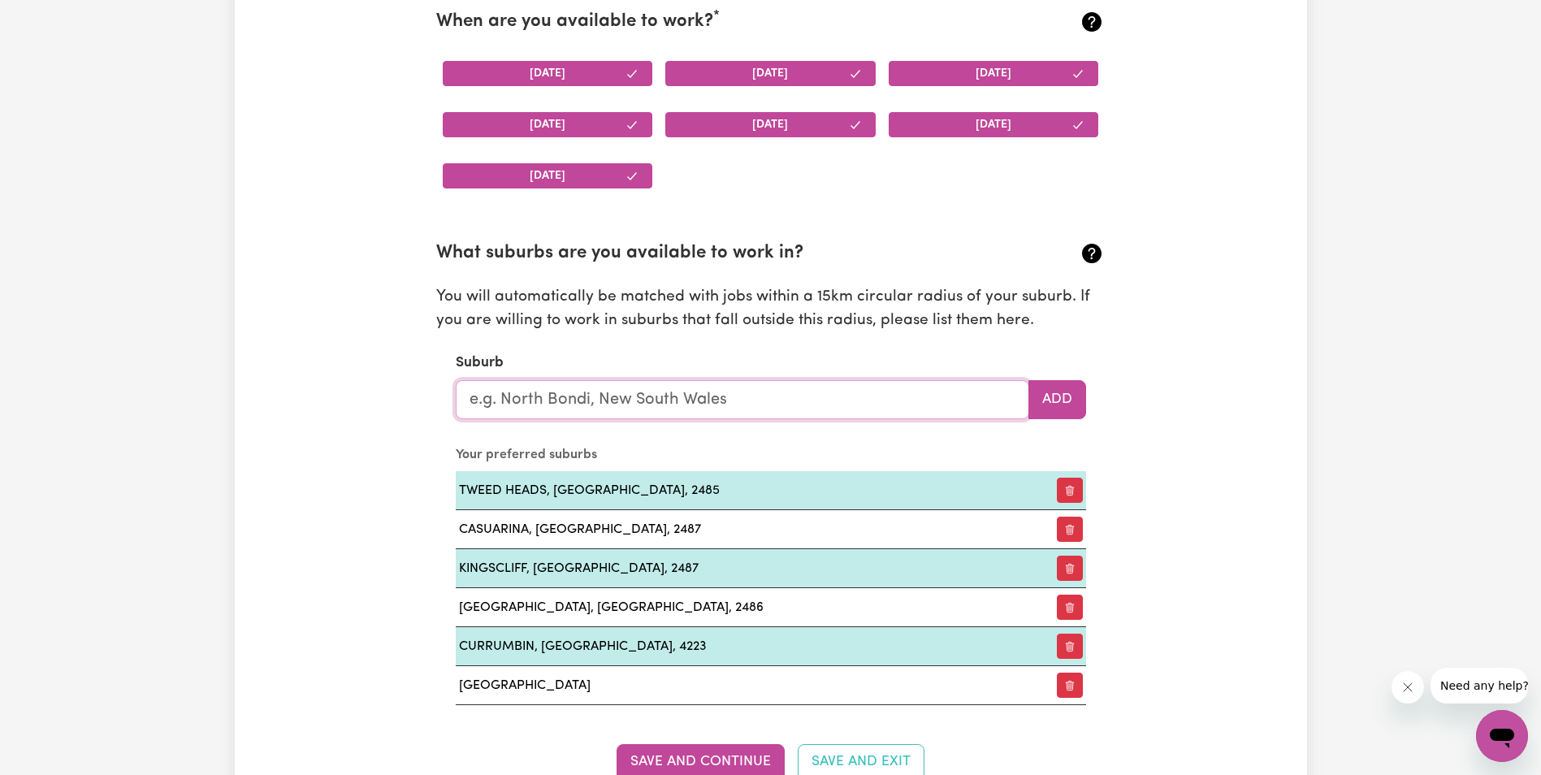
click at [604, 396] on input "text" at bounding box center [743, 399] width 574 height 39
type input "cOO"
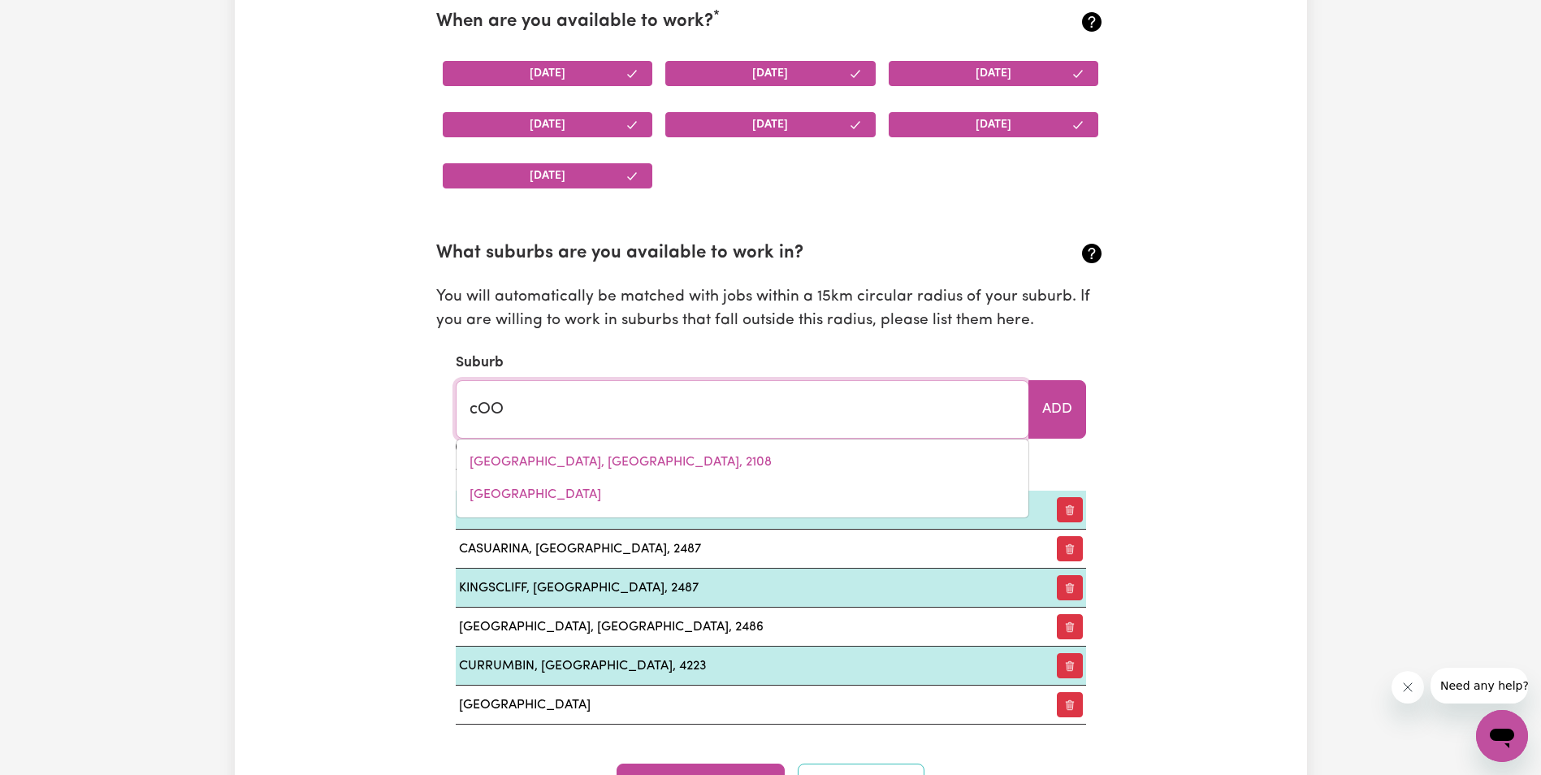
type input "cOOBER PEDY, [GEOGRAPHIC_DATA], 5723"
type input "cO"
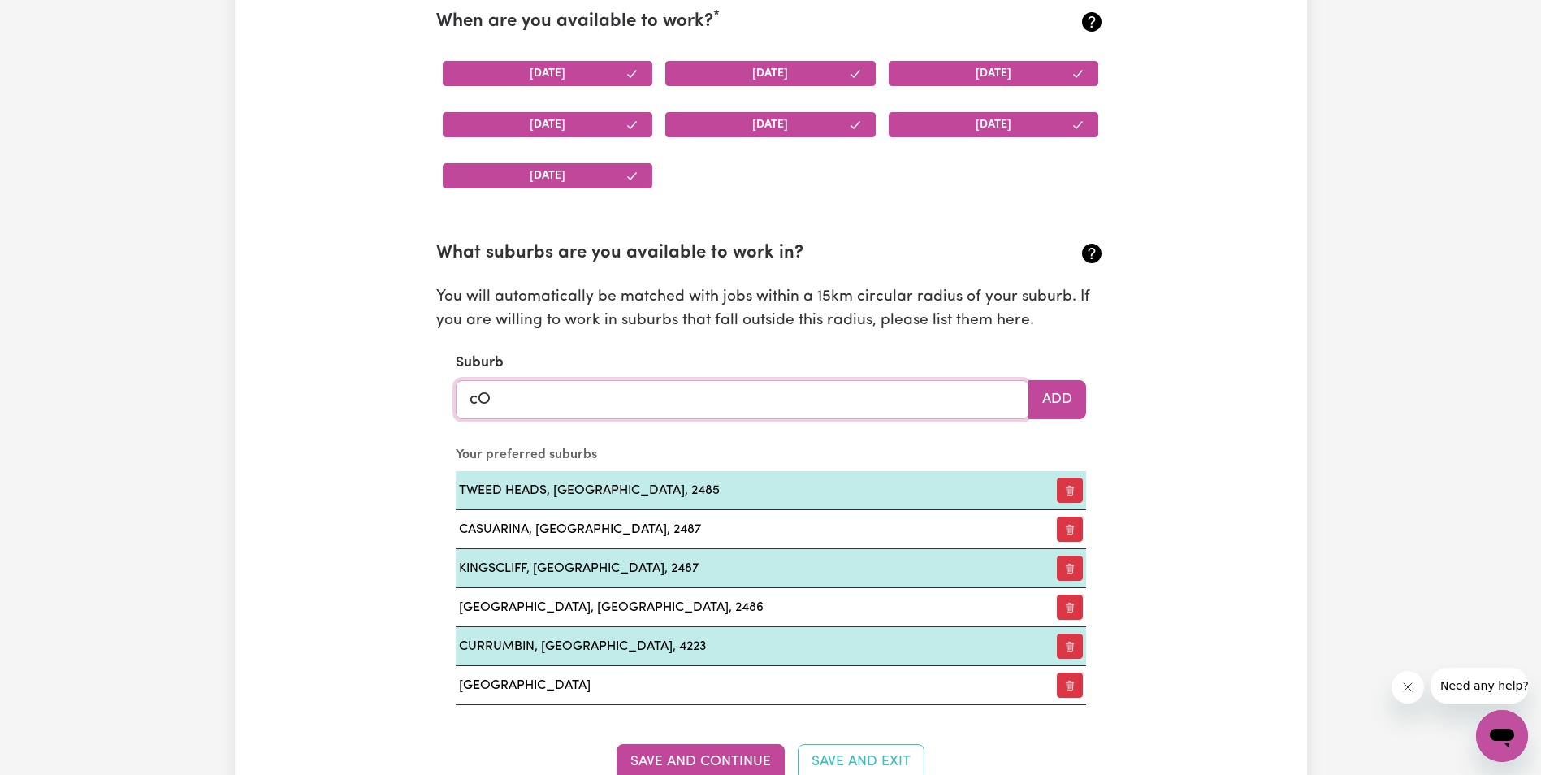
type input "c"
type input "Coo"
type input "CooBER PEDY, [GEOGRAPHIC_DATA], 5723"
type input "Cool"
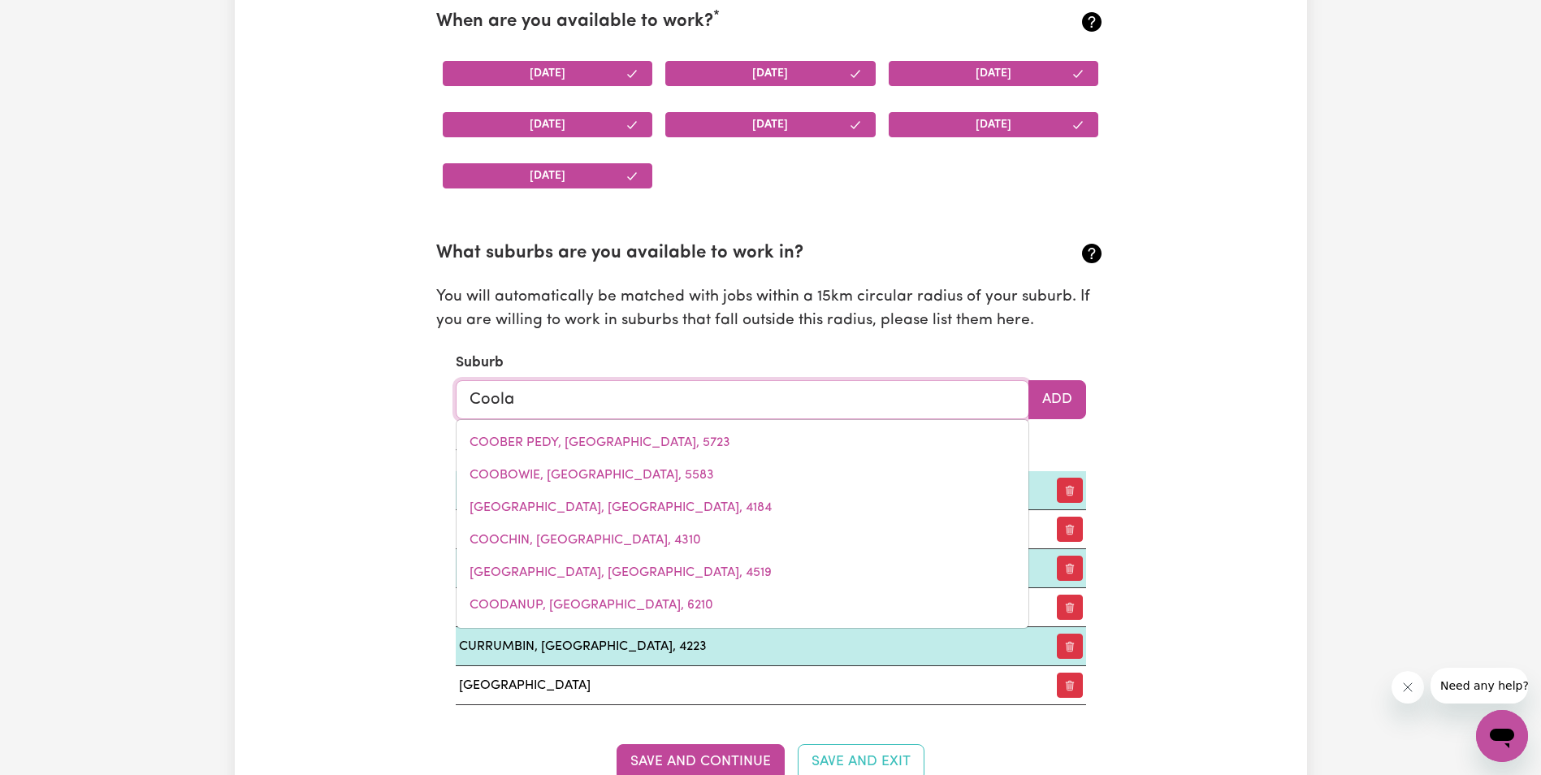
type input "Coolan"
type input "CoolanA, [GEOGRAPHIC_DATA], 4311"
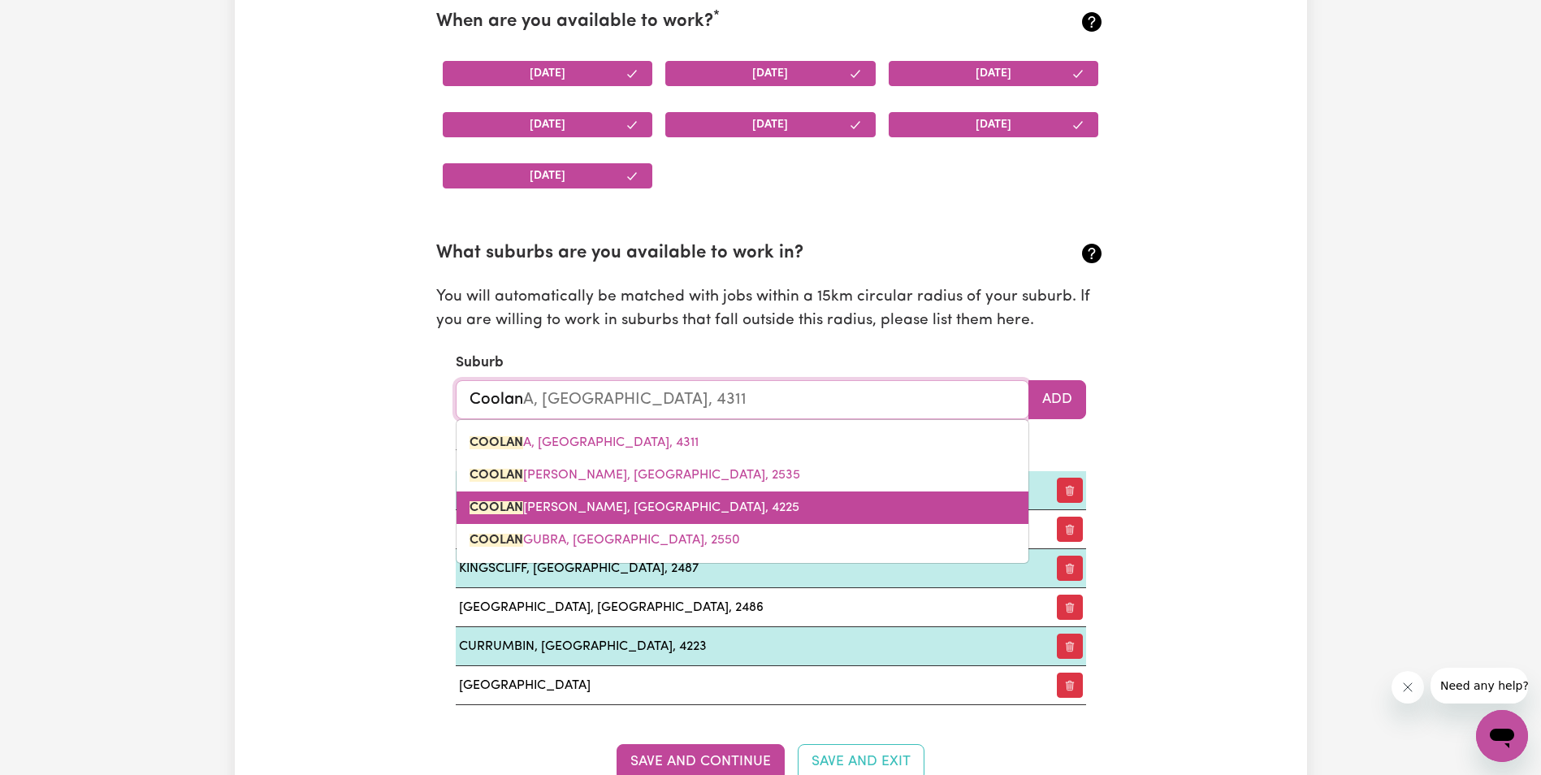
click at [547, 504] on span "COOLAN [PERSON_NAME], [GEOGRAPHIC_DATA], 4225" at bounding box center [635, 507] width 330 height 13
type input "[GEOGRAPHIC_DATA], [GEOGRAPHIC_DATA], 4225"
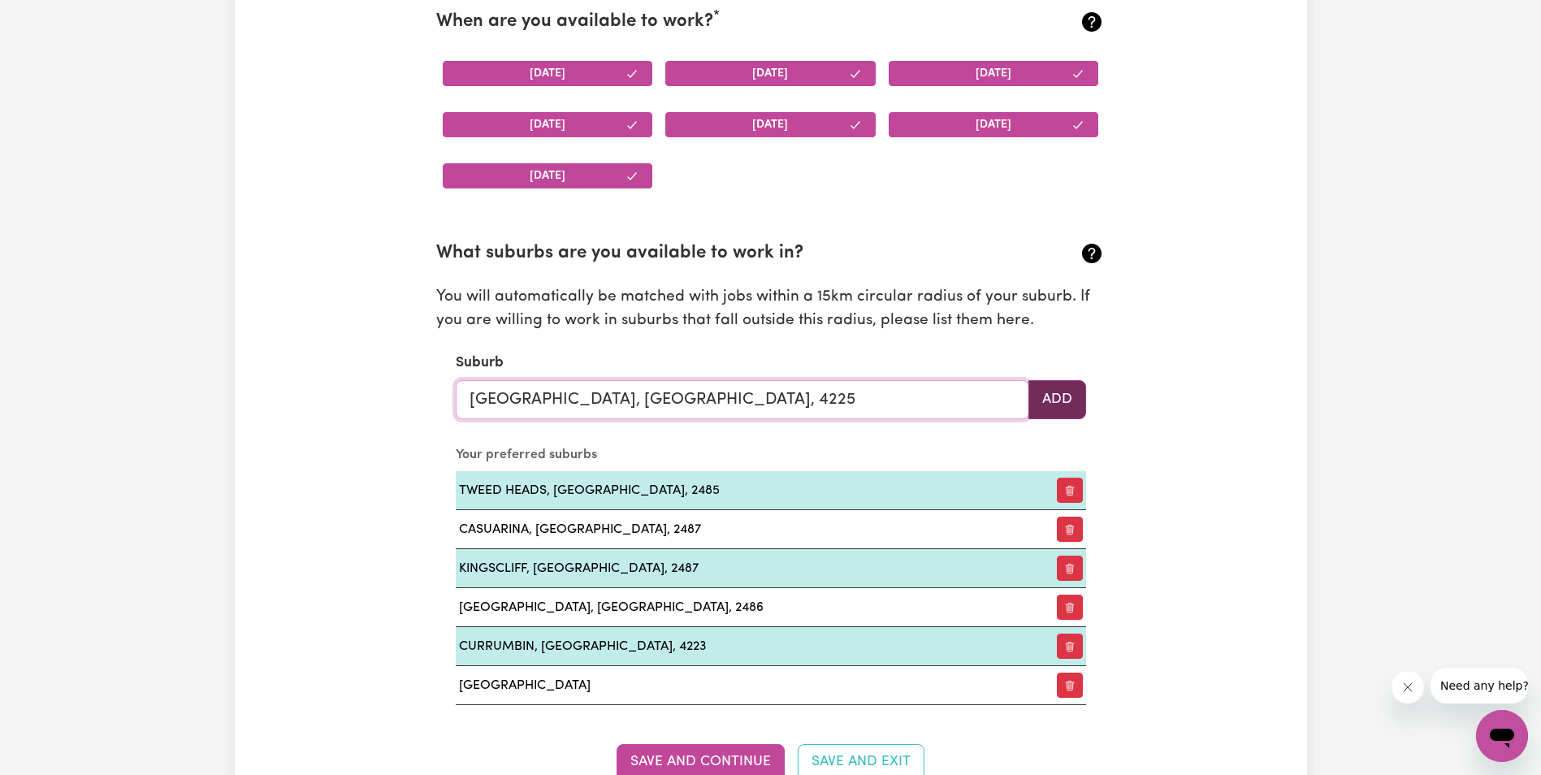
type input "[GEOGRAPHIC_DATA], [GEOGRAPHIC_DATA], 4225"
click at [1054, 400] on button "Add" at bounding box center [1057, 399] width 58 height 39
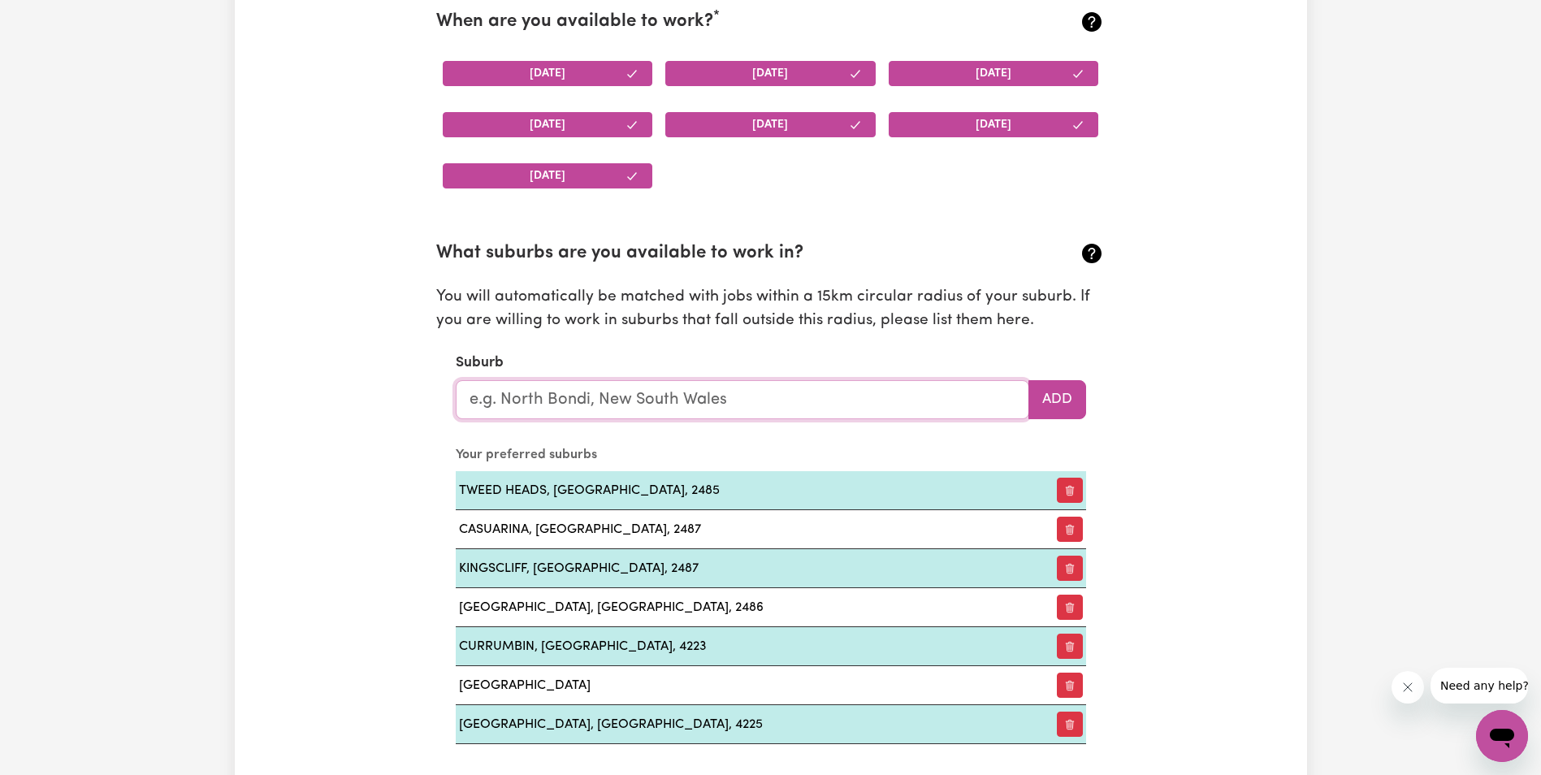
click at [504, 405] on input "text" at bounding box center [743, 399] width 574 height 39
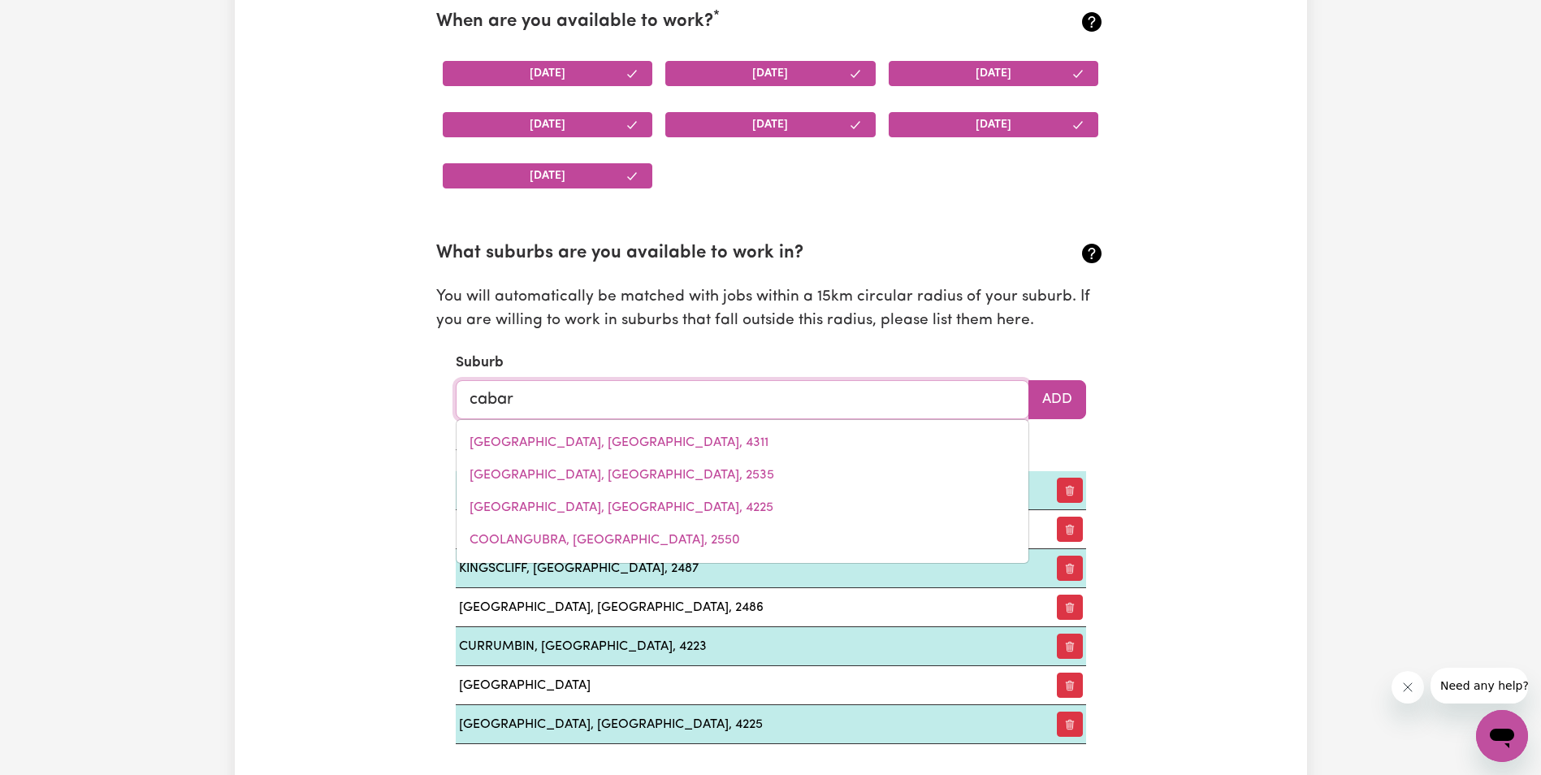
type input "cabari"
type input "cabariTA, [GEOGRAPHIC_DATA], 2137"
type input "cabarit"
type input "cabaritA, [GEOGRAPHIC_DATA], 2137"
type input "cabarita"
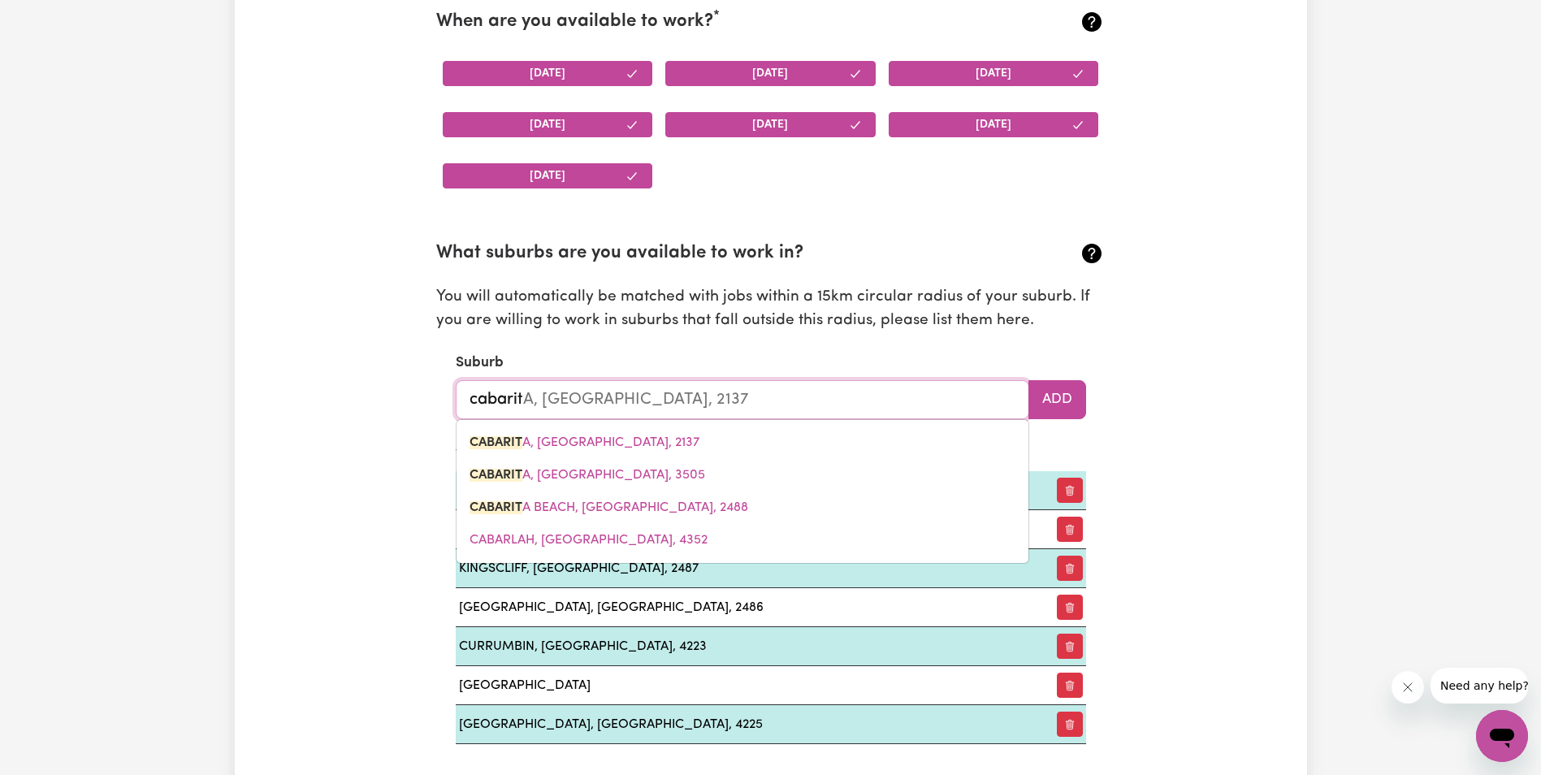
type input "cabarita, [GEOGRAPHIC_DATA], 2137"
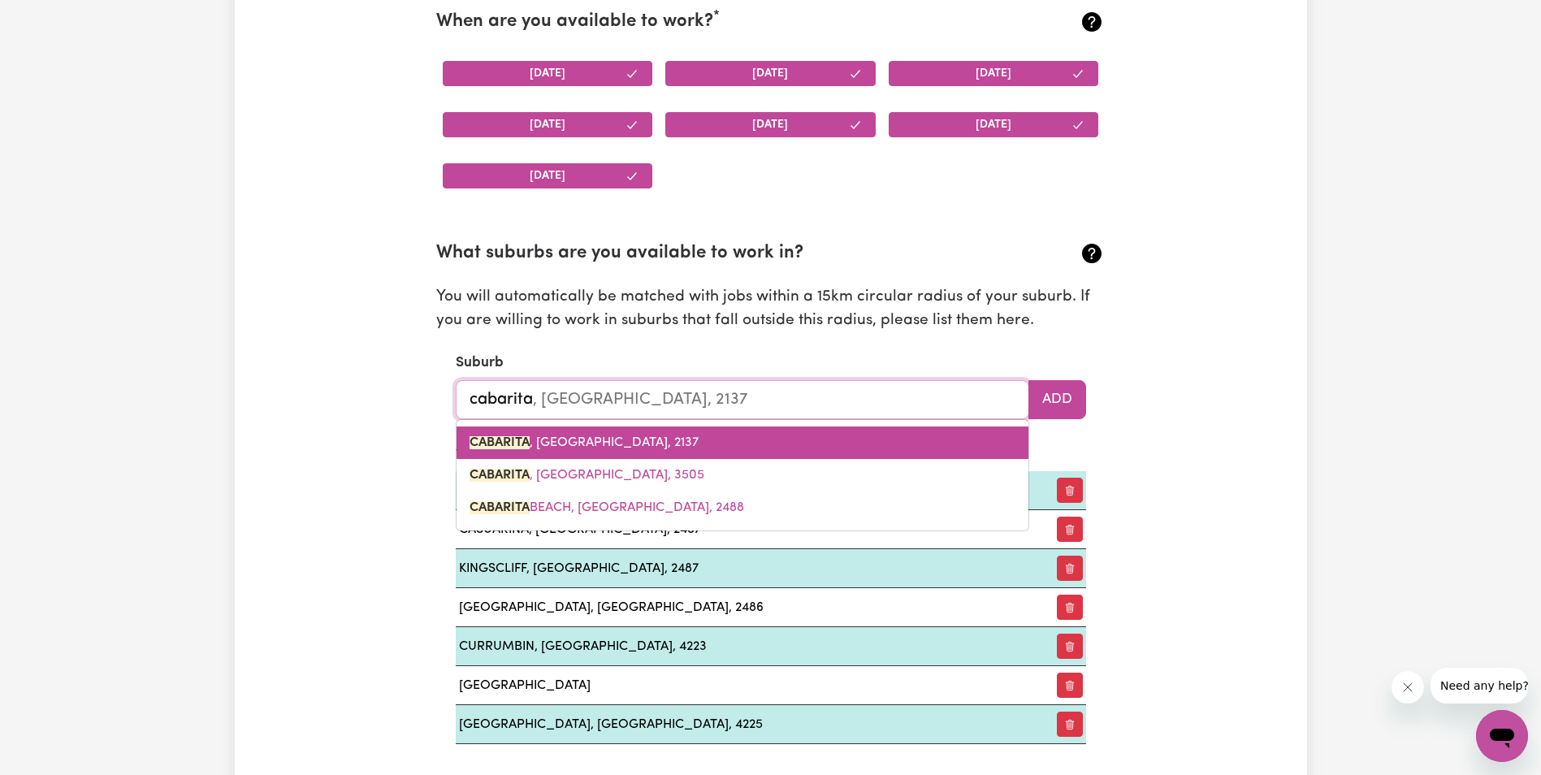
click at [592, 444] on span "CABARITA , [GEOGRAPHIC_DATA], 2137" at bounding box center [584, 442] width 229 height 13
type input "CABARITA, [GEOGRAPHIC_DATA], 2137"
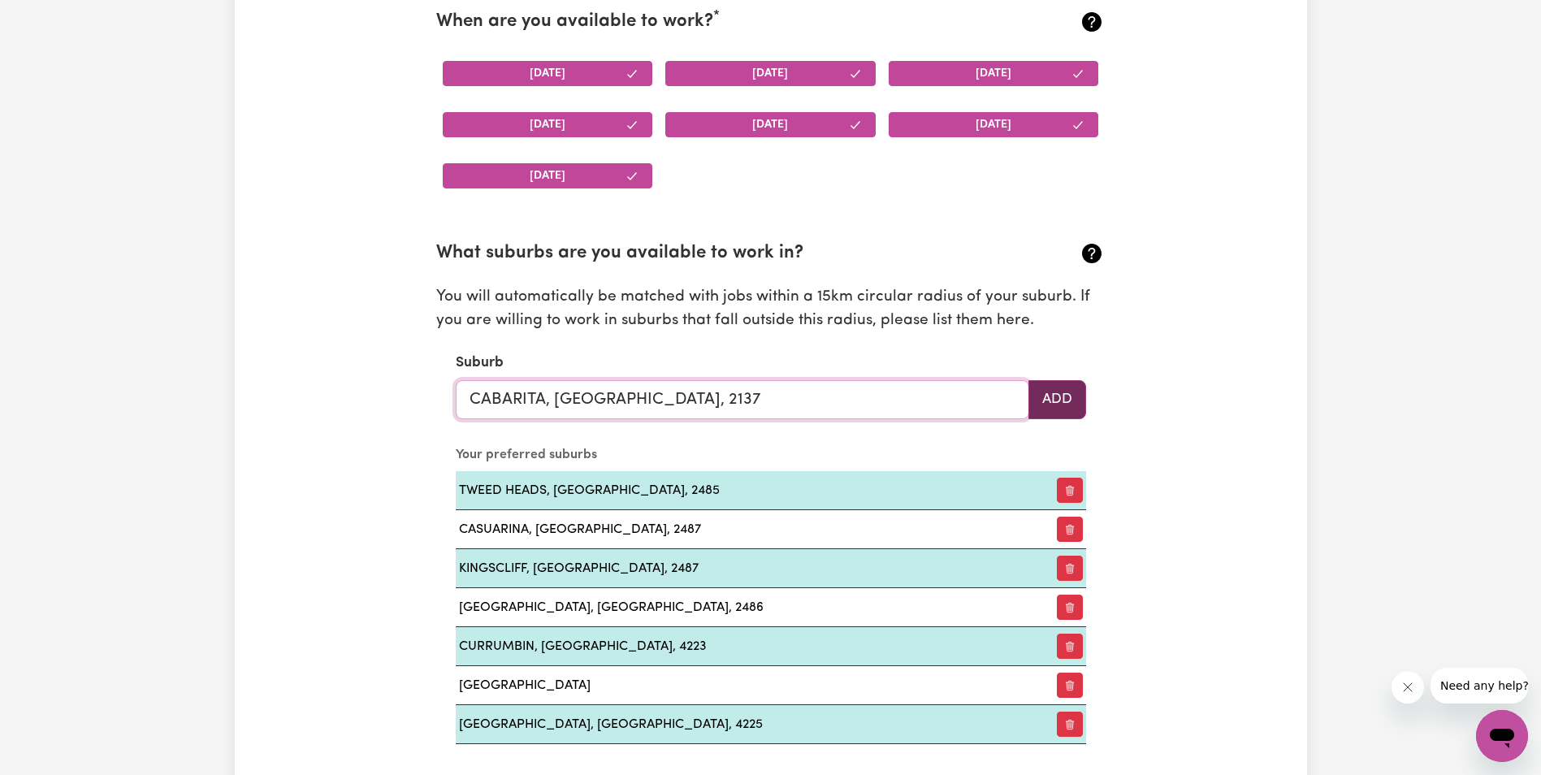
type input "CABARITA, [GEOGRAPHIC_DATA], 2137"
click at [1056, 380] on button "Add" at bounding box center [1057, 399] width 58 height 39
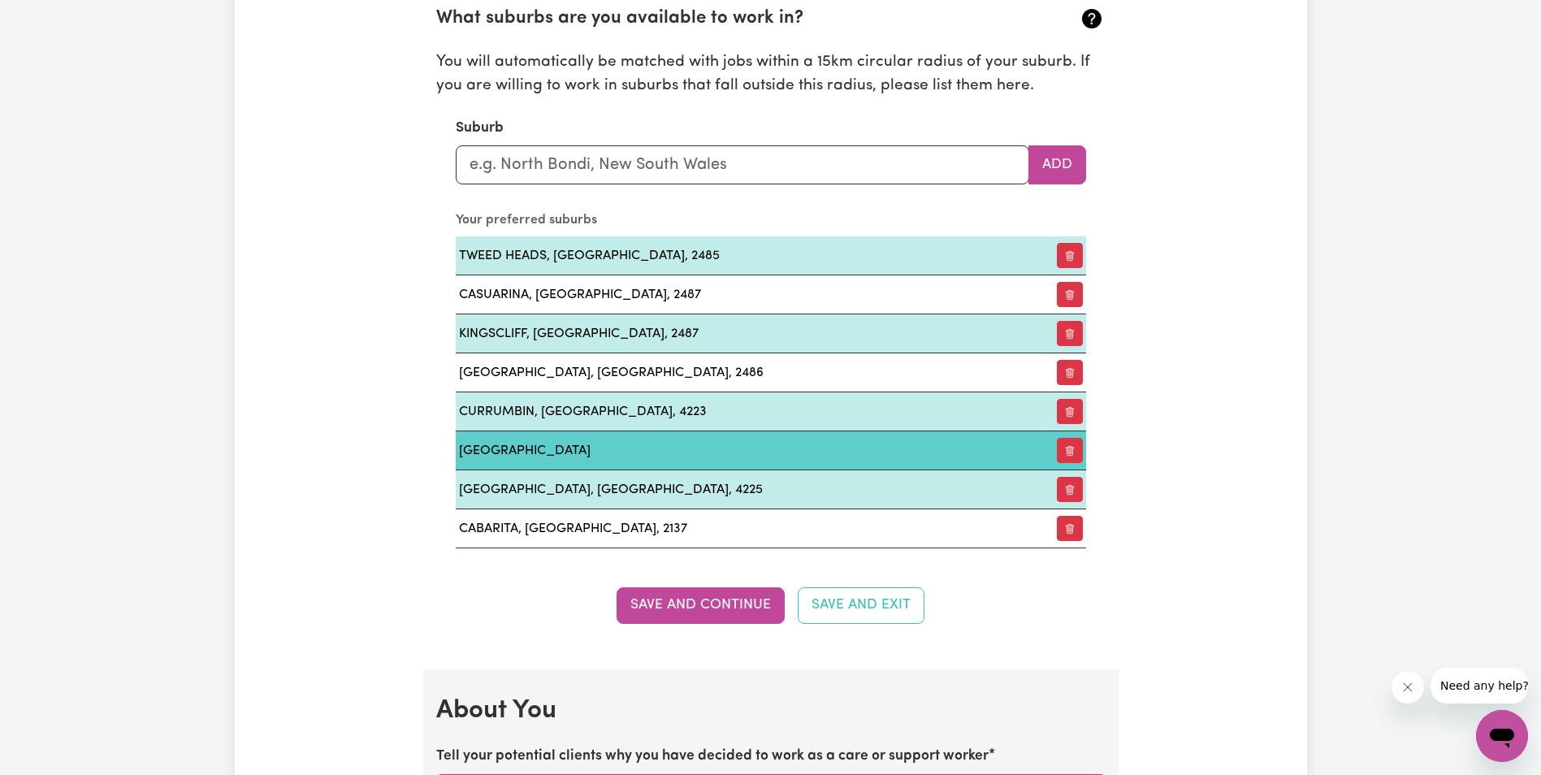
scroll to position [1846, 0]
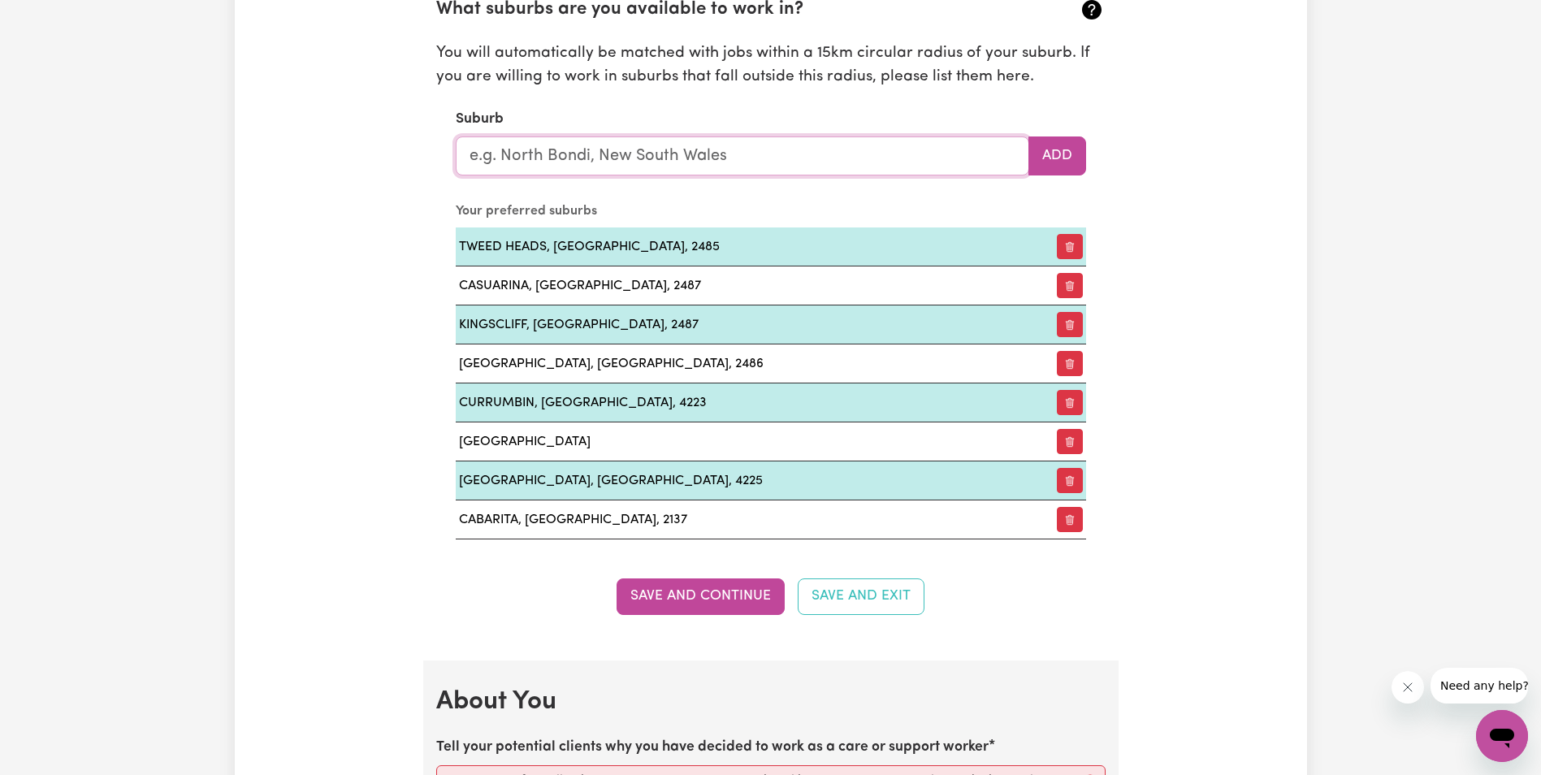
click at [540, 162] on input "text" at bounding box center [743, 155] width 574 height 39
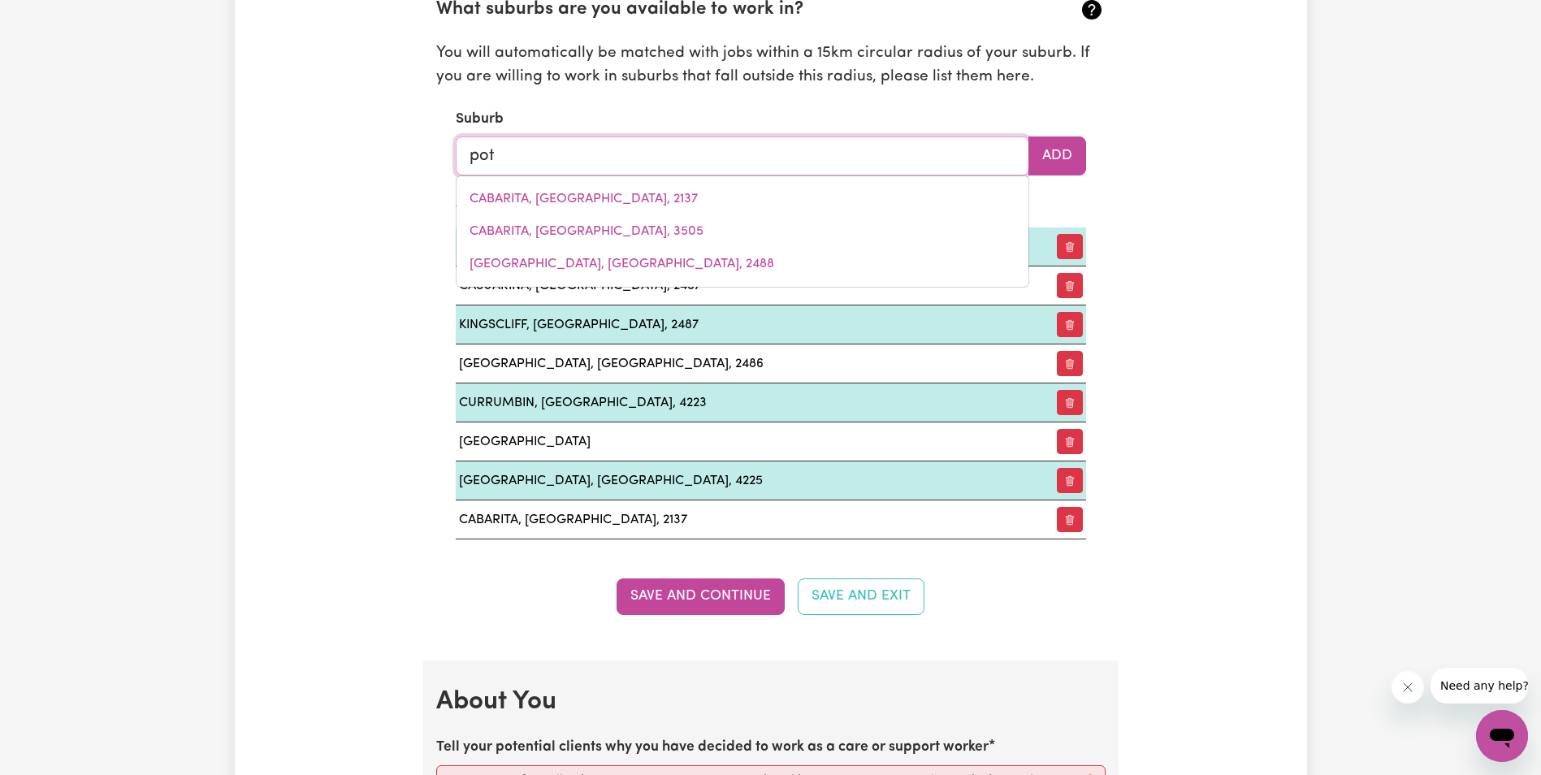
type input "pott"
type input "pottERY ESTATE, [GEOGRAPHIC_DATA], 2790"
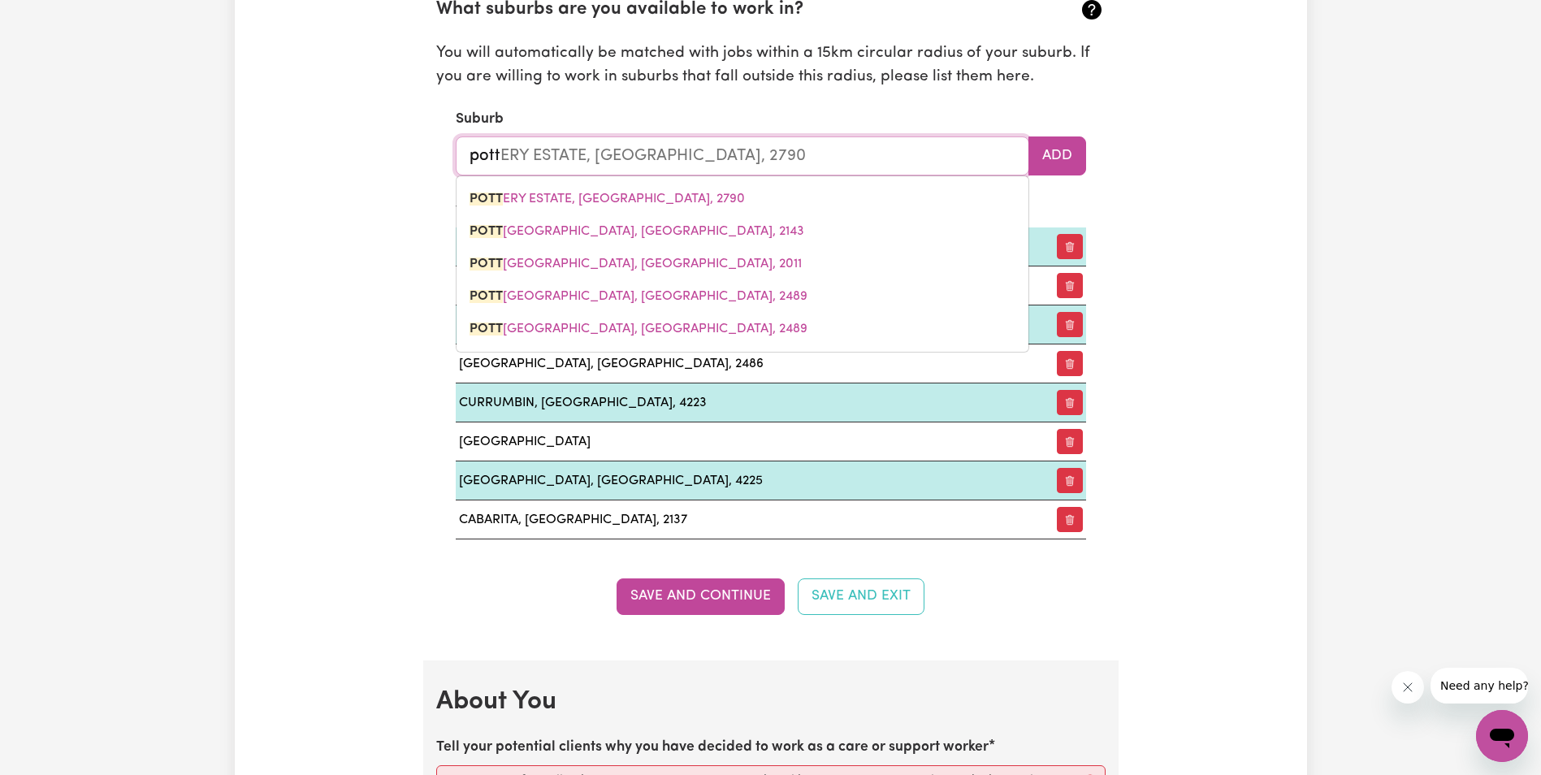
type input "[PERSON_NAME]"
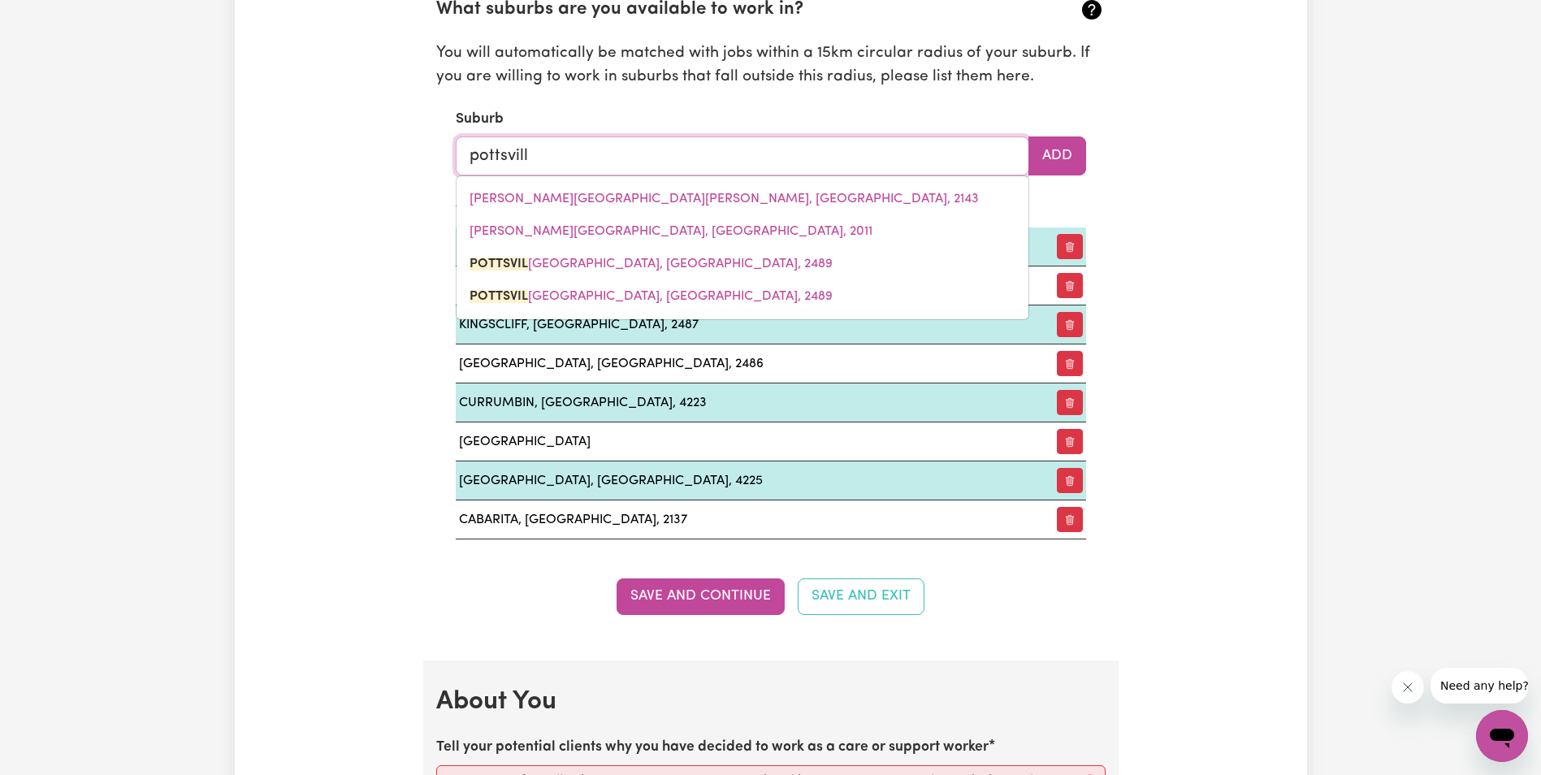
type input "pottsville"
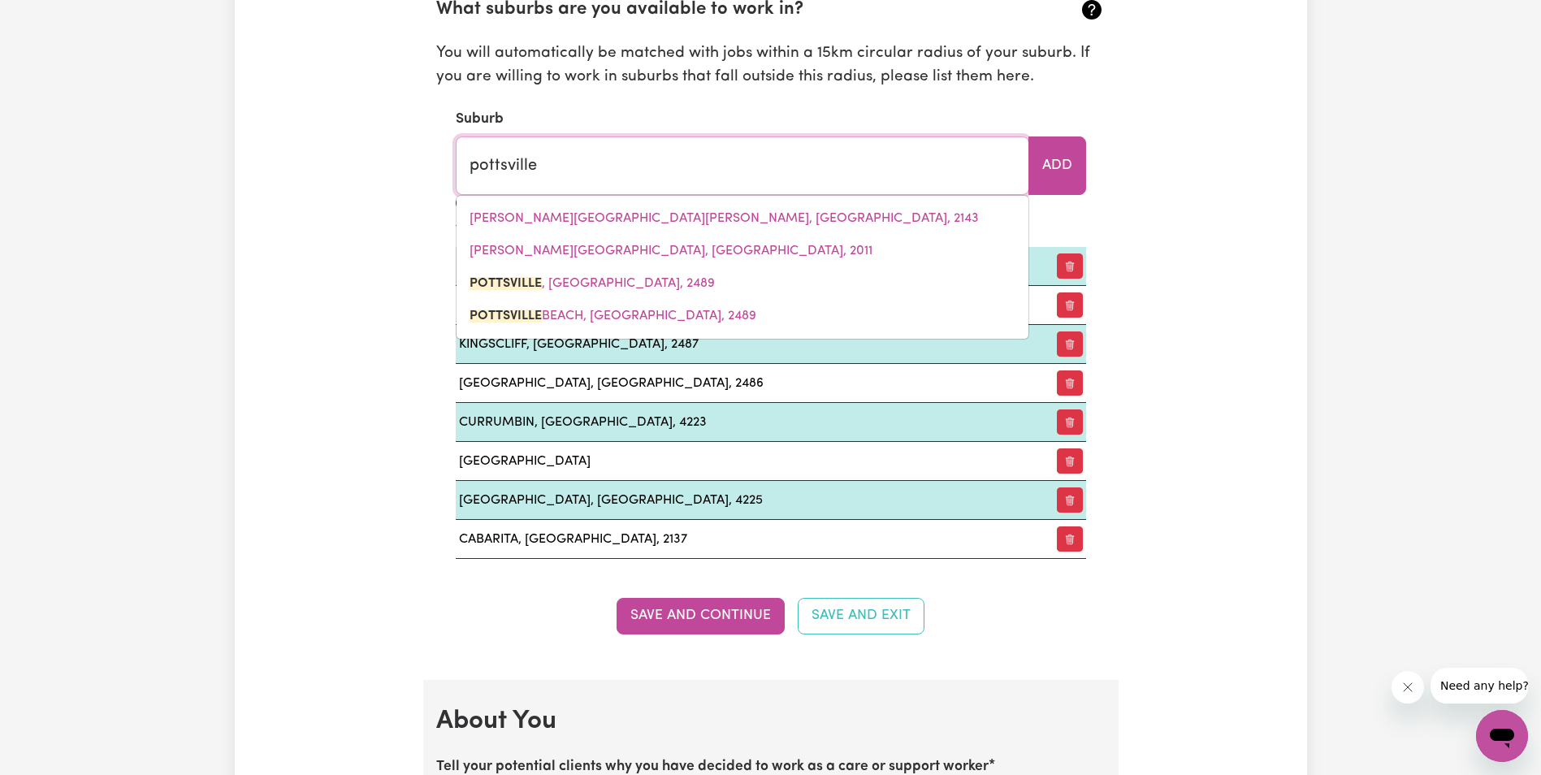
type input "[GEOGRAPHIC_DATA], [GEOGRAPHIC_DATA], 2489"
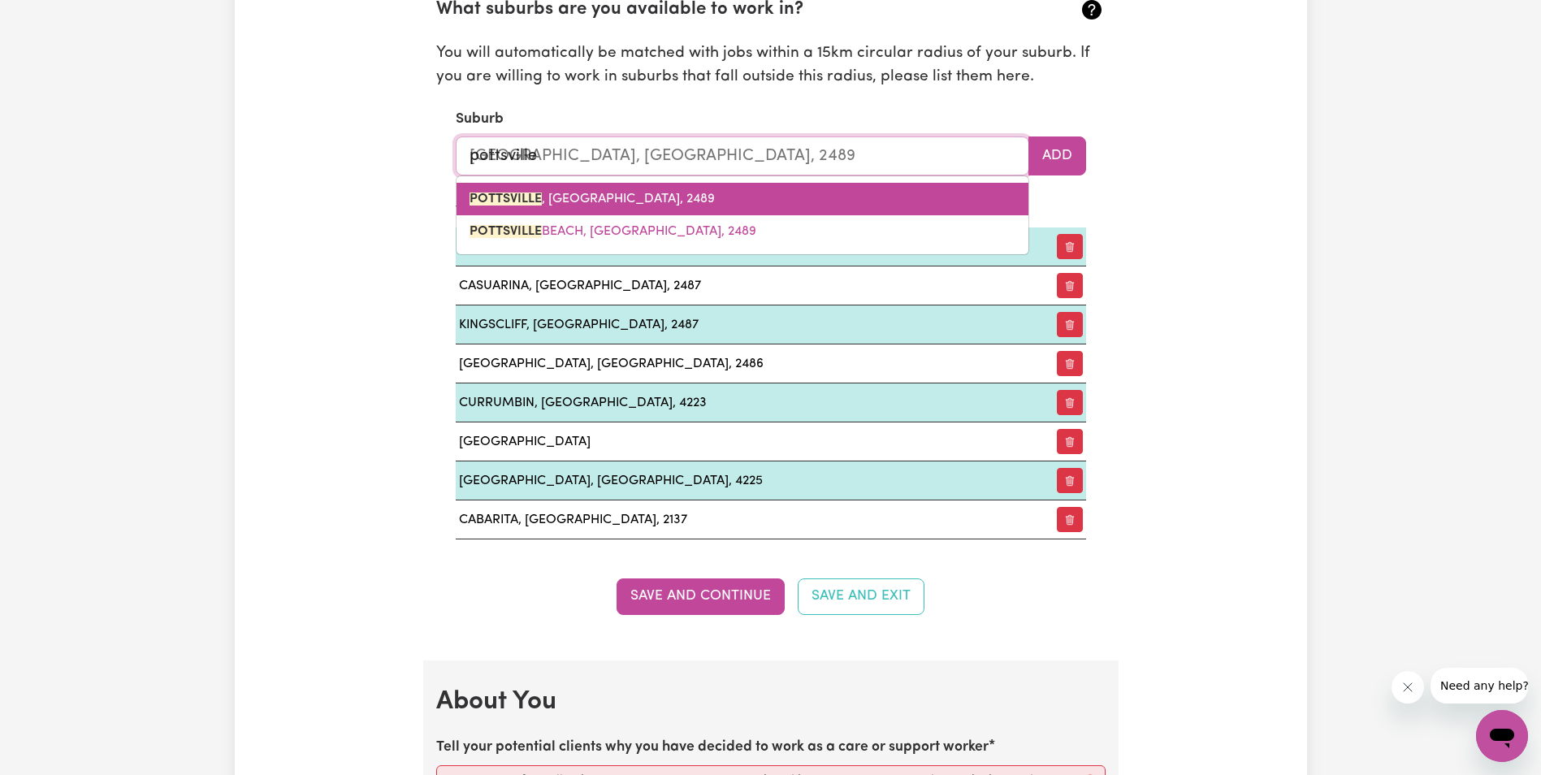
click at [588, 193] on span "[GEOGRAPHIC_DATA] , [GEOGRAPHIC_DATA], 2489" at bounding box center [592, 199] width 245 height 13
type input "[GEOGRAPHIC_DATA], [GEOGRAPHIC_DATA], 2489"
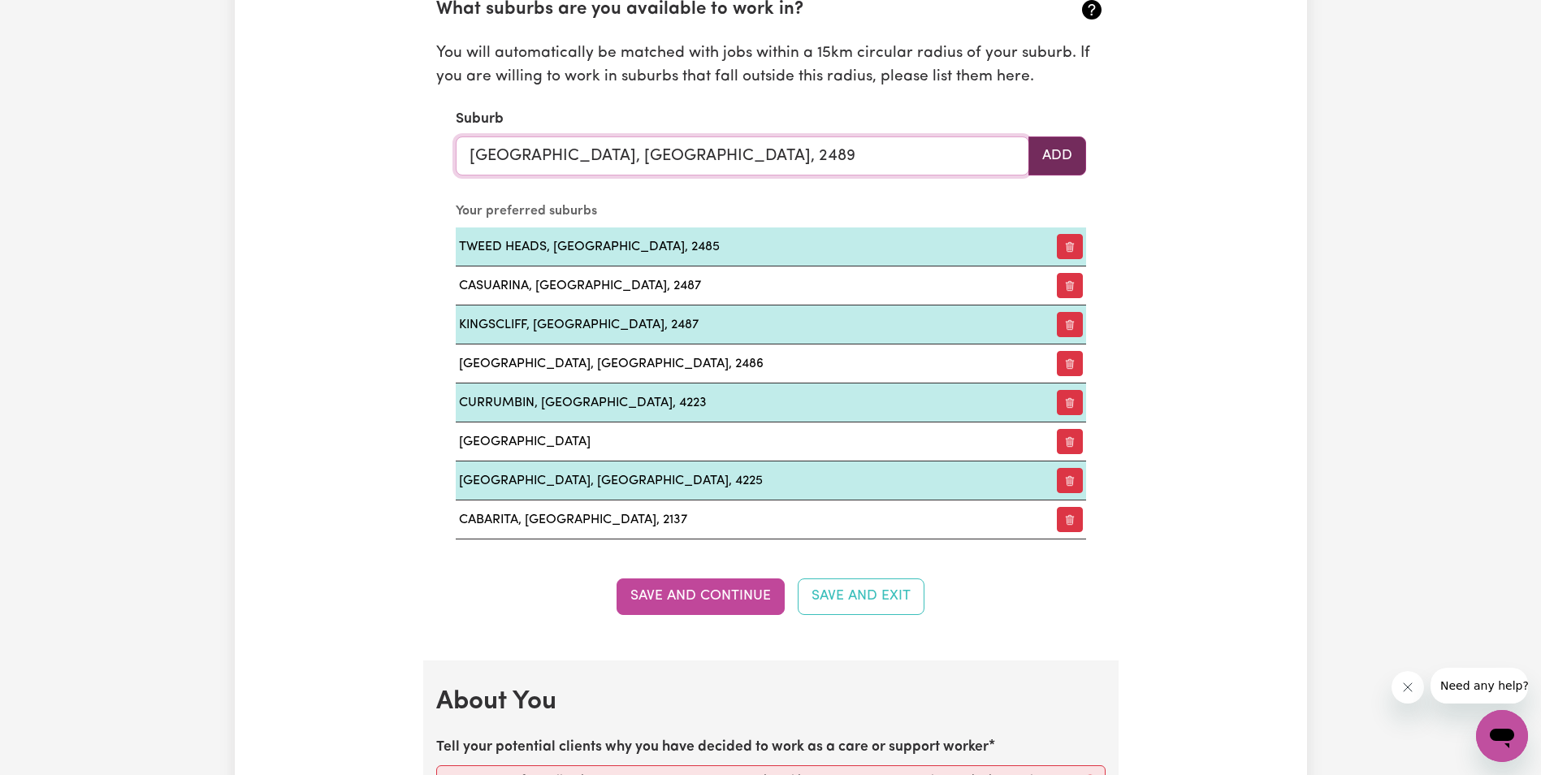
type input "[GEOGRAPHIC_DATA], [GEOGRAPHIC_DATA], 2489"
click at [1056, 148] on button "Add" at bounding box center [1057, 155] width 58 height 39
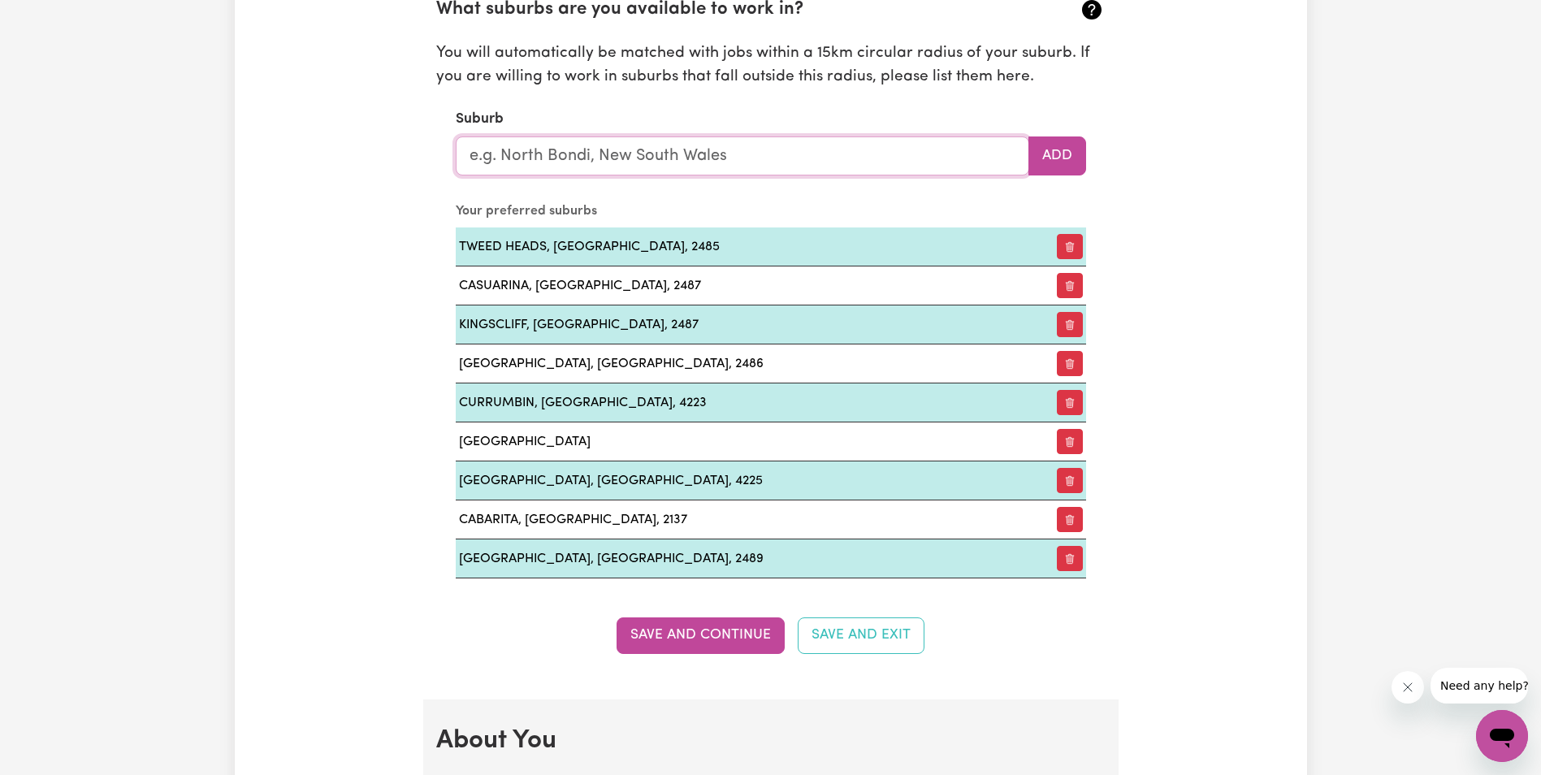
click at [501, 143] on input "text" at bounding box center [743, 155] width 574 height 39
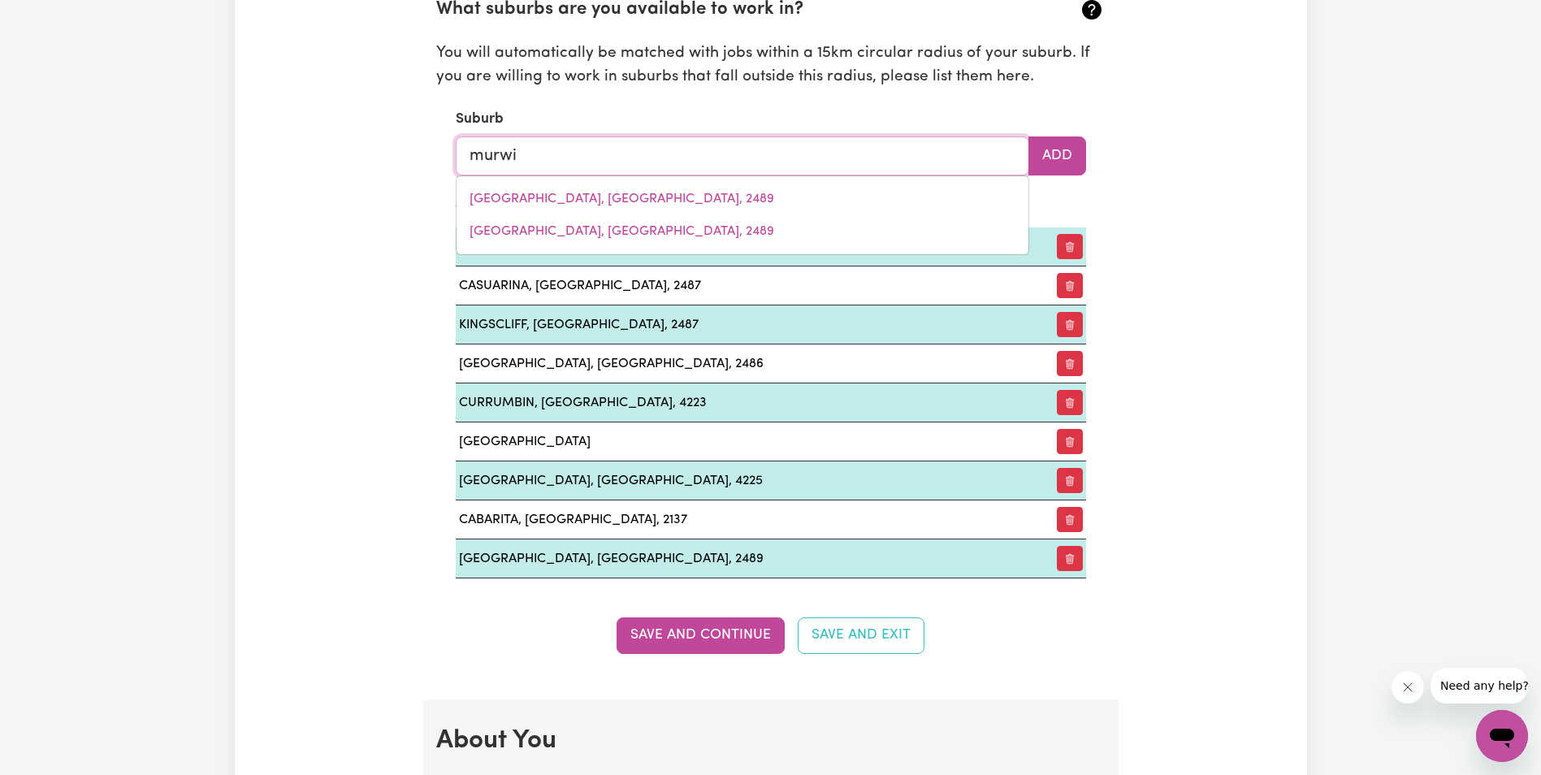
type input "murwil"
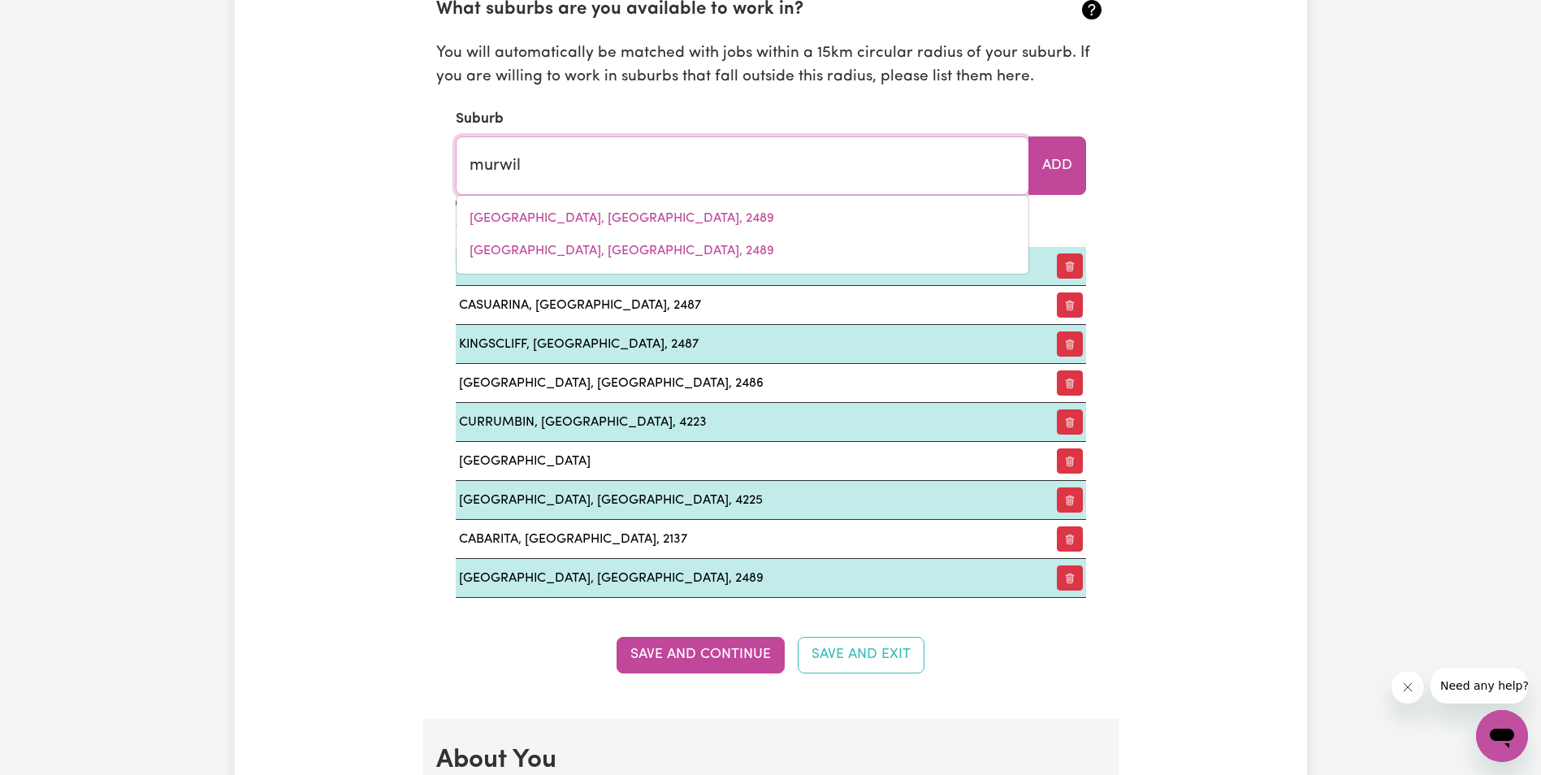
type input "murwilLUMBAH, [GEOGRAPHIC_DATA], 2484"
type input "murwill"
type input "murwillUMBAH, [GEOGRAPHIC_DATA], 2484"
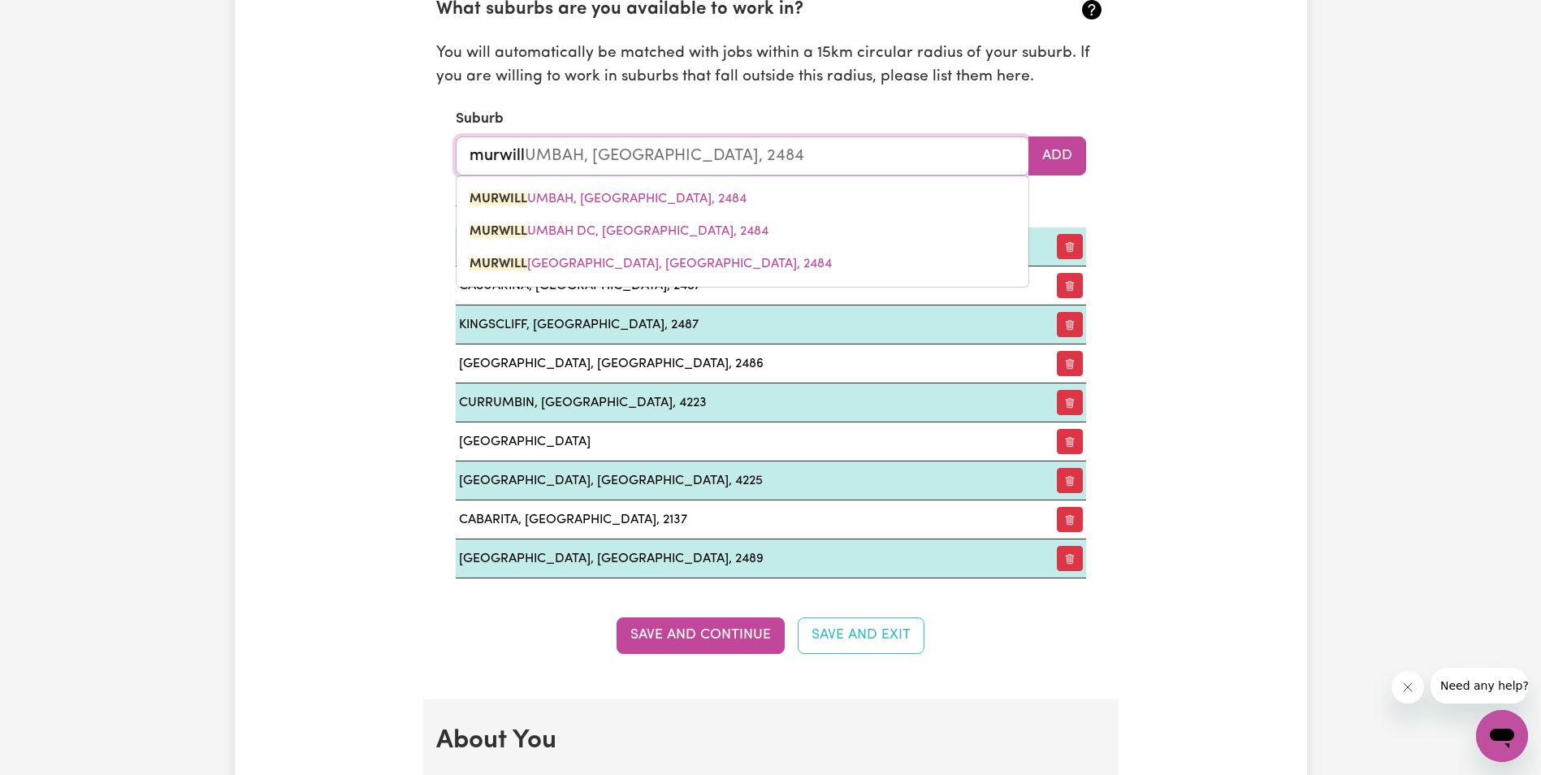
type input "murwillu"
type input "murwilluMBAH, [GEOGRAPHIC_DATA], 2484"
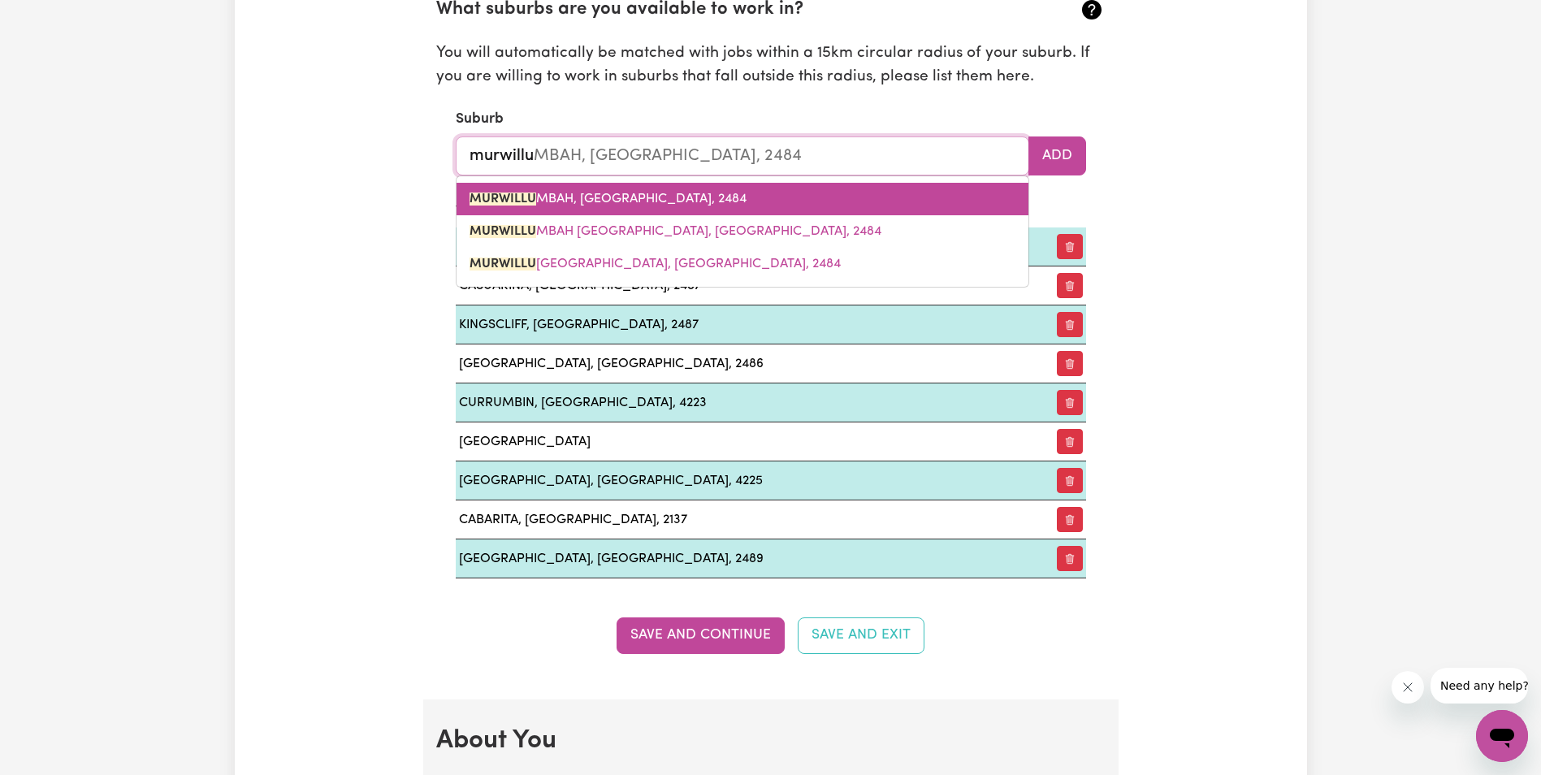
click at [562, 198] on span "MURWILLU MBAH, [GEOGRAPHIC_DATA], 2484" at bounding box center [608, 199] width 277 height 13
type input "MURWILLUMBAH, [GEOGRAPHIC_DATA], 2484"
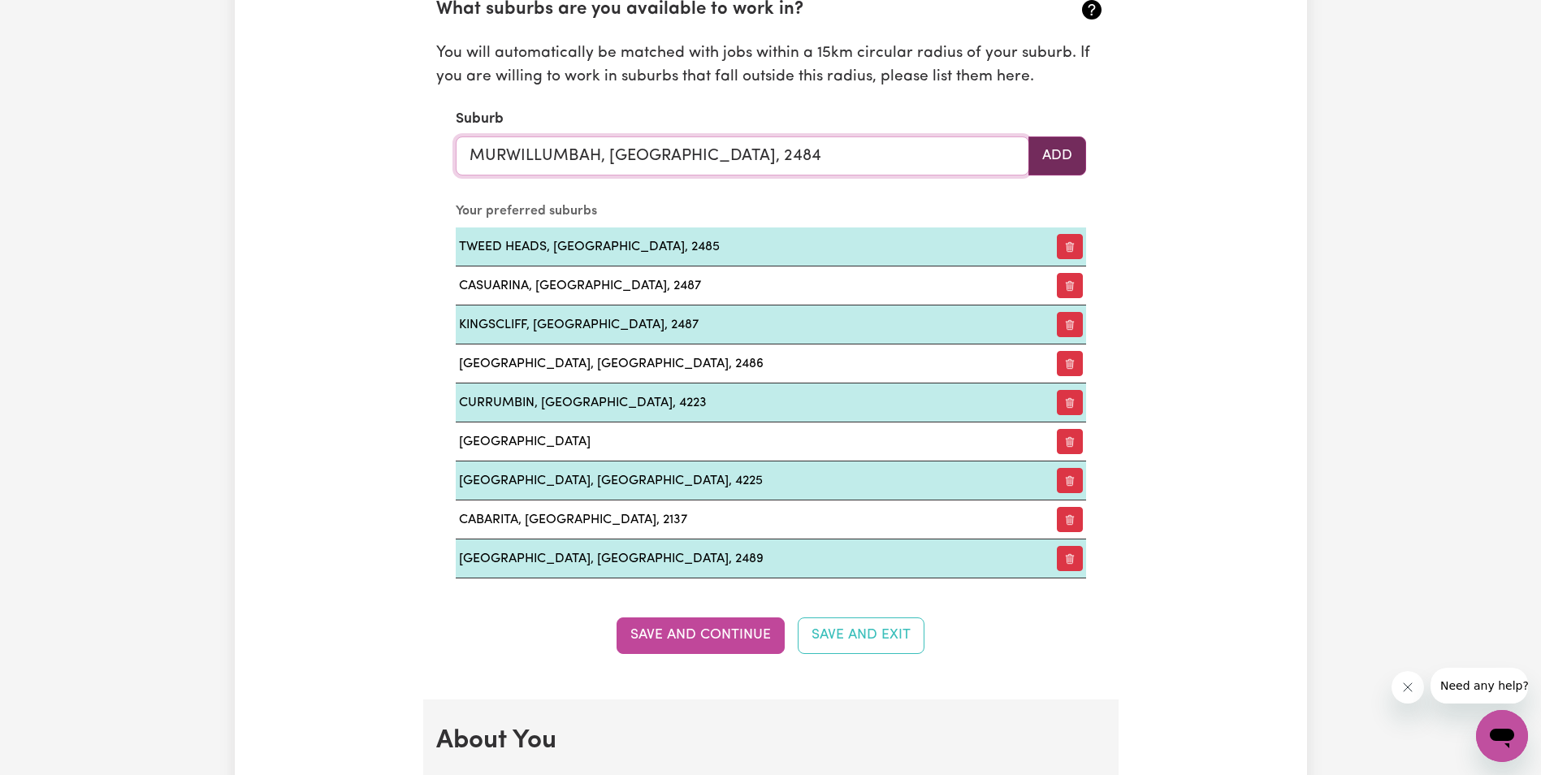
type input "MURWILLUMBAH, [GEOGRAPHIC_DATA], 2484"
click at [1054, 158] on button "Add" at bounding box center [1057, 155] width 58 height 39
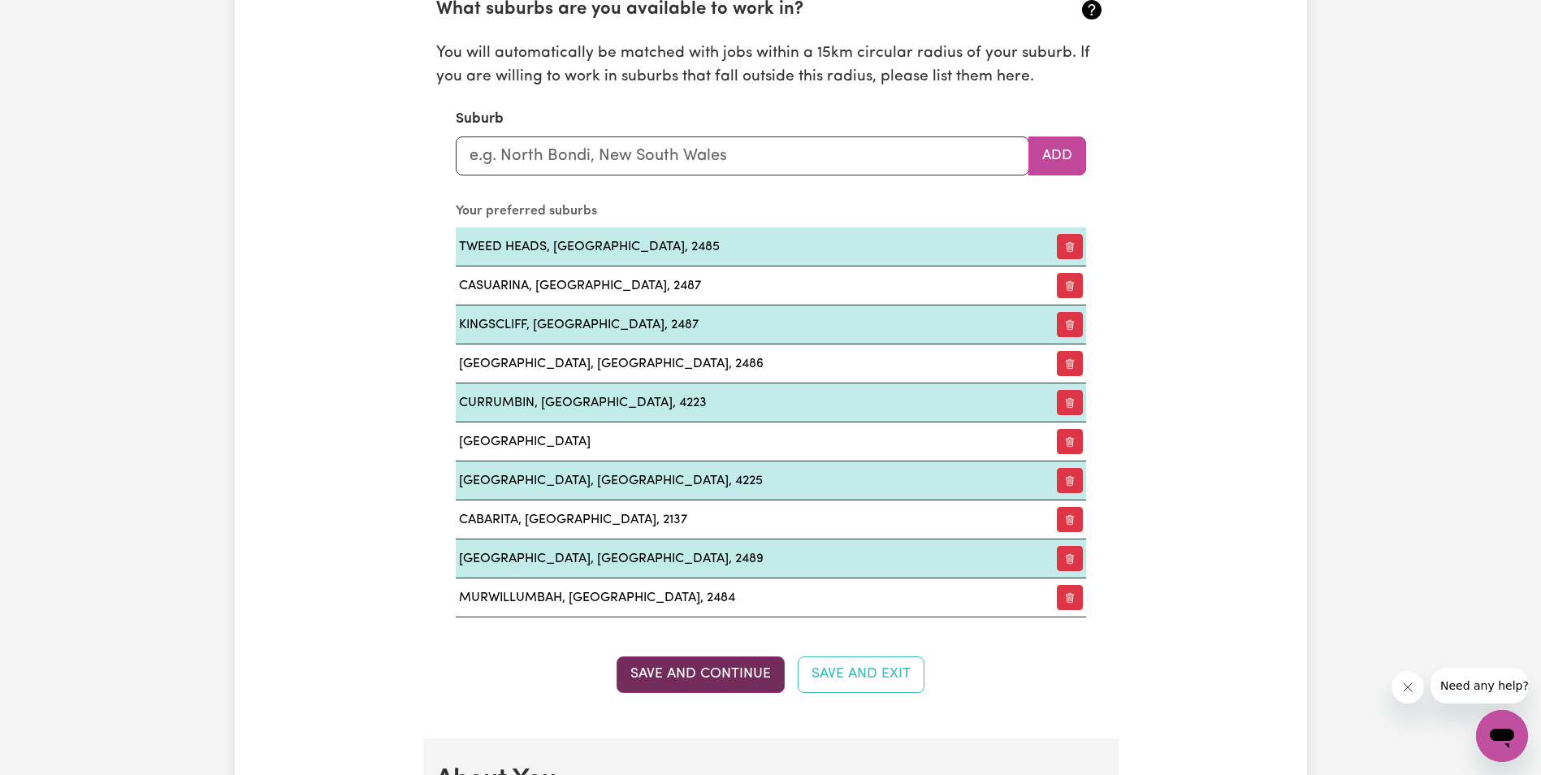
click at [715, 667] on button "Save and Continue" at bounding box center [701, 674] width 168 height 36
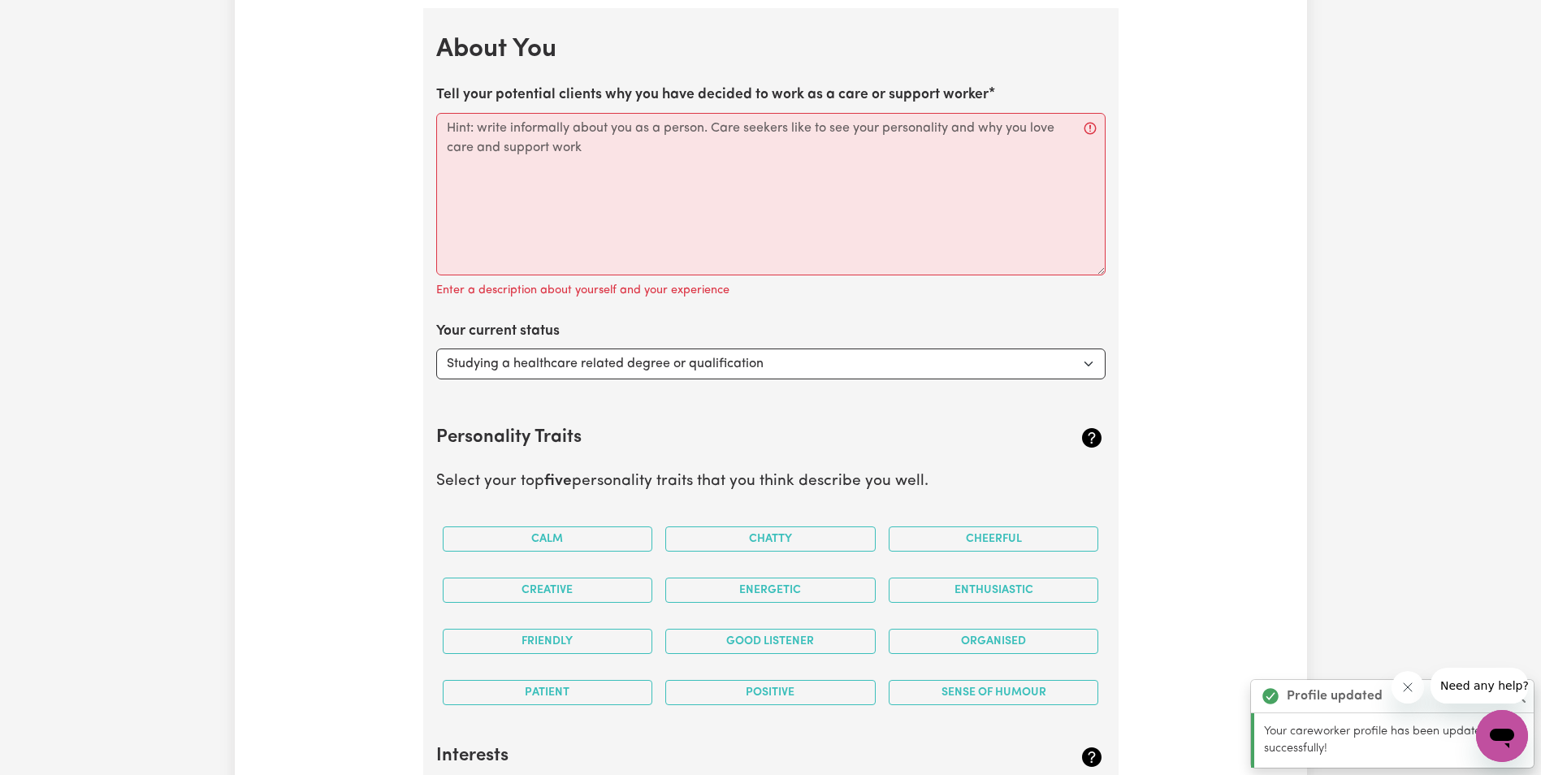
scroll to position [2584, 0]
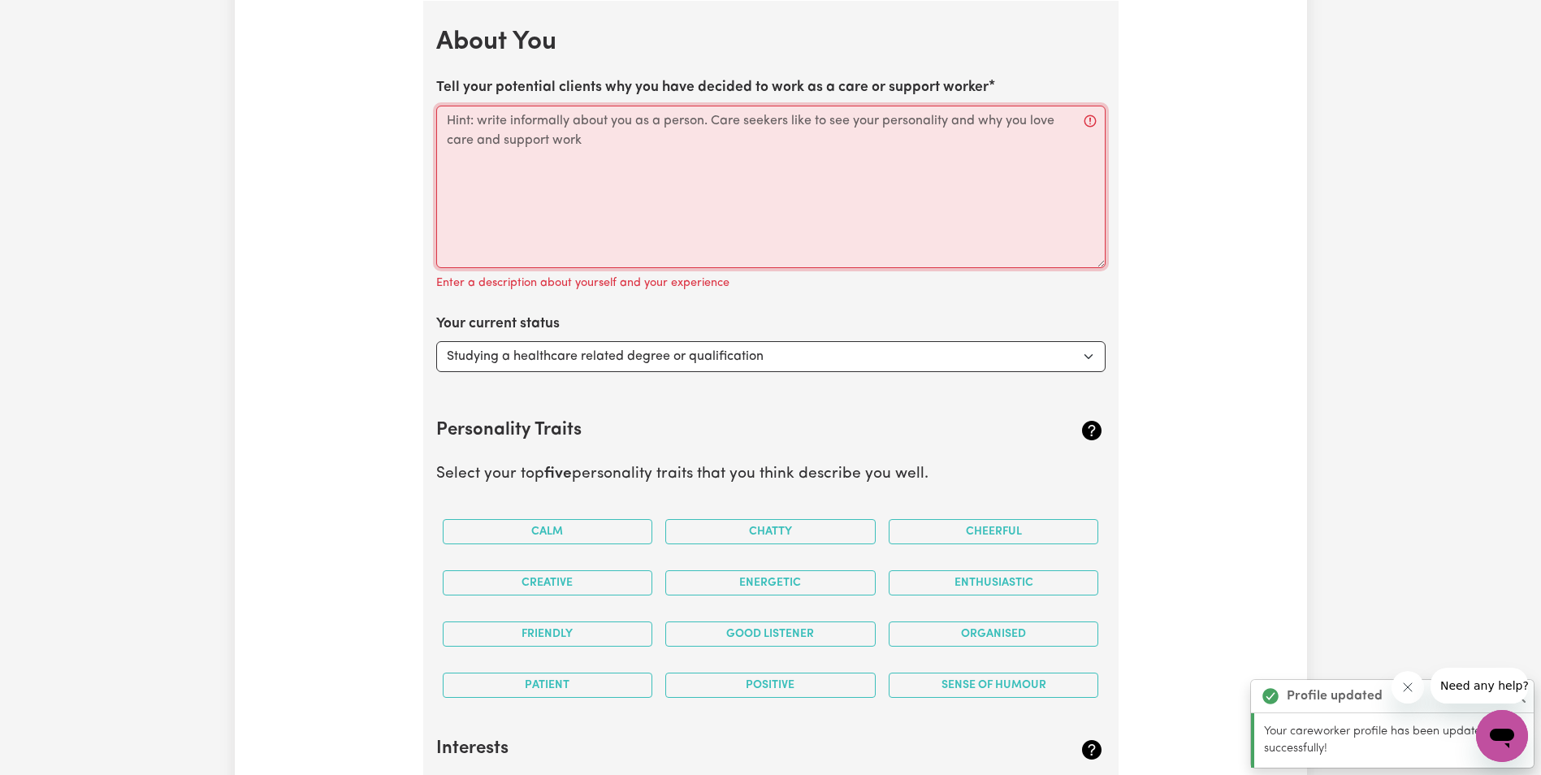
click at [478, 143] on textarea "Tell your potential clients why you have decided to work as a care or support w…" at bounding box center [770, 187] width 669 height 162
paste textarea "💙 Providing Quality Disability Support Services 💙 With experience supporting in…"
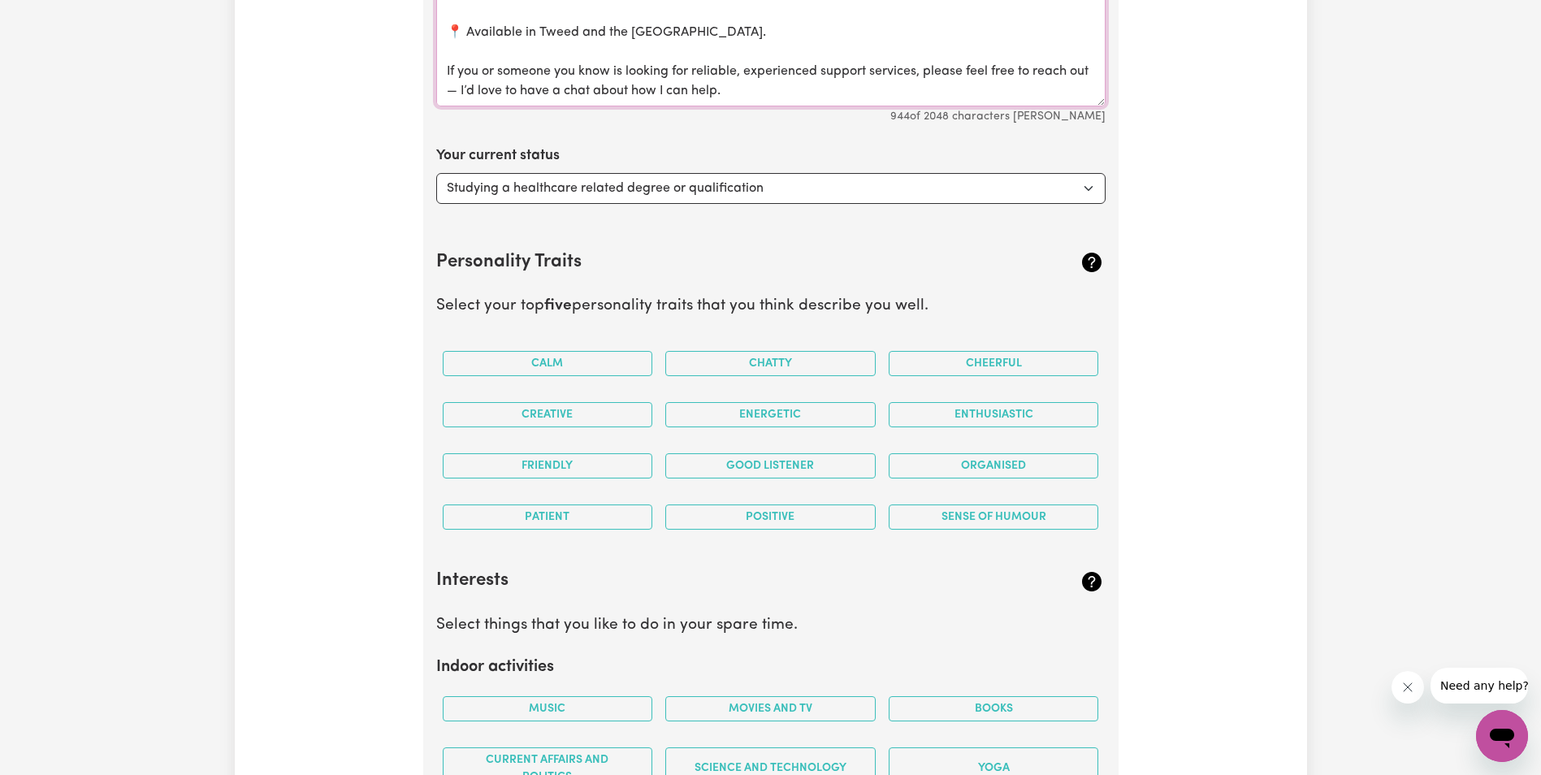
scroll to position [2747, 0]
type textarea "💙 Providing Quality Disability Support Services 💙 With experience supporting in…"
click at [587, 357] on button "Calm" at bounding box center [548, 362] width 210 height 25
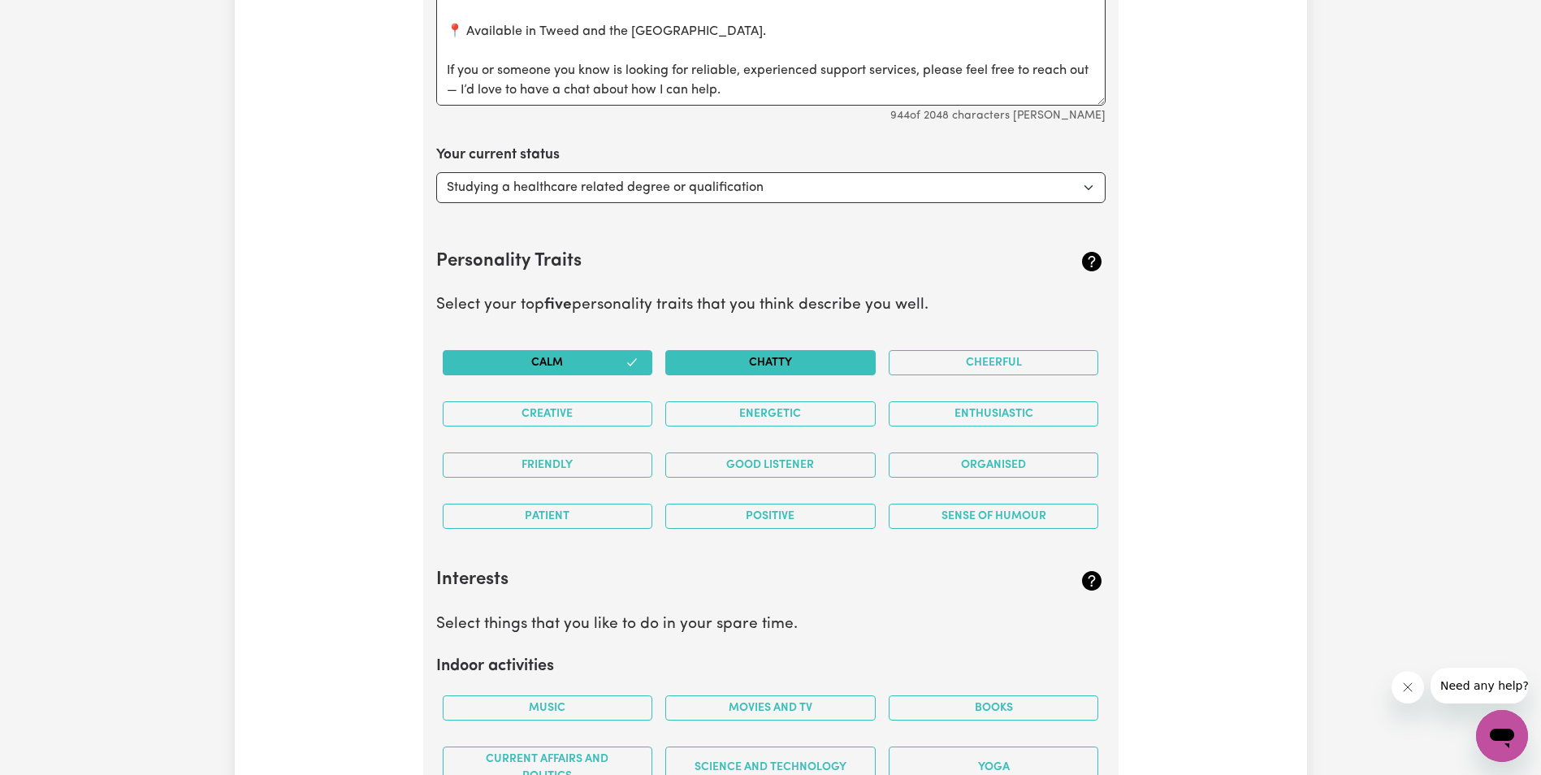
click at [734, 365] on button "Chatty" at bounding box center [770, 362] width 210 height 25
click at [953, 366] on button "Cheerful" at bounding box center [994, 362] width 210 height 25
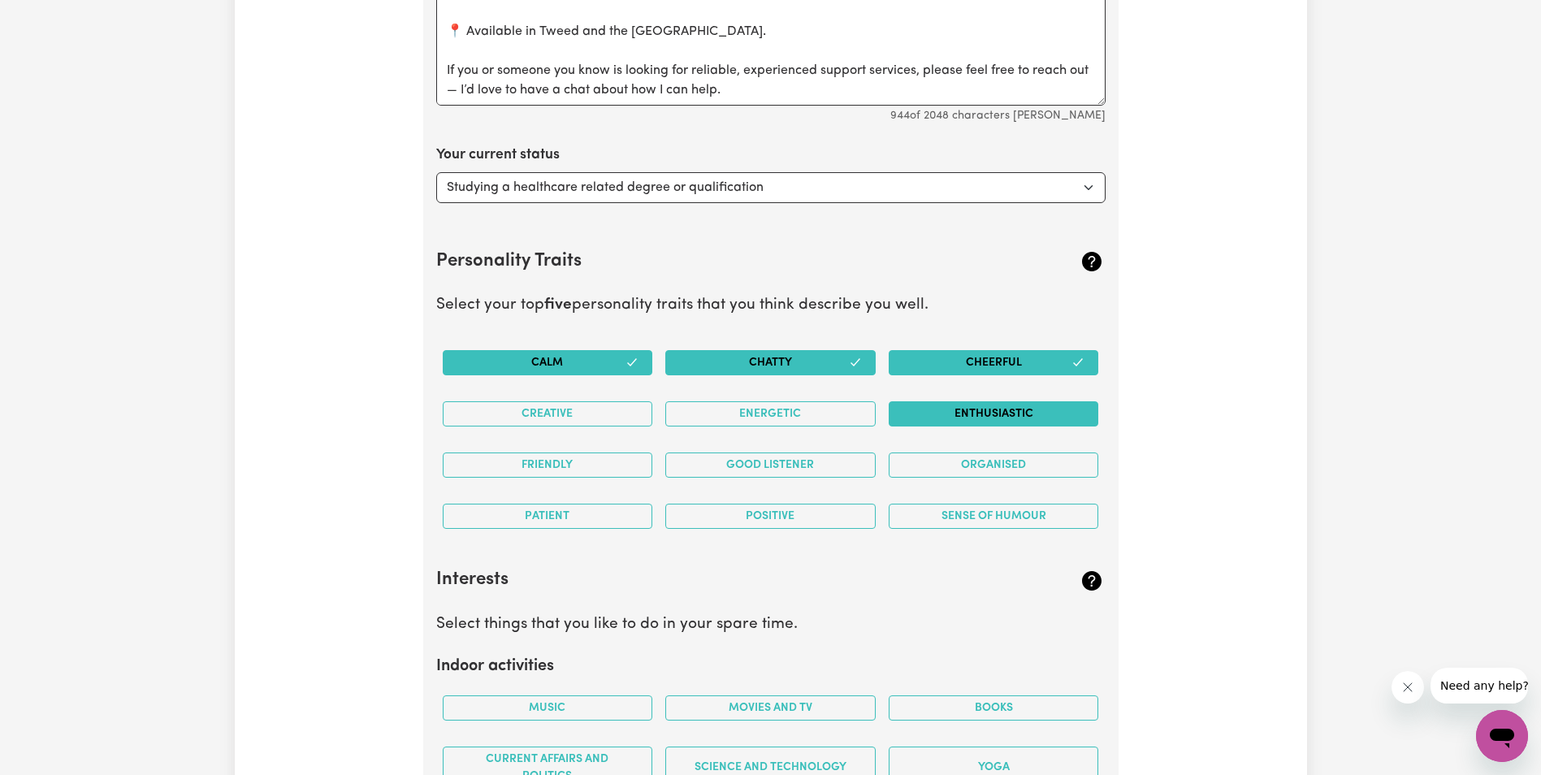
click at [968, 411] on button "Enthusiastic" at bounding box center [994, 413] width 210 height 25
click at [825, 404] on button "Energetic" at bounding box center [770, 413] width 210 height 25
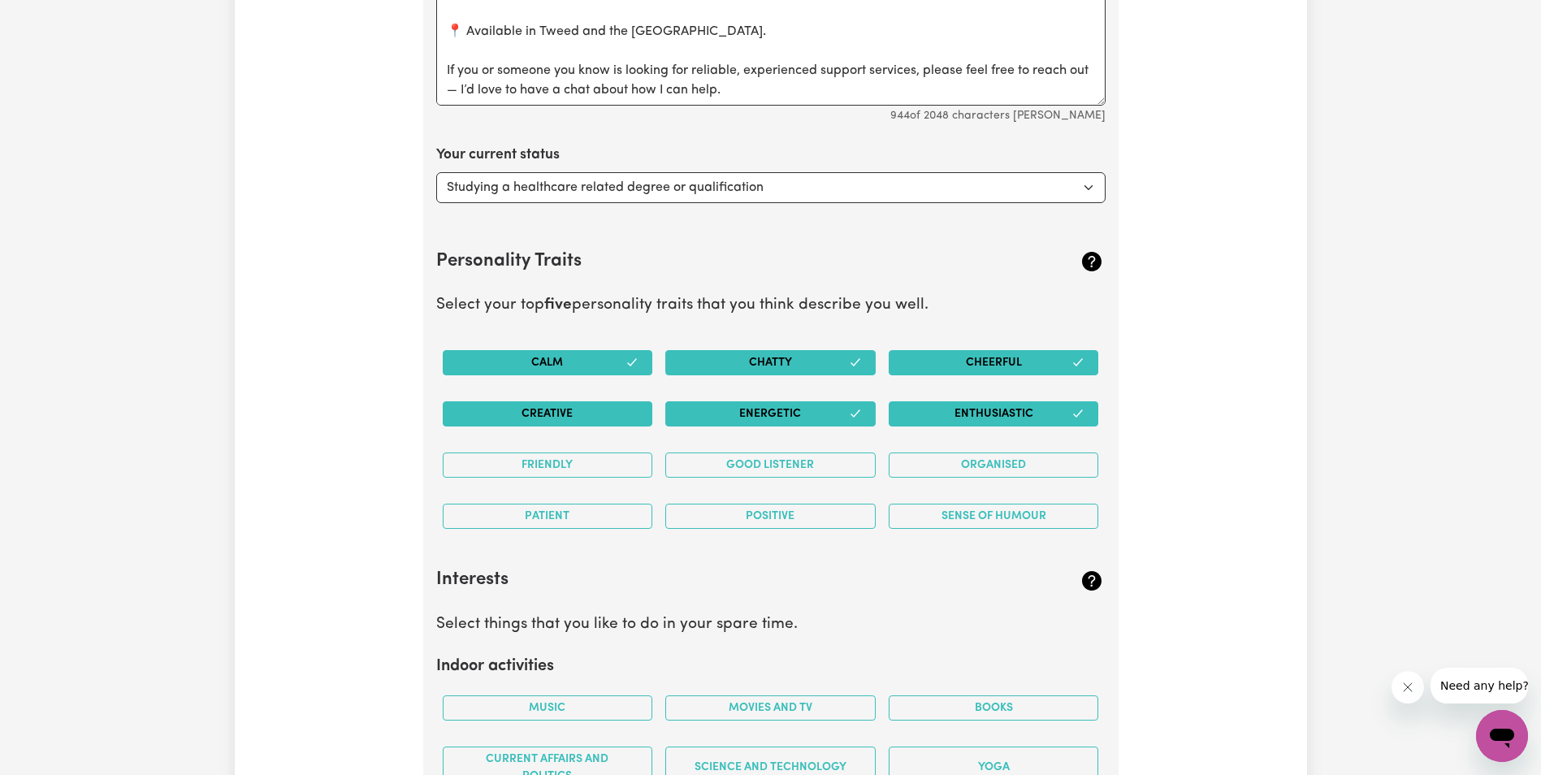
click at [585, 408] on button "Creative" at bounding box center [548, 413] width 210 height 25
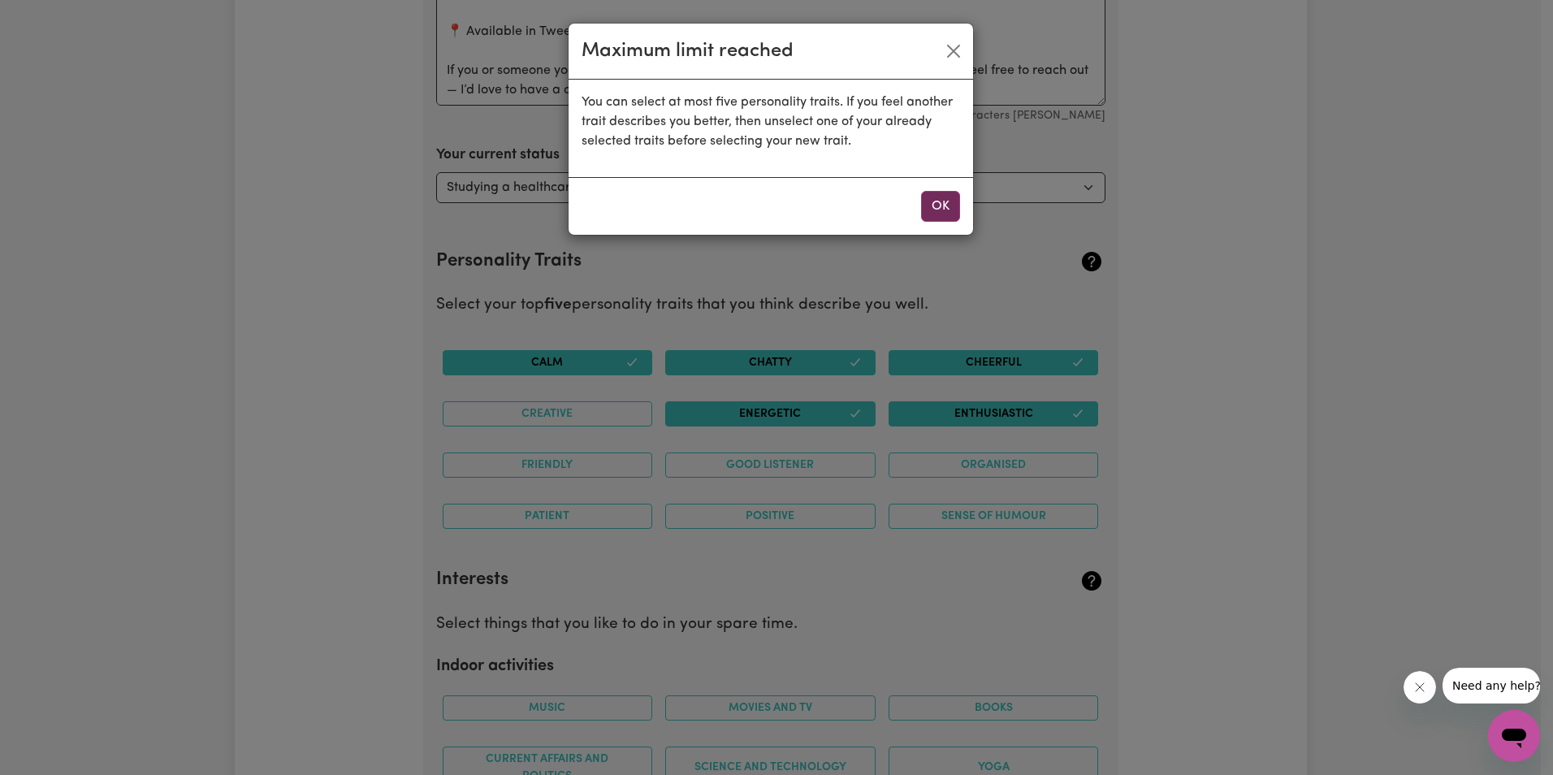
click at [935, 197] on button "OK" at bounding box center [940, 206] width 39 height 31
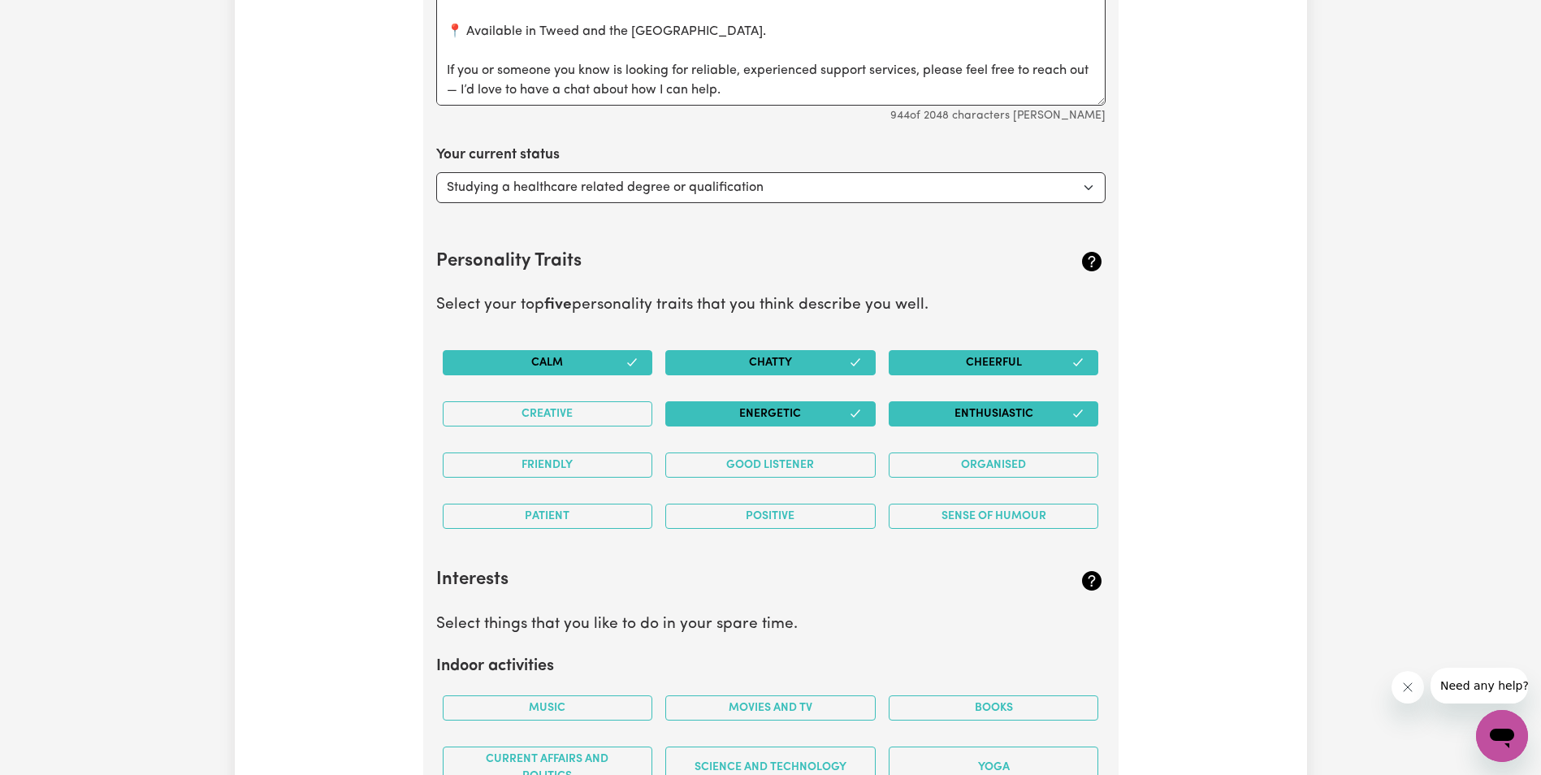
click at [630, 366] on icon "button" at bounding box center [632, 362] width 13 height 13
click at [856, 364] on icon "button" at bounding box center [855, 362] width 13 height 13
click at [950, 460] on button "Organised" at bounding box center [994, 464] width 210 height 25
click at [597, 517] on button "Patient" at bounding box center [548, 516] width 210 height 25
click at [932, 361] on button "Cheerful" at bounding box center [994, 362] width 210 height 25
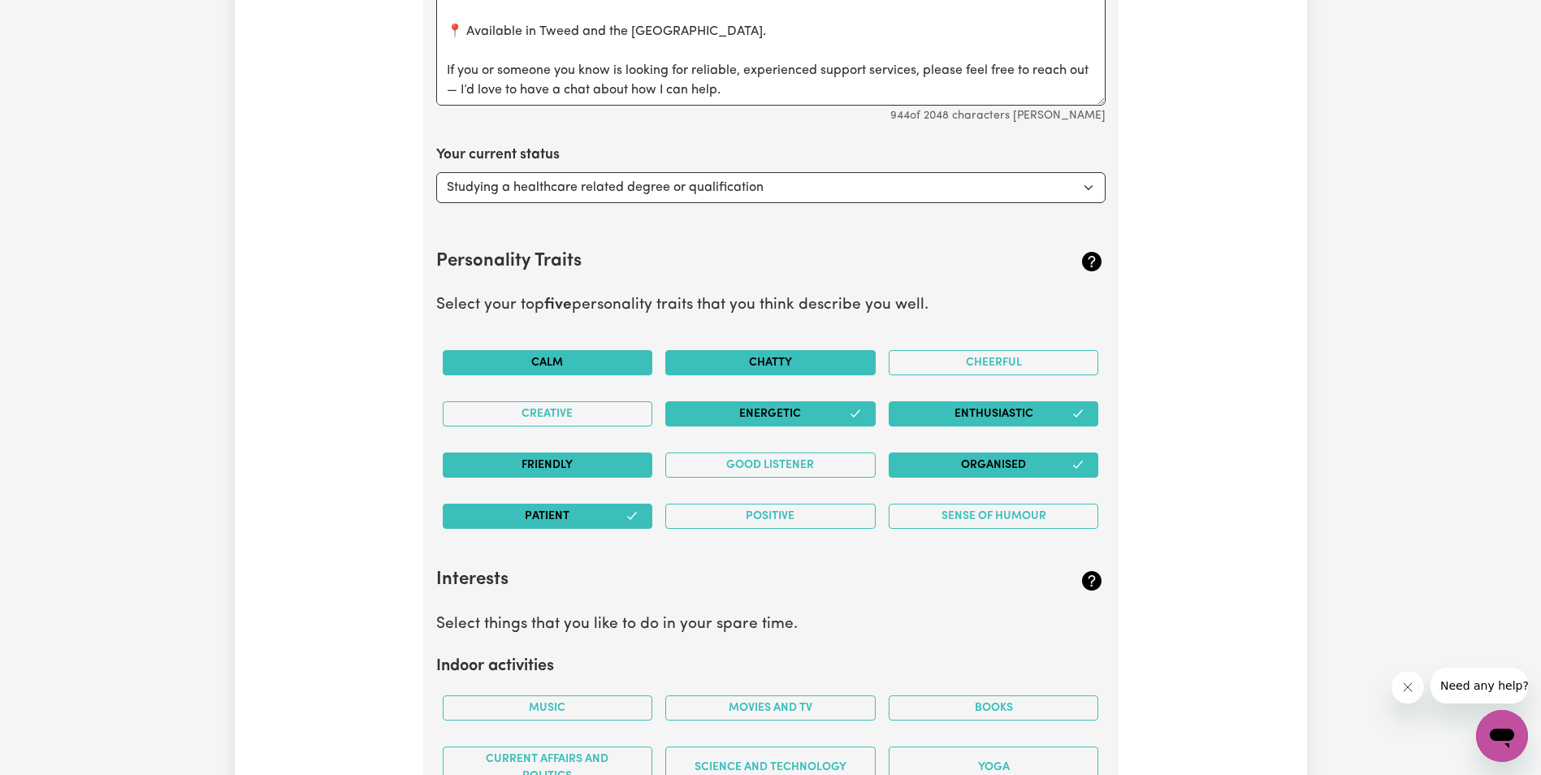
click at [523, 459] on button "Friendly" at bounding box center [548, 464] width 210 height 25
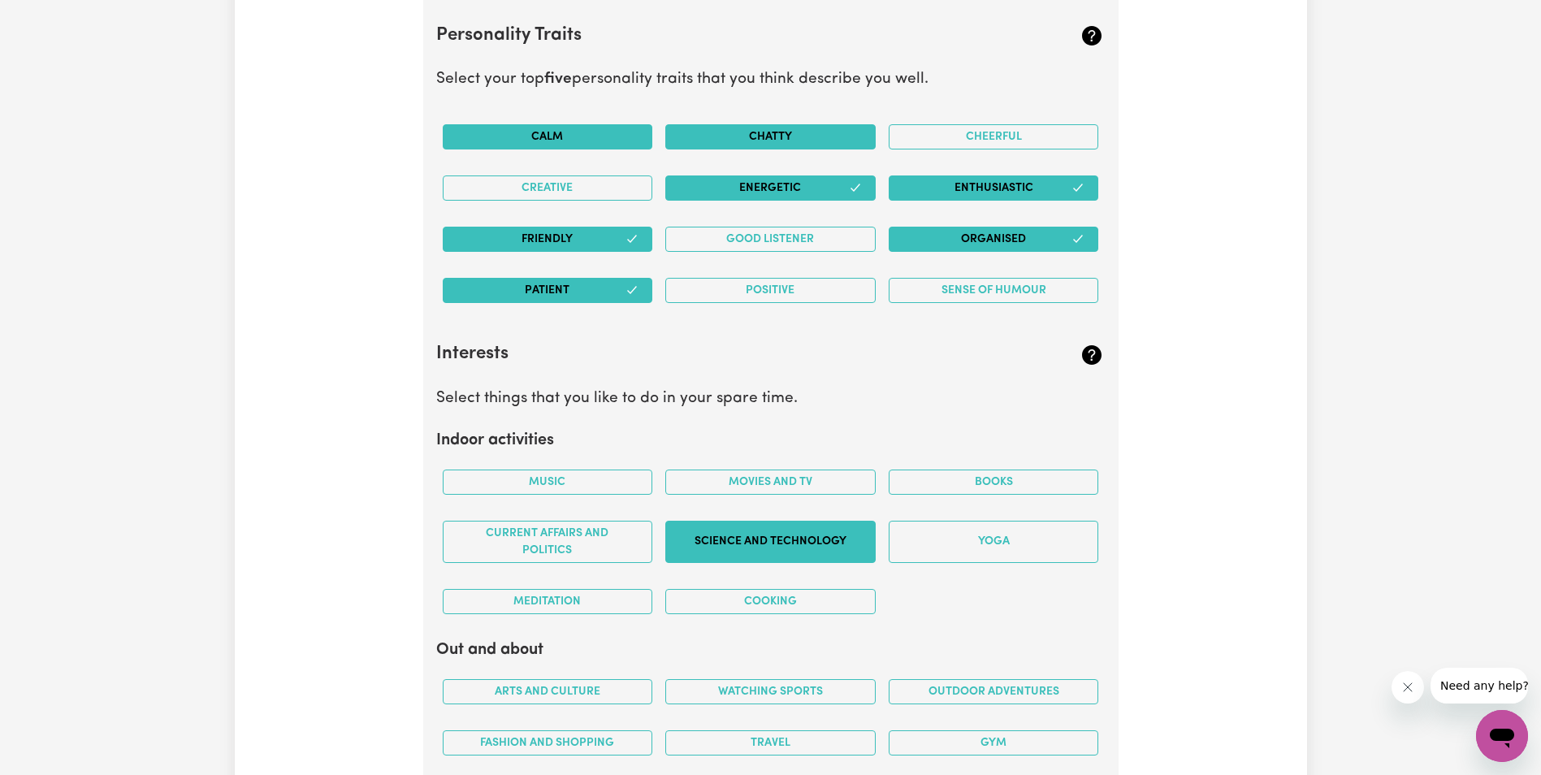
scroll to position [2990, 0]
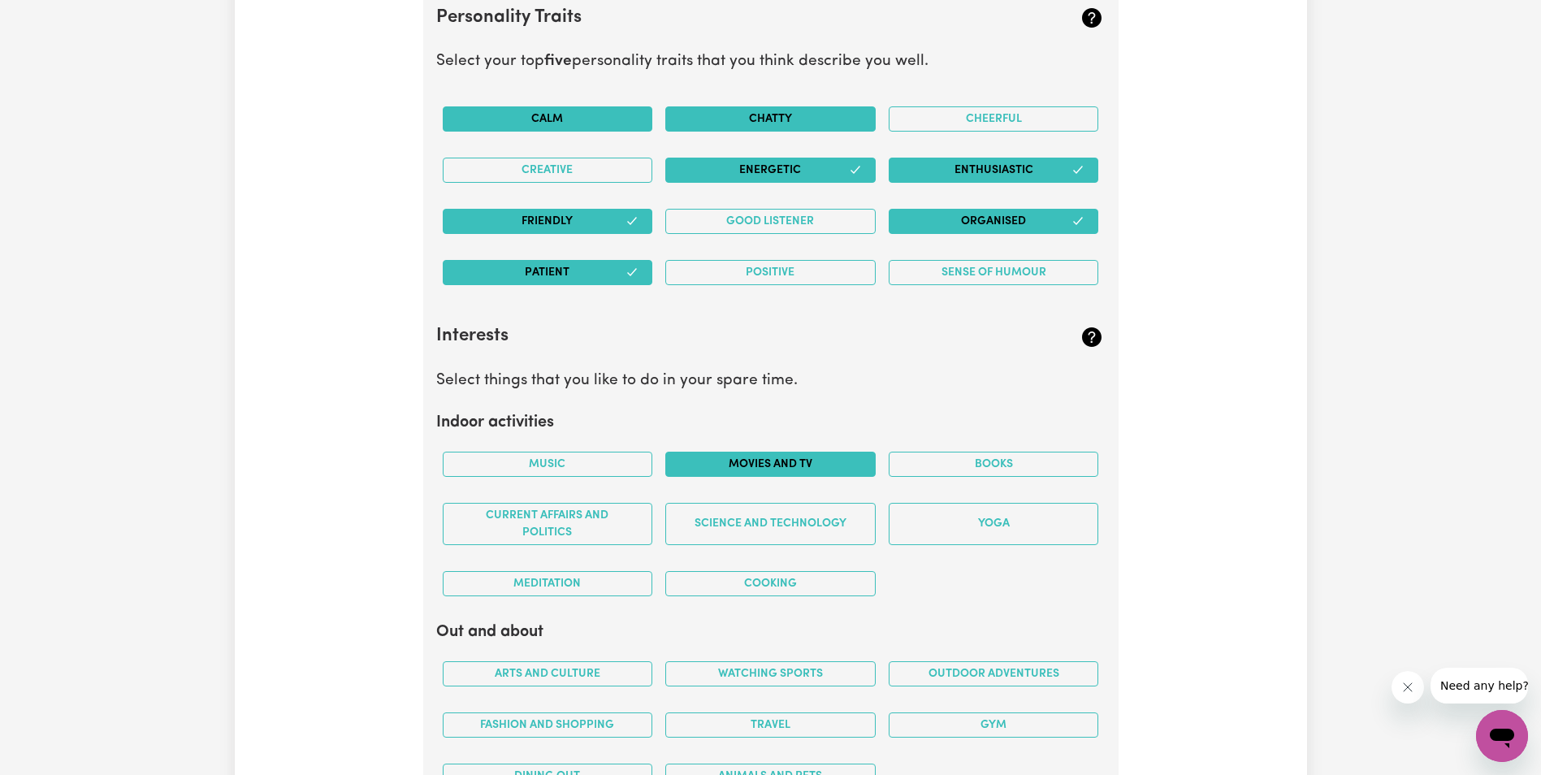
click at [746, 462] on button "Movies and TV" at bounding box center [770, 464] width 210 height 25
click at [794, 577] on button "Cooking" at bounding box center [770, 583] width 210 height 25
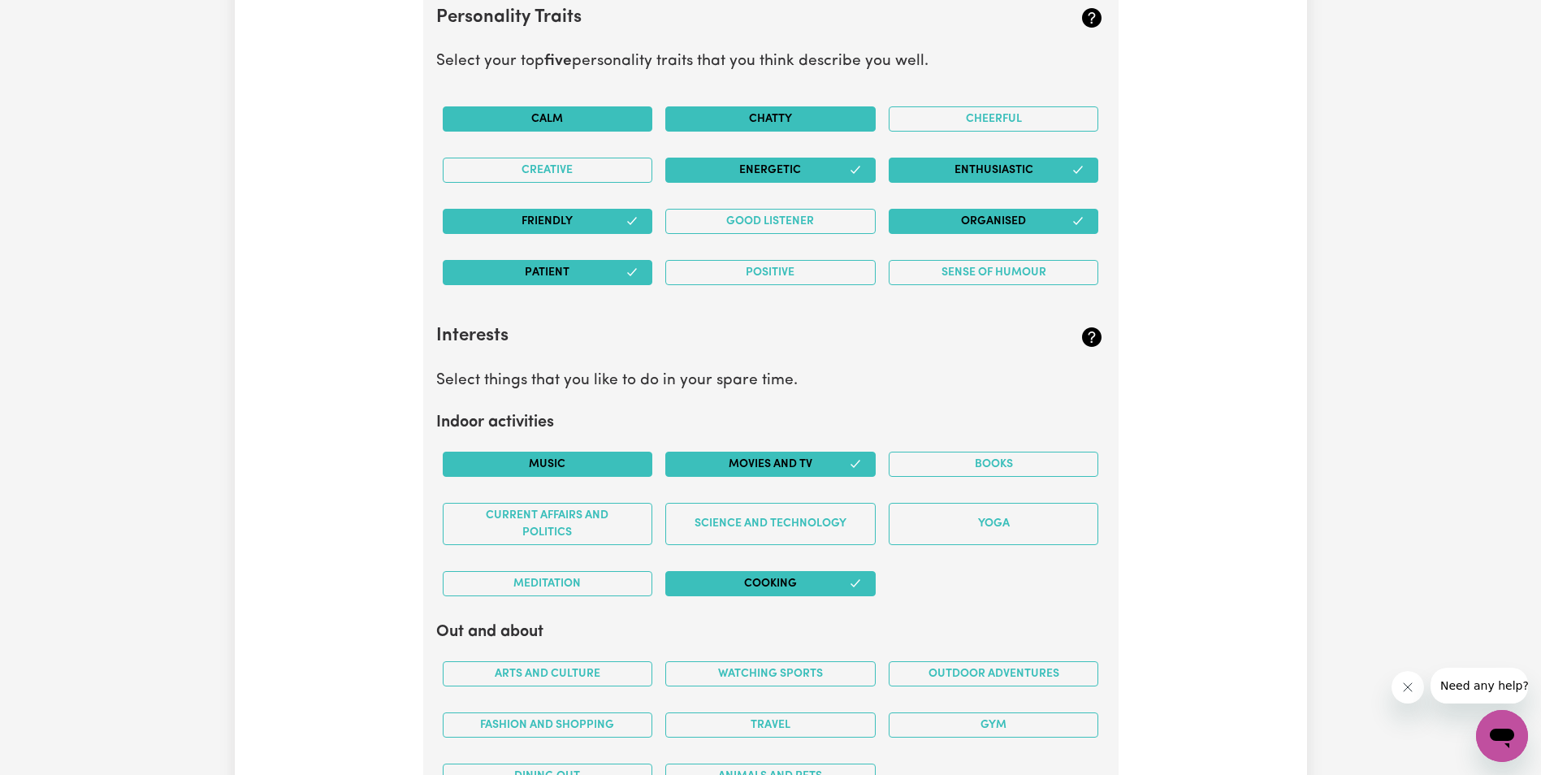
click at [529, 465] on button "Music" at bounding box center [548, 464] width 210 height 25
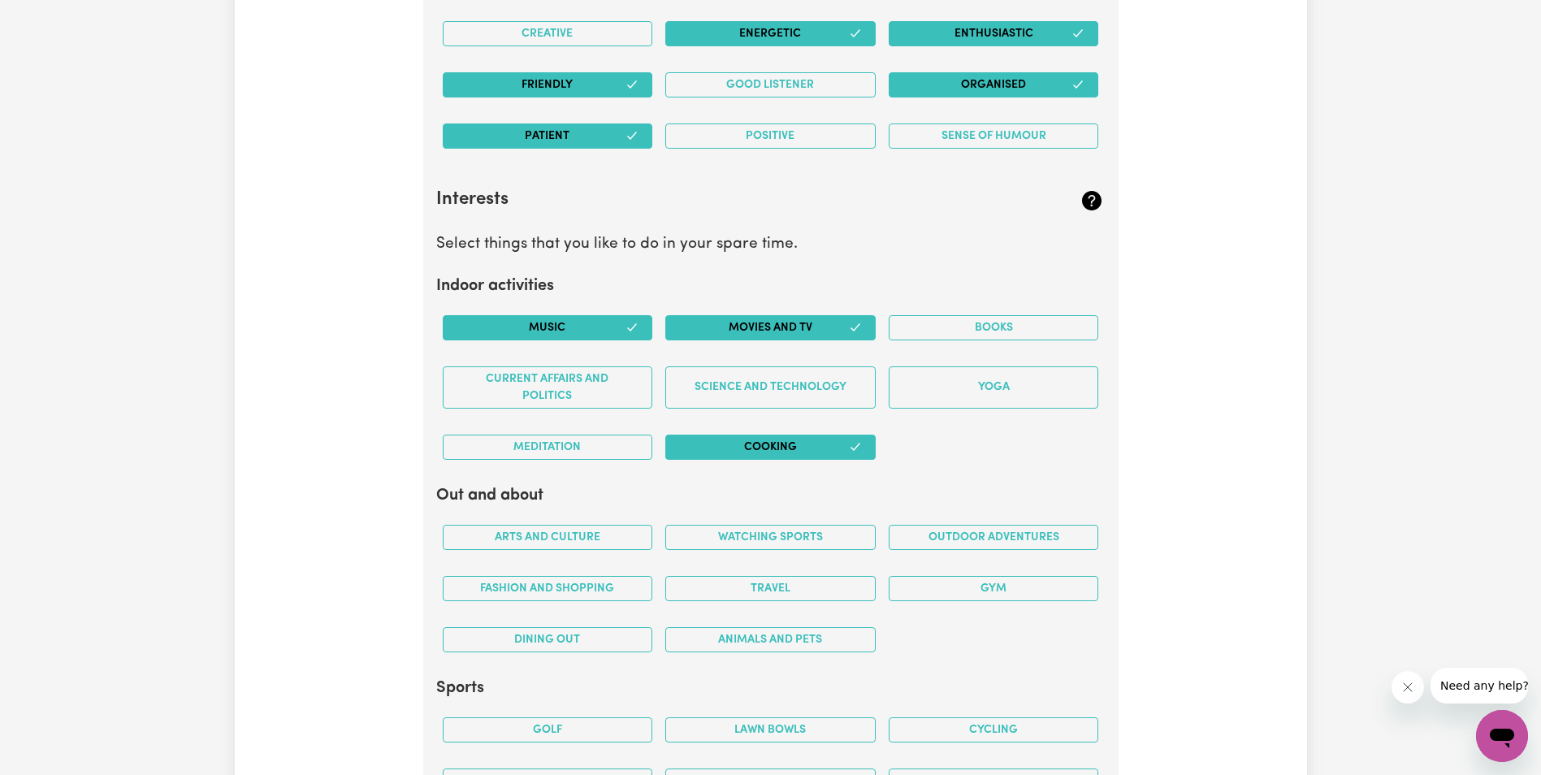
scroll to position [3153, 0]
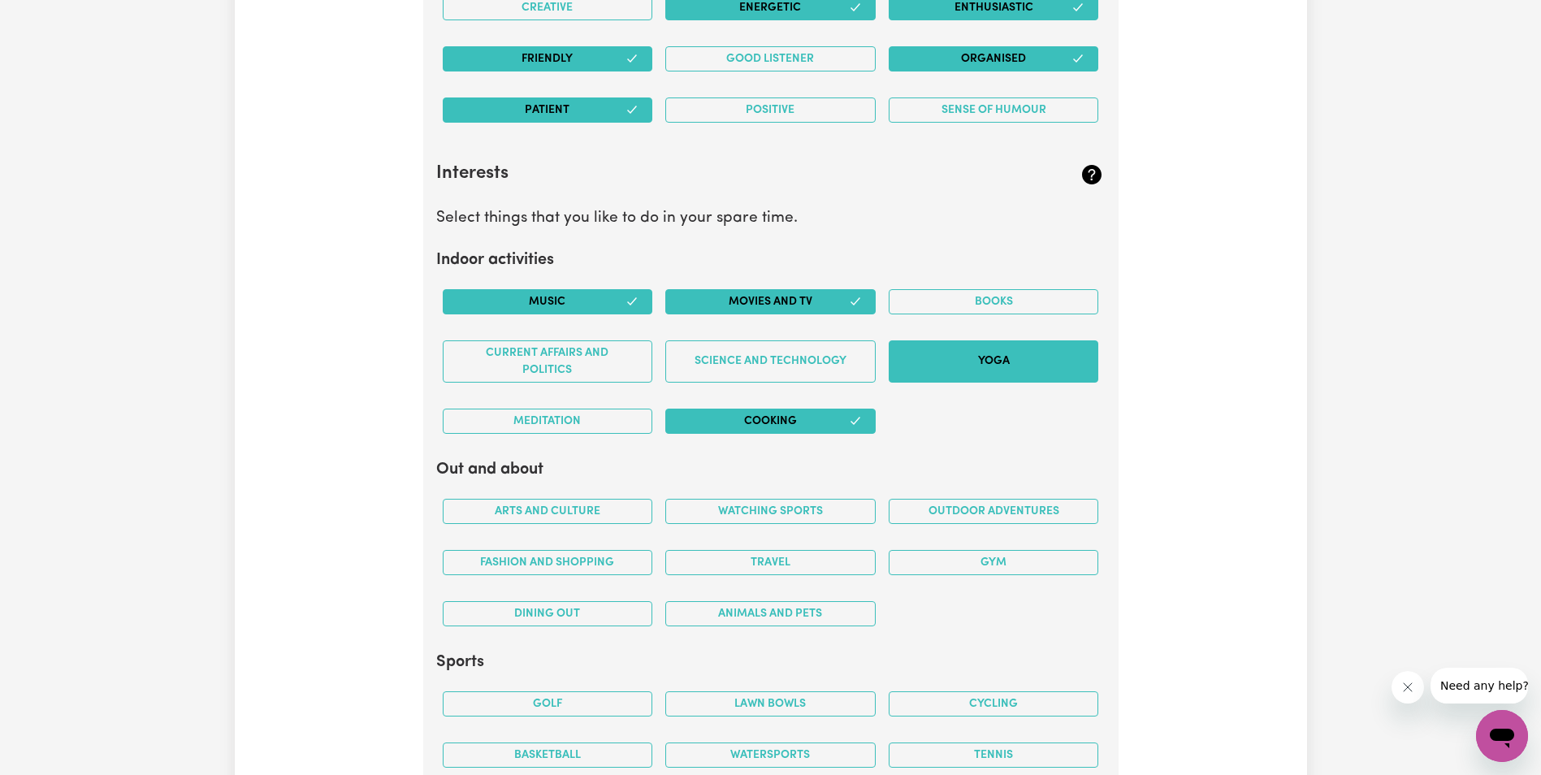
click at [923, 374] on button "Yoga" at bounding box center [994, 361] width 210 height 42
click at [788, 374] on button "Science and Technology" at bounding box center [770, 361] width 210 height 42
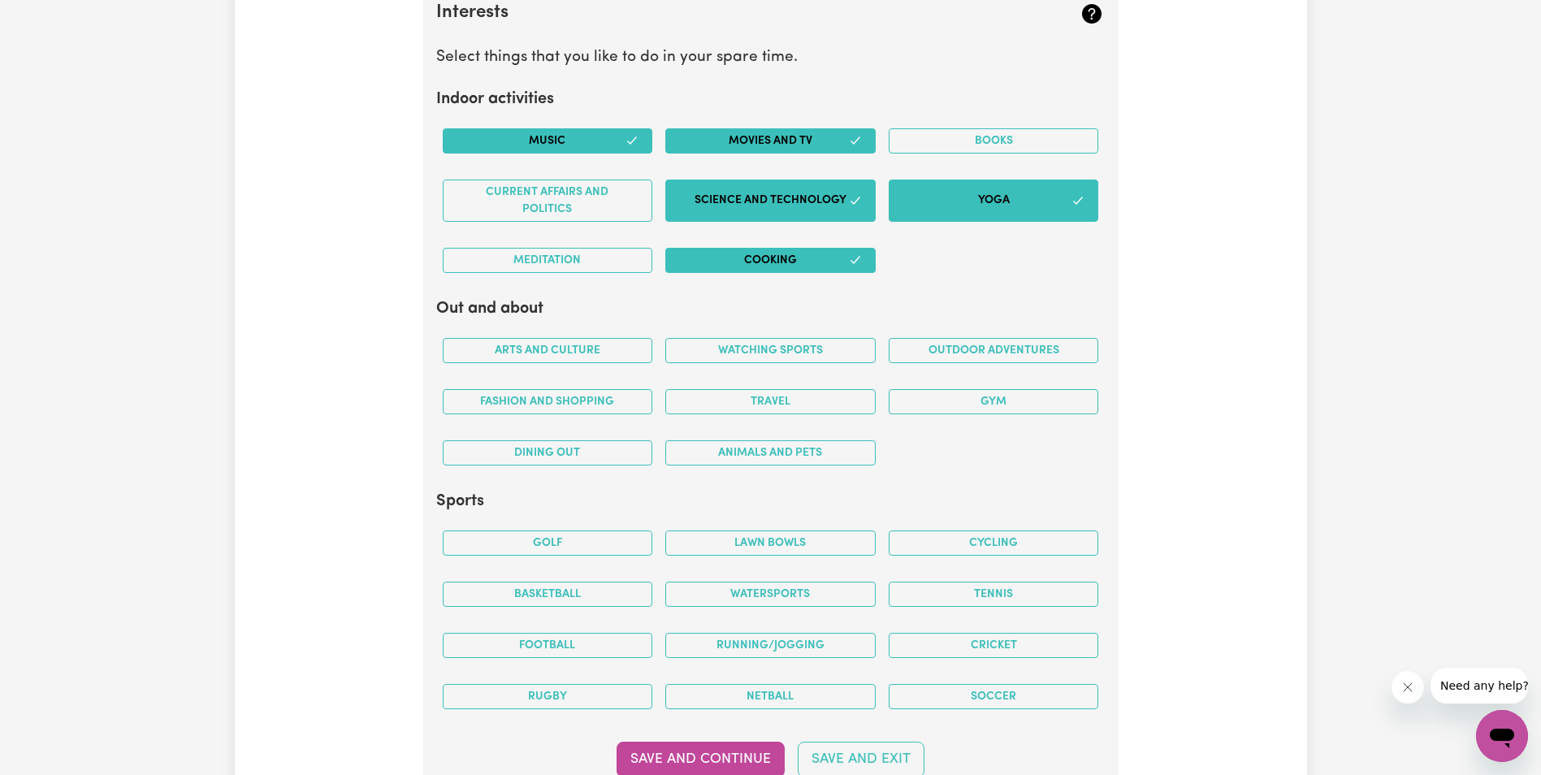
scroll to position [3315, 0]
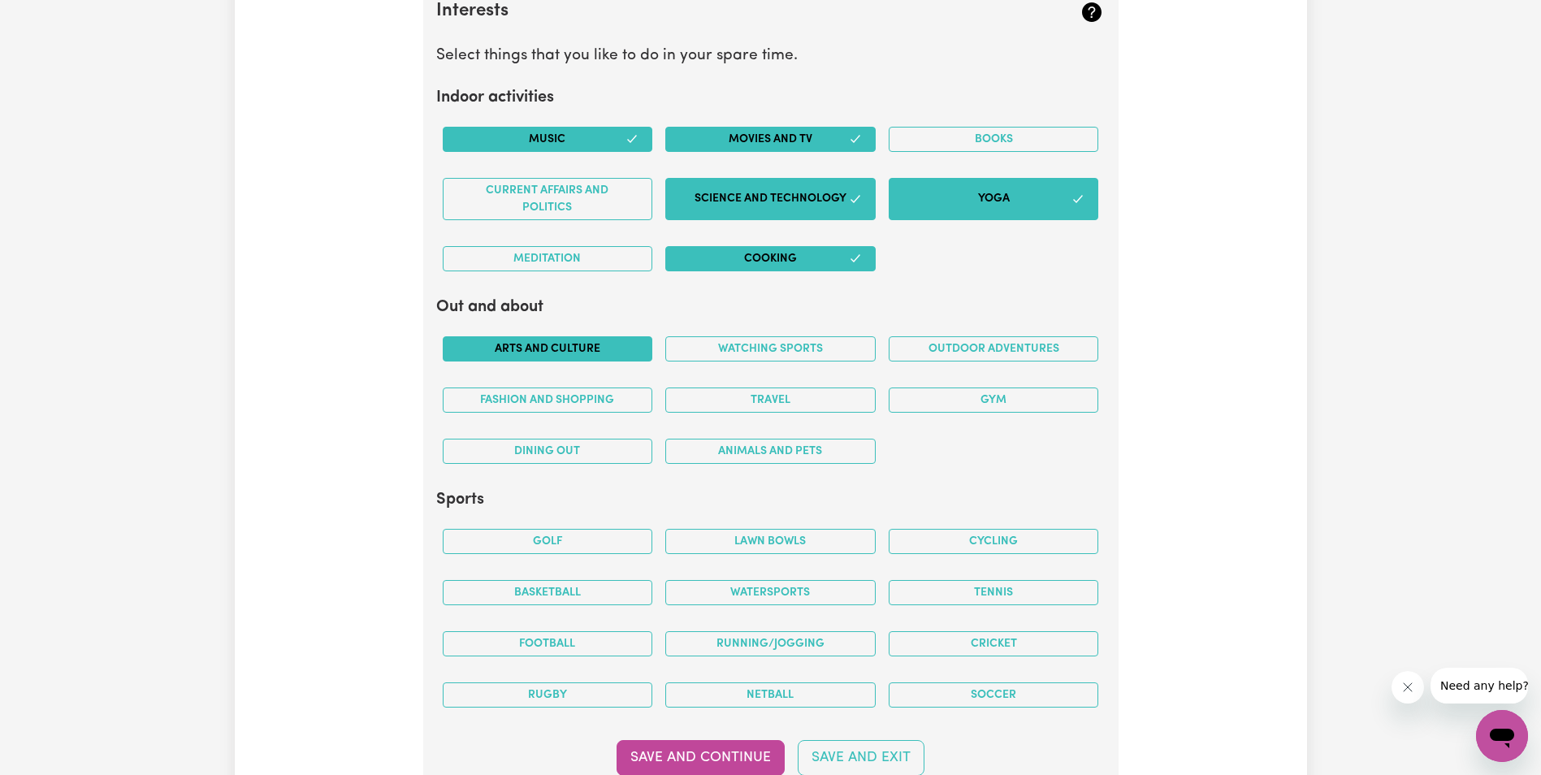
click at [587, 351] on button "Arts and Culture" at bounding box center [548, 348] width 210 height 25
click at [761, 350] on button "Watching sports" at bounding box center [770, 348] width 210 height 25
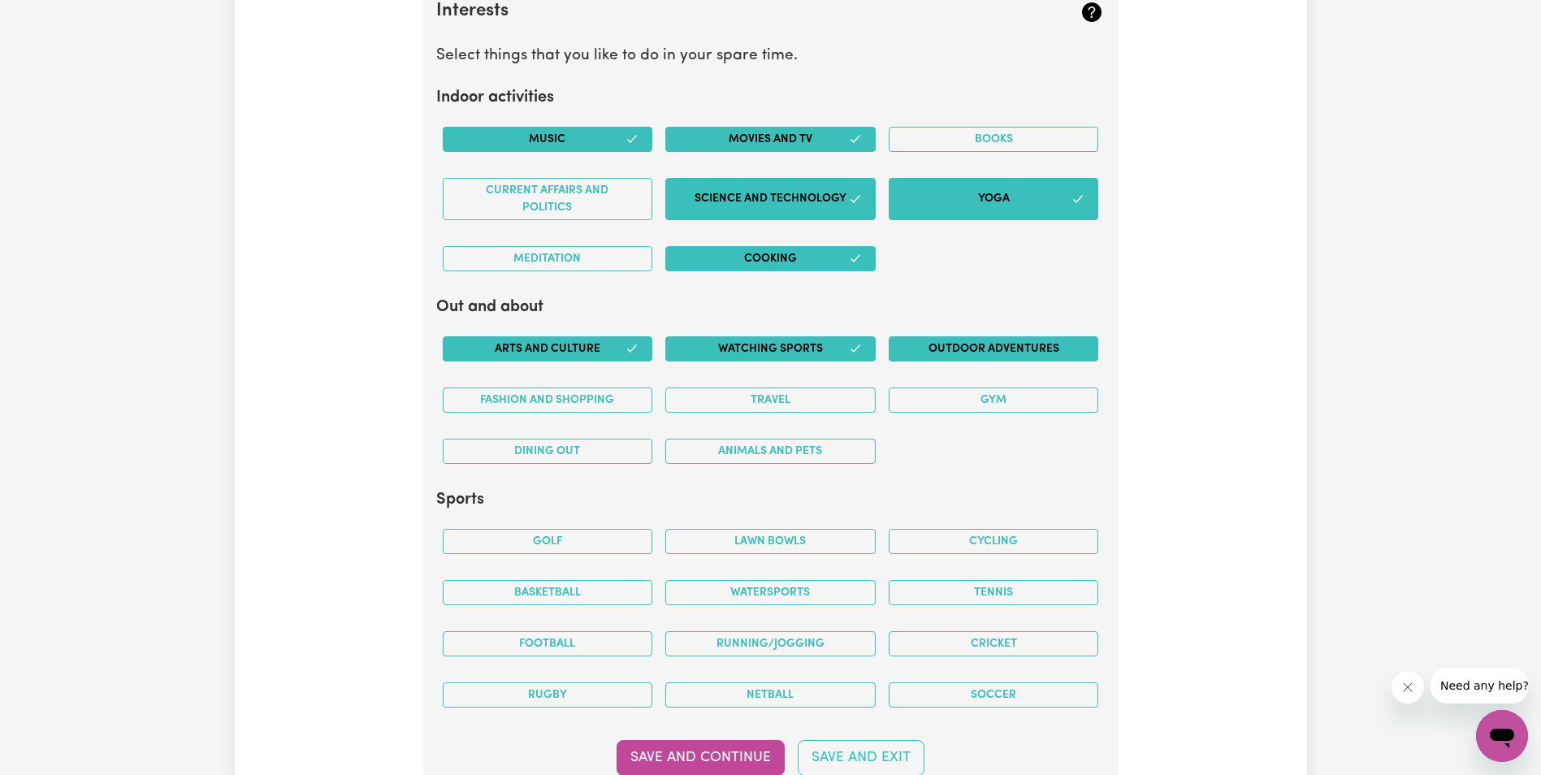
click at [911, 349] on button "Outdoor adventures" at bounding box center [994, 348] width 210 height 25
click at [608, 405] on button "Fashion and shopping" at bounding box center [548, 399] width 210 height 25
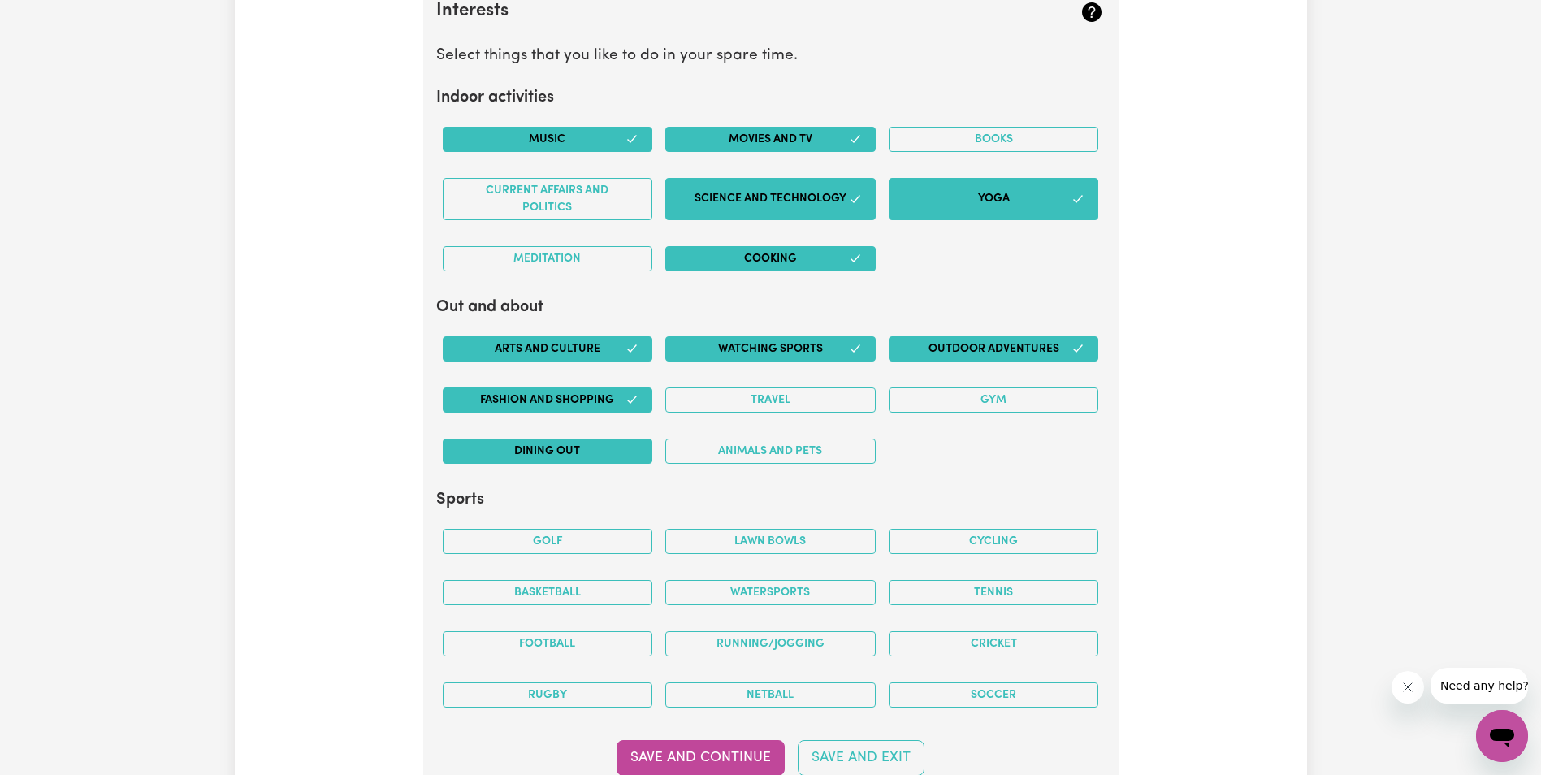
drag, startPoint x: 601, startPoint y: 448, endPoint x: 650, endPoint y: 445, distance: 48.8
click at [608, 446] on button "Dining out" at bounding box center [548, 451] width 210 height 25
click at [762, 450] on button "Animals and pets" at bounding box center [770, 451] width 210 height 25
click at [928, 389] on button "Gym" at bounding box center [994, 399] width 210 height 25
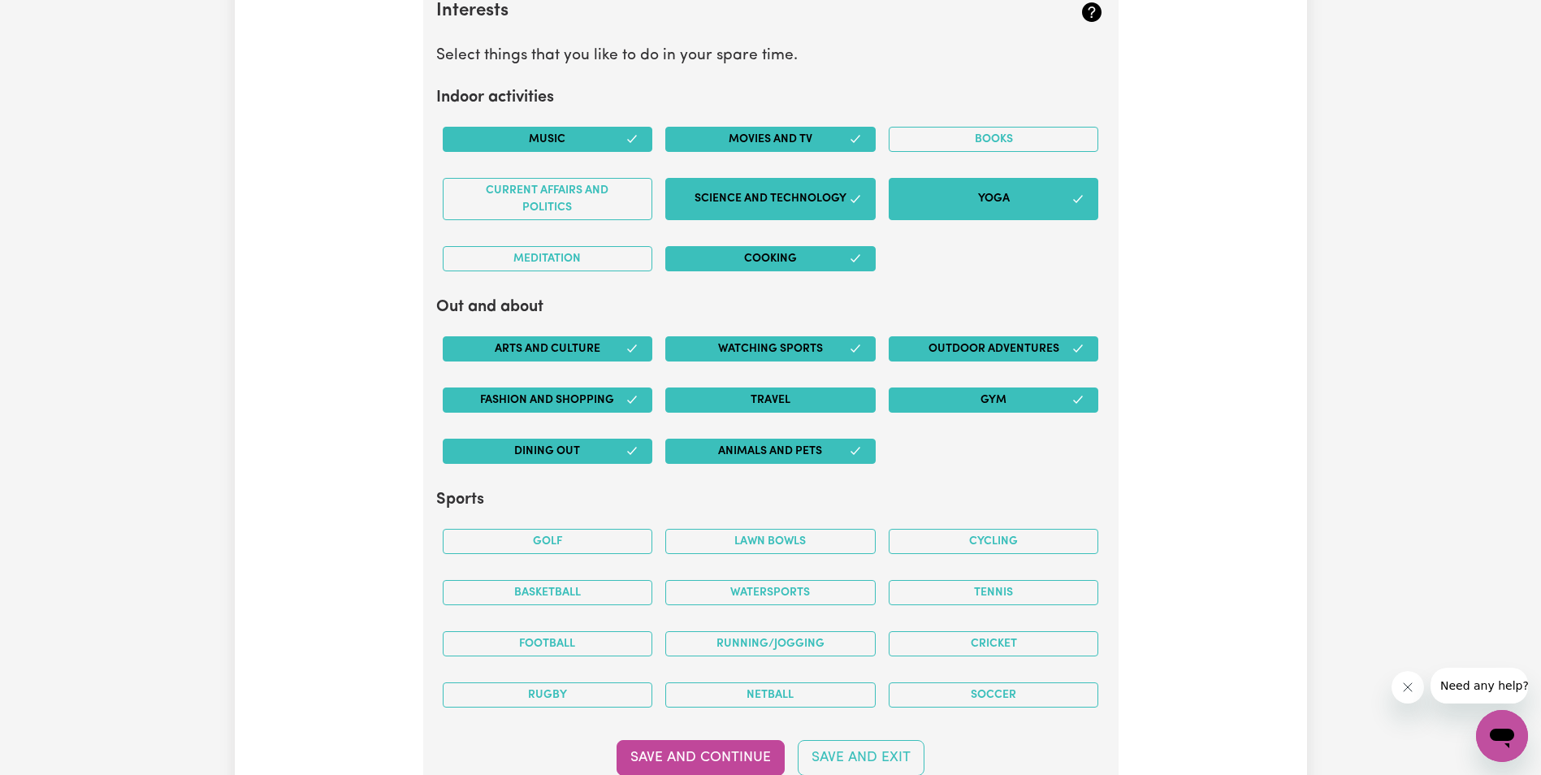
click at [790, 399] on button "Travel" at bounding box center [770, 399] width 210 height 25
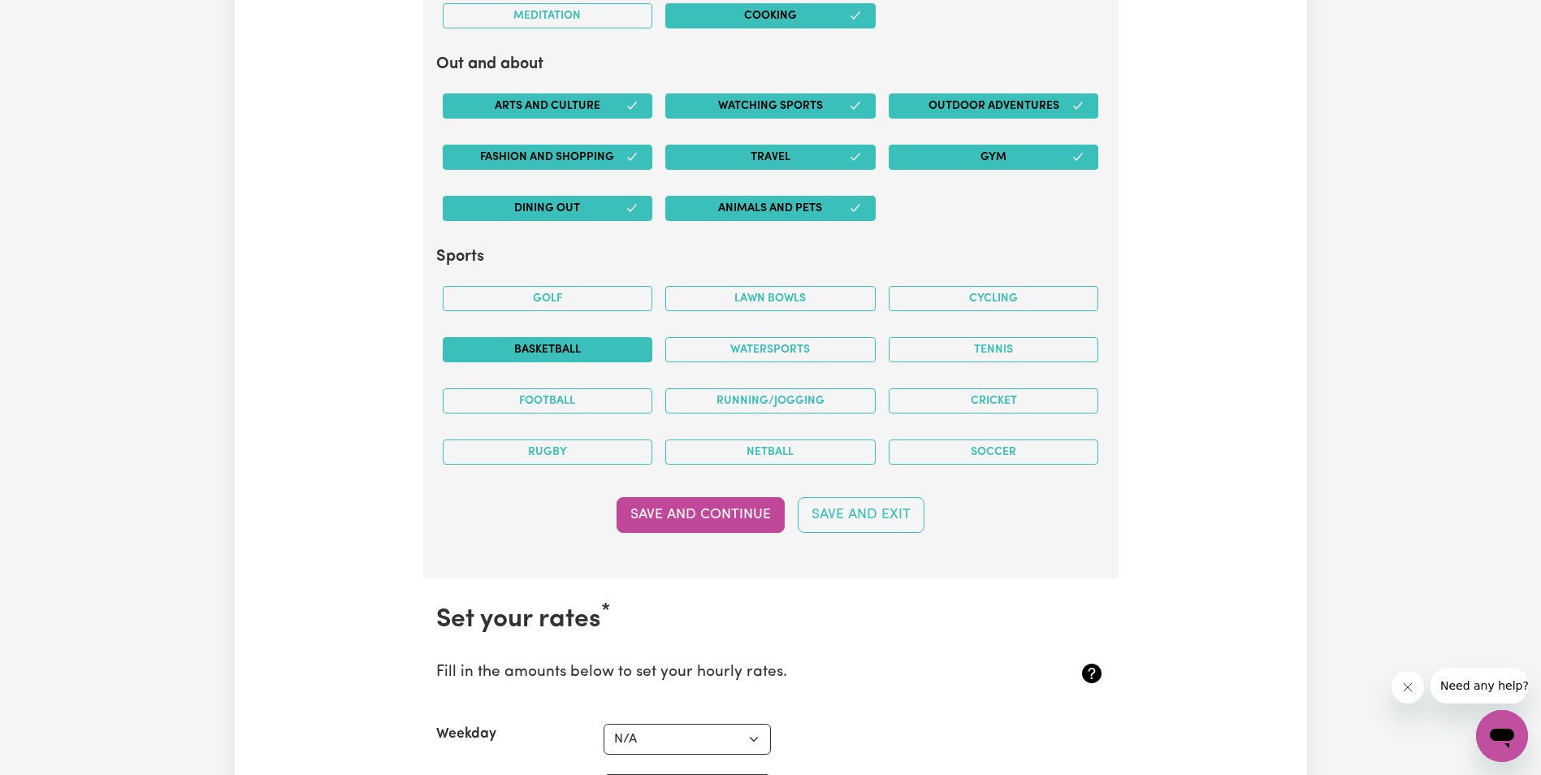
scroll to position [3559, 0]
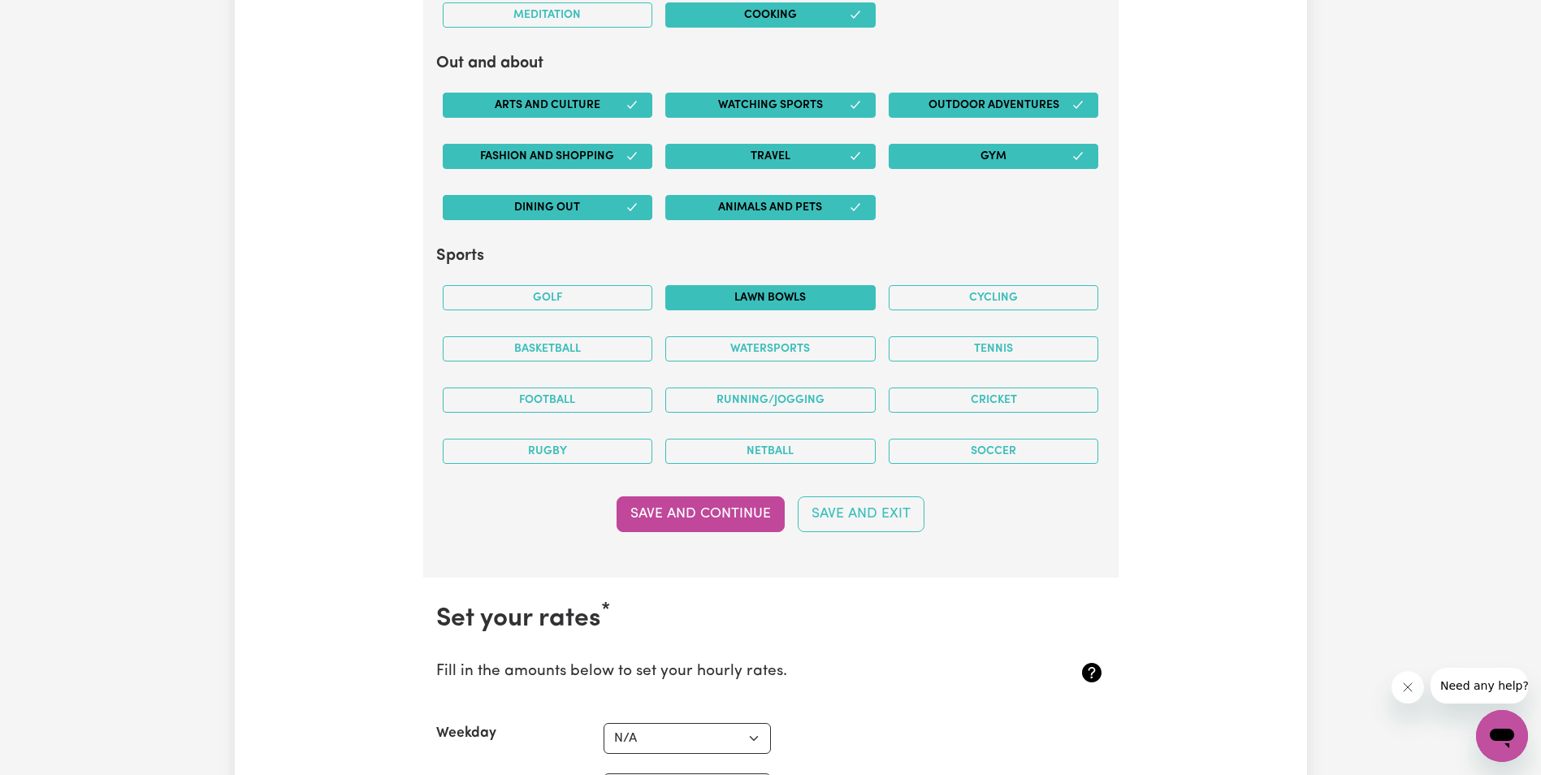
drag, startPoint x: 810, startPoint y: 294, endPoint x: 1002, endPoint y: 293, distance: 192.5
click at [812, 294] on button "Lawn bowls" at bounding box center [770, 297] width 210 height 25
click at [1002, 293] on button "Cycling" at bounding box center [994, 297] width 210 height 25
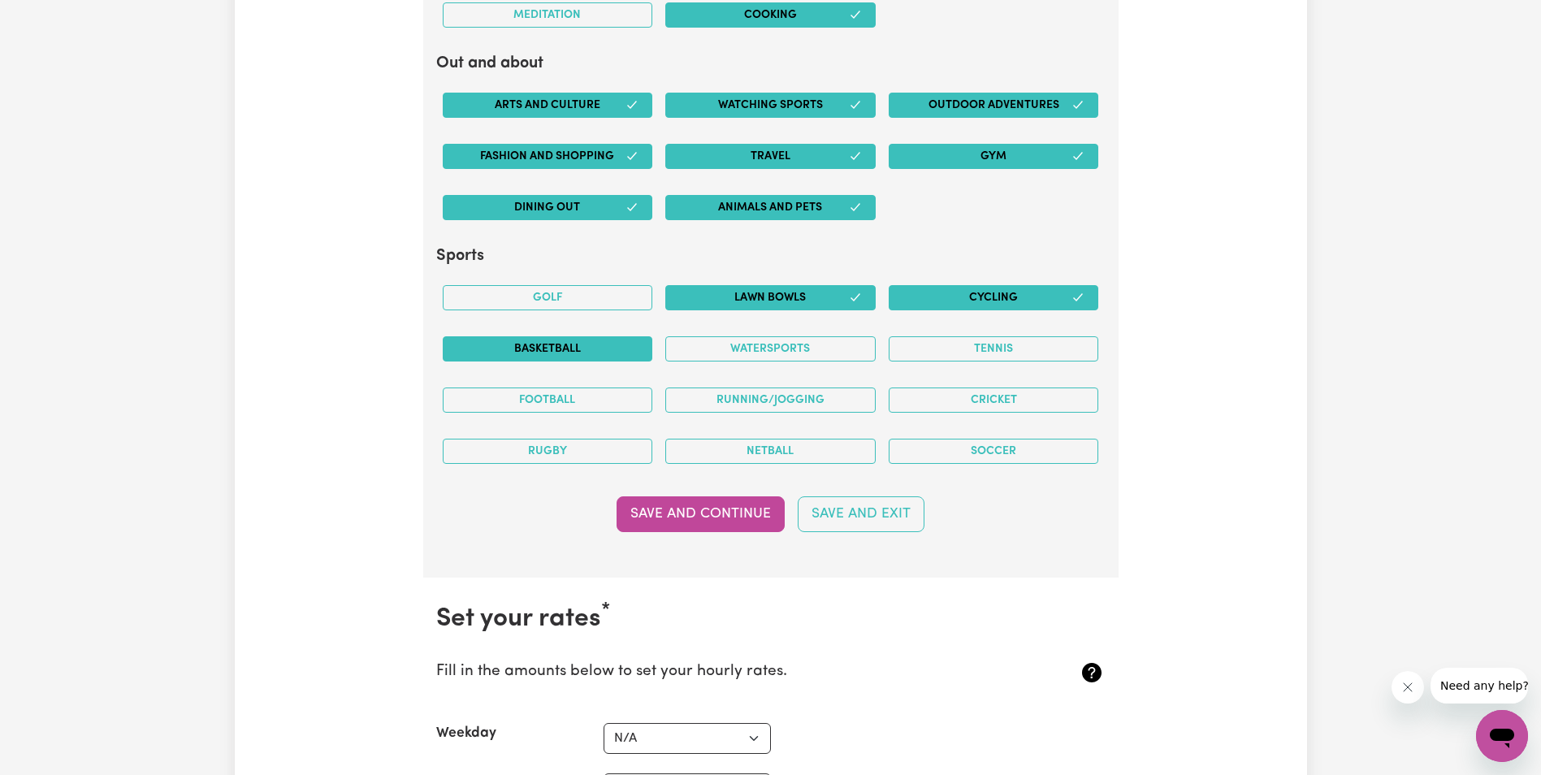
click at [614, 353] on button "Basketball" at bounding box center [548, 348] width 210 height 25
click at [794, 344] on button "Watersports" at bounding box center [770, 348] width 210 height 25
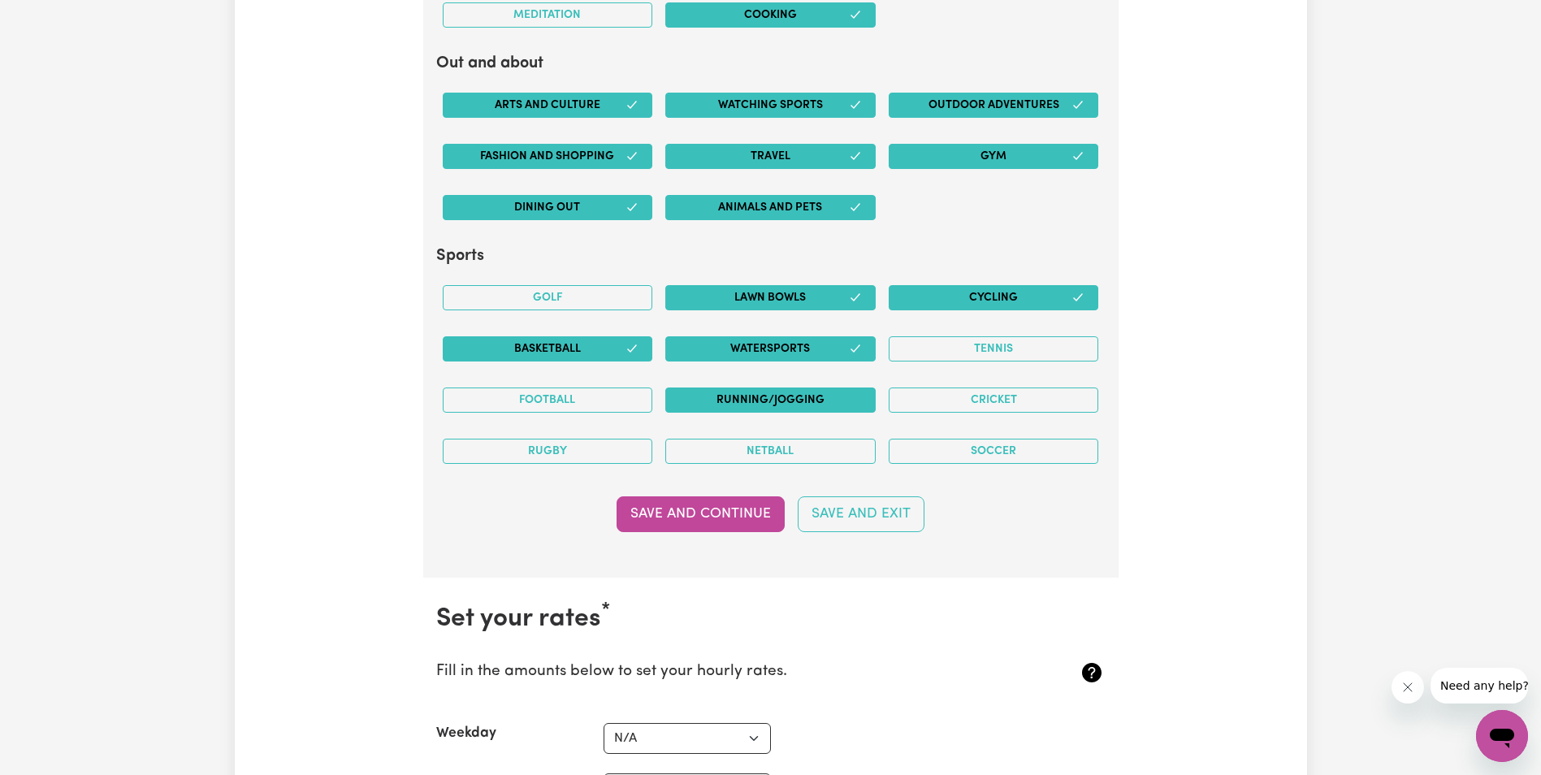
click at [808, 401] on button "Running/Jogging" at bounding box center [770, 399] width 210 height 25
drag, startPoint x: 576, startPoint y: 450, endPoint x: 596, endPoint y: 447, distance: 20.6
click at [578, 449] on button "Rugby" at bounding box center [548, 451] width 210 height 25
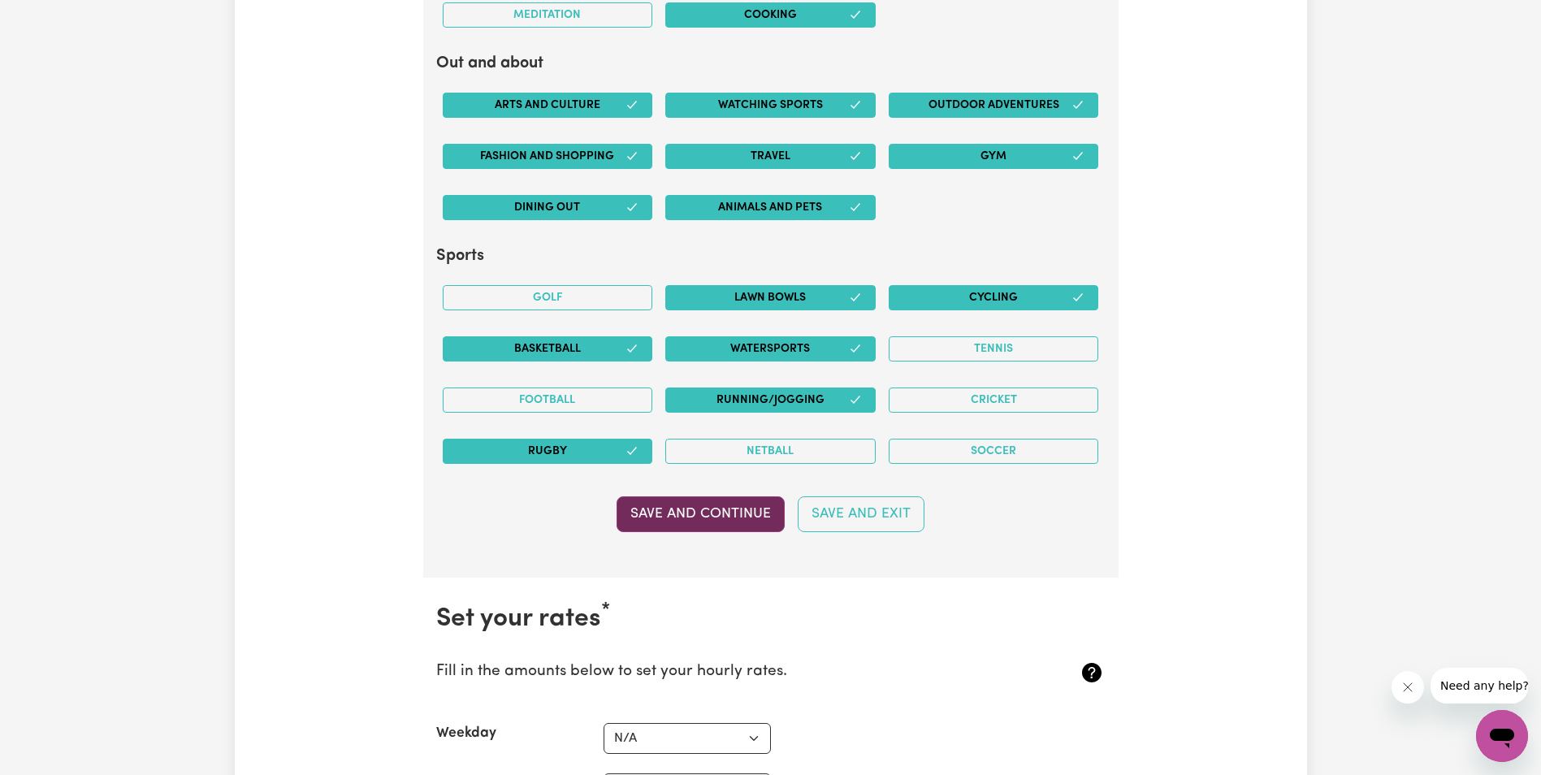
click at [721, 510] on button "Save and Continue" at bounding box center [701, 514] width 168 height 36
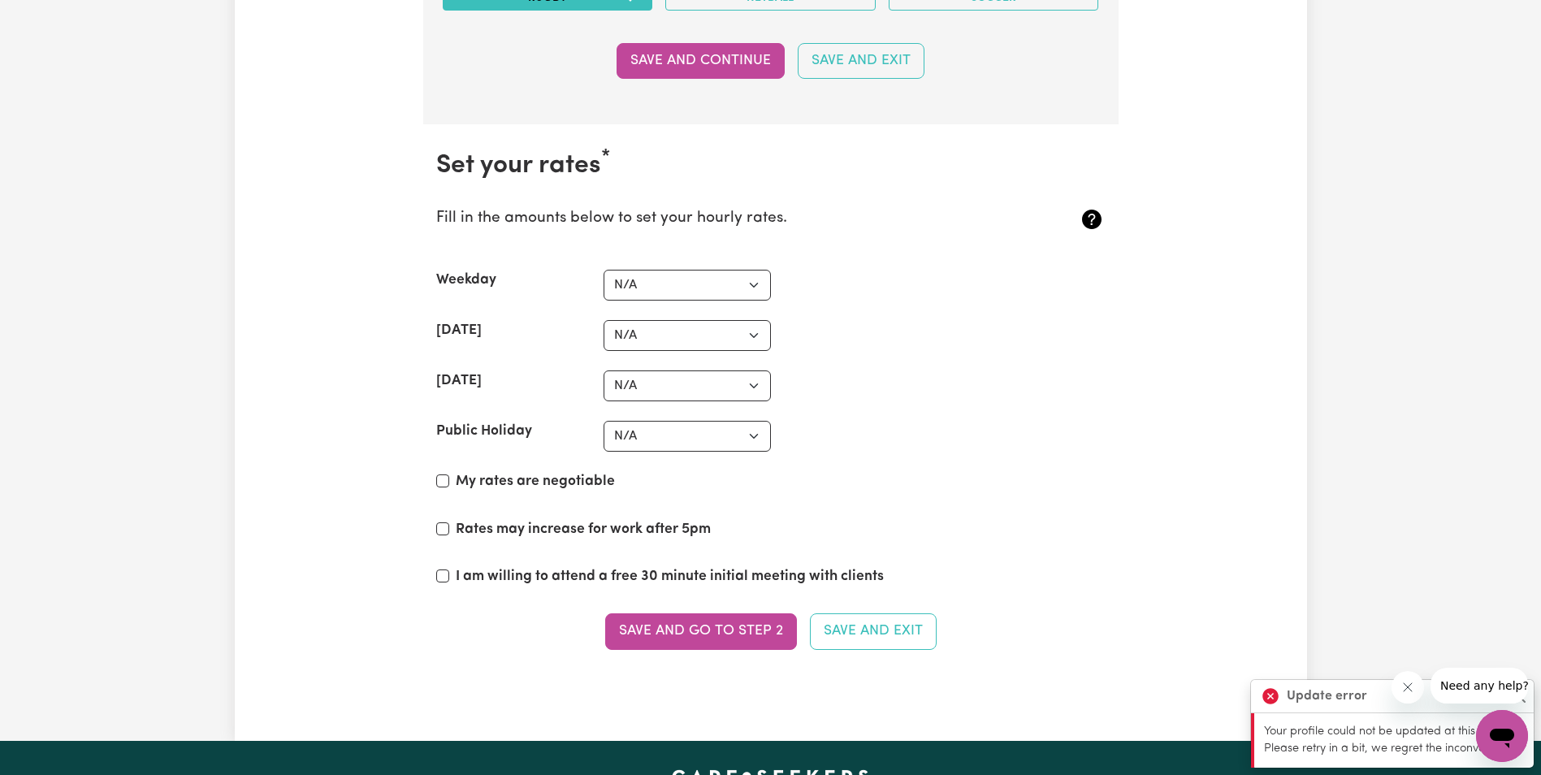
scroll to position [3965, 0]
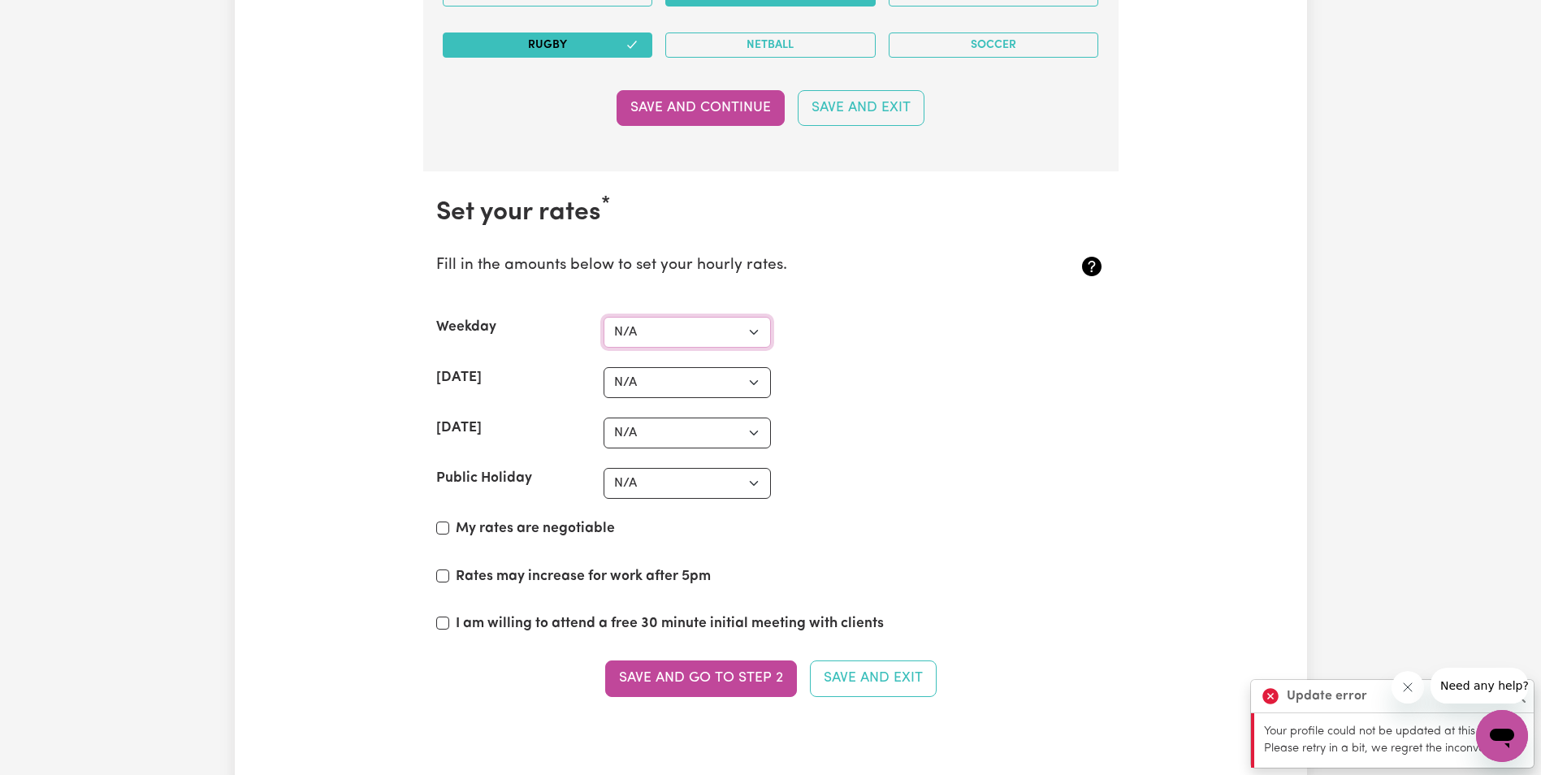
click at [711, 329] on select "N/A $37 $38 $39 $40 $41 $42 $43 $44 $45 $46 $47 $48 $49 $50 $51 $52 $53 $54 $55…" at bounding box center [687, 332] width 167 height 31
select select "66"
click at [604, 317] on select "N/A $37 $38 $39 $40 $41 $42 $43 $44 $45 $46 $47 $48 $49 $50 $51 $52 $53 $54 $55…" at bounding box center [687, 332] width 167 height 31
click at [634, 373] on select "N/A $37 $38 $39 $40 $41 $42 $43 $44 $45 $46 $47 $48 $49 $50 $51 $52 $53 $54 $55…" at bounding box center [687, 382] width 167 height 31
select select "85"
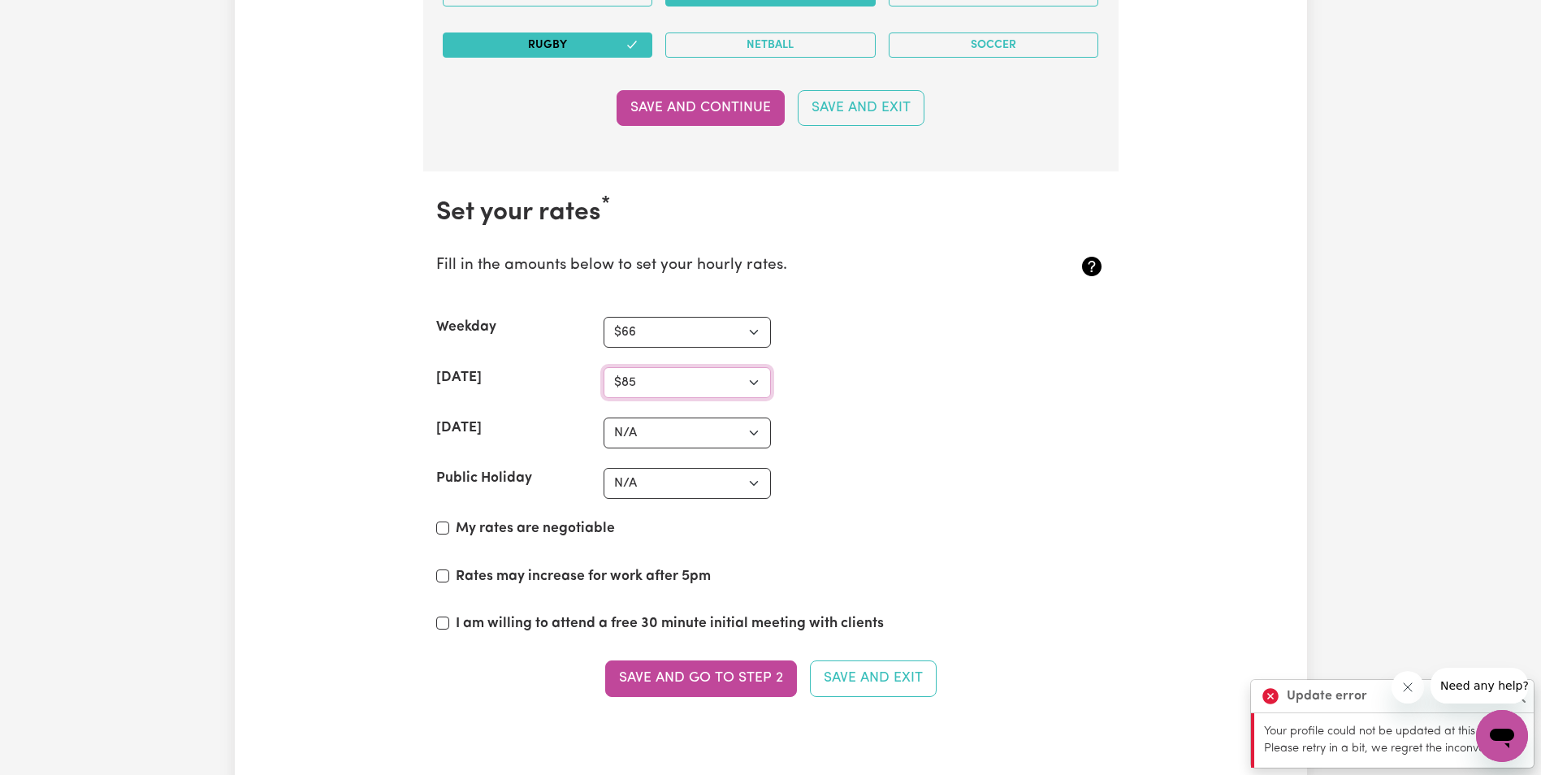
click at [604, 367] on select "N/A $37 $38 $39 $40 $41 $42 $43 $44 $45 $46 $47 $48 $49 $50 $51 $52 $53 $54 $55…" at bounding box center [687, 382] width 167 height 31
click at [626, 427] on select "N/A $37 $38 $39 $40 $41 $42 $43 $44 $45 $46 $47 $48 $49 $50 $51 $52 $53 $54 $55…" at bounding box center [687, 433] width 167 height 31
select select "105"
click at [604, 418] on select "N/A $37 $38 $39 $40 $41 $42 $43 $44 $45 $46 $47 $48 $49 $50 $51 $52 $53 $54 $55…" at bounding box center [687, 433] width 167 height 31
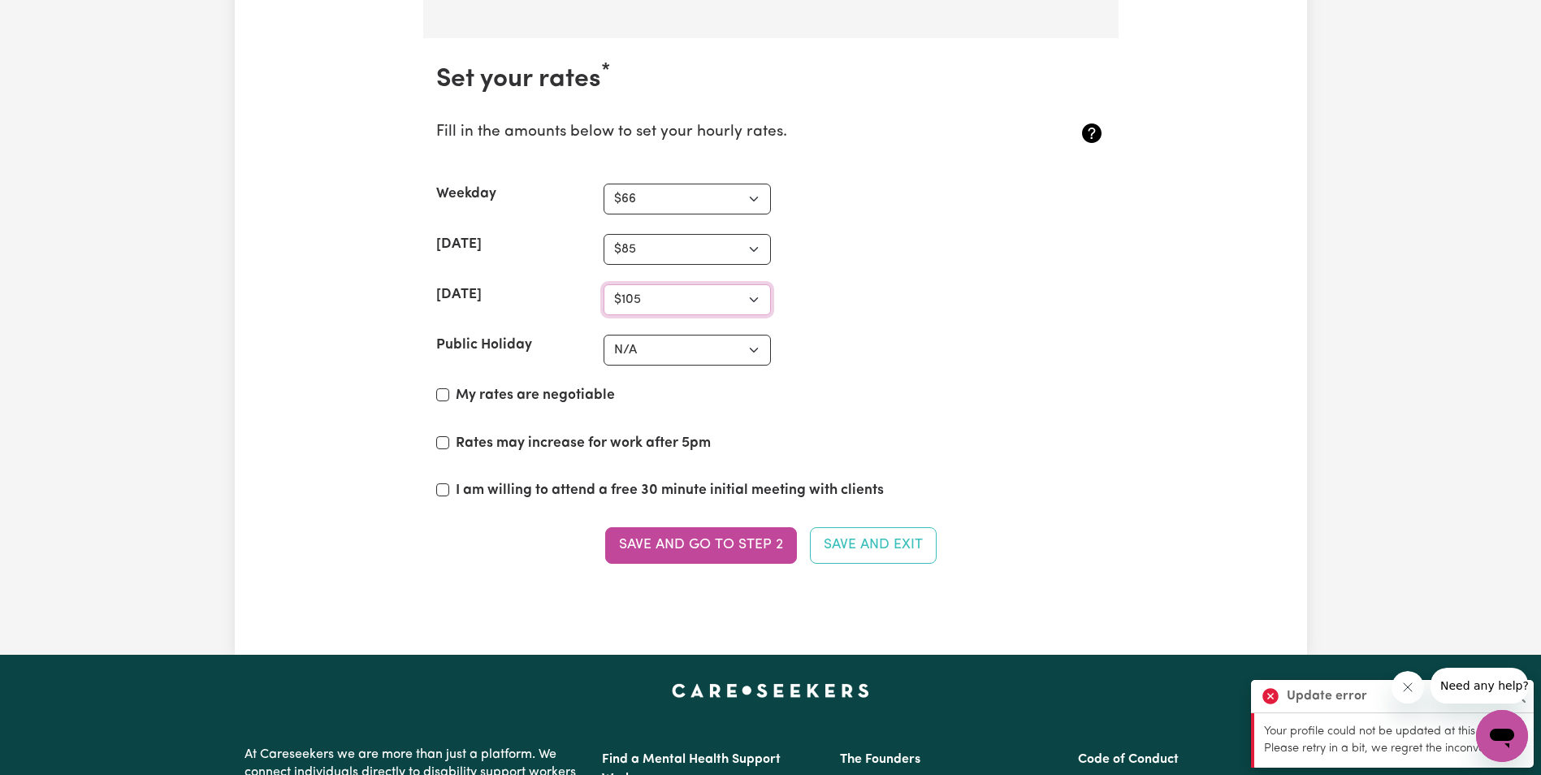
scroll to position [4127, 0]
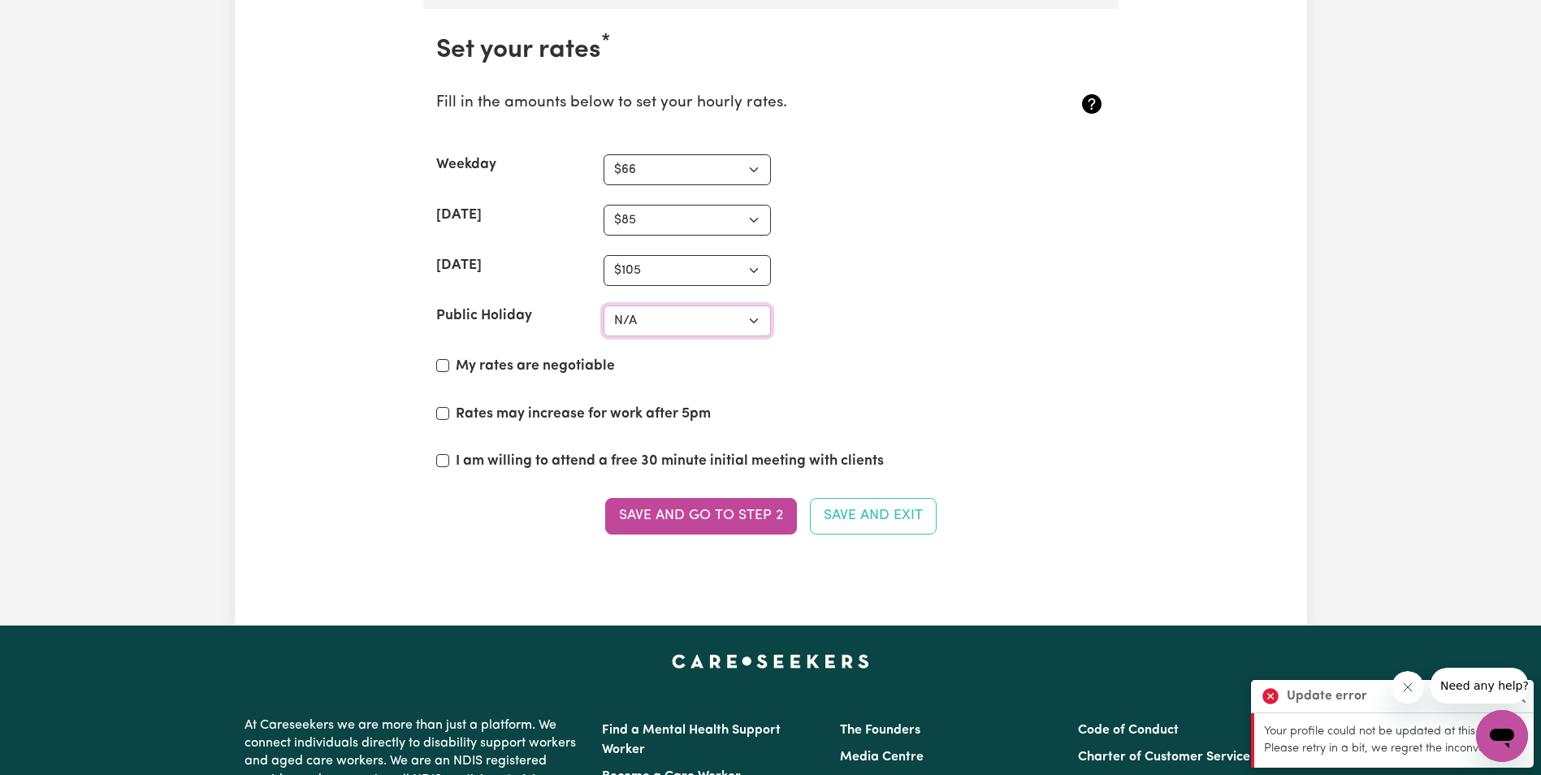
click at [646, 310] on select "N/A $37 $38 $39 $40 $41 $42 $43 $44 $45 $46 $47 $48 $49 $50 $51 $52 $53 $54 $55…" at bounding box center [687, 320] width 167 height 31
select select "126"
click at [604, 305] on select "N/A $37 $38 $39 $40 $41 $42 $43 $44 $45 $46 $47 $48 $49 $50 $51 $52 $53 $54 $55…" at bounding box center [687, 320] width 167 height 31
click at [445, 456] on input "I am willing to attend a free 30 minute initial meeting with clients" at bounding box center [442, 460] width 13 height 13
checkbox input "true"
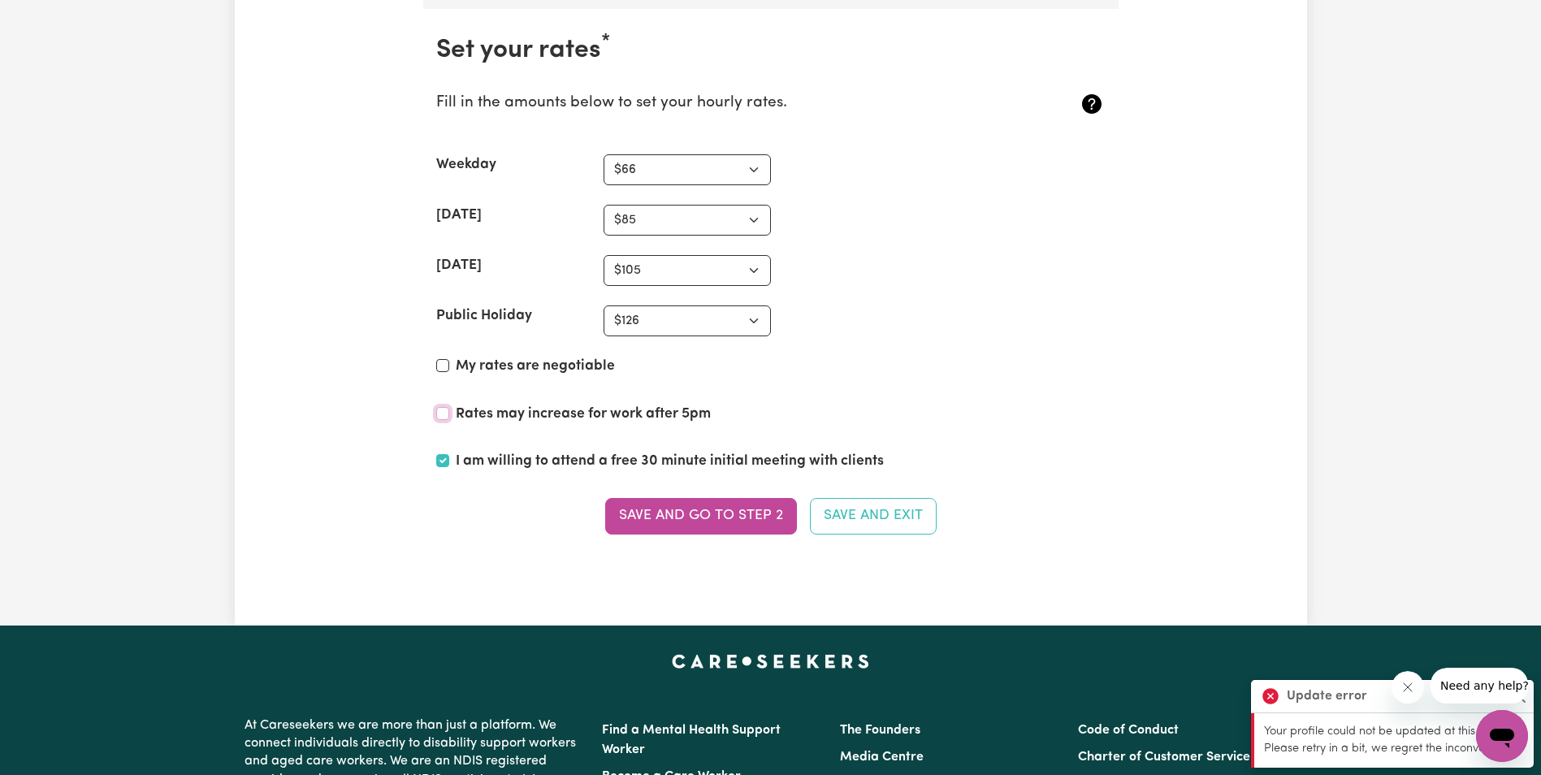
click at [444, 411] on input "Rates may increase for work after 5pm" at bounding box center [442, 413] width 13 height 13
checkbox input "true"
click at [746, 167] on select "N/A $37 $38 $39 $40 $41 $42 $43 $44 $45 $46 $47 $48 $49 $50 $51 $52 $53 $54 $55…" at bounding box center [687, 169] width 167 height 31
select select "65"
click at [604, 154] on select "N/A $37 $38 $39 $40 $41 $42 $43 $44 $45 $46 $47 $48 $49 $50 $51 $52 $53 $54 $55…" at bounding box center [687, 169] width 167 height 31
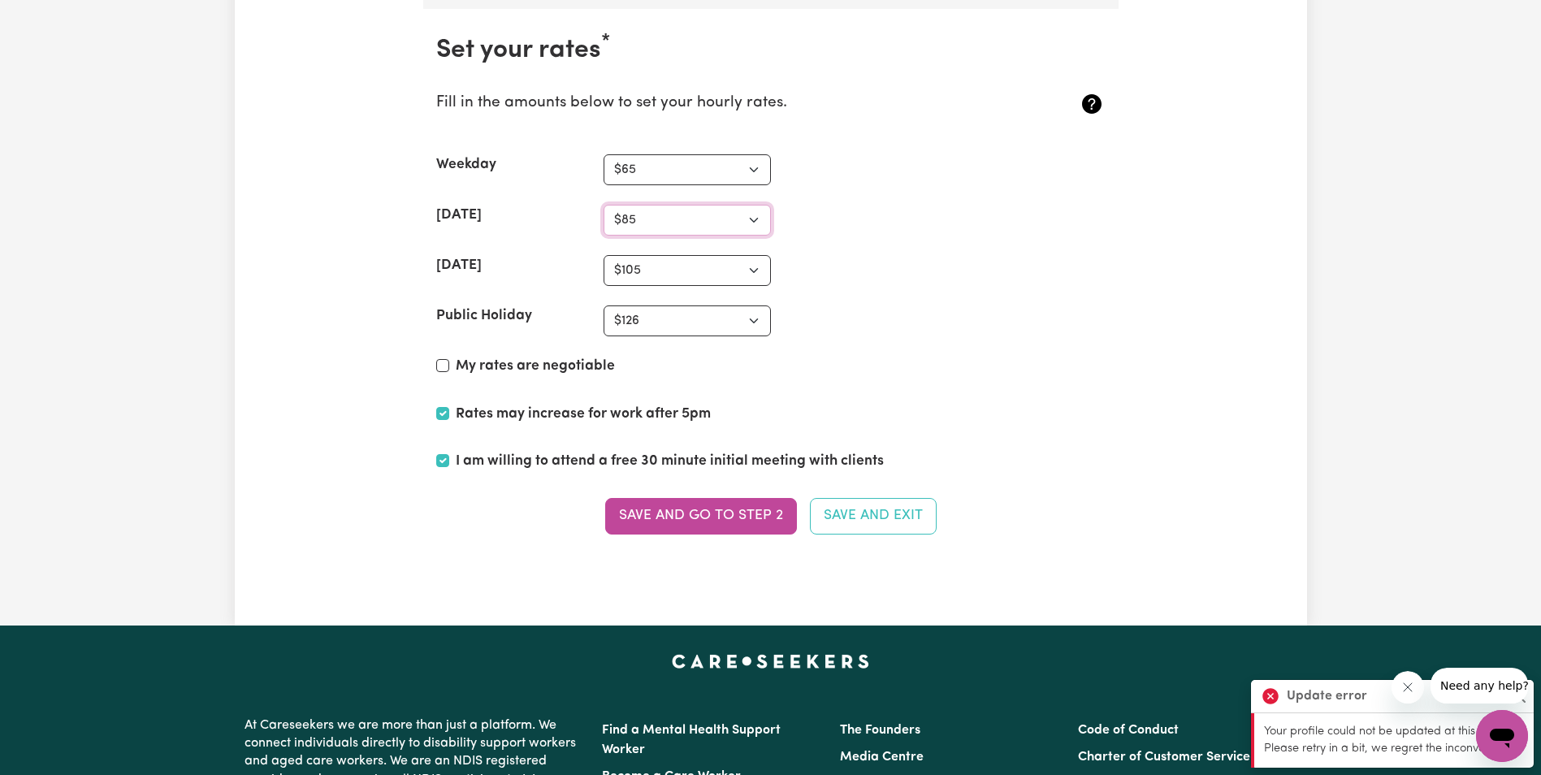
click at [656, 214] on select "N/A $37 $38 $39 $40 $41 $42 $43 $44 $45 $46 $47 $48 $49 $50 $51 $52 $53 $54 $55…" at bounding box center [687, 220] width 167 height 31
click at [657, 169] on select "N/A $37 $38 $39 $40 $41 $42 $43 $44 $45 $46 $47 $48 $49 $50 $51 $52 $53 $54 $55…" at bounding box center [687, 169] width 167 height 31
click at [604, 154] on select "N/A $37 $38 $39 $40 $41 $42 $43 $44 $45 $46 $47 $48 $49 $50 $51 $52 $53 $54 $55…" at bounding box center [687, 169] width 167 height 31
click at [682, 518] on button "Save and go to Step 2" at bounding box center [701, 516] width 192 height 36
click at [1402, 693] on icon "Close message from company" at bounding box center [1407, 687] width 13 height 13
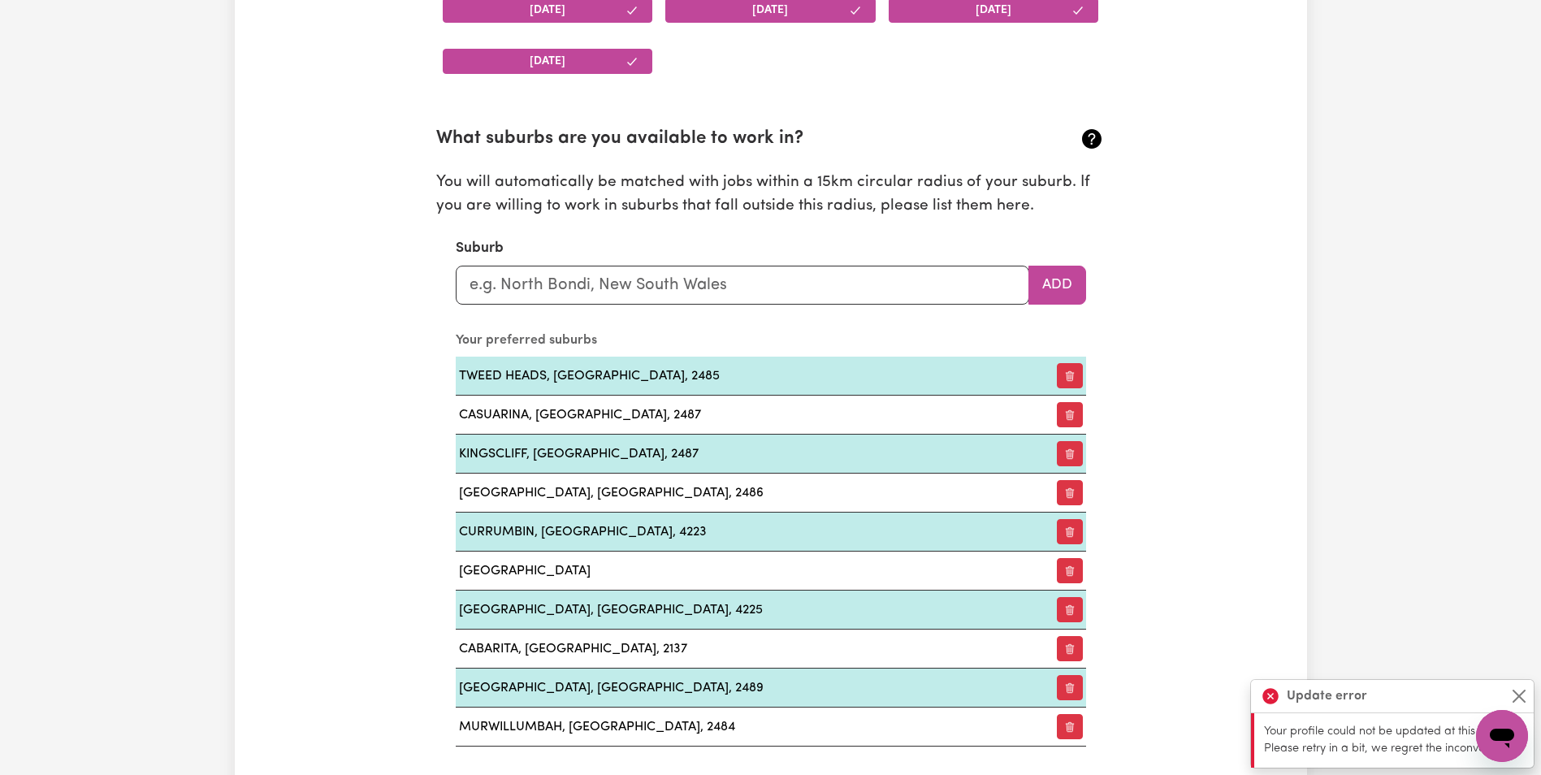
scroll to position [2031, 0]
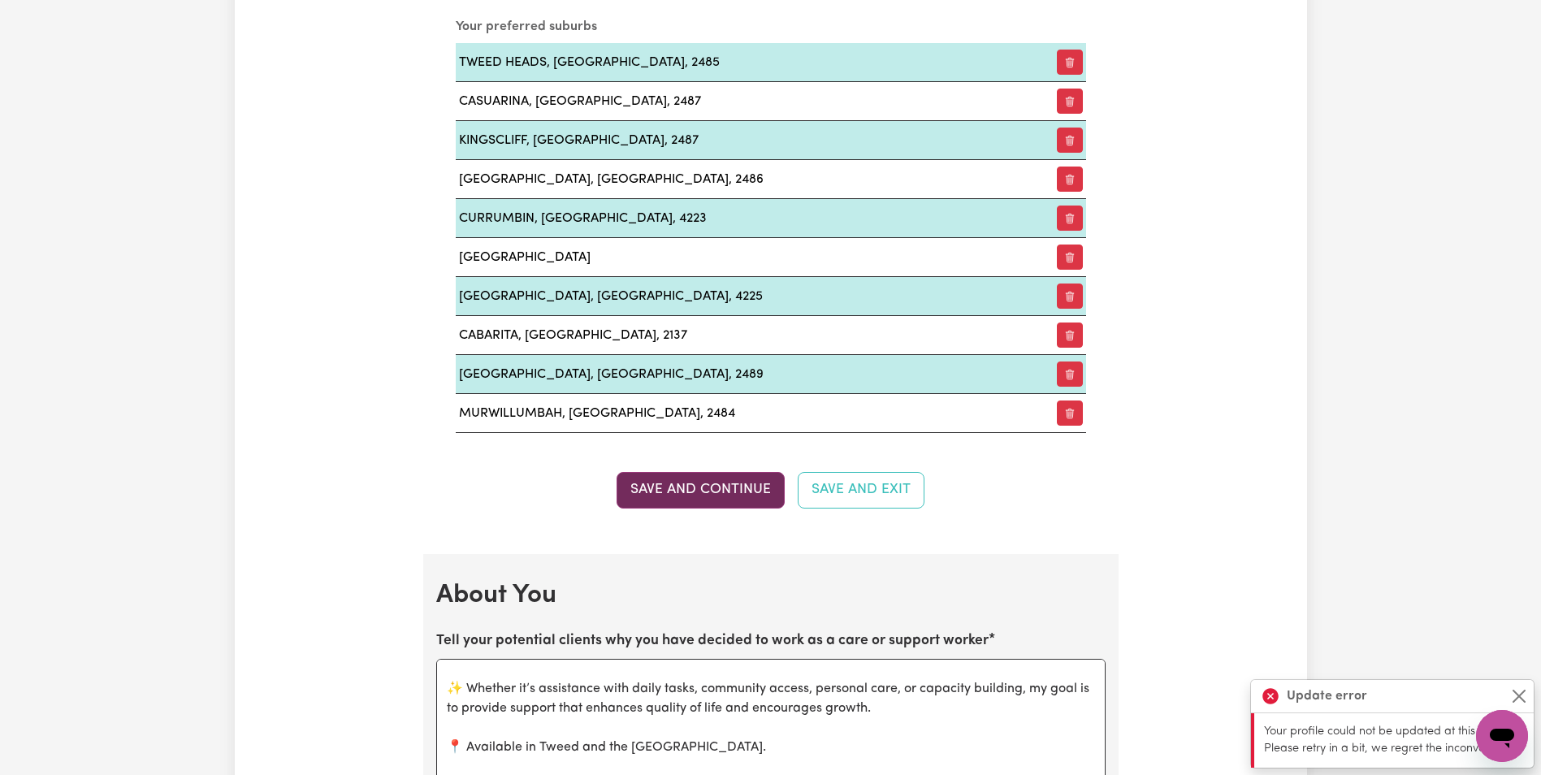
click at [742, 480] on button "Save and Continue" at bounding box center [701, 490] width 168 height 36
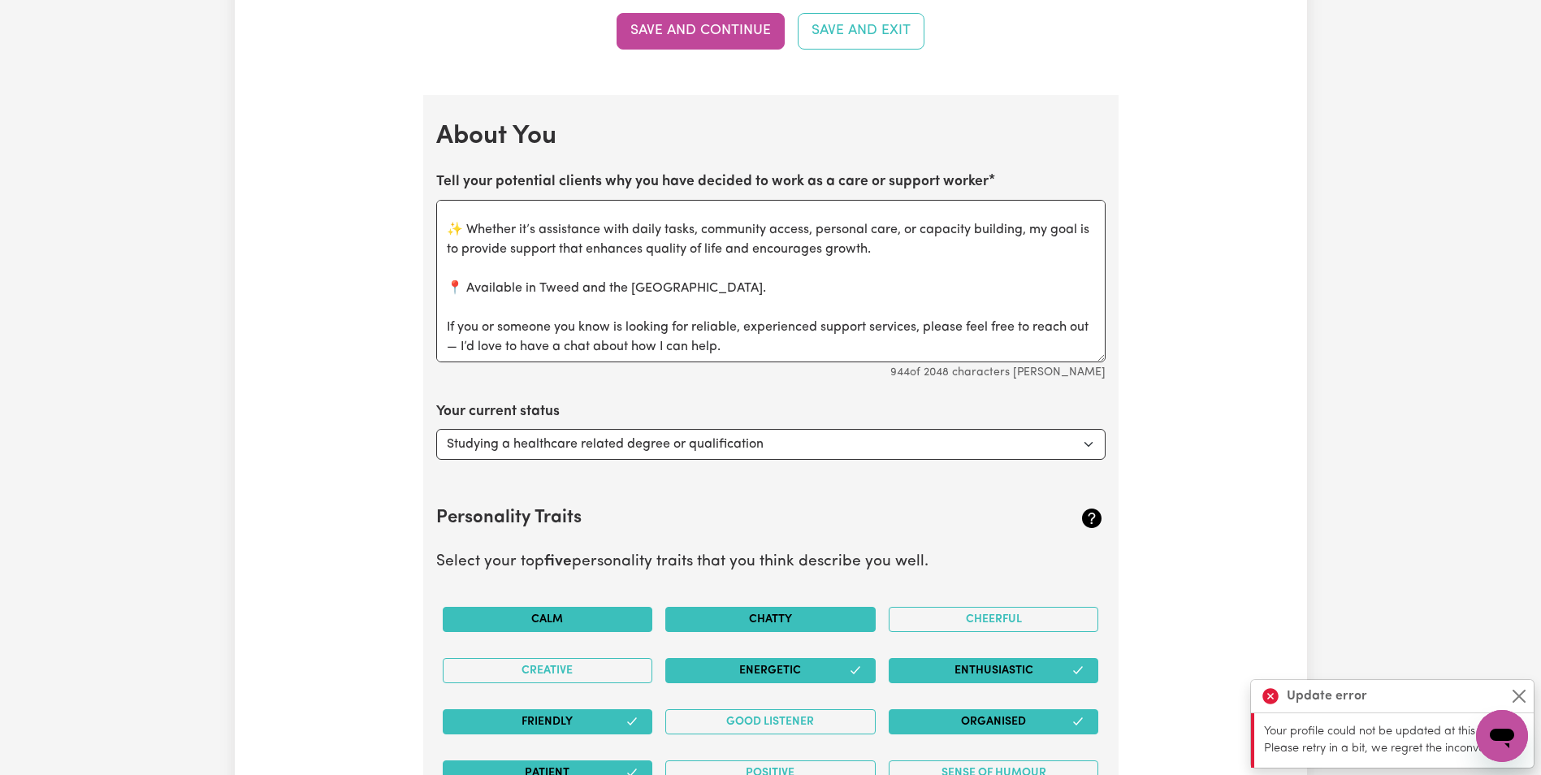
scroll to position [2518, 0]
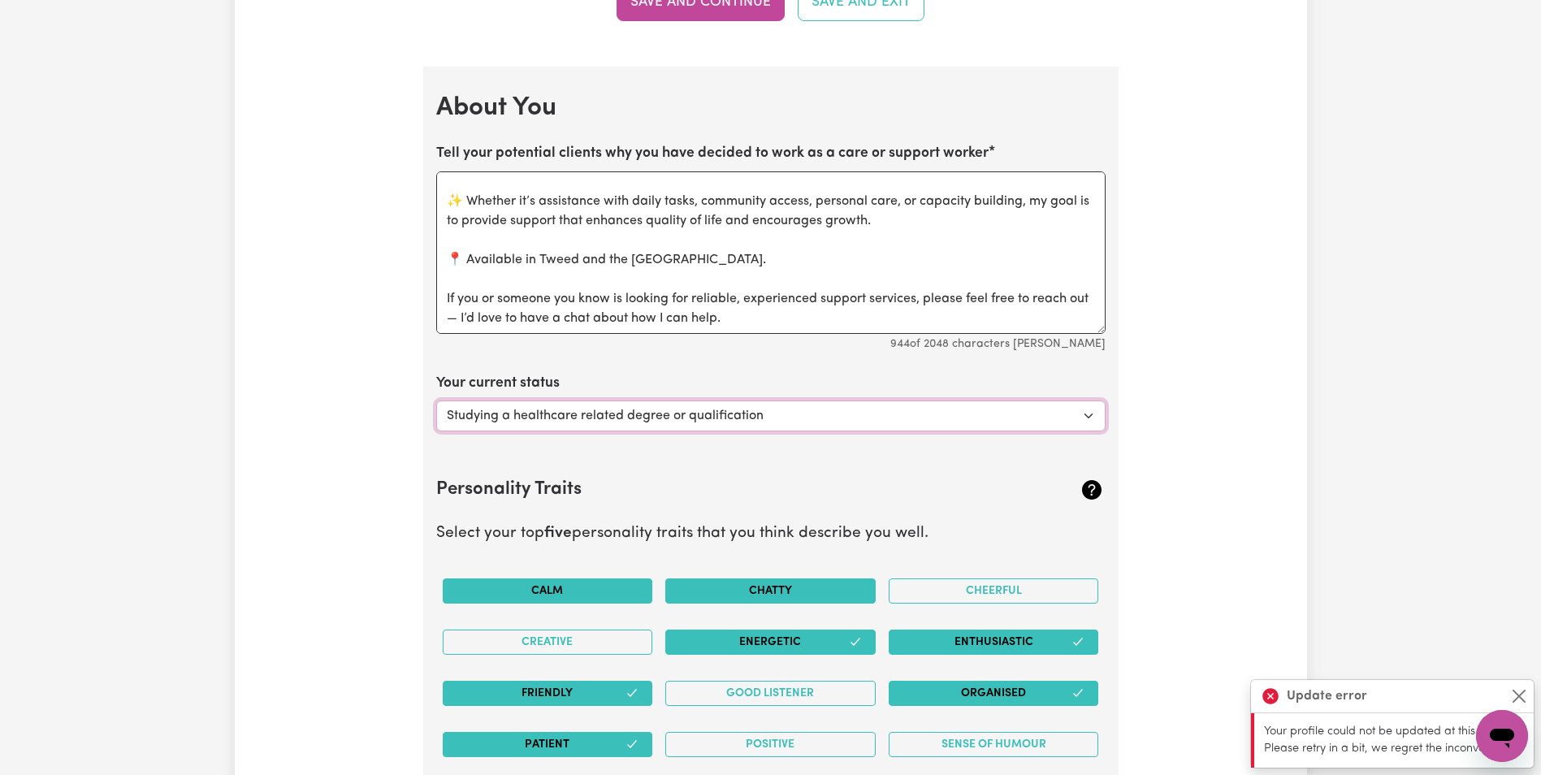
click at [800, 412] on select "Select... Studying a healthcare related degree or qualification Studying a non-…" at bounding box center [770, 415] width 669 height 31
select select "Embarking on a career change into the care industry"
click at [436, 400] on select "Select... Studying a healthcare related degree or qualification Studying a non-…" at bounding box center [770, 415] width 669 height 31
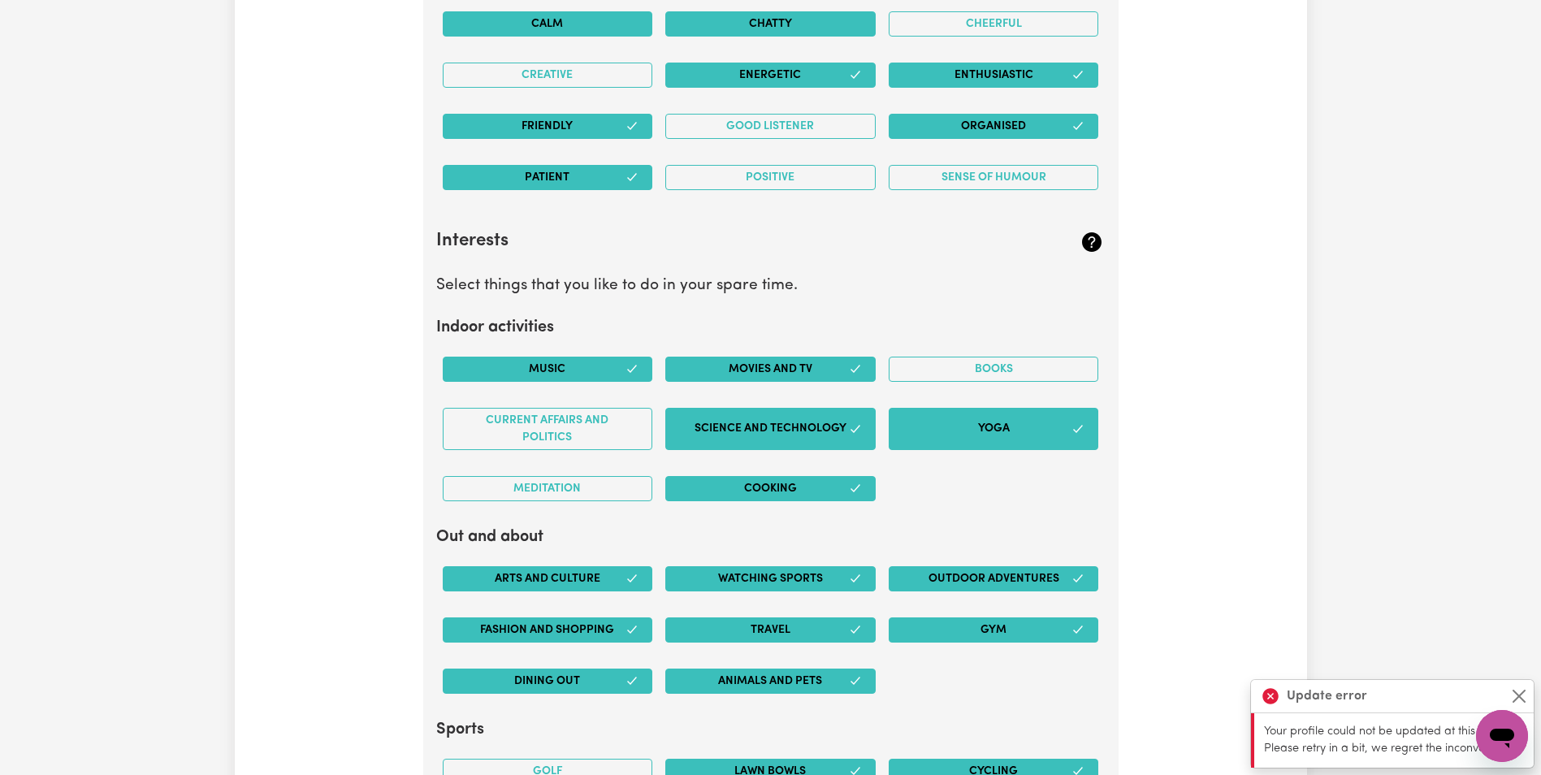
scroll to position [3087, 0]
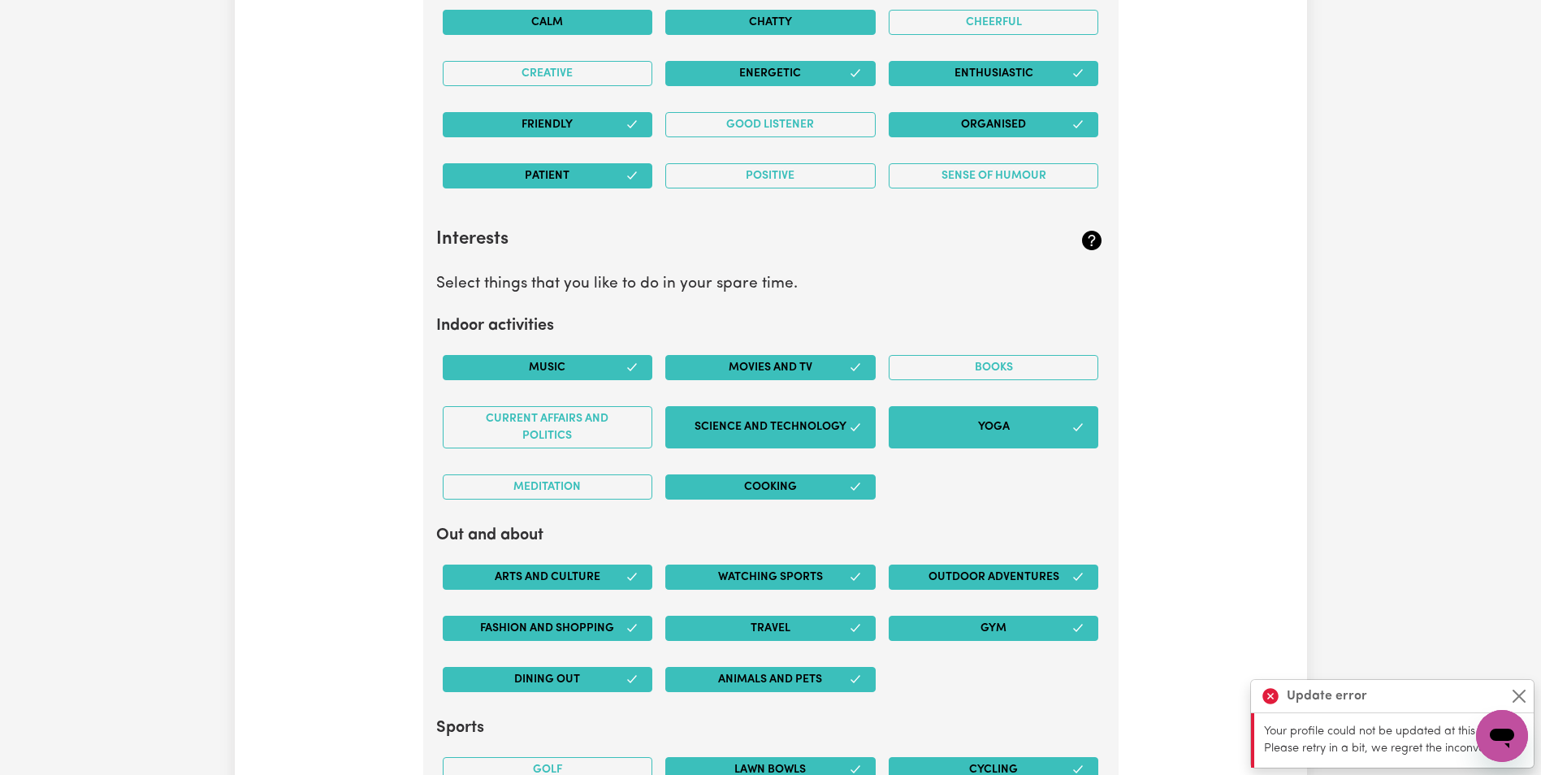
click at [919, 65] on button "Enthusiastic" at bounding box center [994, 73] width 210 height 25
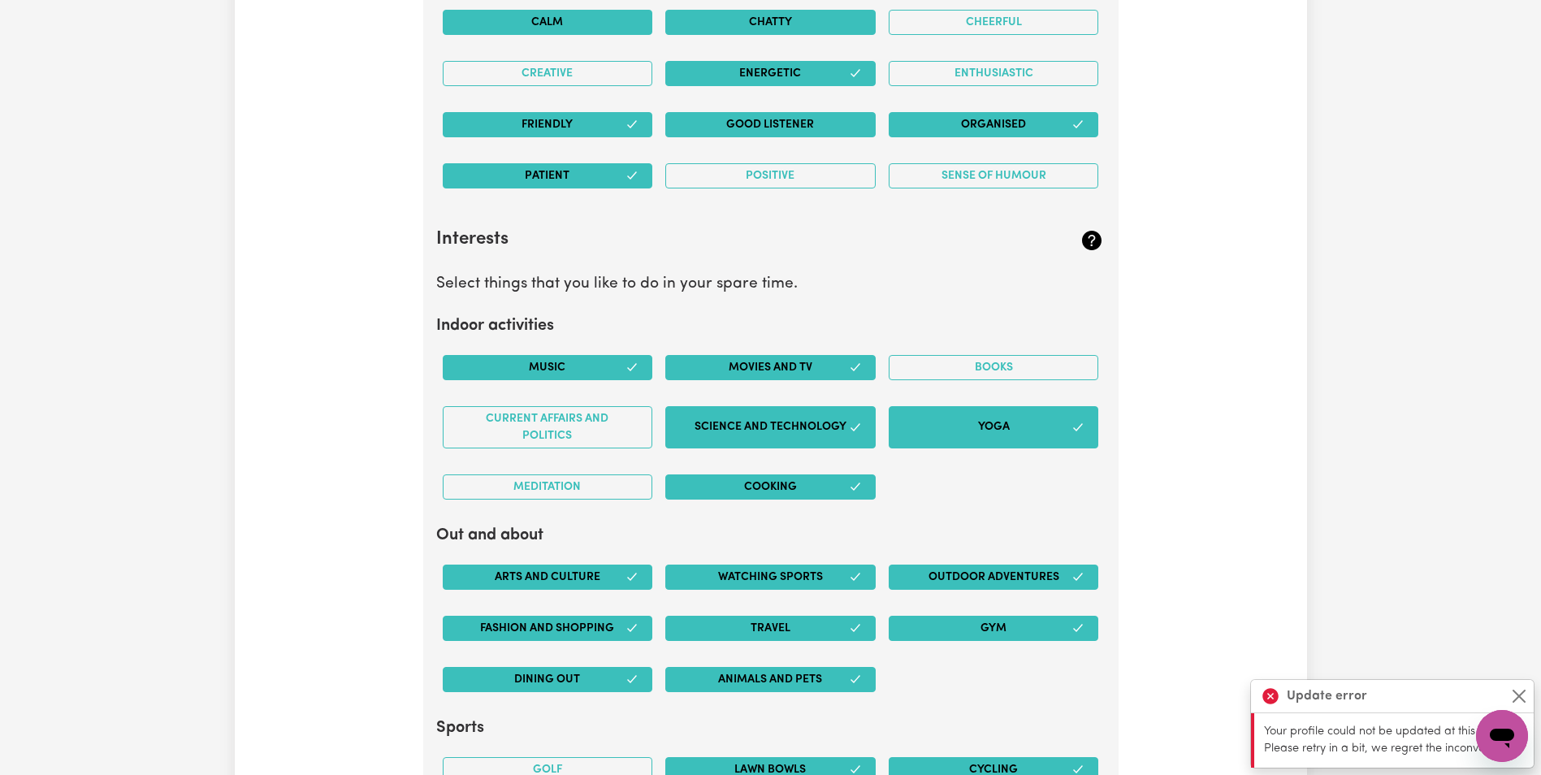
click at [813, 134] on button "Good Listener" at bounding box center [770, 124] width 210 height 25
click at [783, 125] on button "Good Listener" at bounding box center [770, 124] width 210 height 25
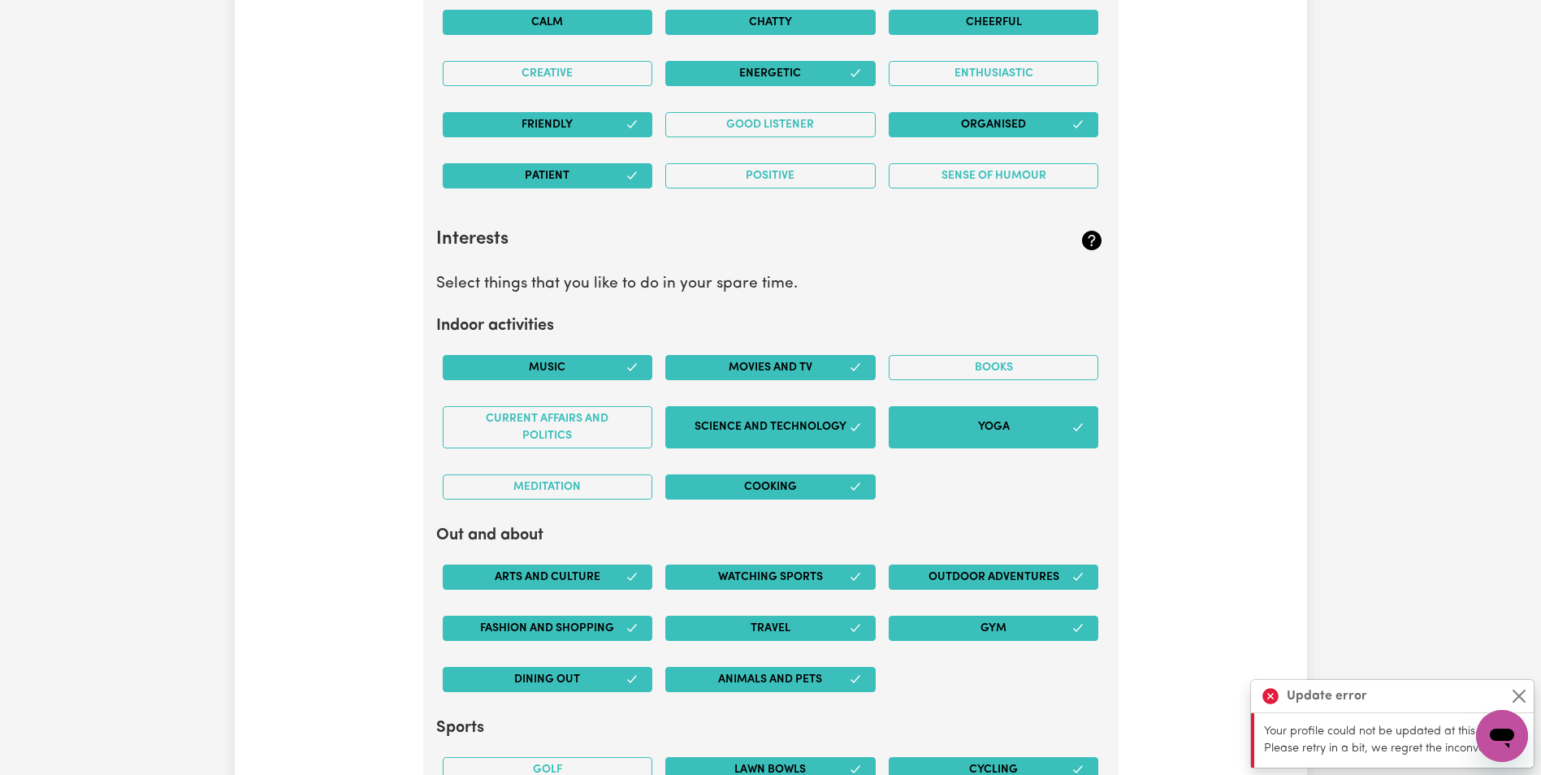
click at [936, 19] on button "Cheerful" at bounding box center [994, 22] width 210 height 25
click at [901, 28] on button "Cheerful" at bounding box center [994, 22] width 210 height 25
click at [926, 19] on button "Cheerful" at bounding box center [994, 22] width 210 height 25
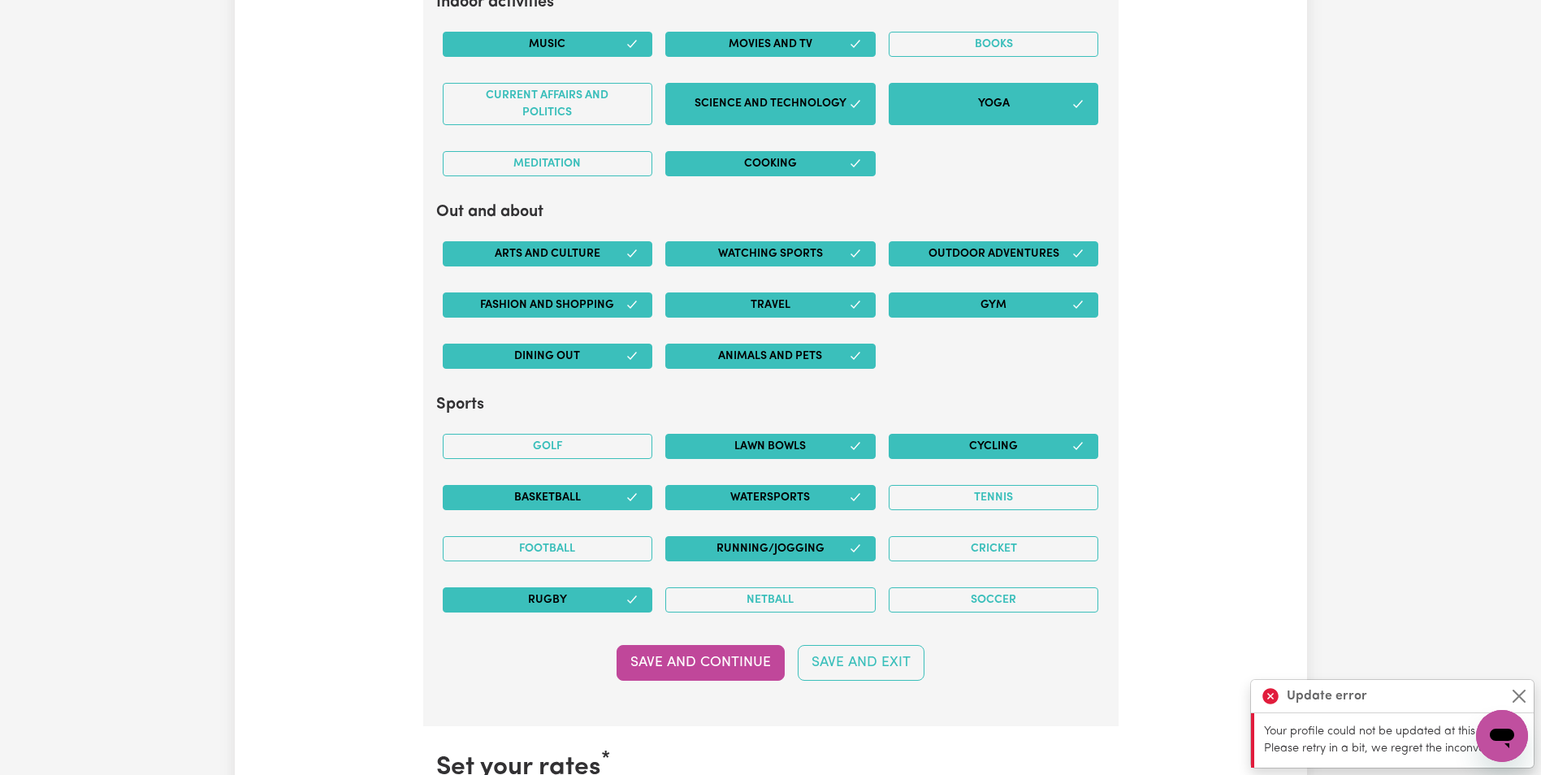
scroll to position [3412, 0]
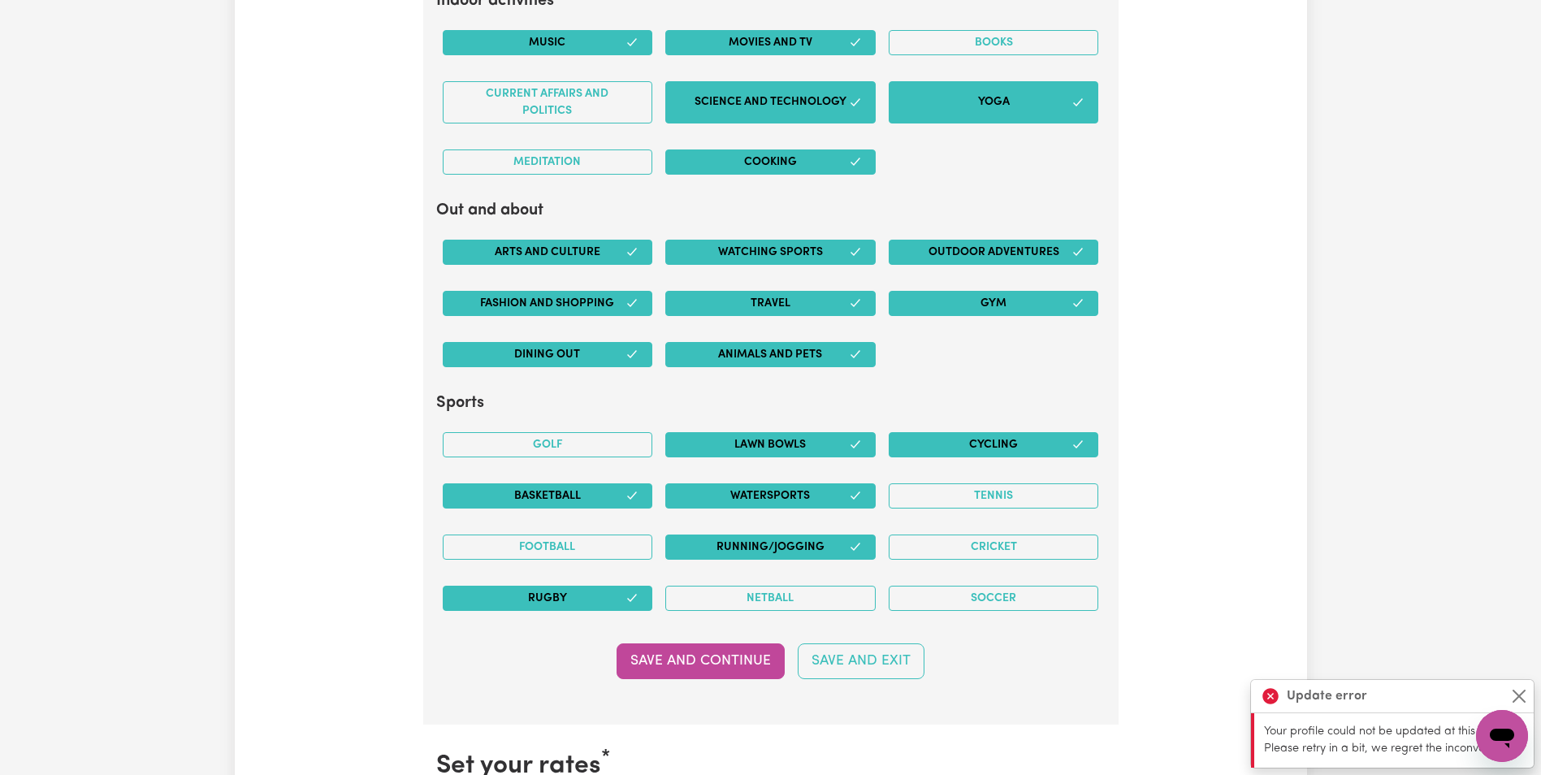
click at [751, 301] on button "Travel" at bounding box center [770, 303] width 210 height 25
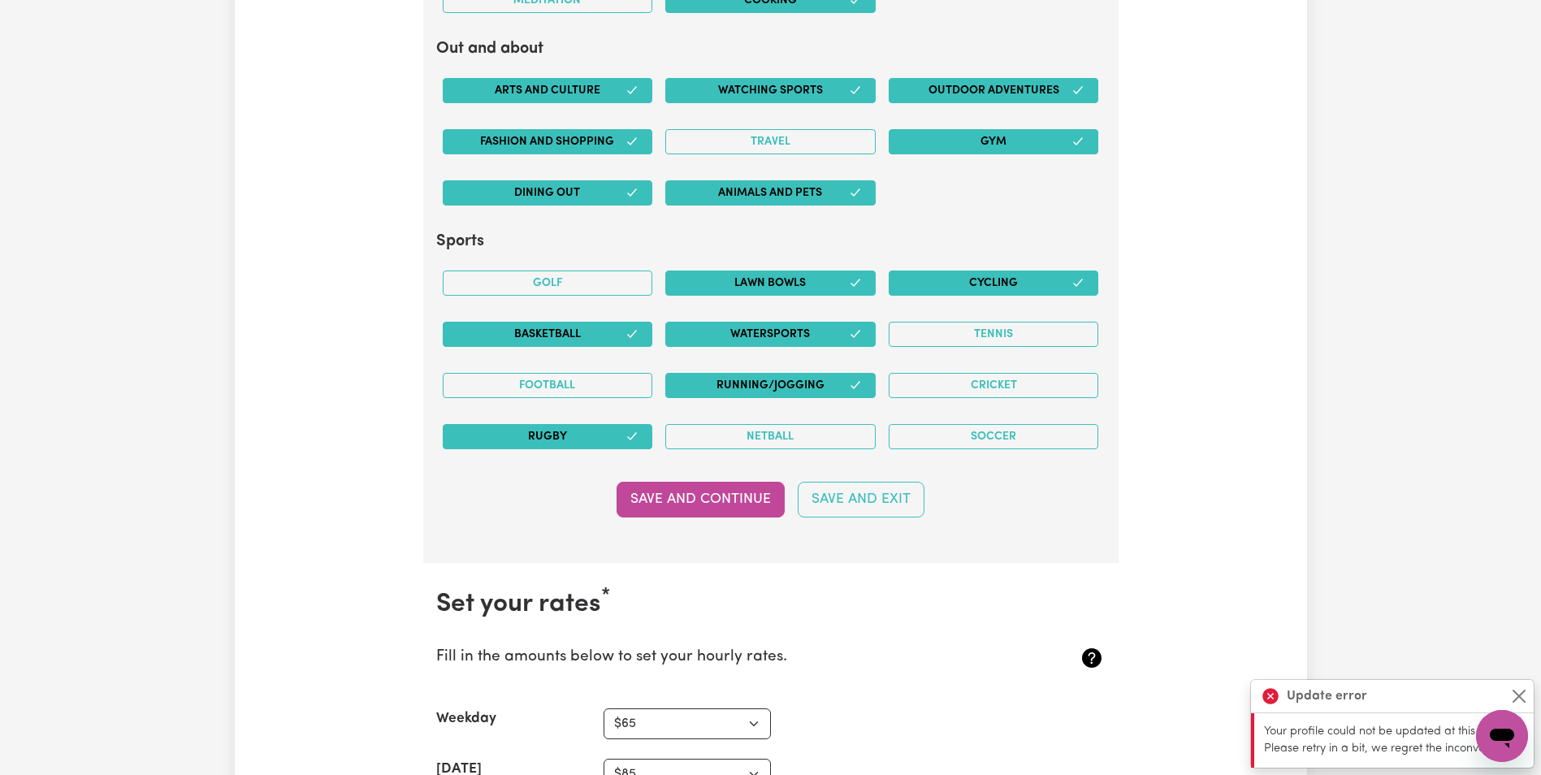
scroll to position [3574, 0]
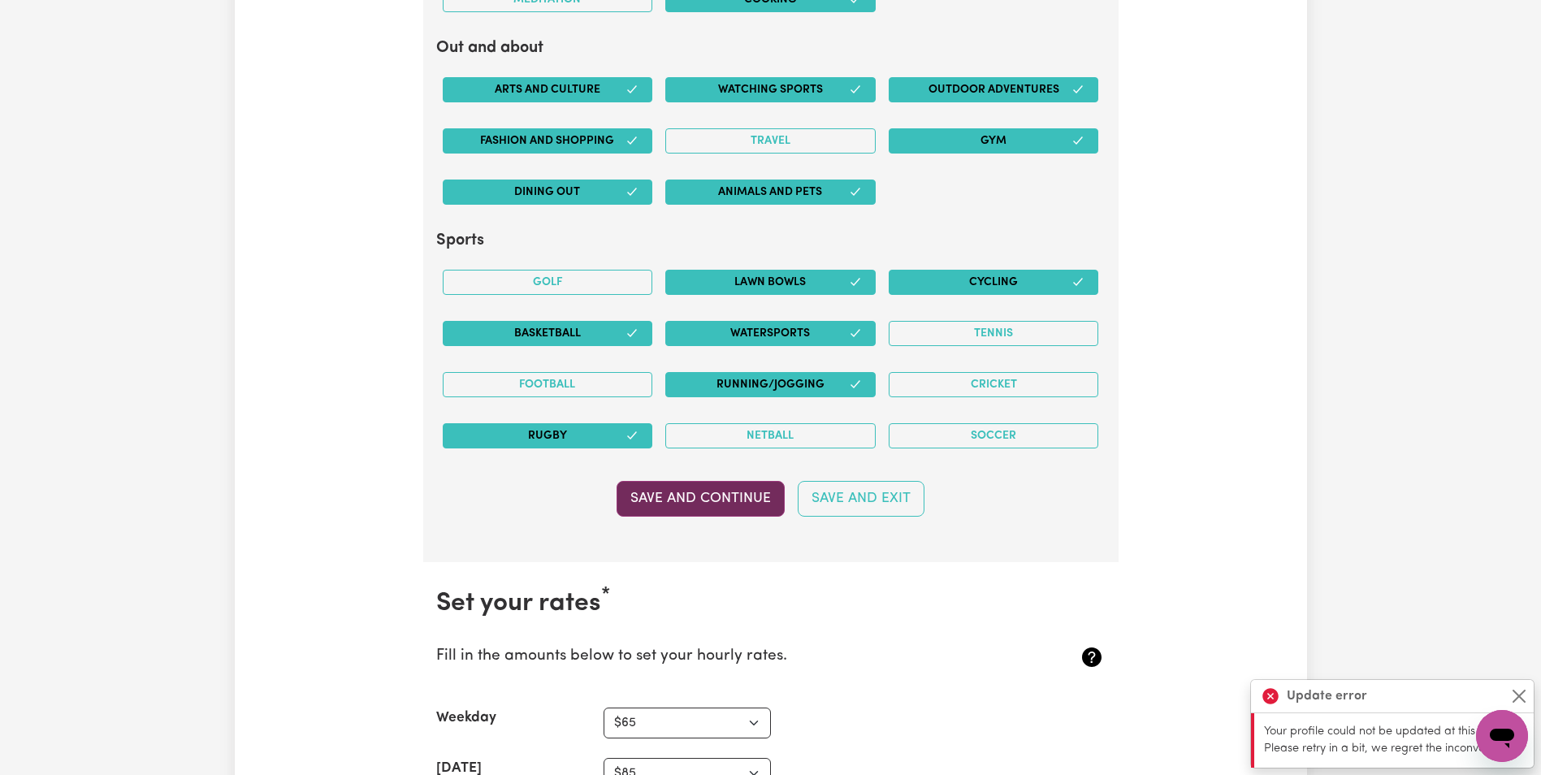
click at [716, 506] on button "Save and Continue" at bounding box center [701, 499] width 168 height 36
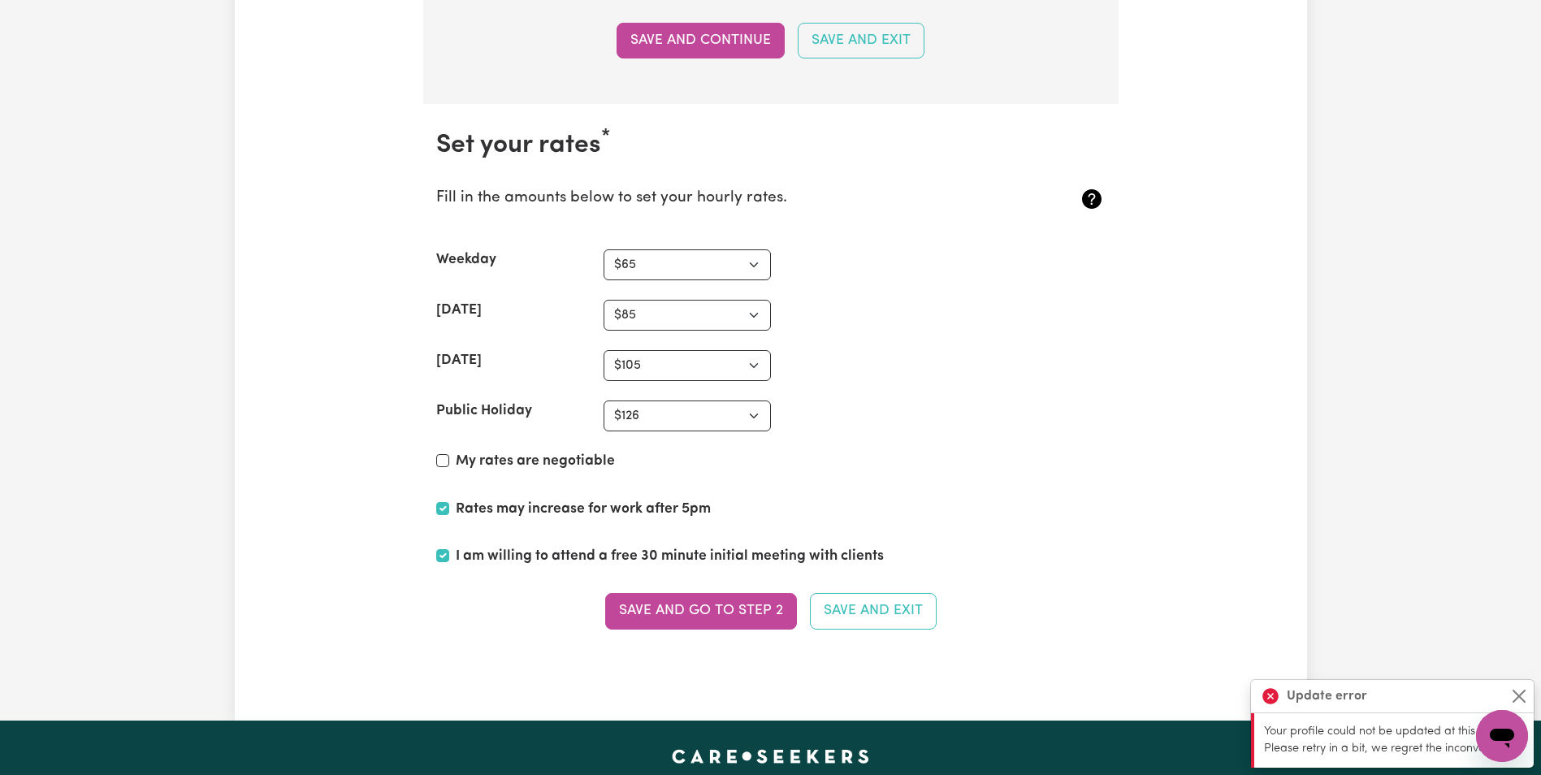
scroll to position [4062, 0]
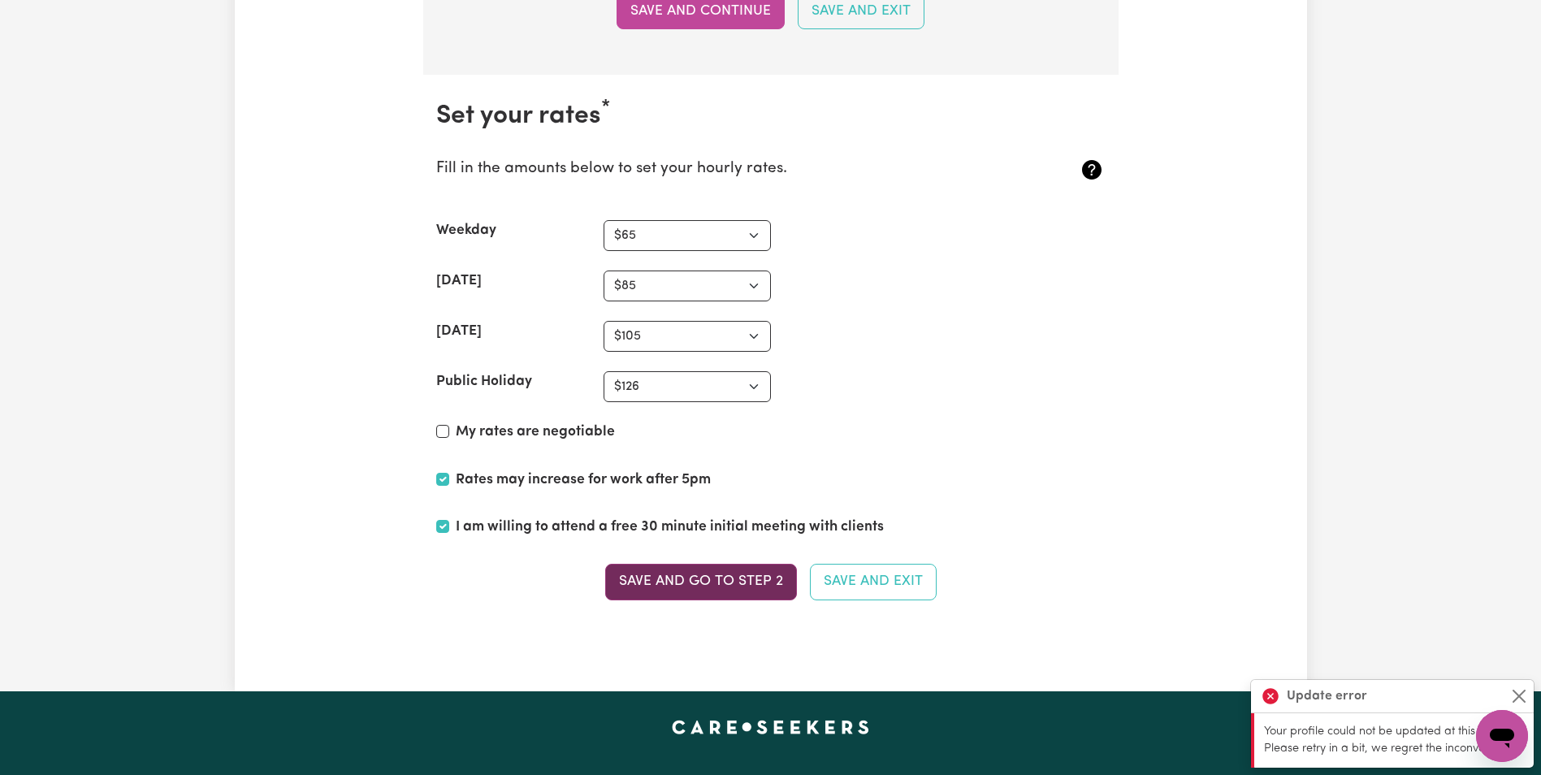
click at [656, 586] on button "Save and go to Step 2" at bounding box center [701, 582] width 192 height 36
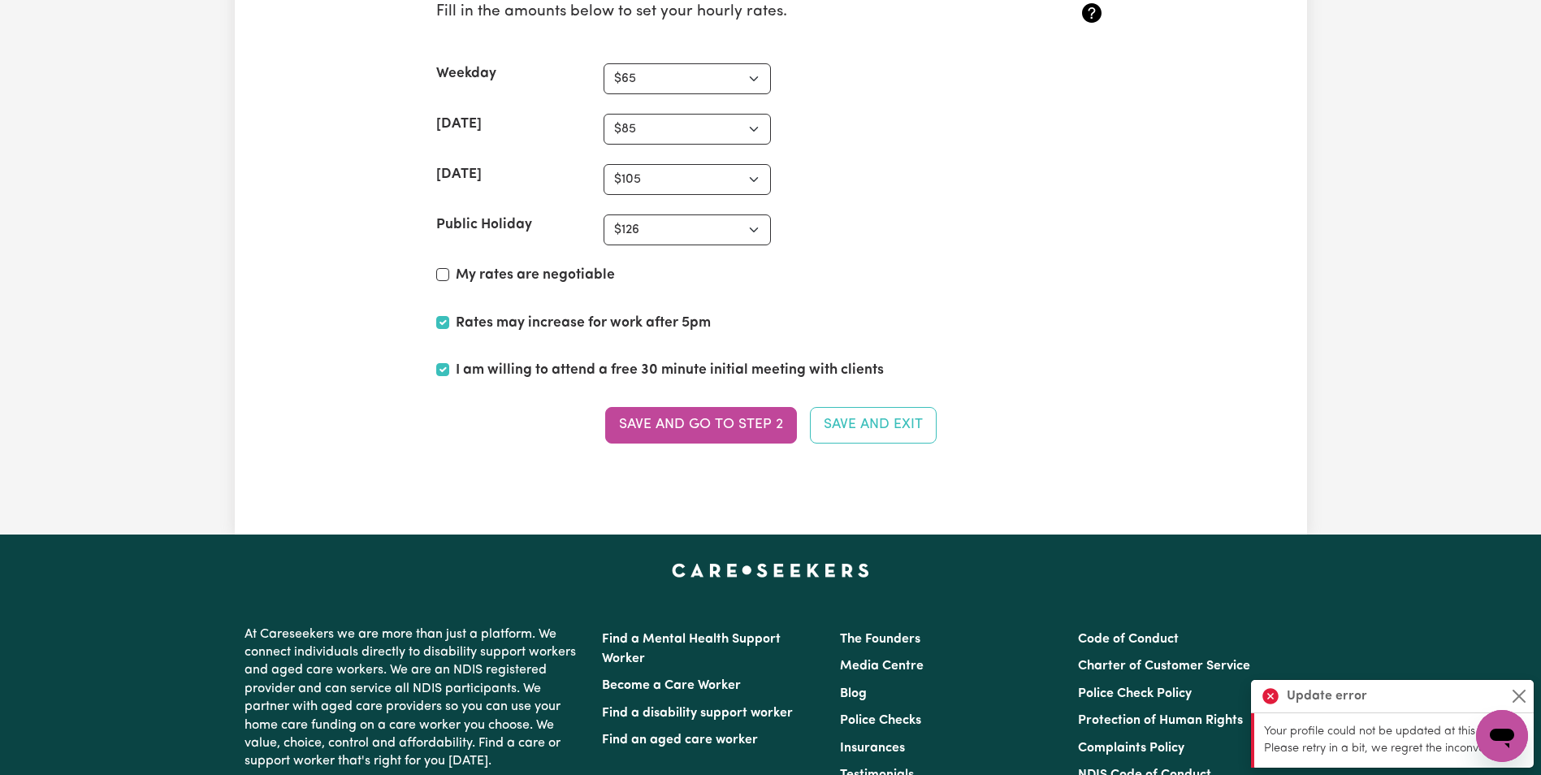
scroll to position [4224, 0]
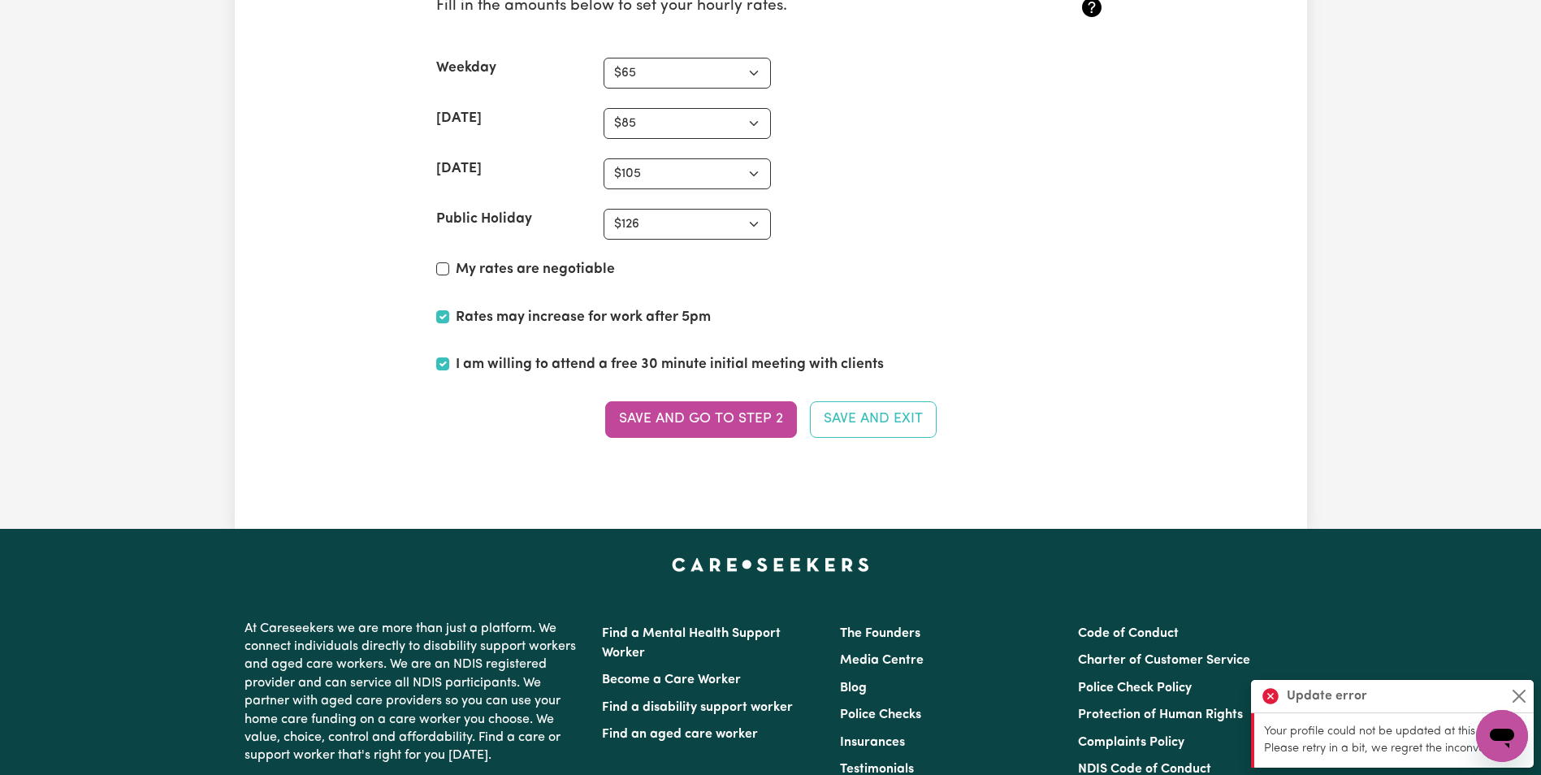
click at [1432, 733] on p "Your profile could not be updated at this time. Please retry in a bit, we regre…" at bounding box center [1394, 740] width 260 height 35
click at [1522, 686] on button "Close" at bounding box center [1518, 695] width 19 height 19
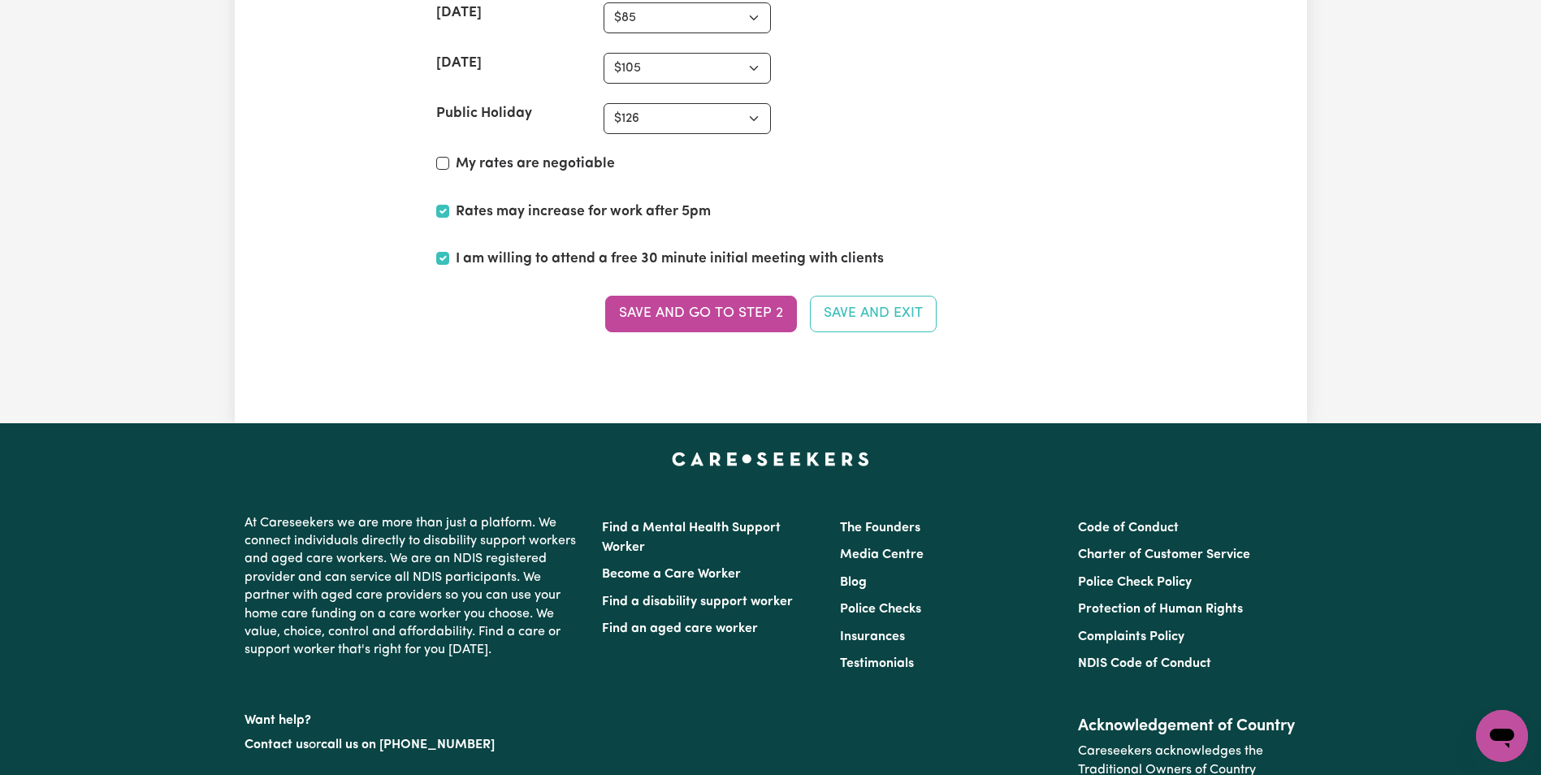
scroll to position [4143, 0]
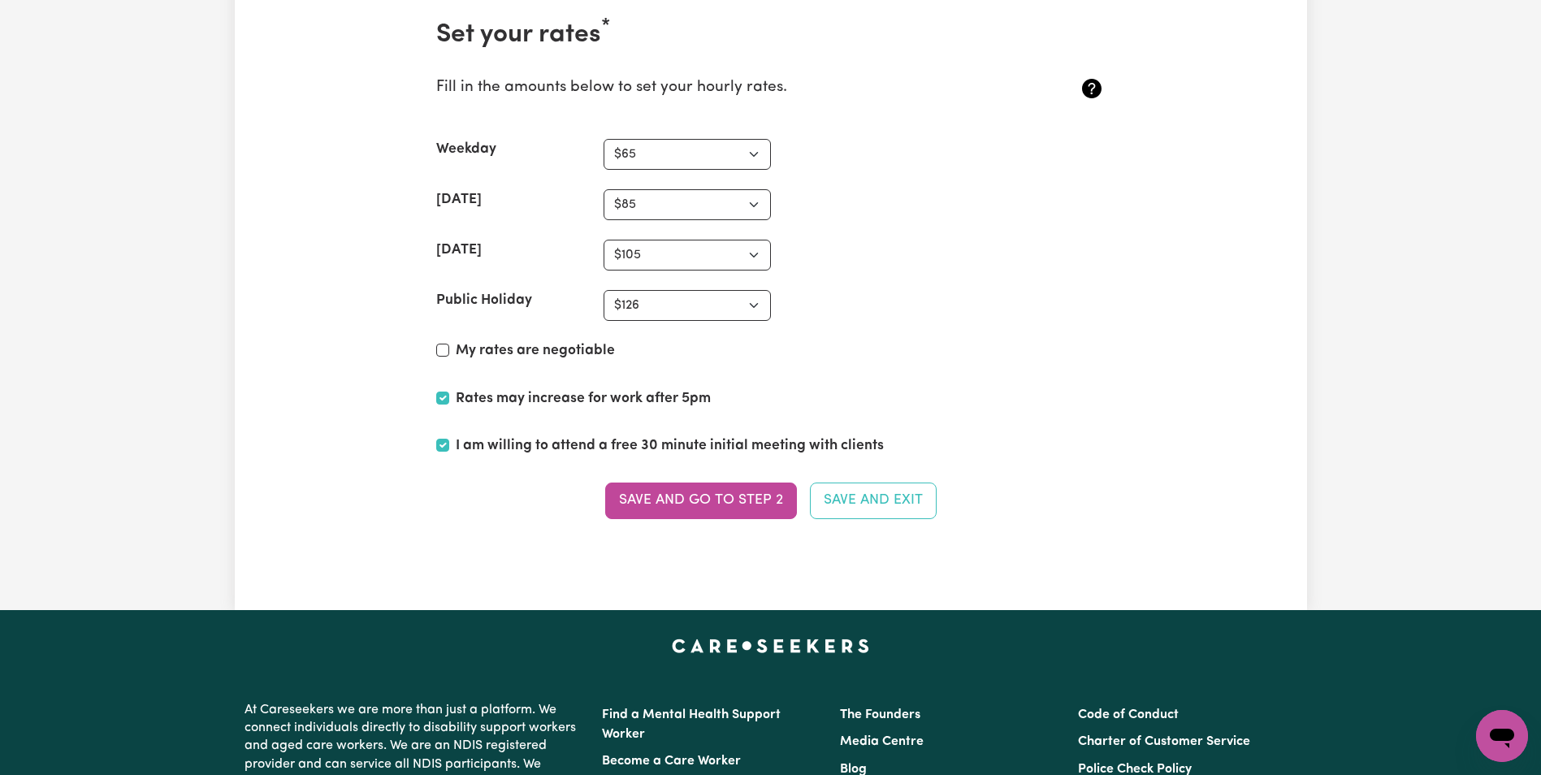
click at [863, 502] on button "Save and Exit" at bounding box center [873, 501] width 127 height 36
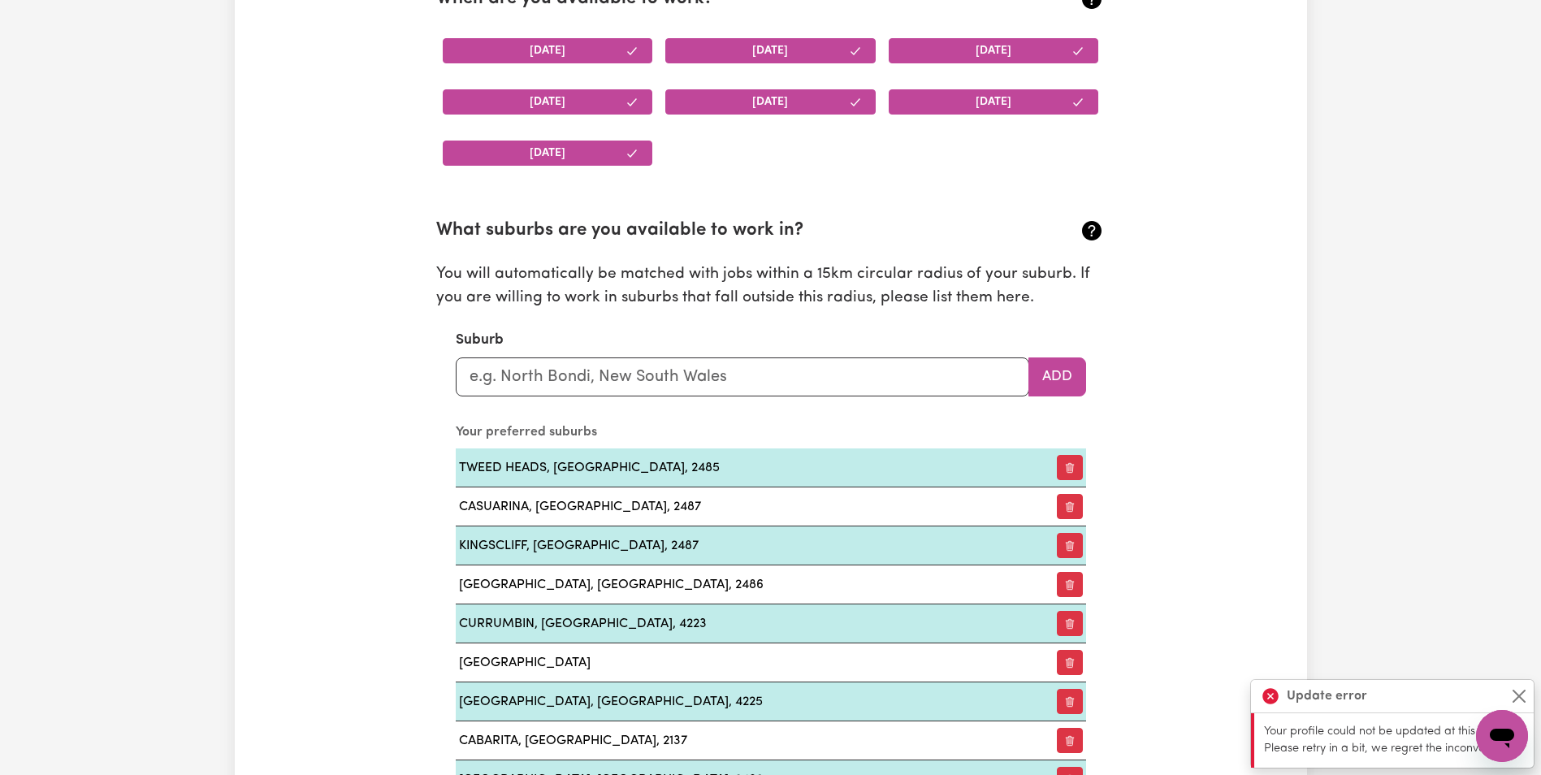
scroll to position [1625, 0]
click at [787, 392] on input "text" at bounding box center [743, 377] width 574 height 39
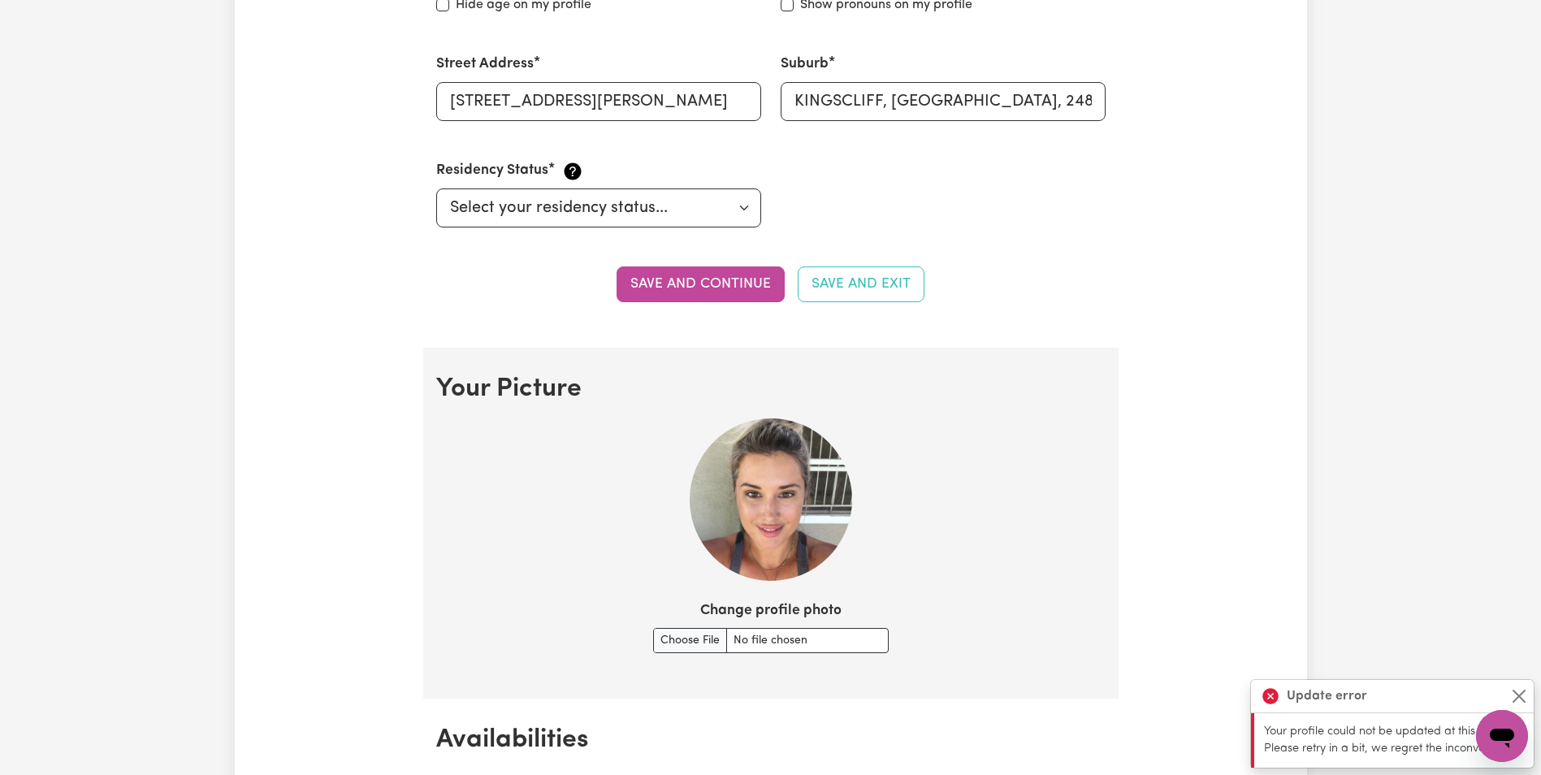
scroll to position [812, 0]
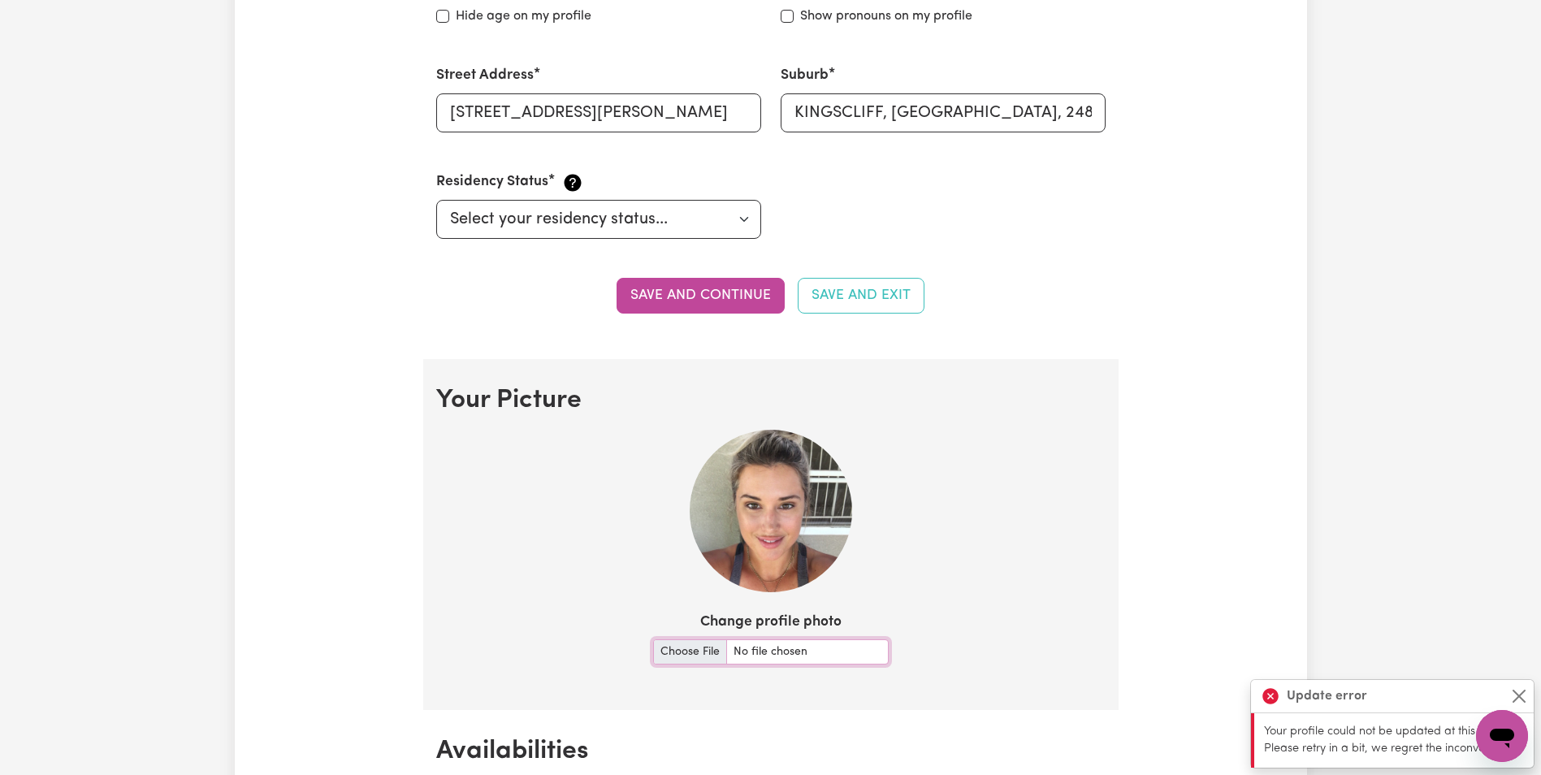
click at [744, 652] on input "Change profile photo" at bounding box center [771, 651] width 236 height 25
type input "C:\fakepath\IMG_3506.JPG"
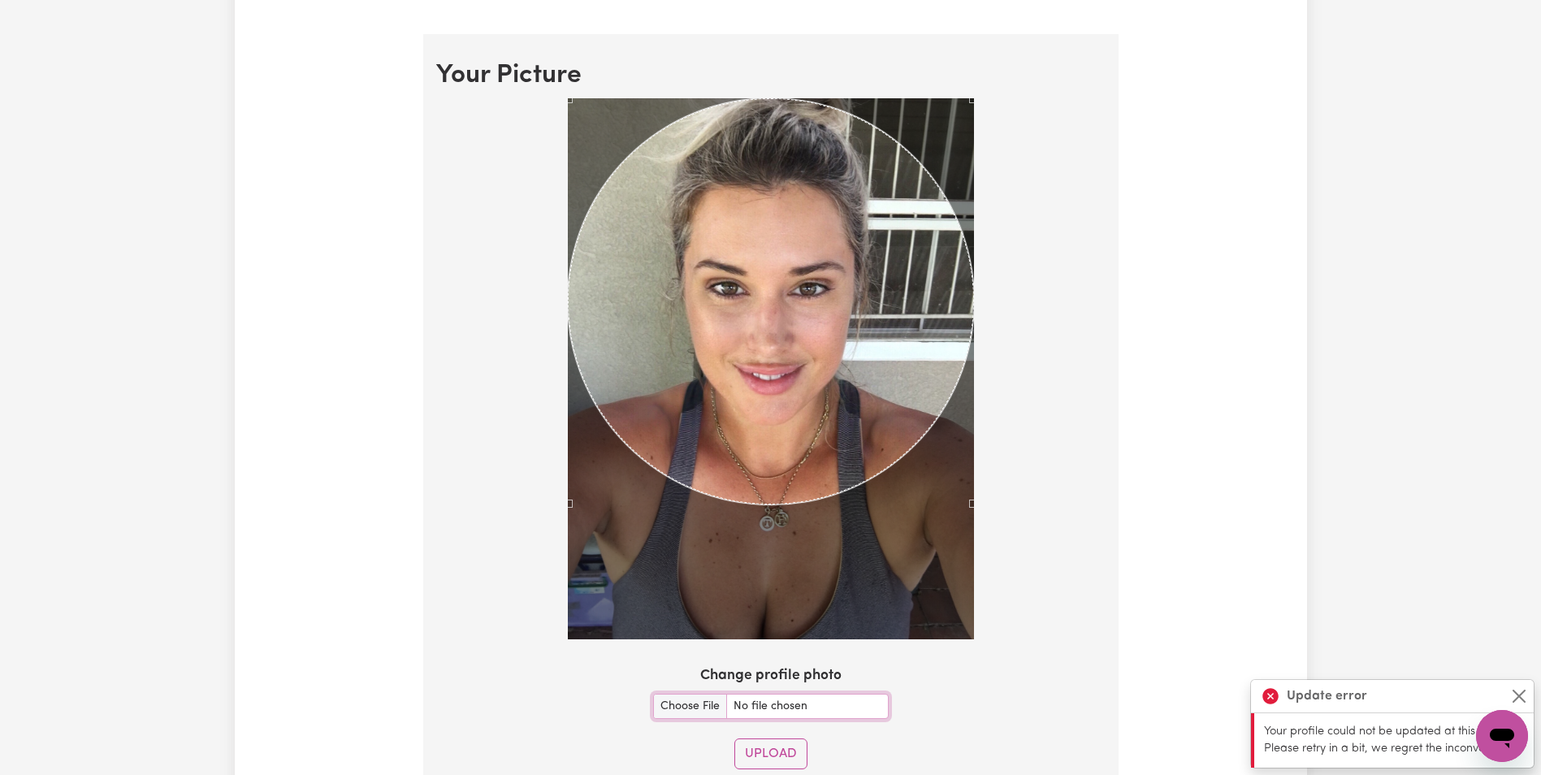
scroll to position [1381, 0]
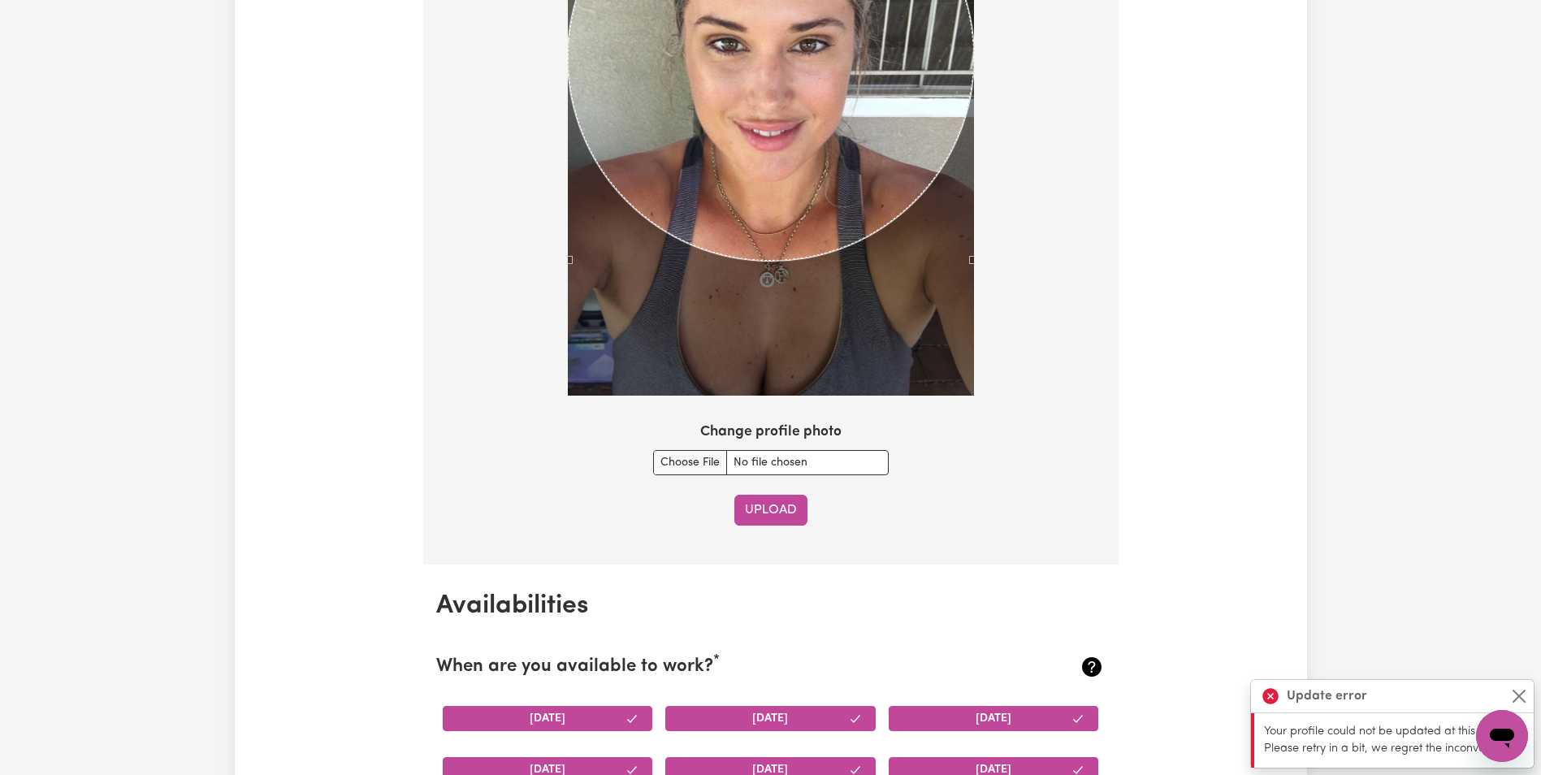
click at [786, 507] on button "Upload" at bounding box center [770, 510] width 73 height 31
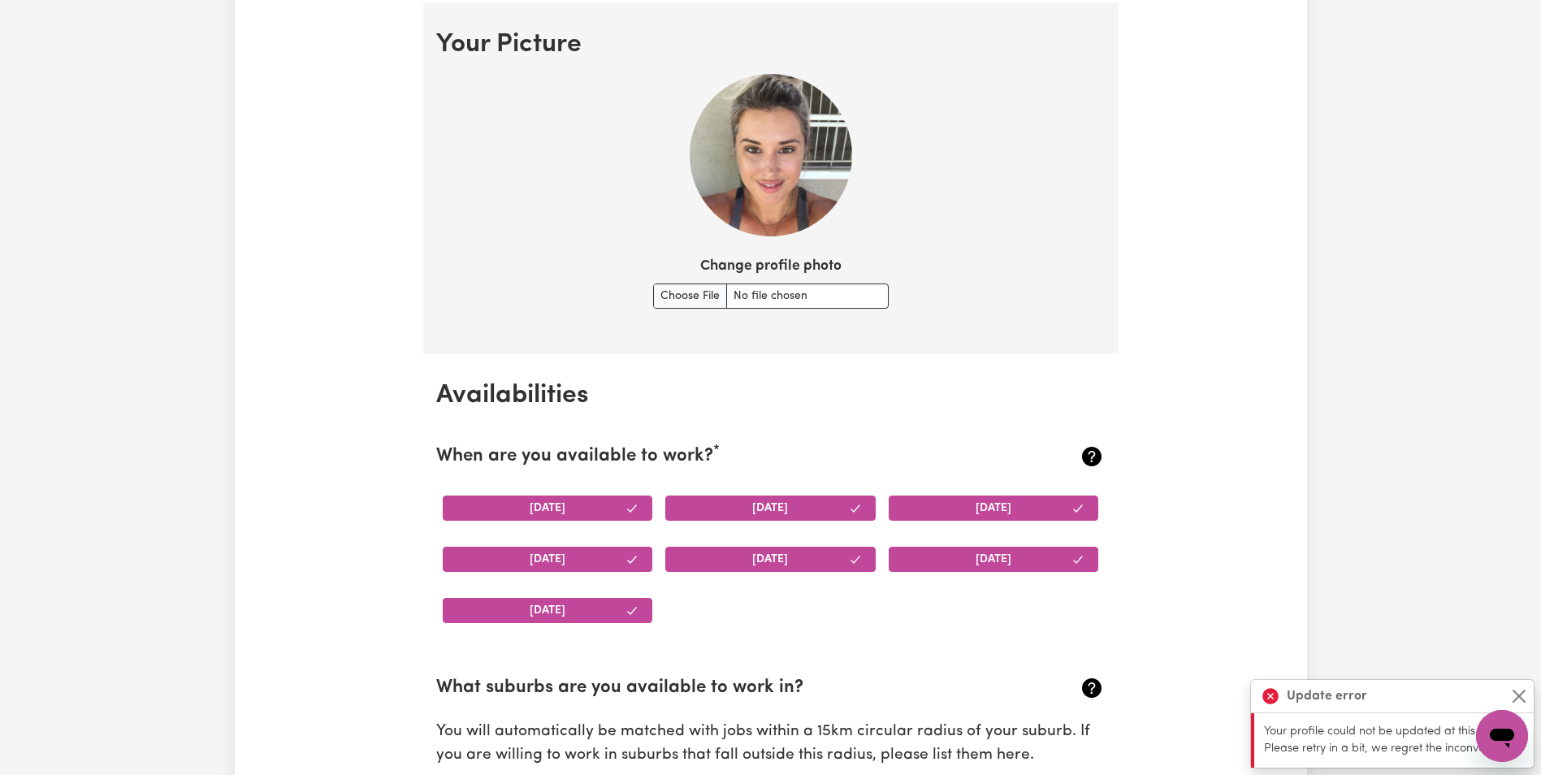
scroll to position [922, 0]
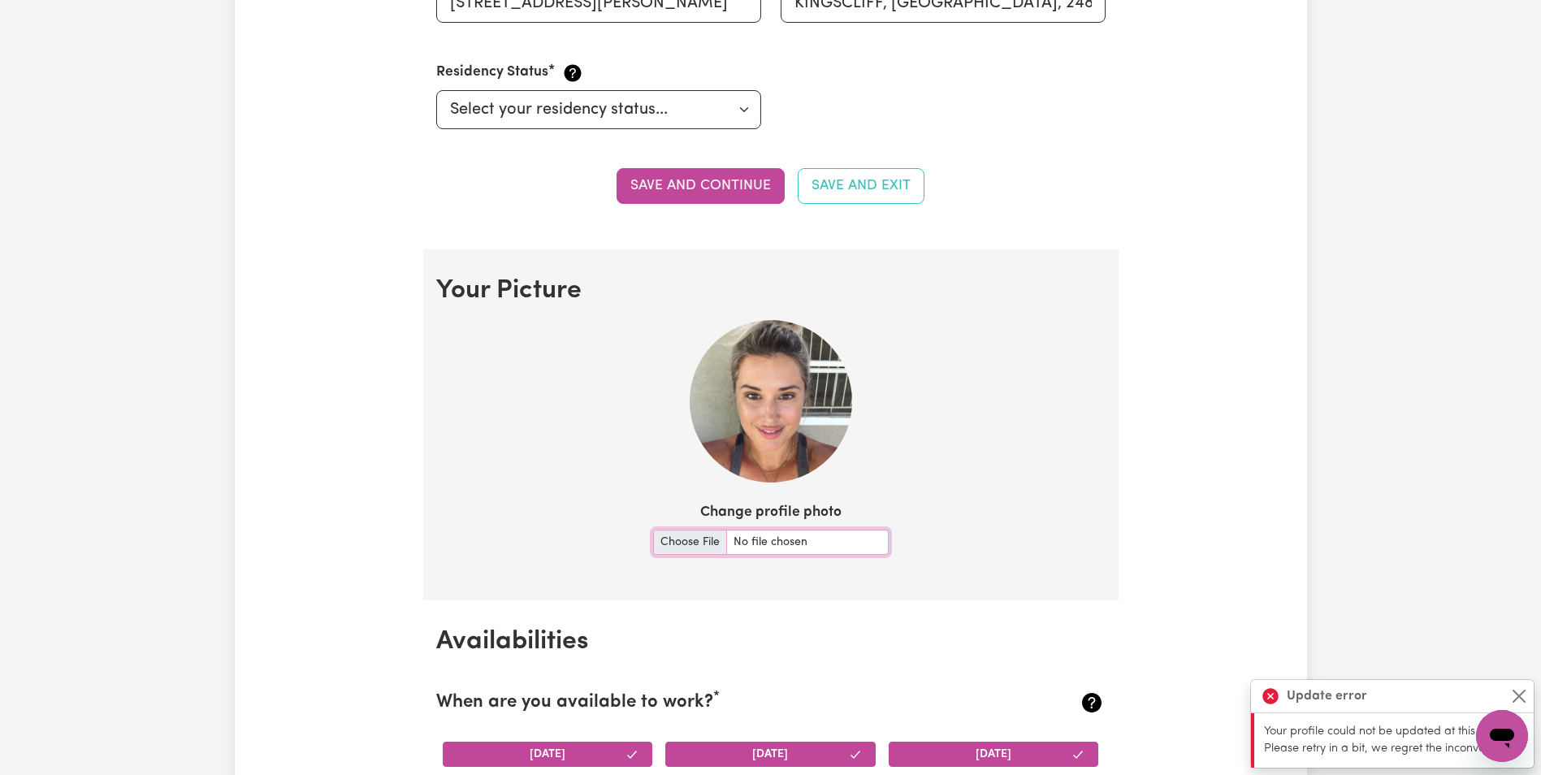
click at [703, 549] on input "Change profile photo" at bounding box center [771, 542] width 236 height 25
type input "C:\fakepath\IMG_3506.JPG"
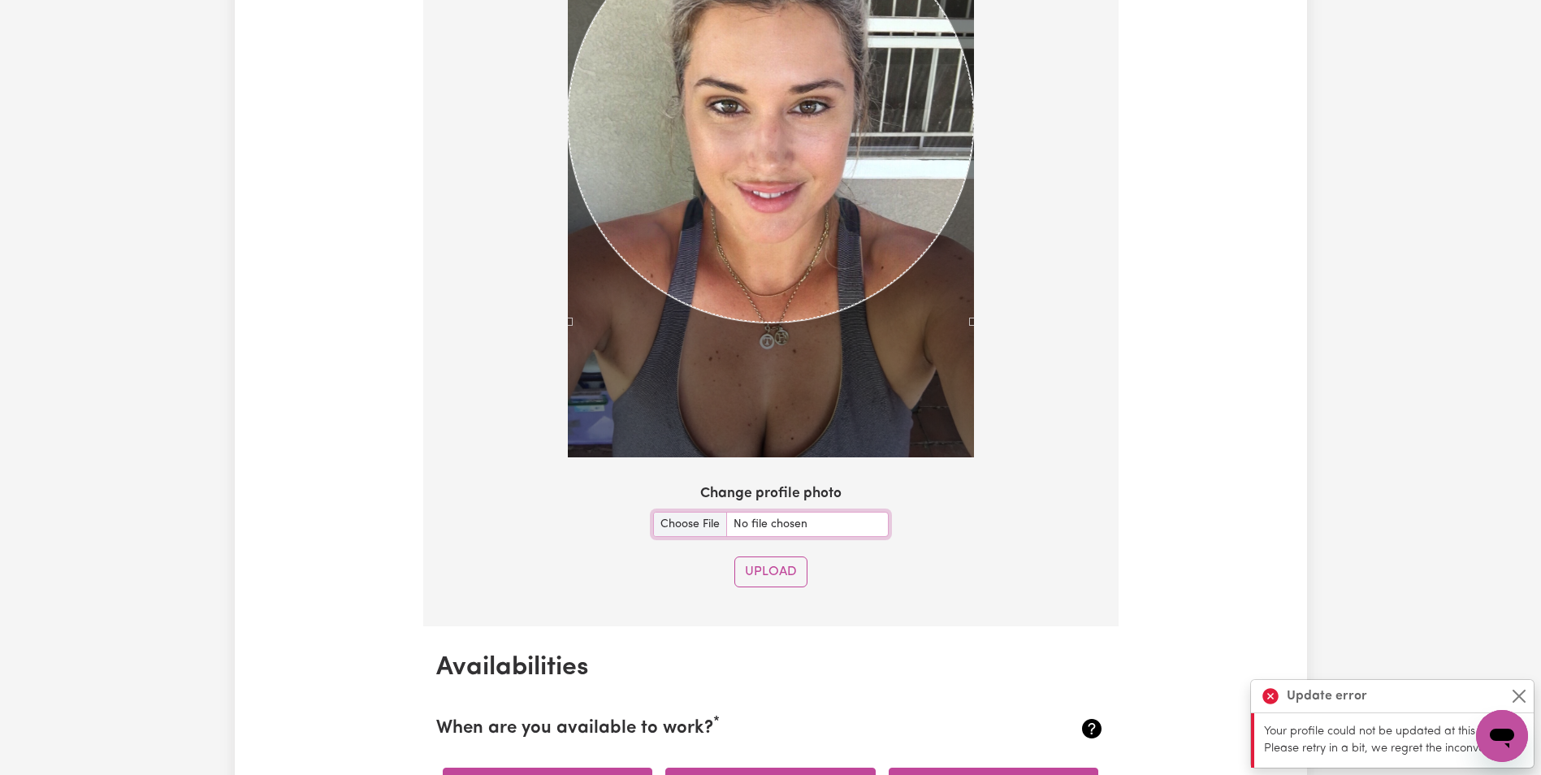
scroll to position [1328, 0]
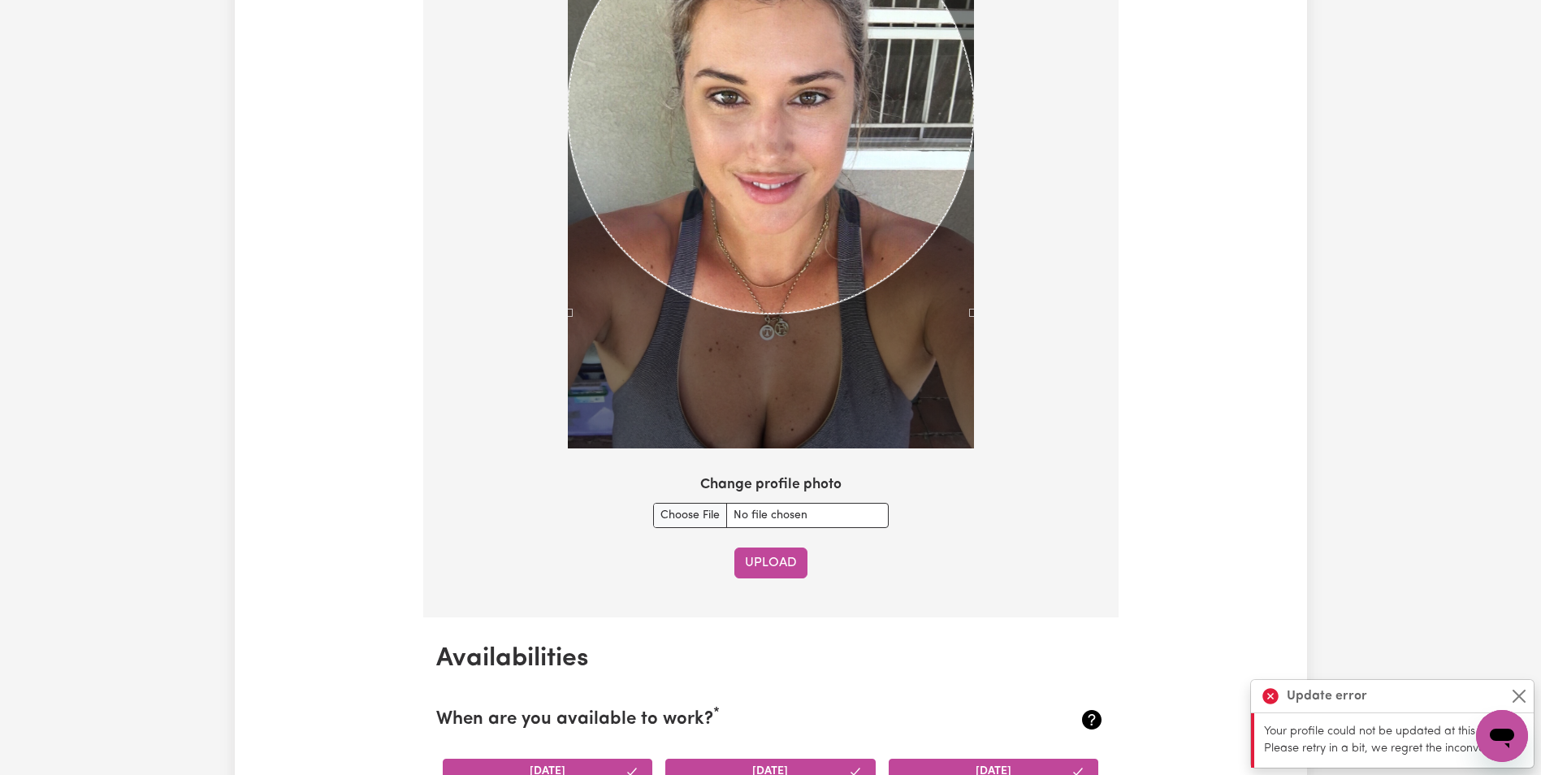
click at [795, 559] on button "Upload" at bounding box center [770, 563] width 73 height 31
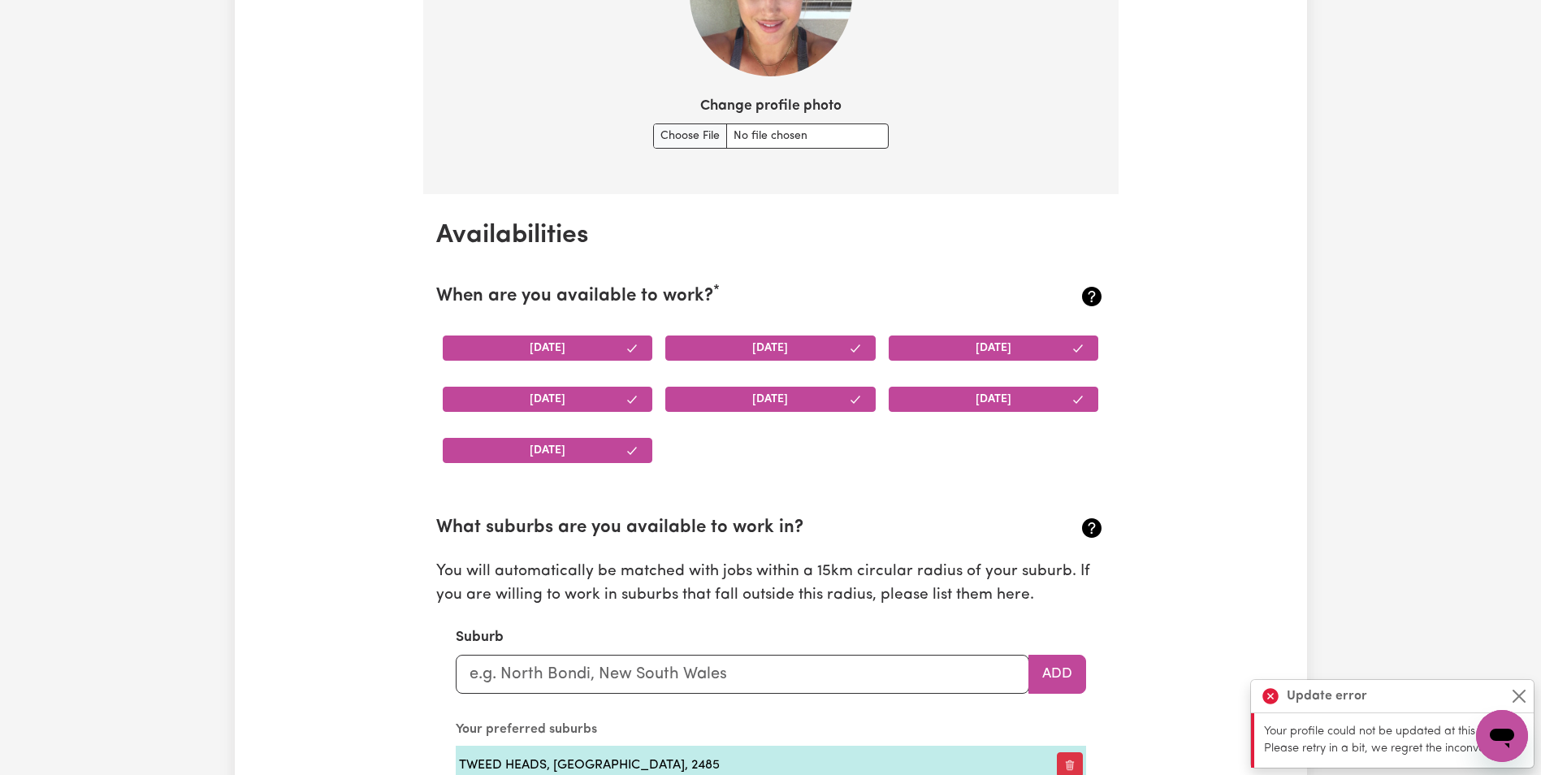
scroll to position [950, 0]
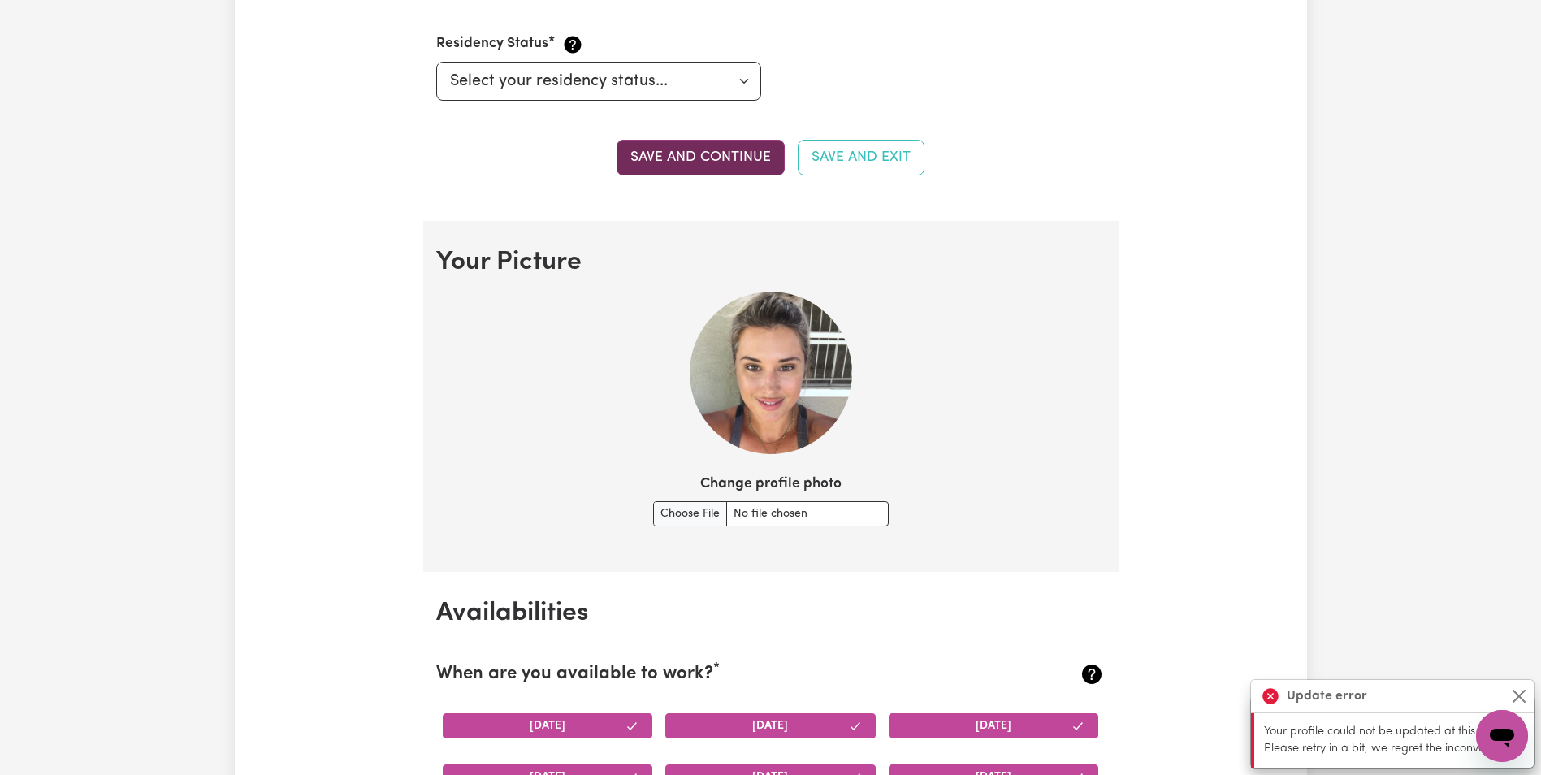
drag, startPoint x: 710, startPoint y: 124, endPoint x: 710, endPoint y: 140, distance: 15.4
click at [713, 149] on button "Save and continue" at bounding box center [701, 158] width 168 height 36
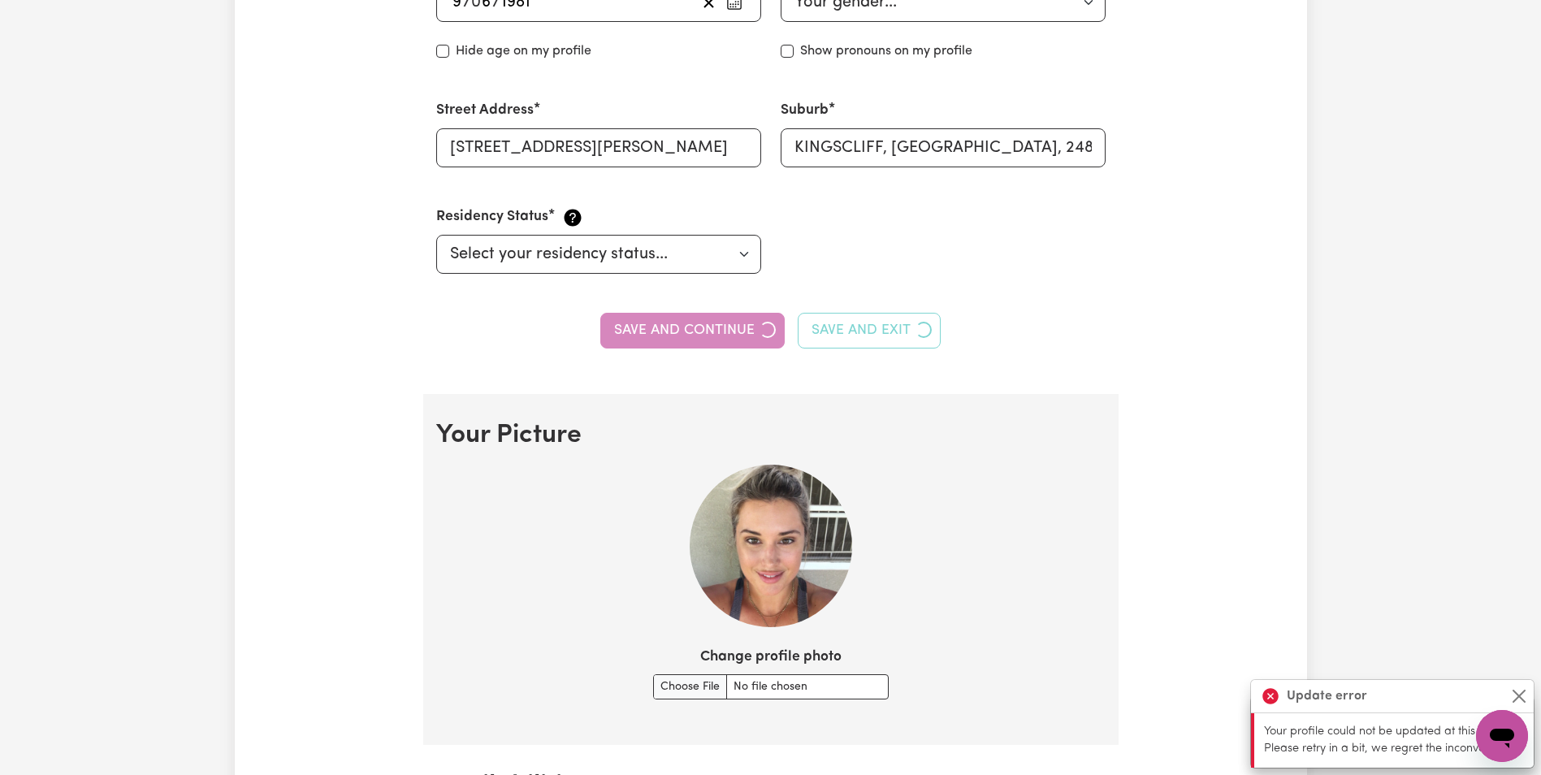
scroll to position [544, 0]
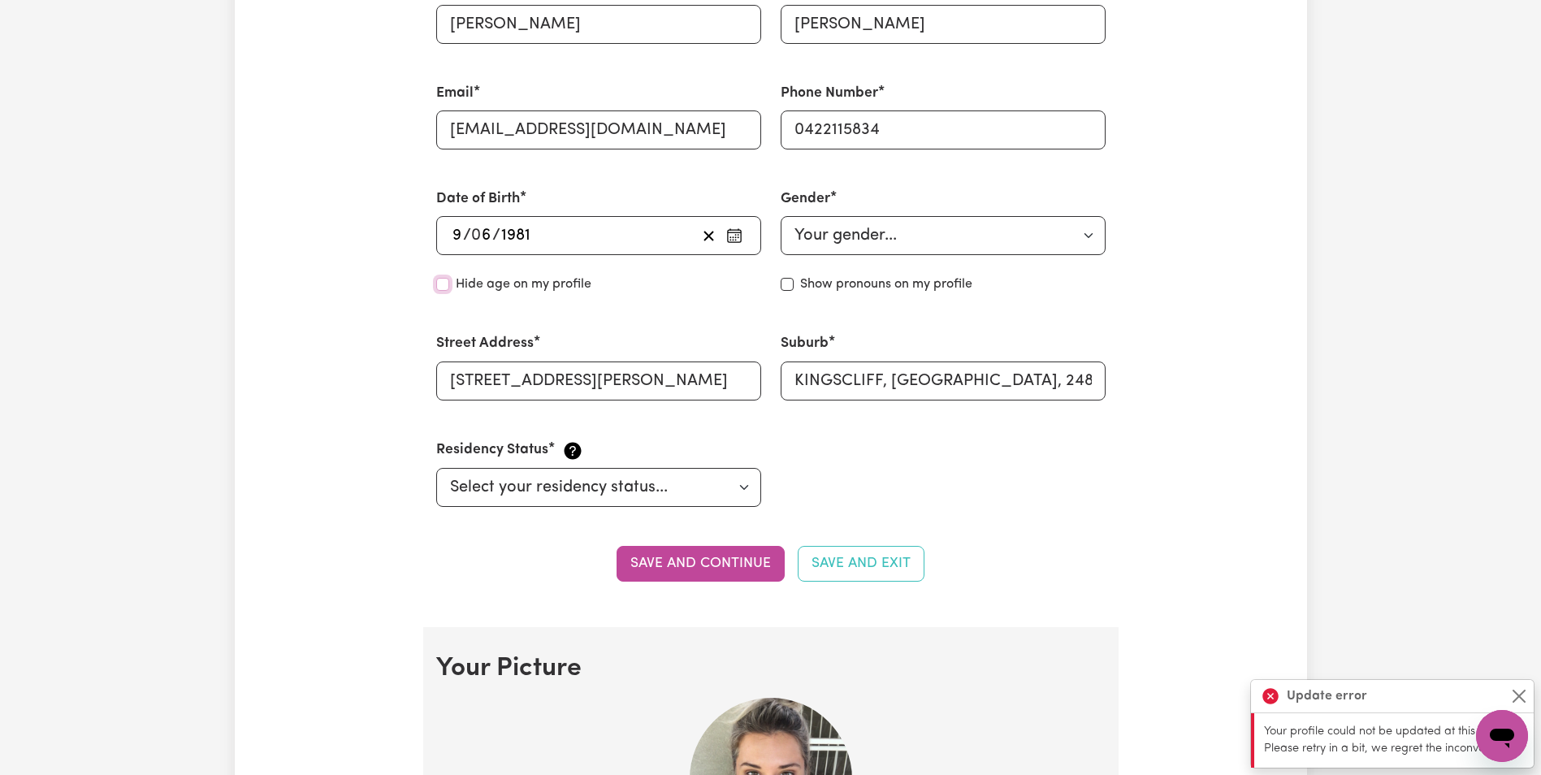
click at [440, 280] on input "Hide age" at bounding box center [442, 284] width 13 height 13
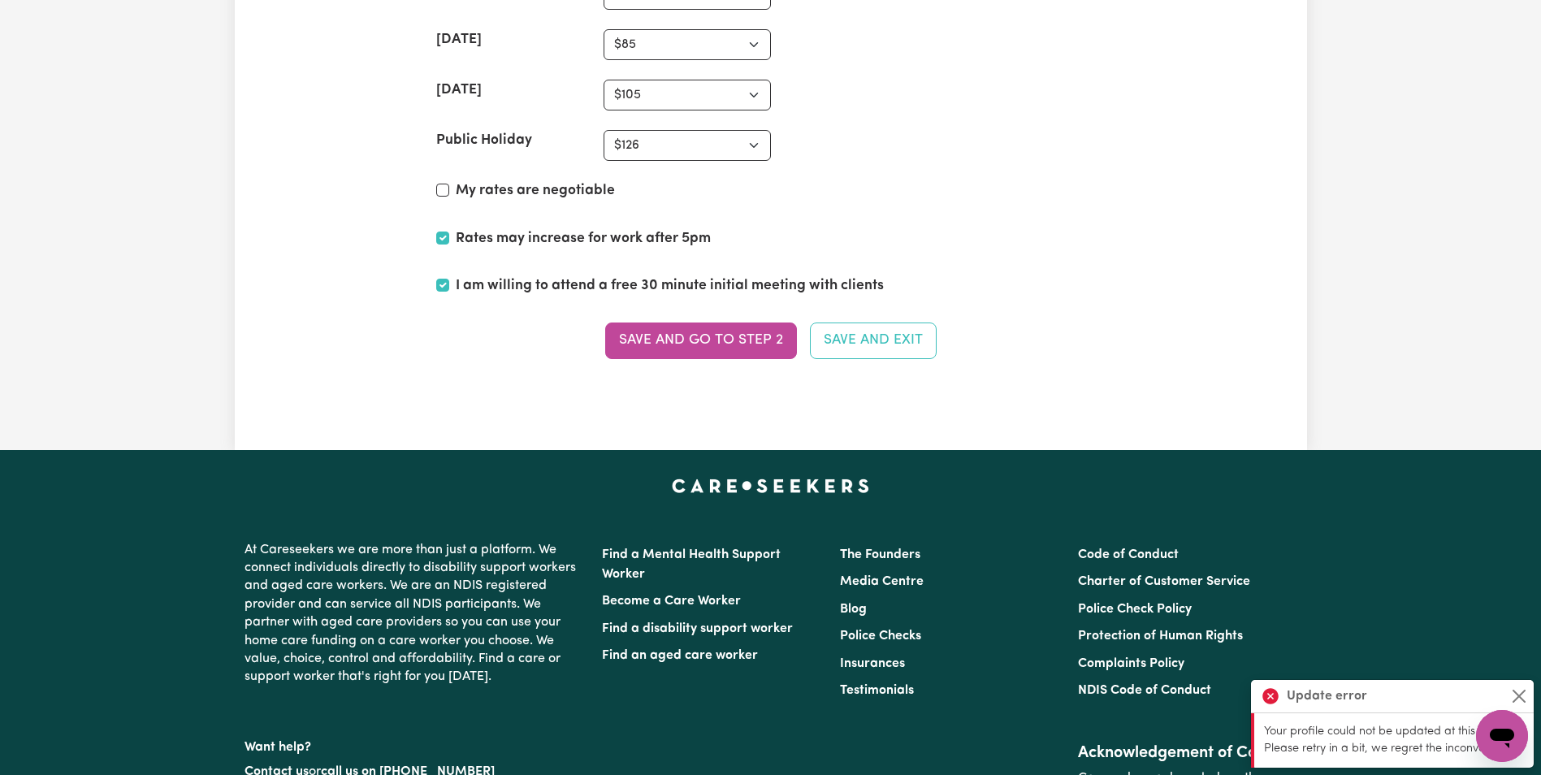
scroll to position [4305, 0]
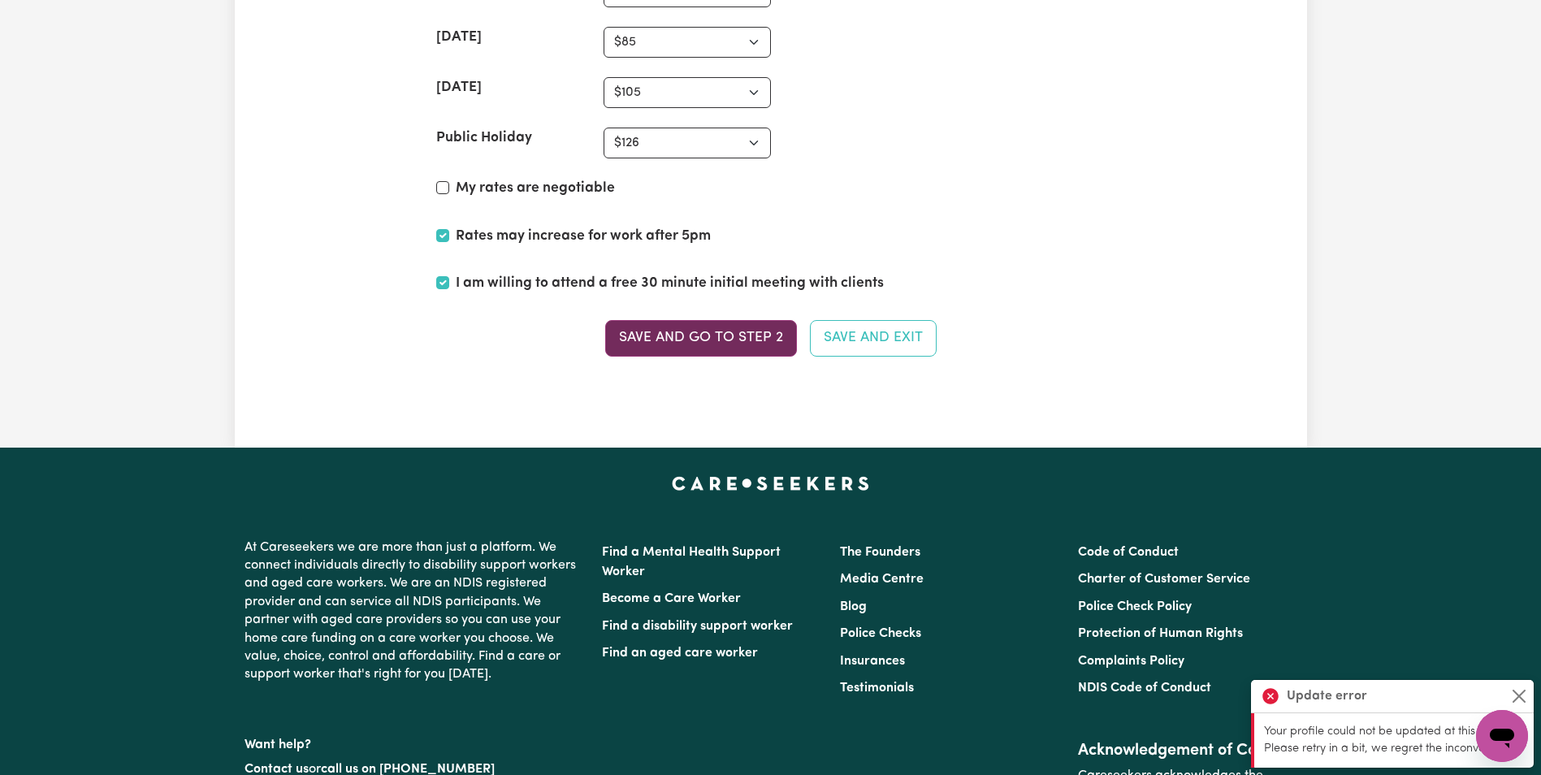
click at [751, 346] on button "Save and go to Step 2" at bounding box center [701, 338] width 192 height 36
checkbox input "false"
click at [1522, 691] on button "Close" at bounding box center [1518, 695] width 19 height 19
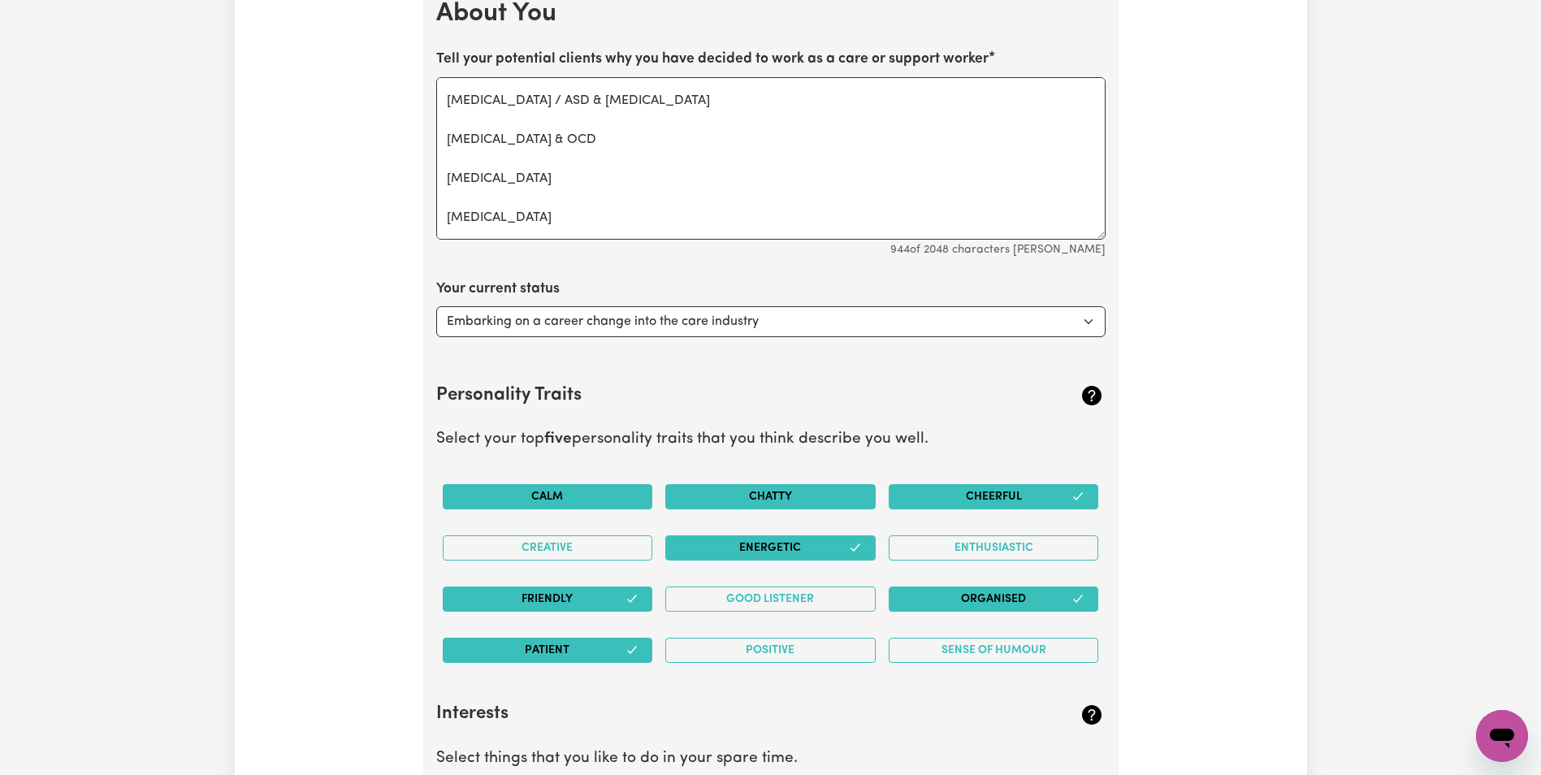
scroll to position [2595, 0]
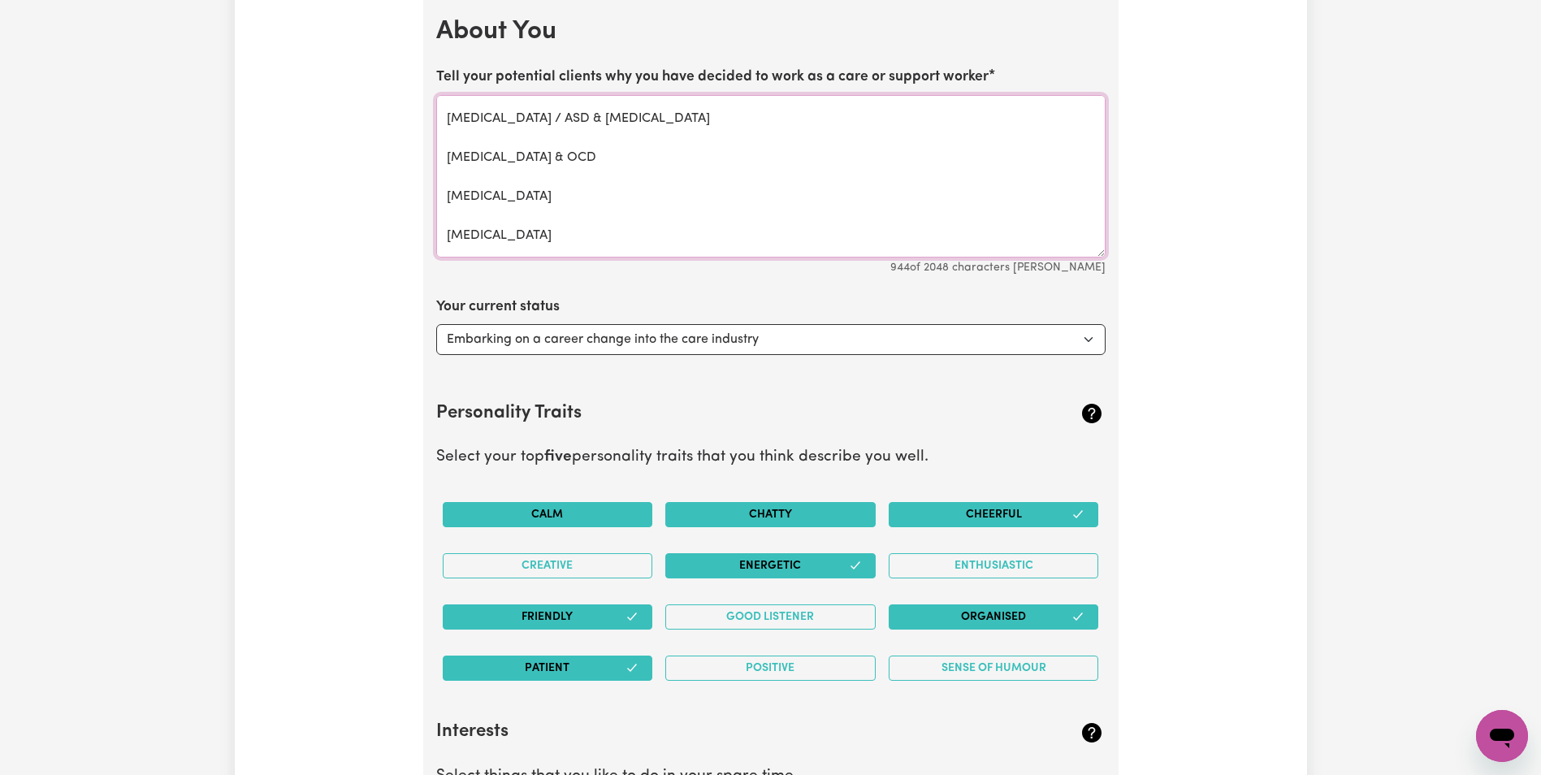
click at [552, 222] on textarea "💙 Providing Quality Disability Support Services 💙 With experience supporting in…" at bounding box center [770, 176] width 669 height 162
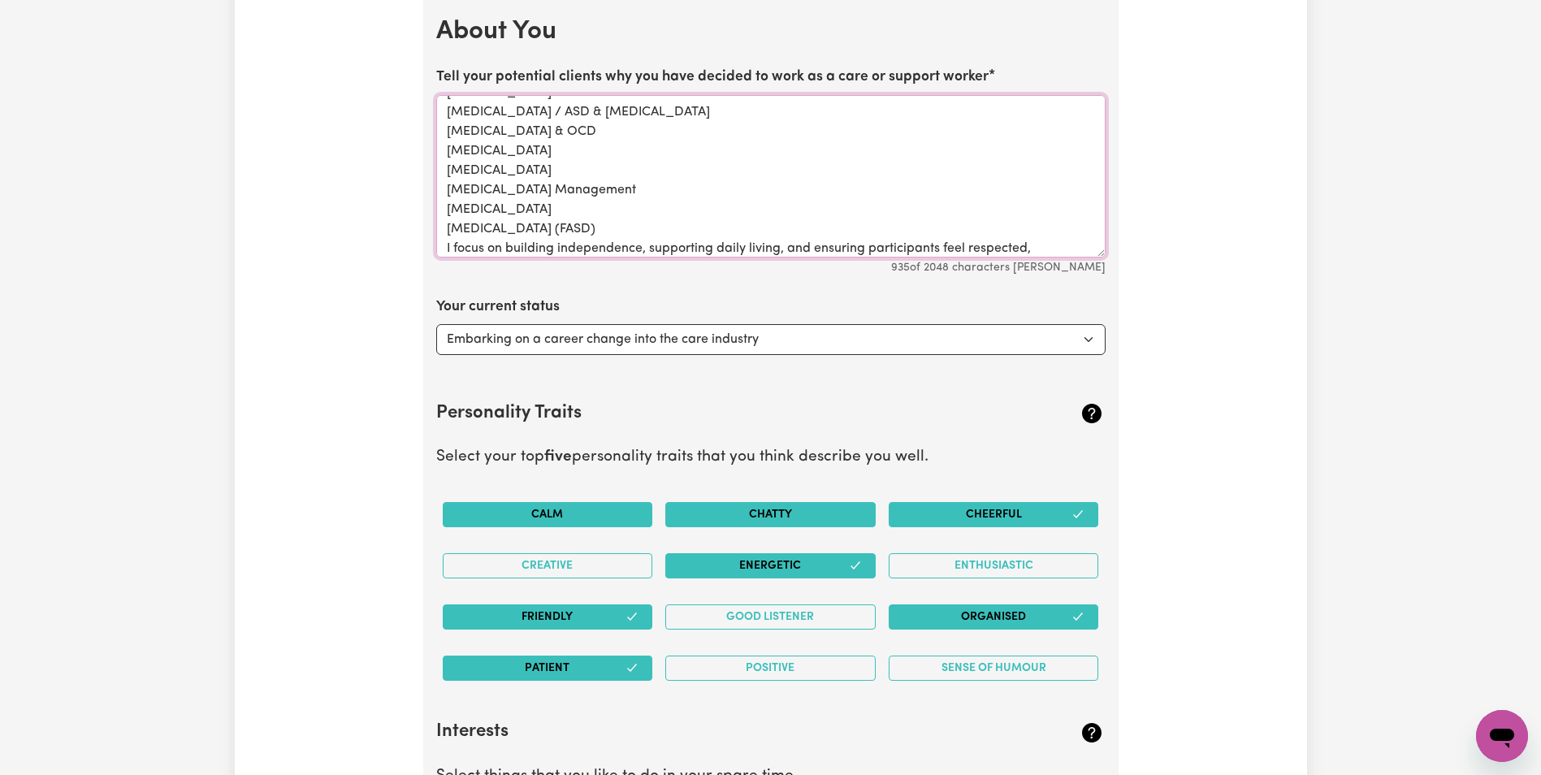
scroll to position [154, 0]
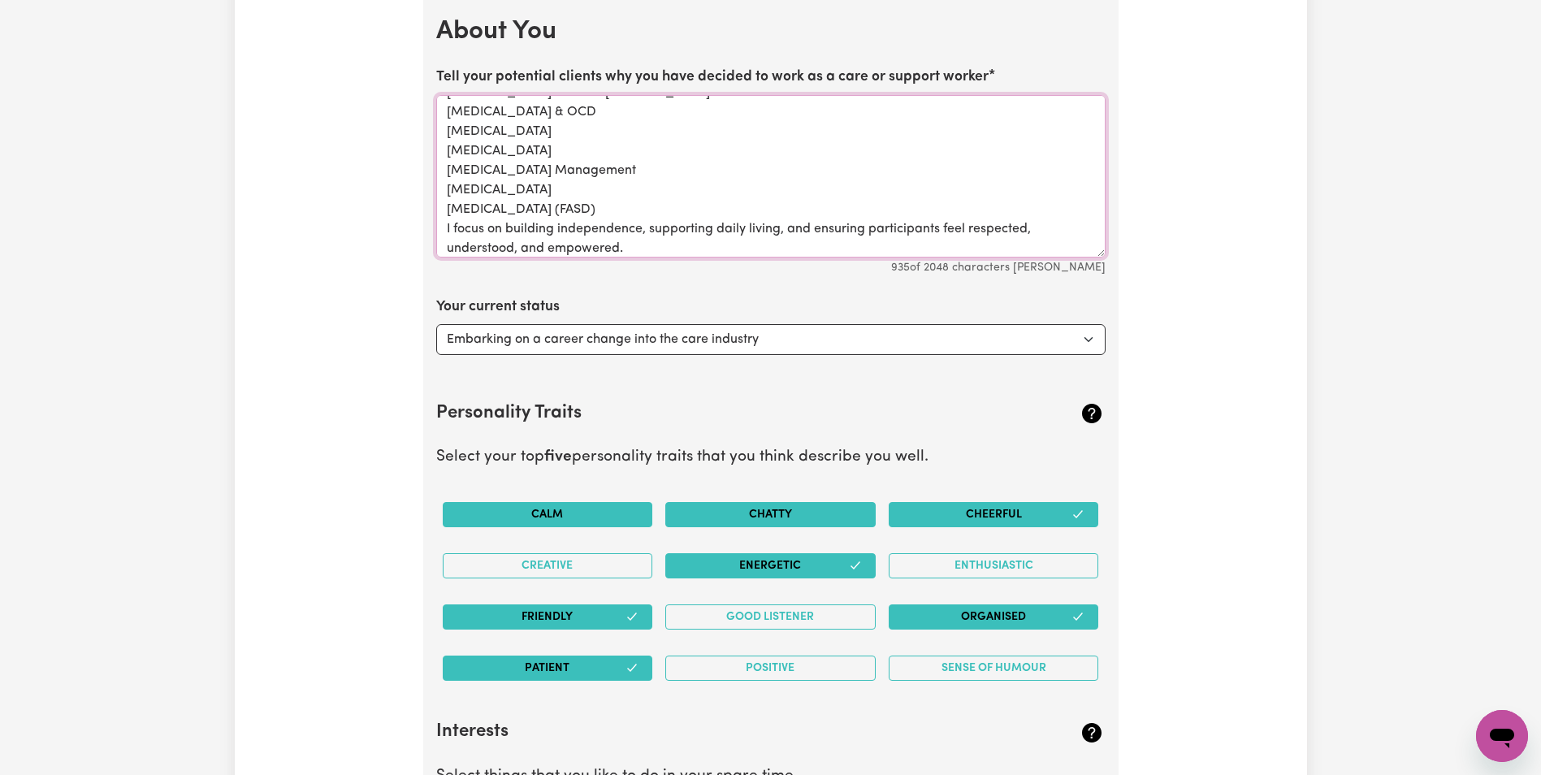
click at [712, 199] on textarea "💙 Providing Quality Disability Support Services 💙 With experience supporting in…" at bounding box center [770, 176] width 669 height 162
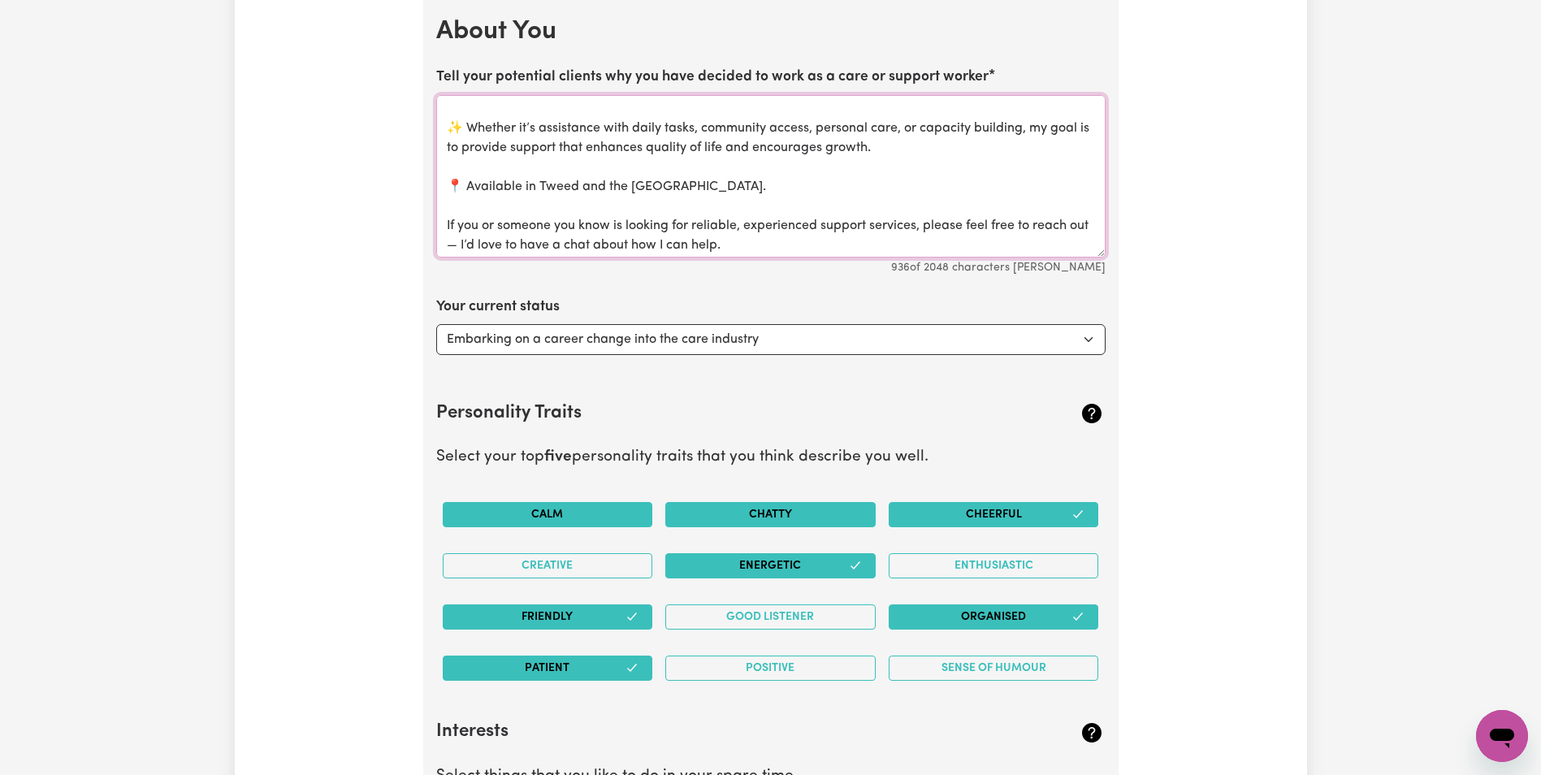
scroll to position [336, 0]
click at [465, 123] on textarea "💙 Providing Quality Disability Support Services 💙 With experience supporting in…" at bounding box center [770, 176] width 669 height 162
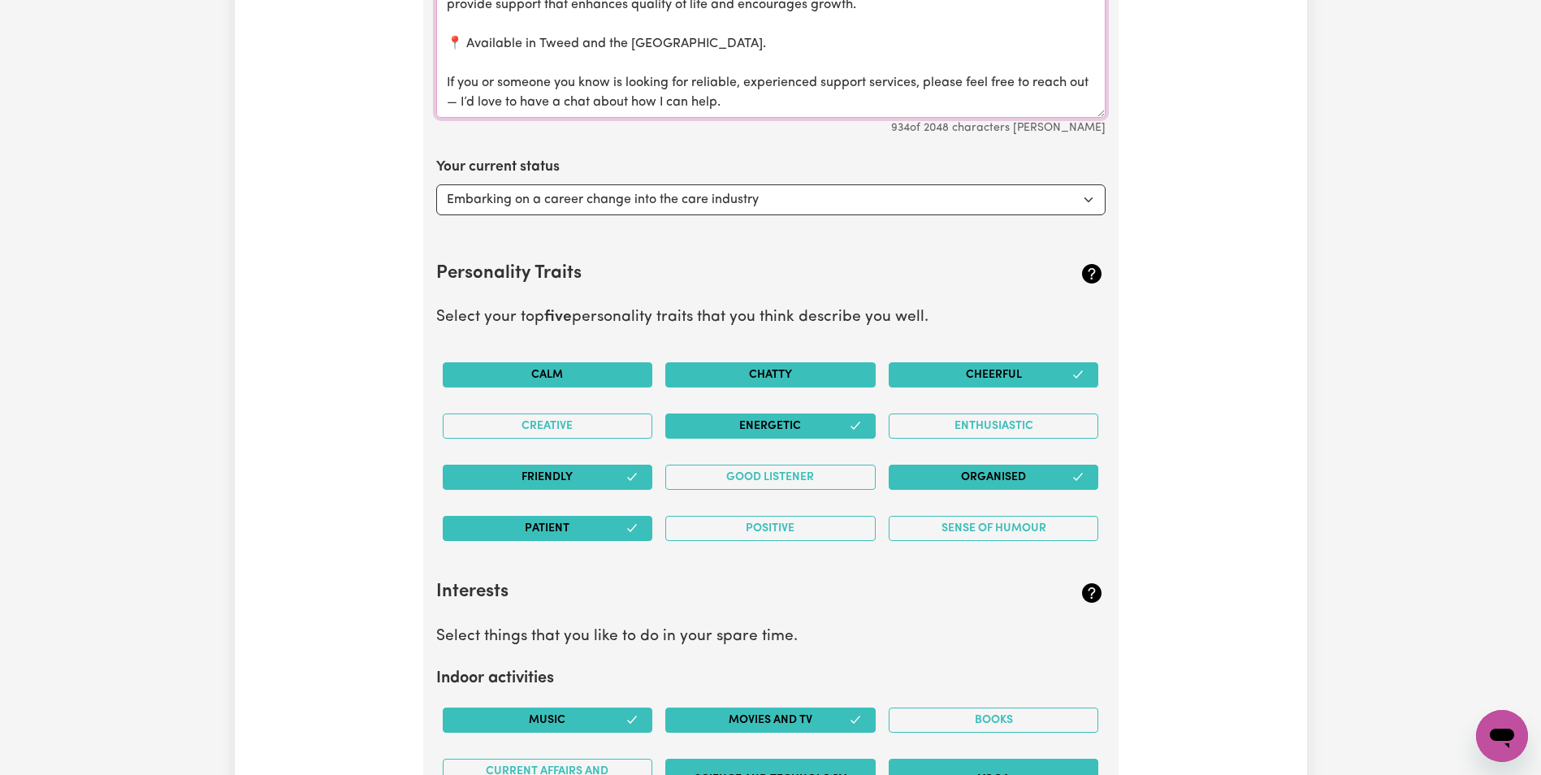
scroll to position [2595, 0]
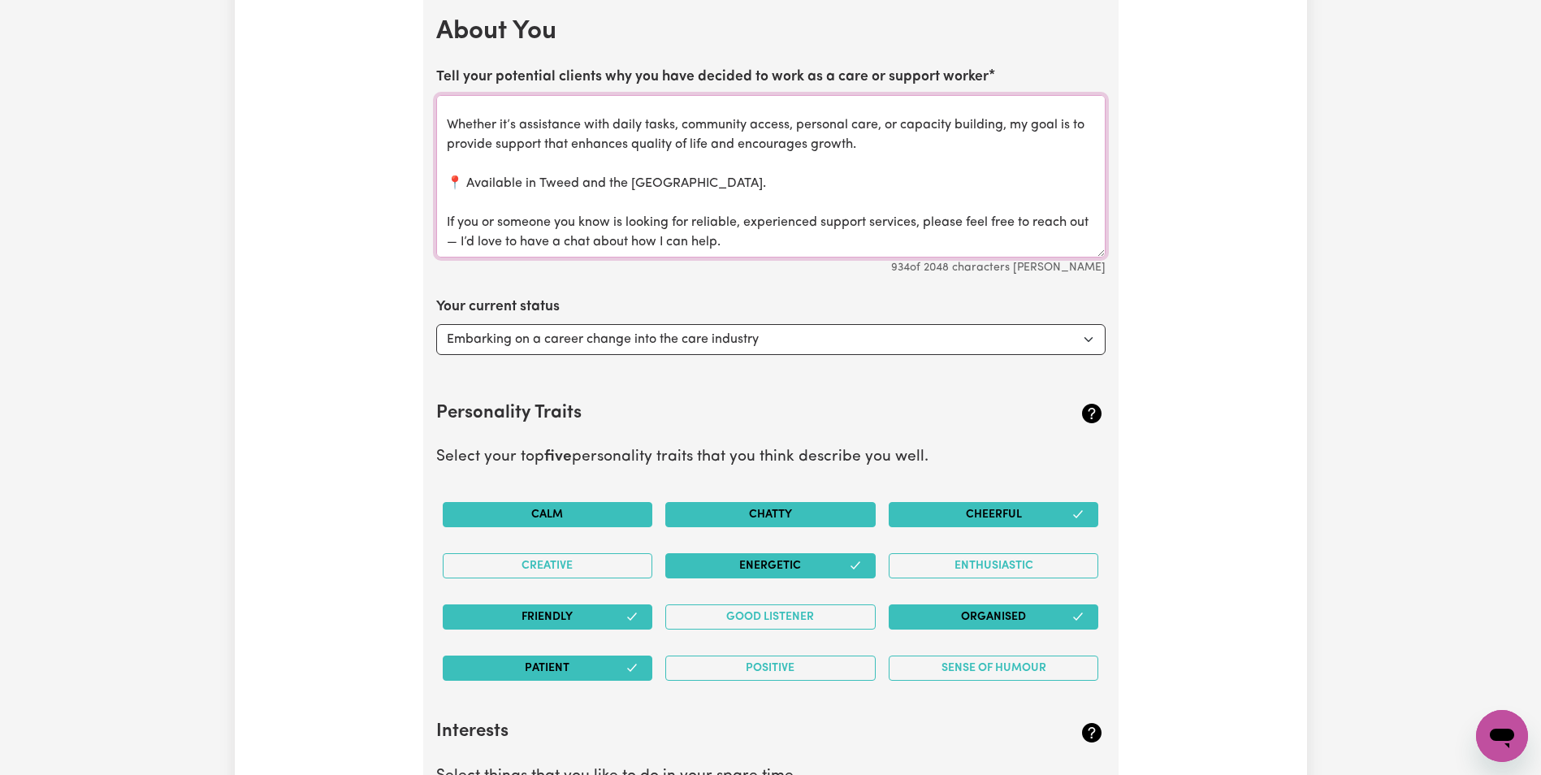
drag, startPoint x: 776, startPoint y: 246, endPoint x: 434, endPoint y: 214, distance: 343.5
click at [434, 214] on section "About You Tell your potential clients why you have decided to work as a care or…" at bounding box center [770, 766] width 695 height 1552
click at [781, 245] on textarea "💙 Providing Quality Disability Support Services 💙 With experience supporting in…" at bounding box center [770, 176] width 669 height 162
click at [777, 285] on section "About You Tell your potential clients why you have decided to work as a care or…" at bounding box center [770, 766] width 695 height 1552
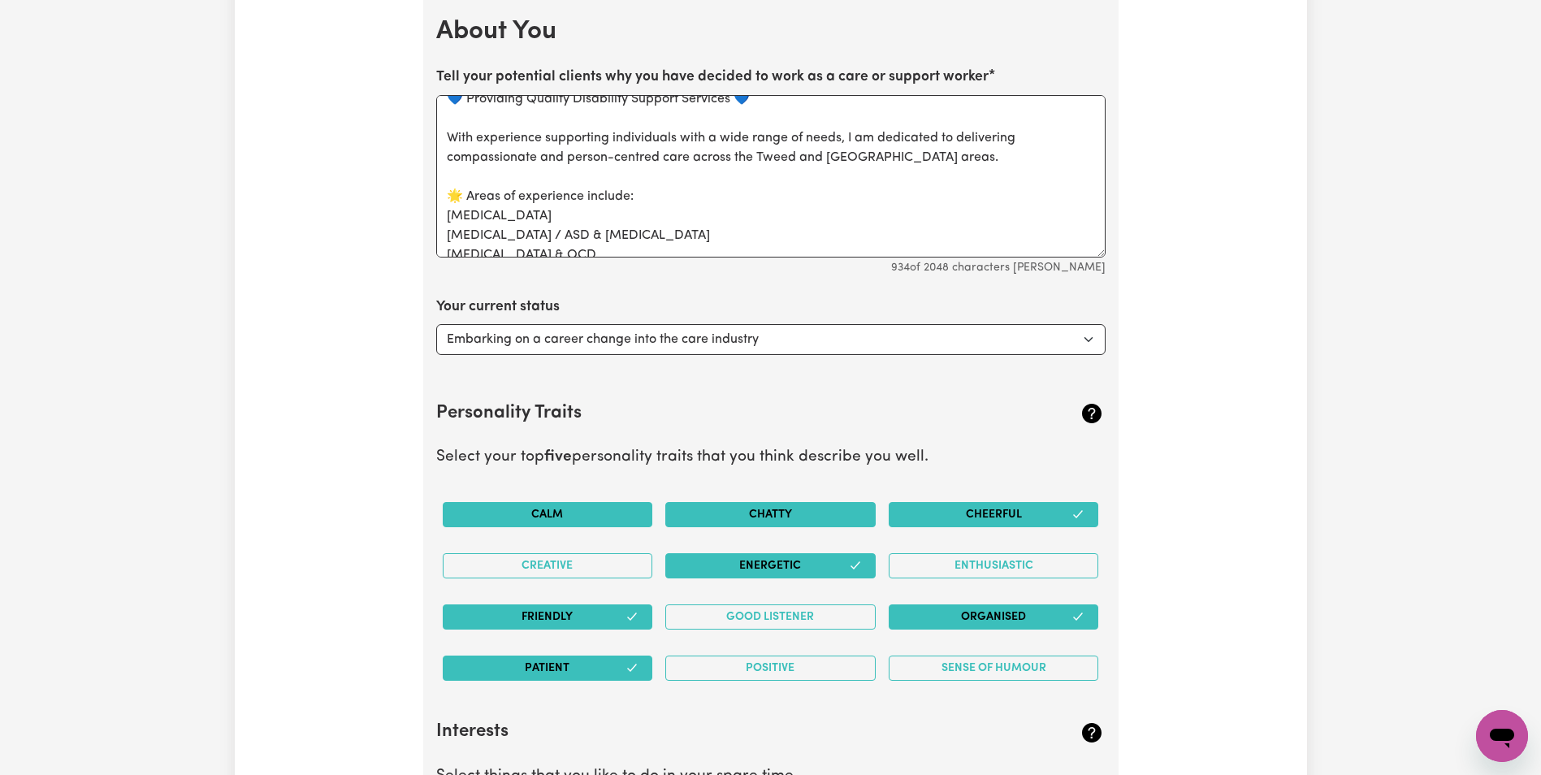
scroll to position [0, 0]
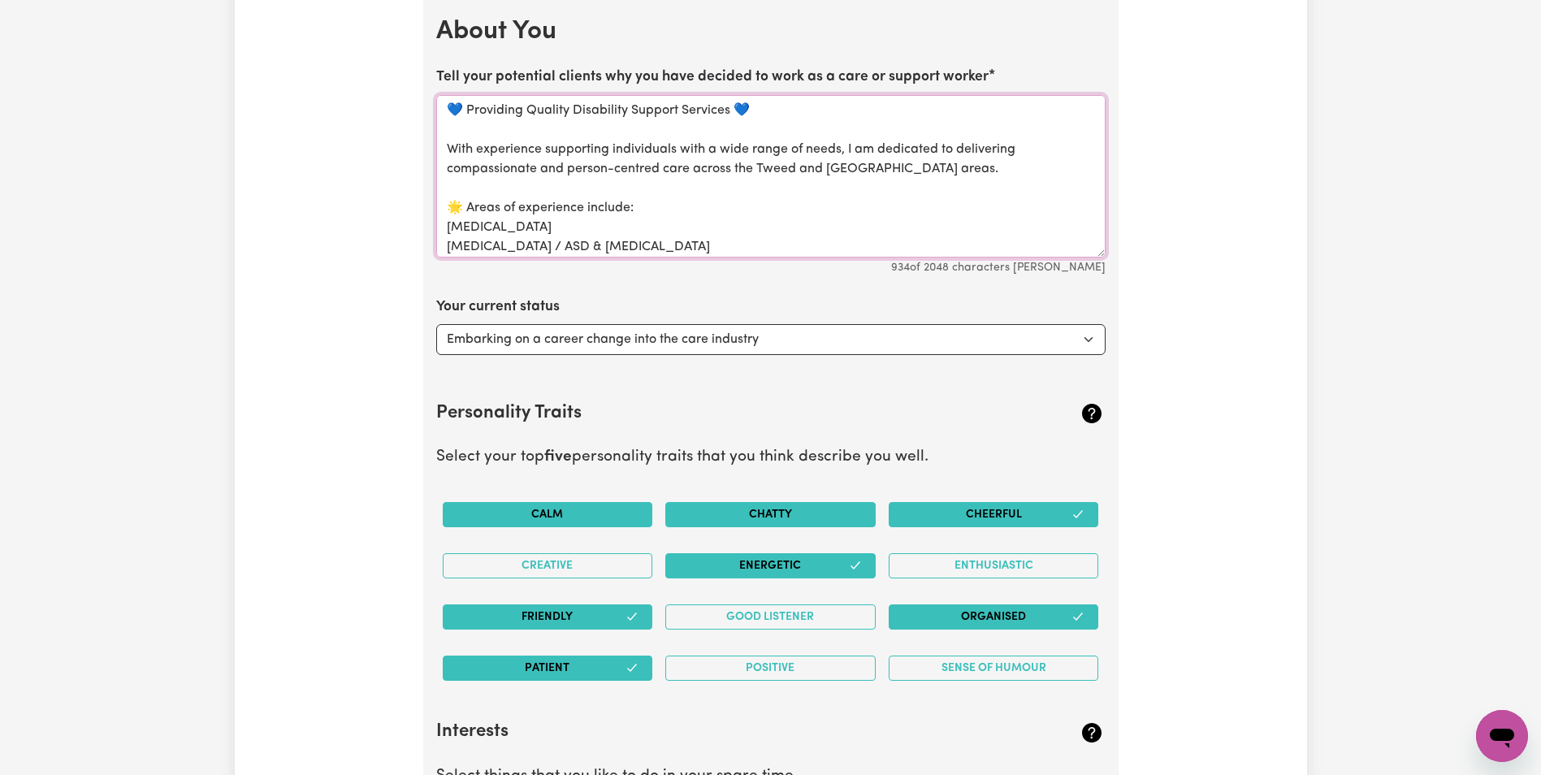
click at [465, 110] on textarea "💙 Providing Quality Disability Support Services 💙 With experience supporting in…" at bounding box center [770, 176] width 669 height 162
click at [465, 203] on textarea "💙 Providing Quality Disability Support Services 💙 With experience supporting in…" at bounding box center [770, 176] width 669 height 162
drag, startPoint x: 468, startPoint y: 109, endPoint x: 428, endPoint y: 101, distance: 40.6
click at [428, 101] on section "About You Tell your potential clients why you have decided to work as a care or…" at bounding box center [770, 766] width 695 height 1552
click at [734, 117] on textarea "Providing Quality Disability Support Services 💙 With experience supporting indi…" at bounding box center [770, 176] width 669 height 162
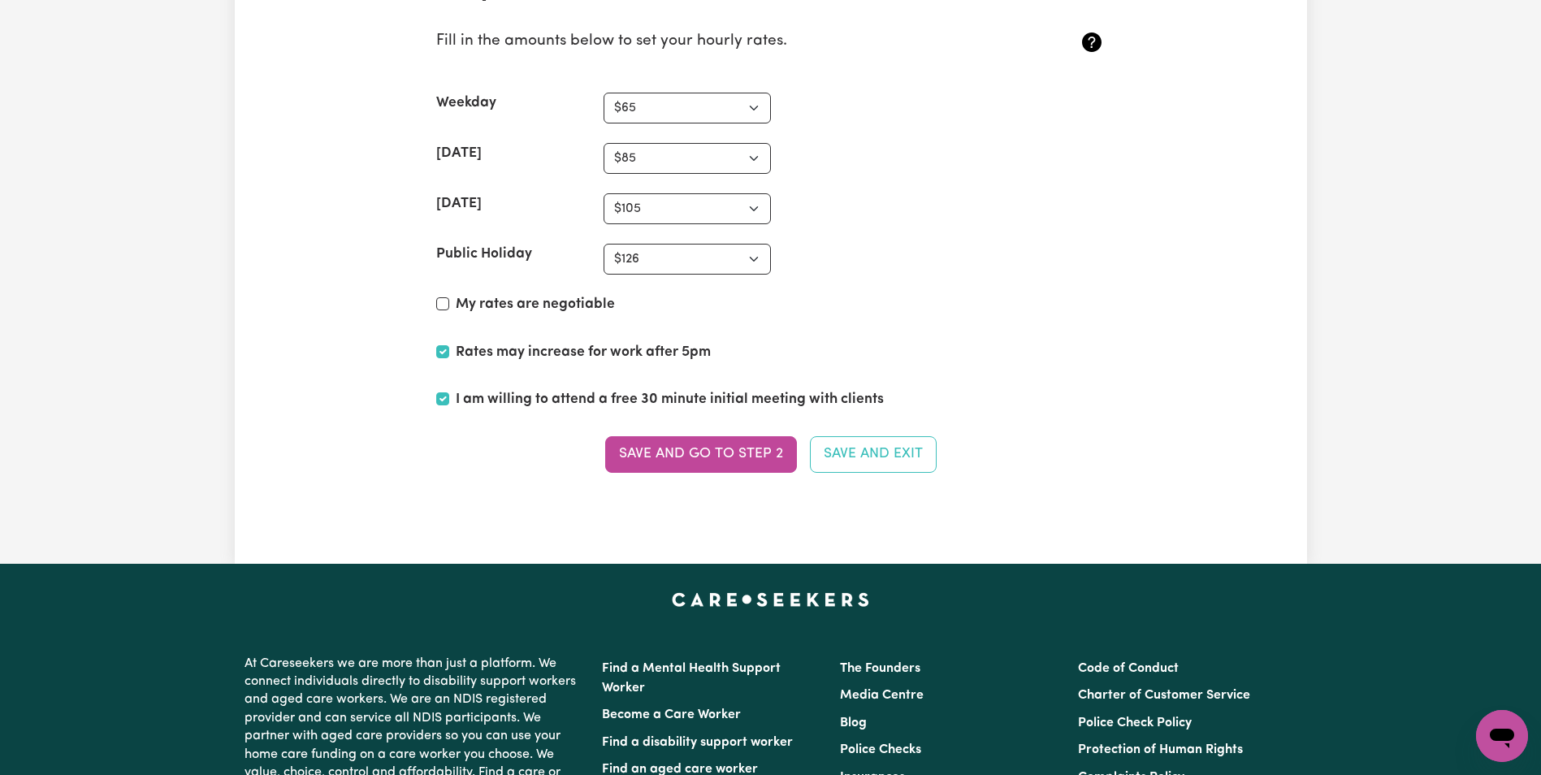
scroll to position [4544, 0]
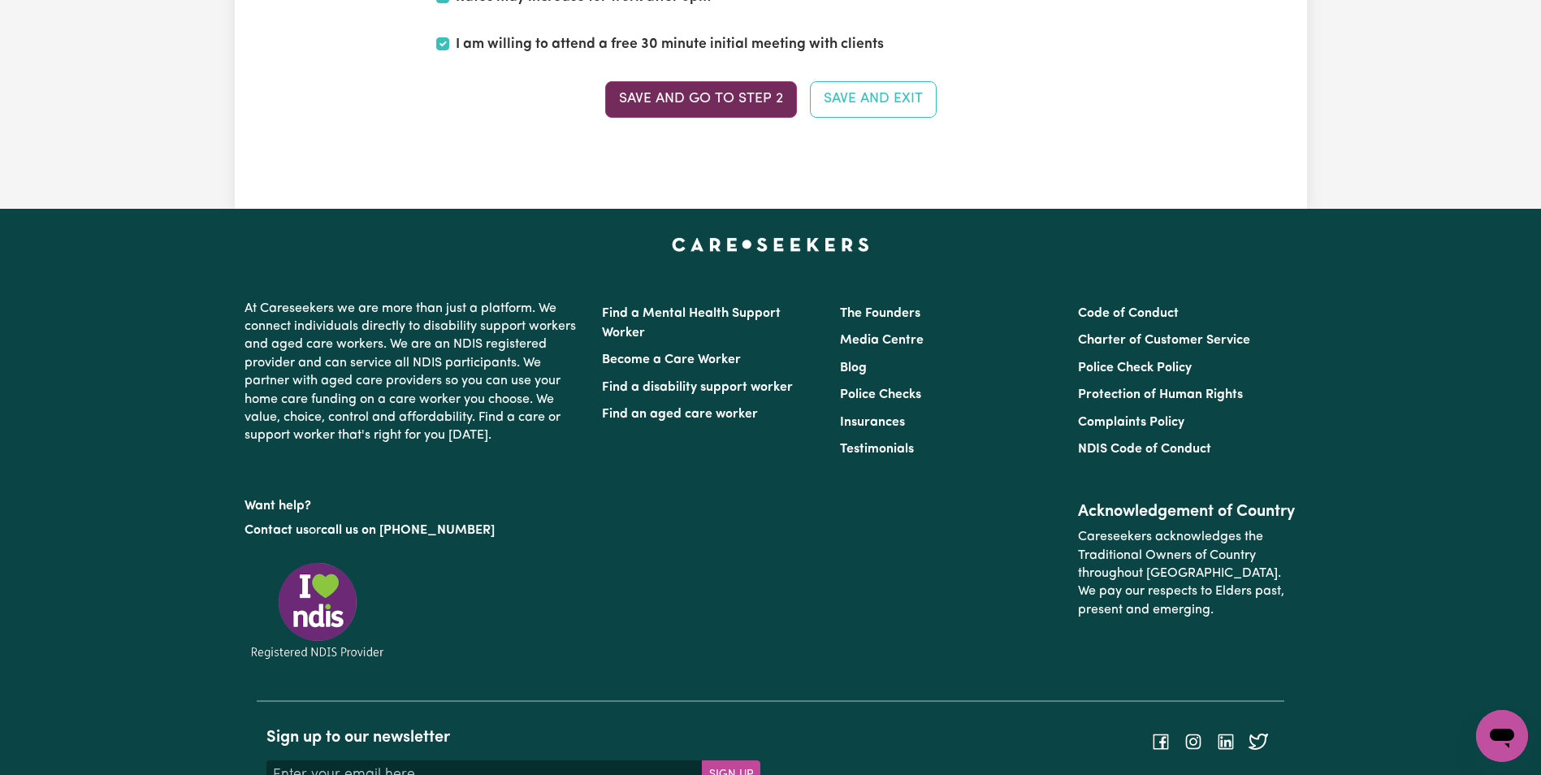
click at [735, 93] on button "Save and go to Step 2" at bounding box center [701, 99] width 192 height 36
type textarea "💙 Providing Quality Disability Support Services 💙 With experience supporting in…"
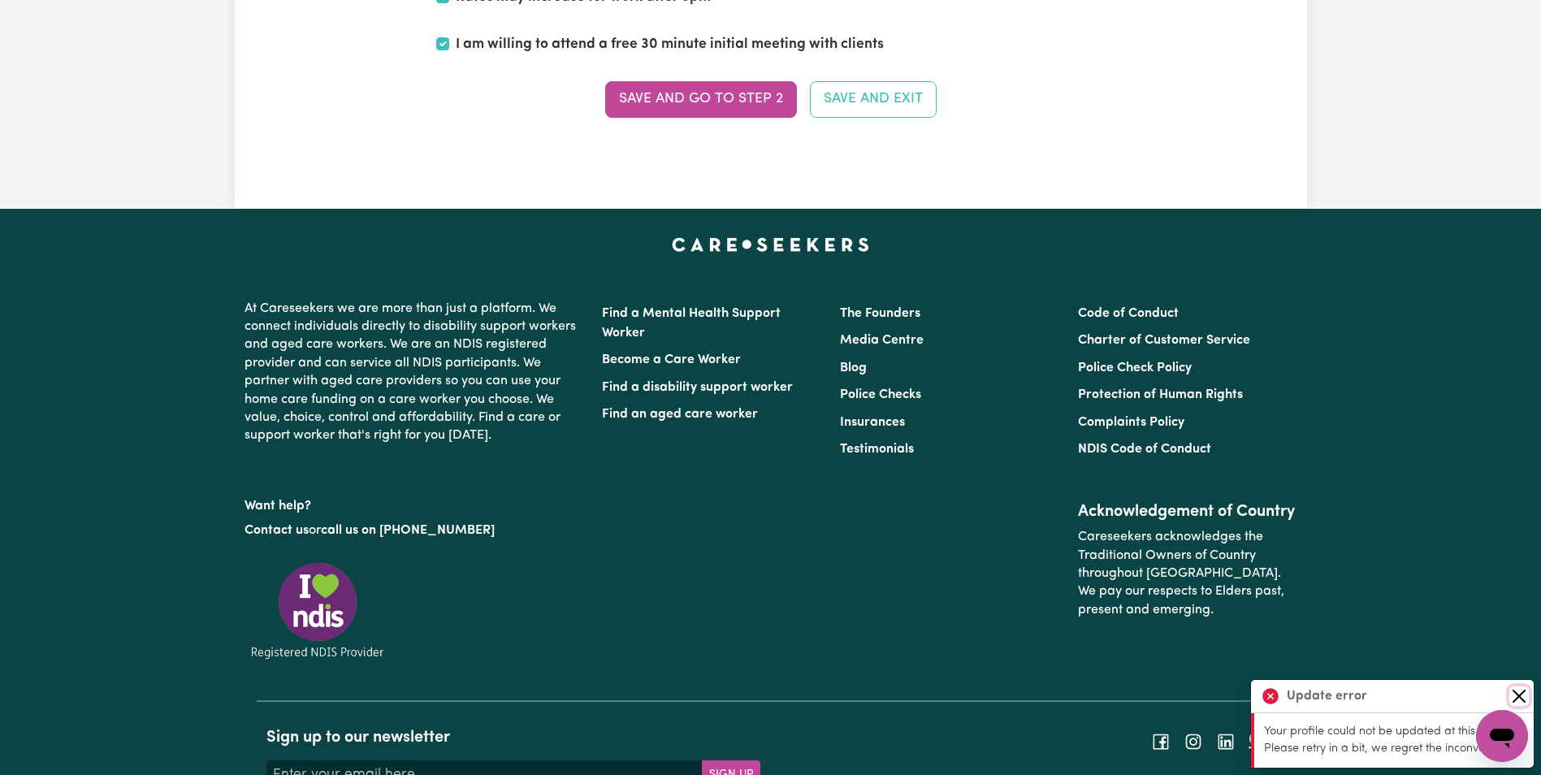
drag, startPoint x: 1519, startPoint y: 696, endPoint x: 1475, endPoint y: 696, distance: 43.9
click at [1513, 696] on button "Close" at bounding box center [1518, 695] width 19 height 19
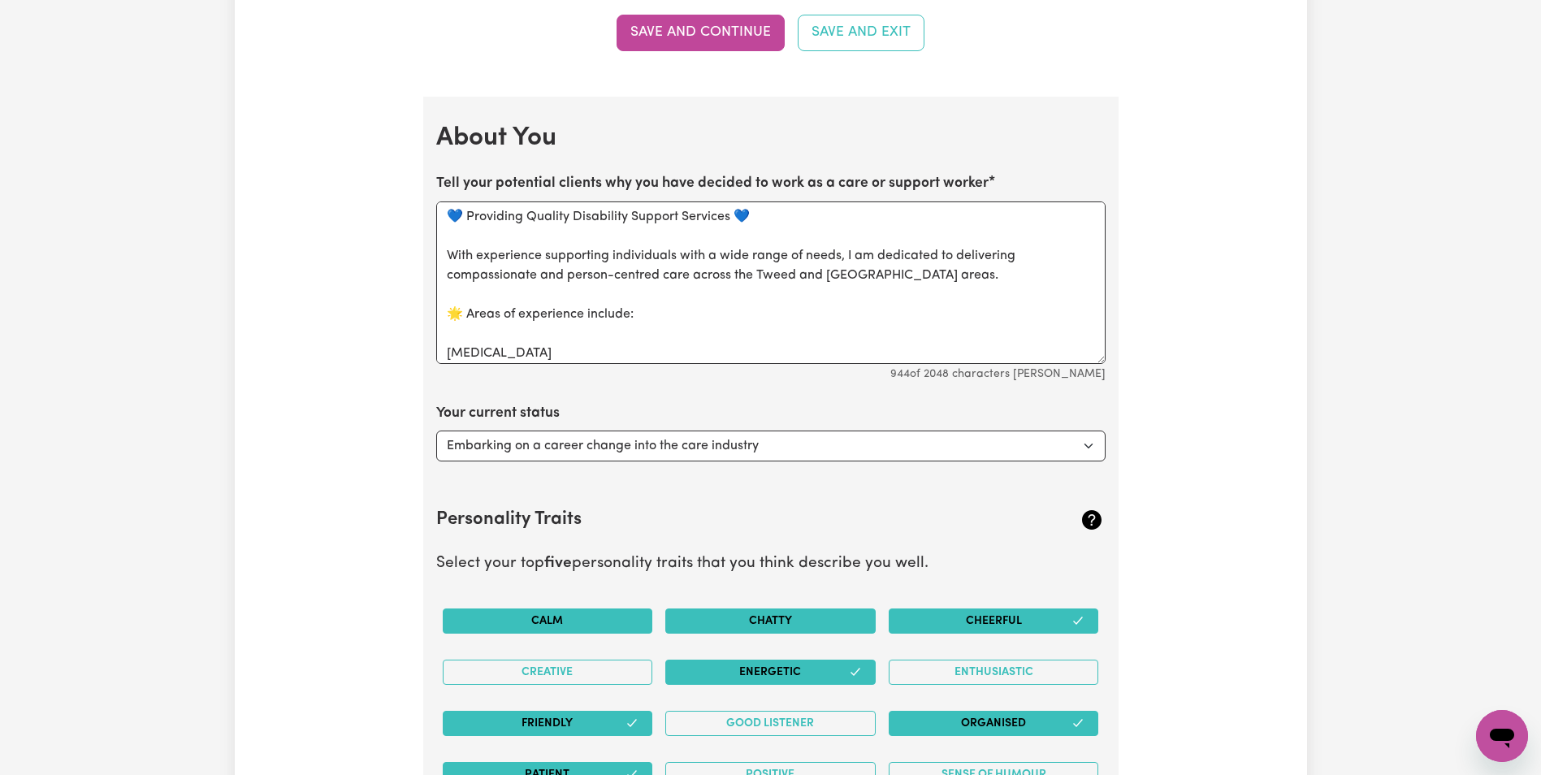
scroll to position [2270, 0]
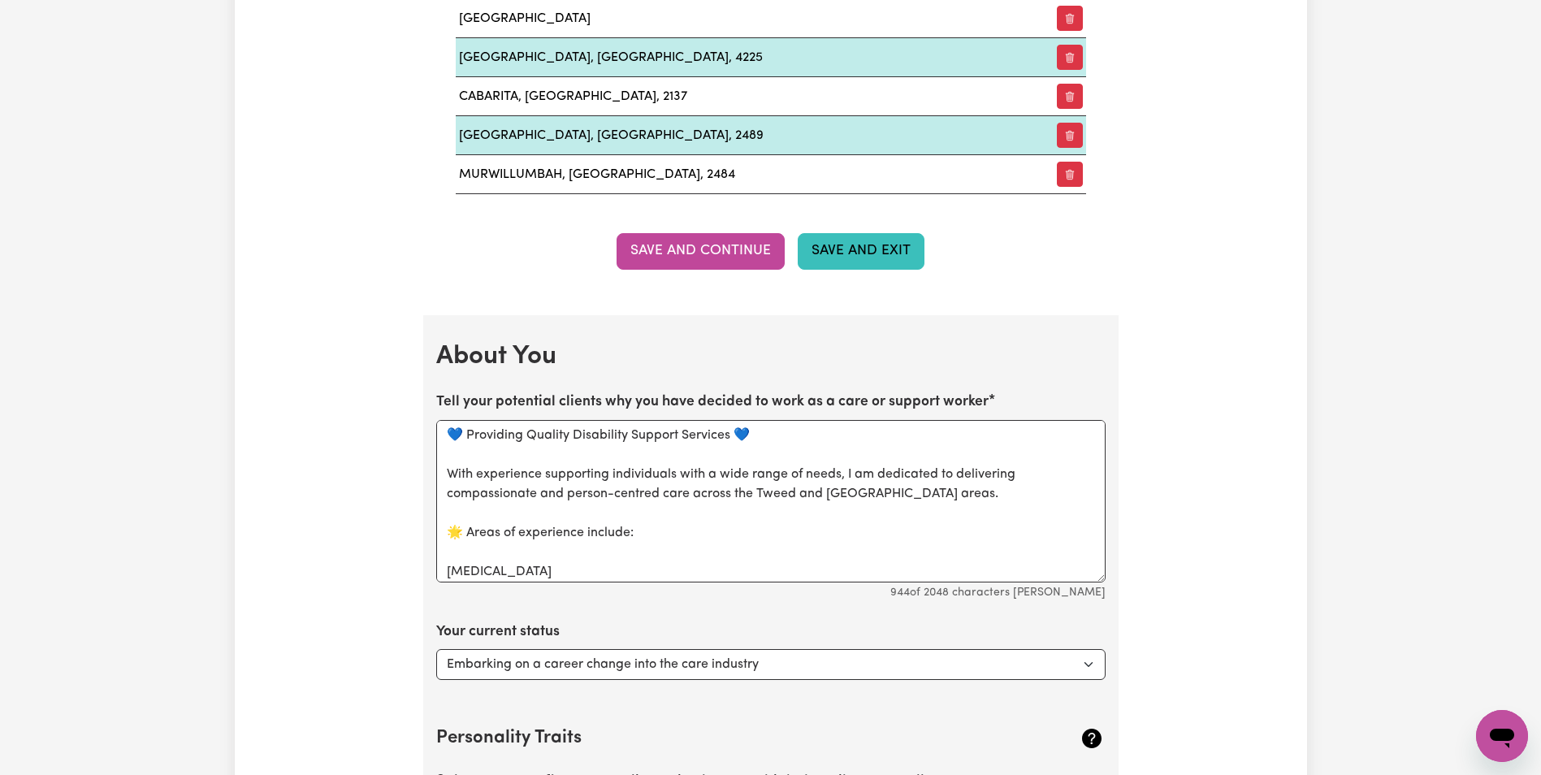
click at [860, 260] on button "Save and Exit" at bounding box center [861, 251] width 127 height 36
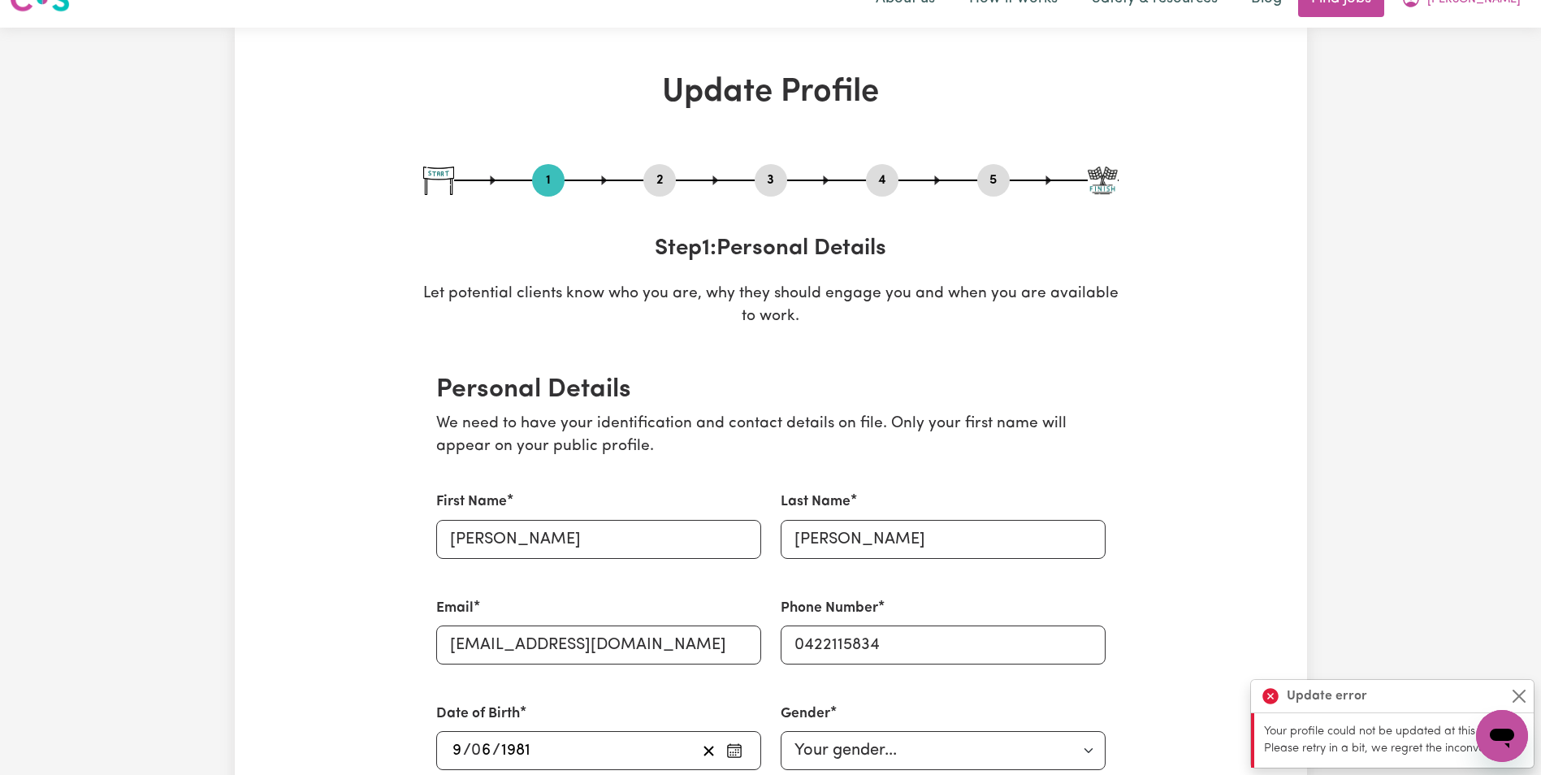
scroll to position [0, 0]
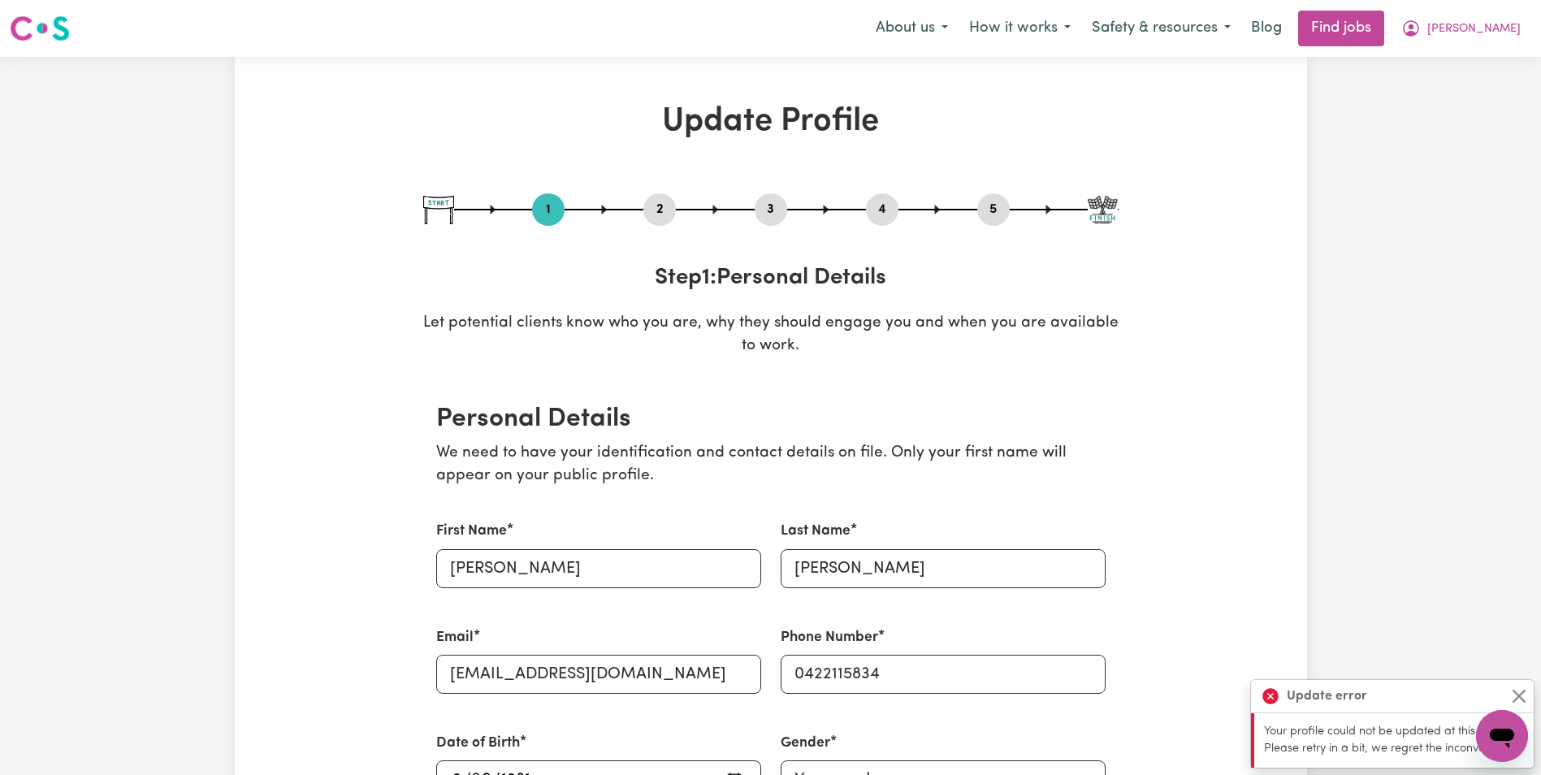
click at [651, 199] on button "2" at bounding box center [659, 209] width 32 height 21
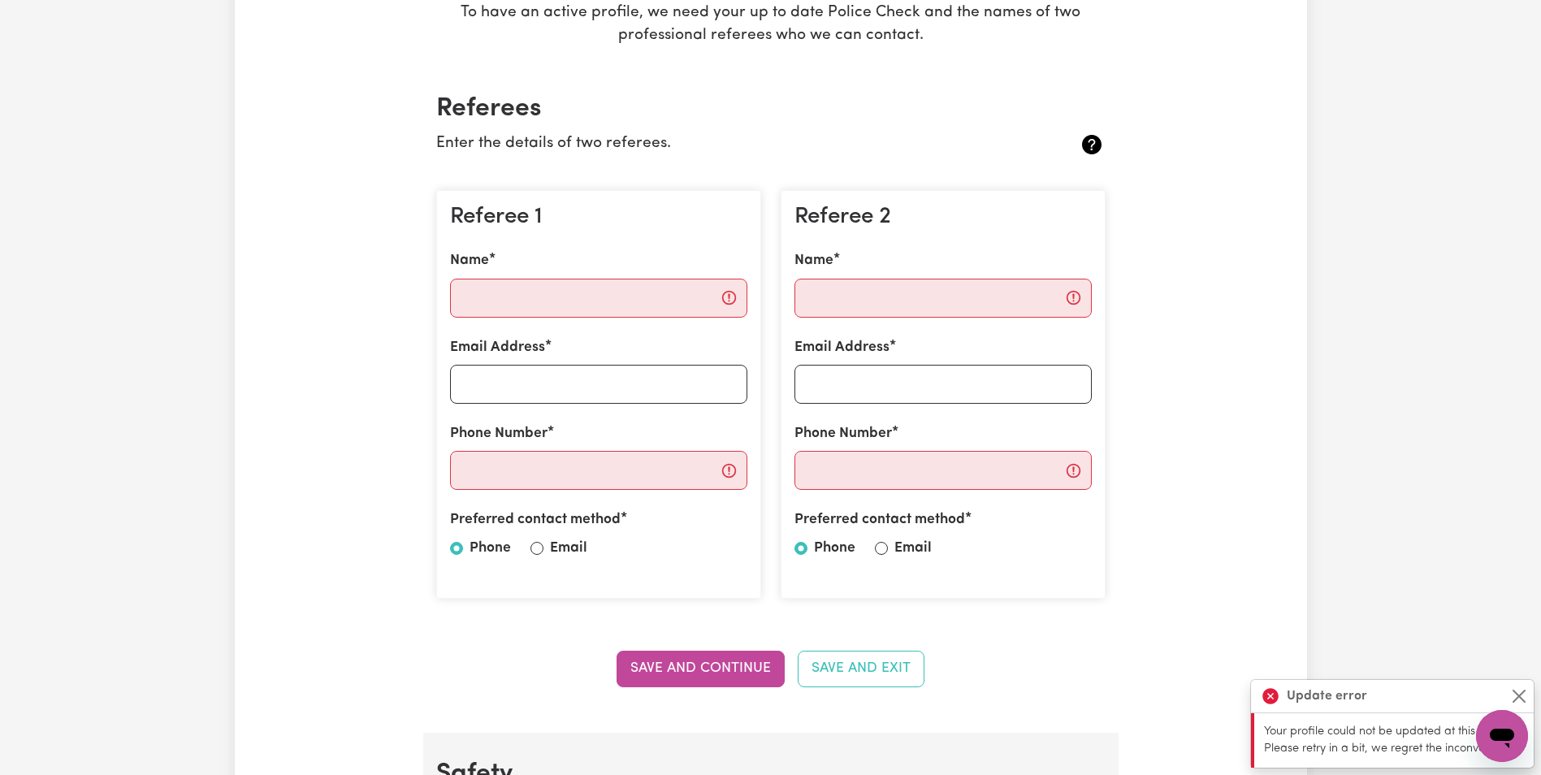
scroll to position [325, 0]
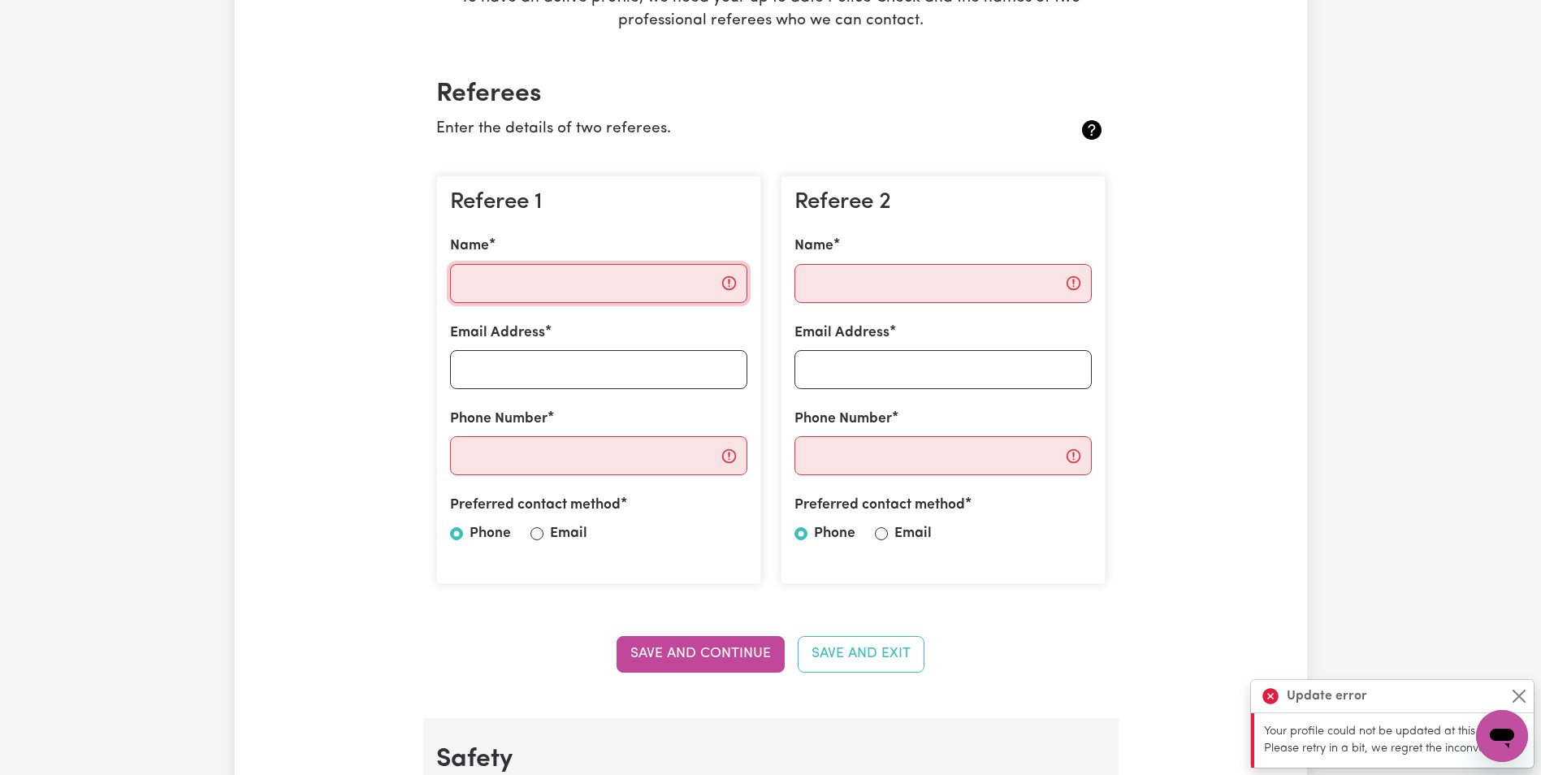
click at [732, 287] on input "Name" at bounding box center [598, 283] width 297 height 39
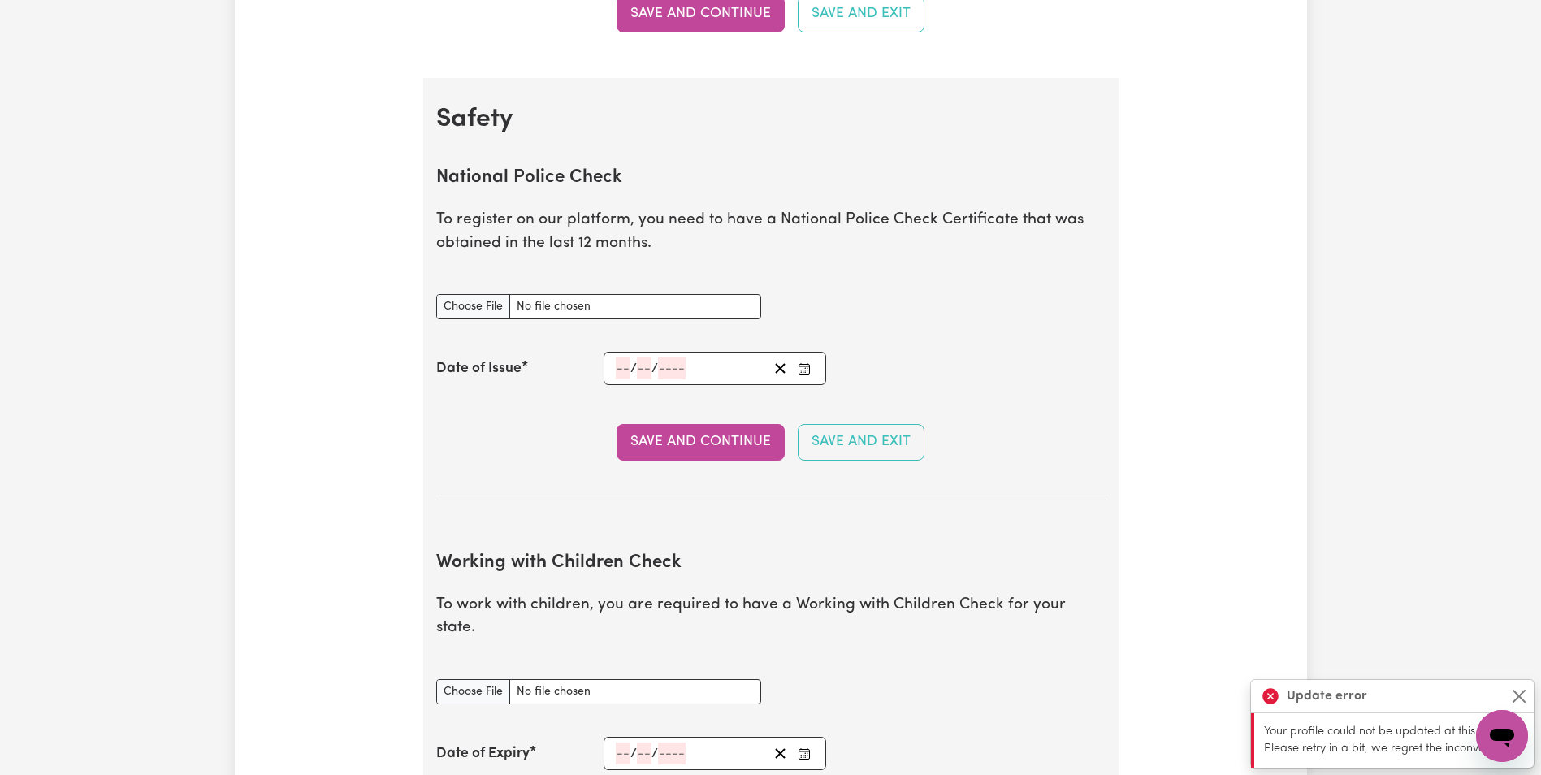
scroll to position [1056, 0]
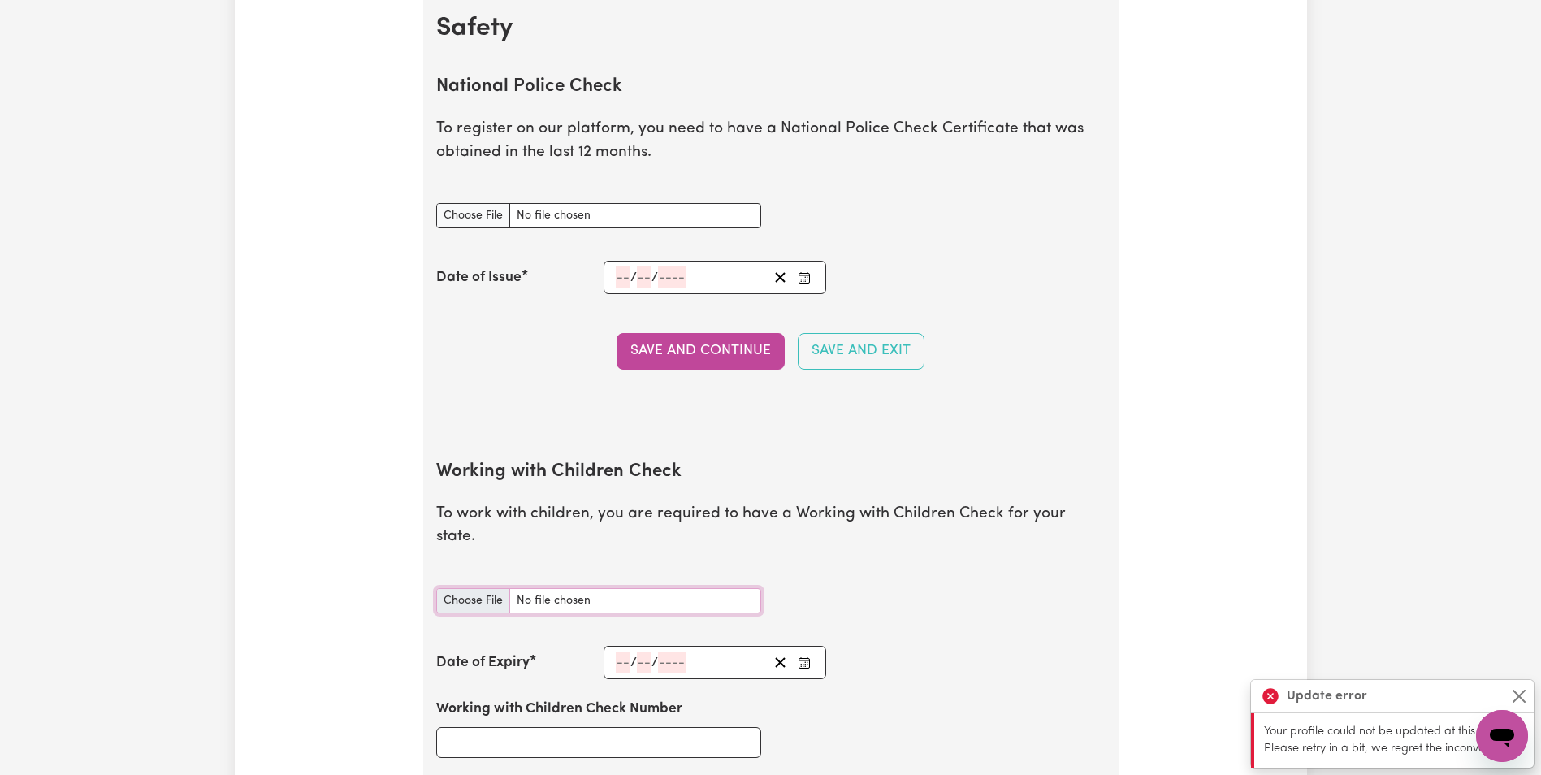
click at [672, 588] on input "Working with Children Check document" at bounding box center [598, 600] width 325 height 25
